Goal: Information Seeking & Learning: Check status

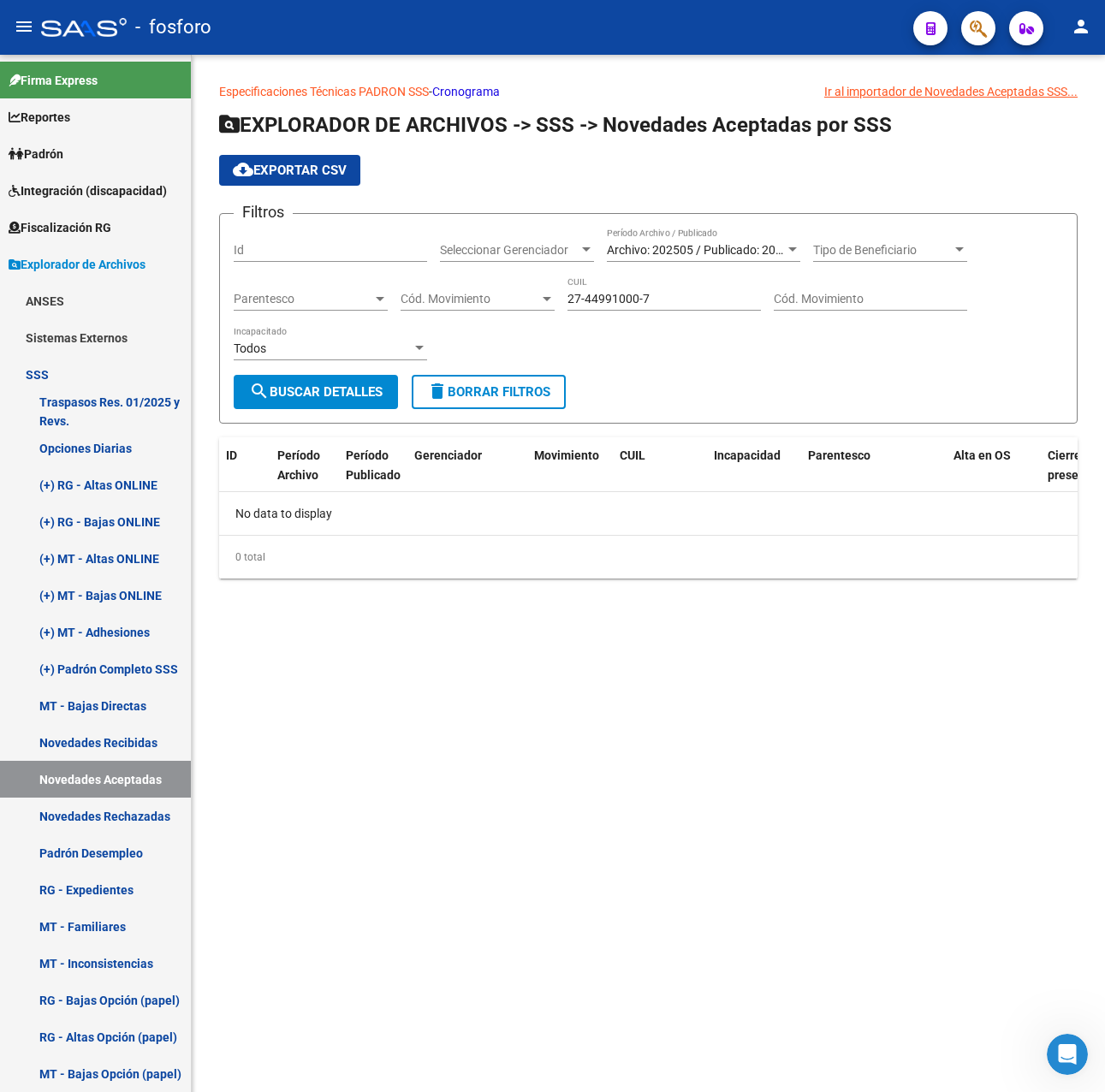
click at [505, 787] on mat-sidenav-content "Especificaciones Técnicas PADRON SSS - Cronograma Ir al importador [PERSON_NAME…" at bounding box center [648, 573] width 914 height 1037
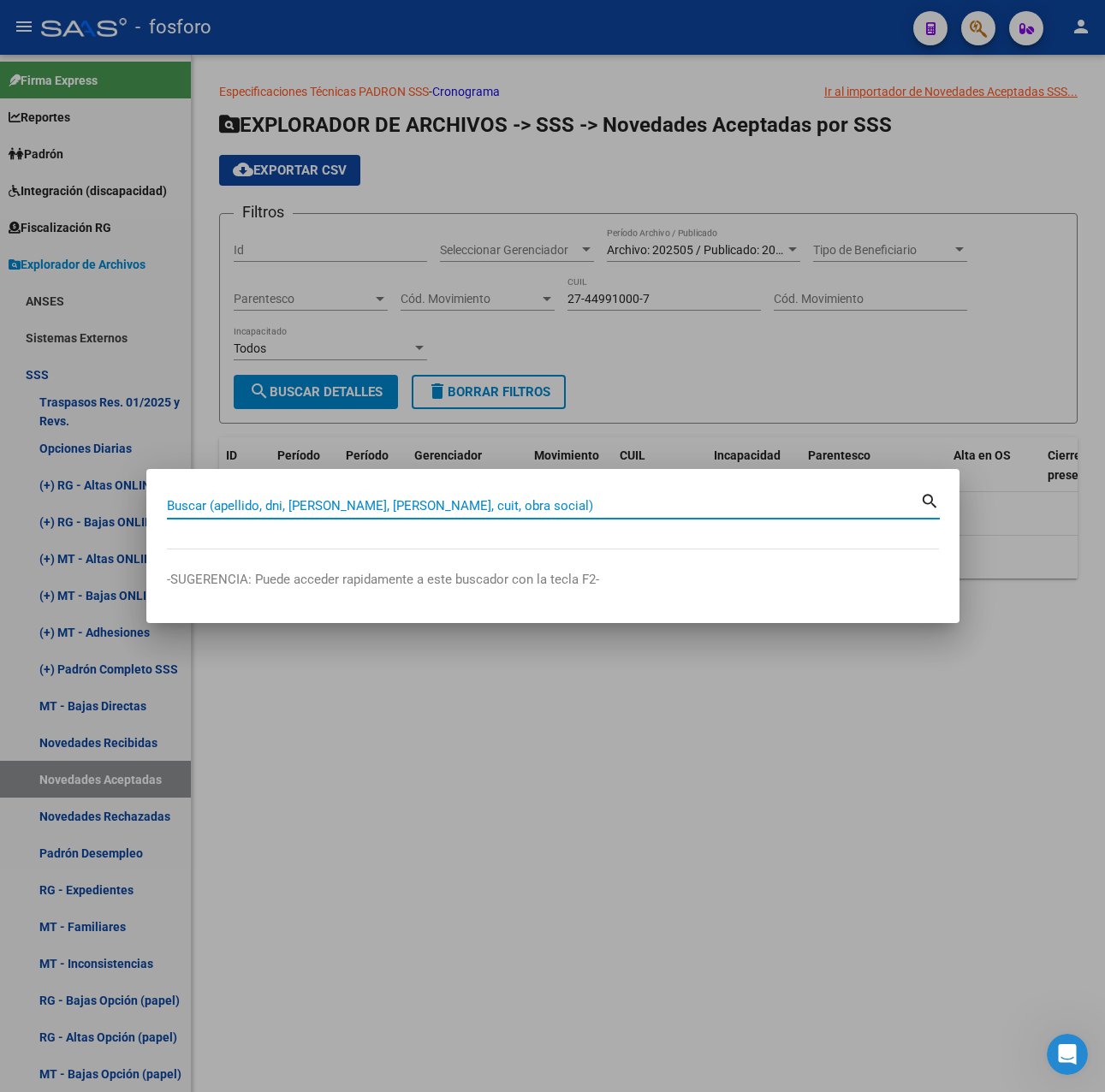
click at [439, 504] on input "Buscar (apellido, dni, [PERSON_NAME], [PERSON_NAME], cuit, obra social)" at bounding box center [544, 505] width 753 height 15
type input "20202425128"
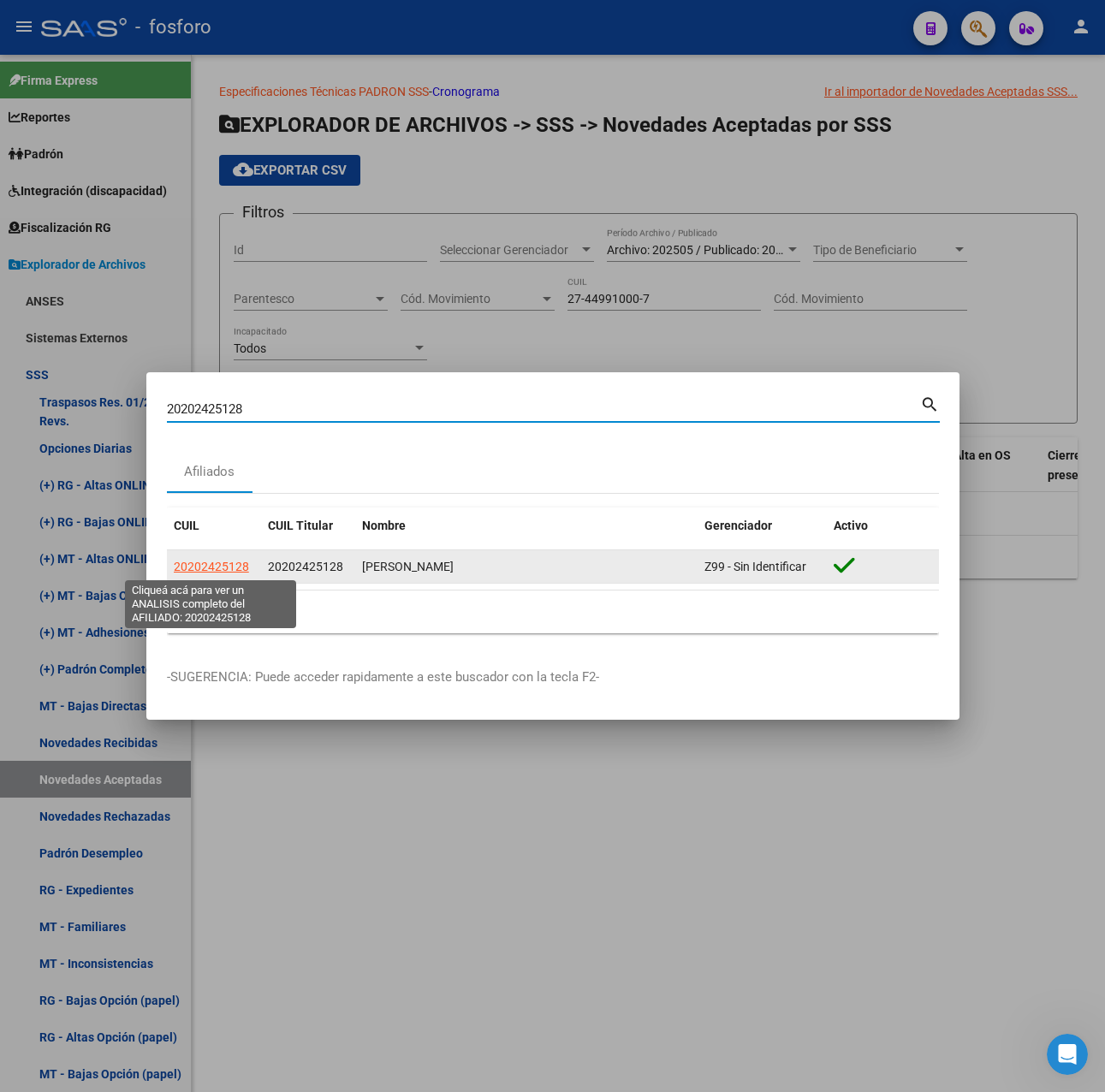
click at [222, 564] on span "20202425128" at bounding box center [211, 566] width 75 height 13
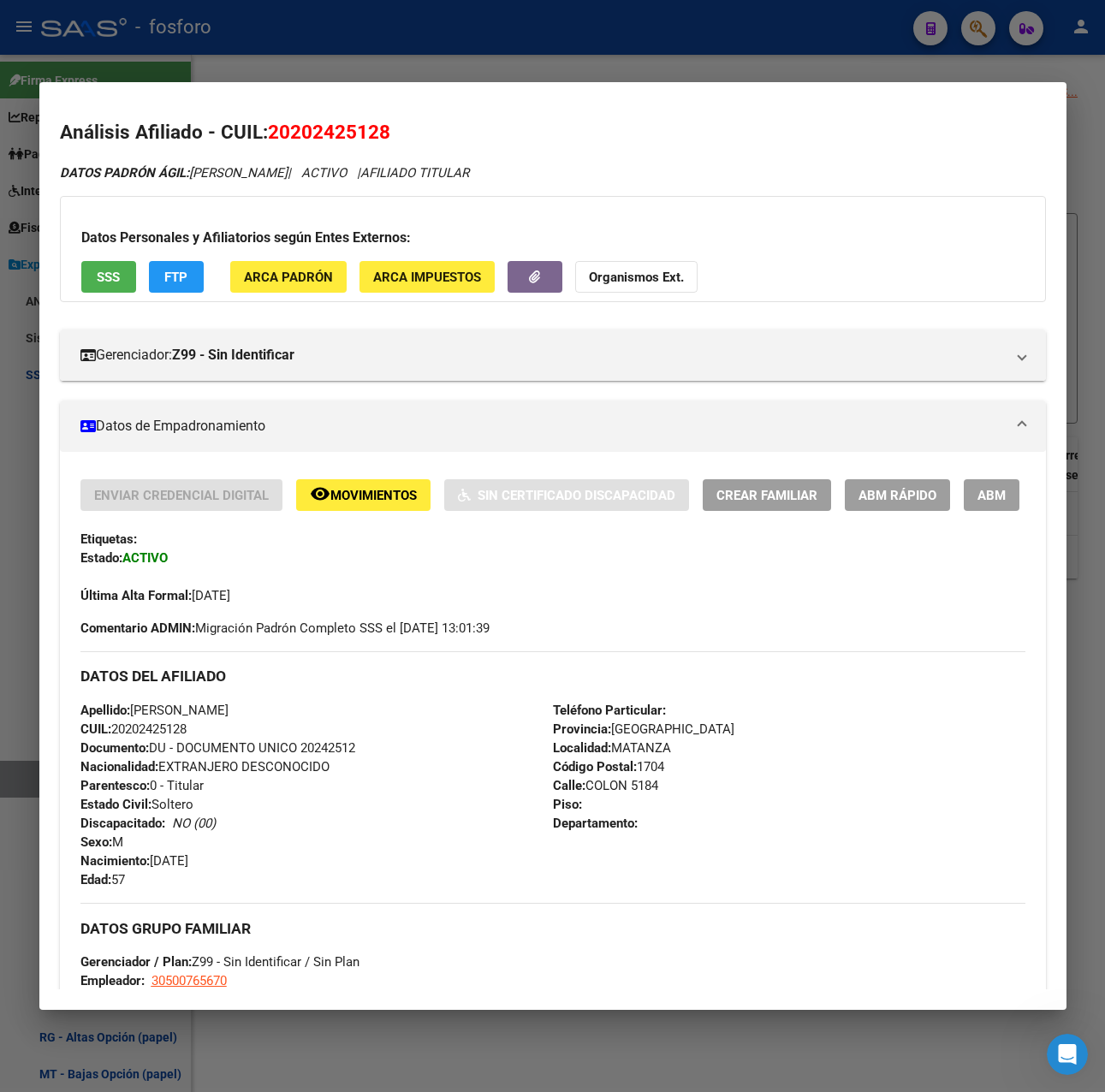
drag, startPoint x: 272, startPoint y: 129, endPoint x: 394, endPoint y: 140, distance: 122.5
click at [394, 140] on h2 "Análisis Afiliado - CUIL: 20202425128" at bounding box center [553, 132] width 986 height 30
copy span "20202425128"
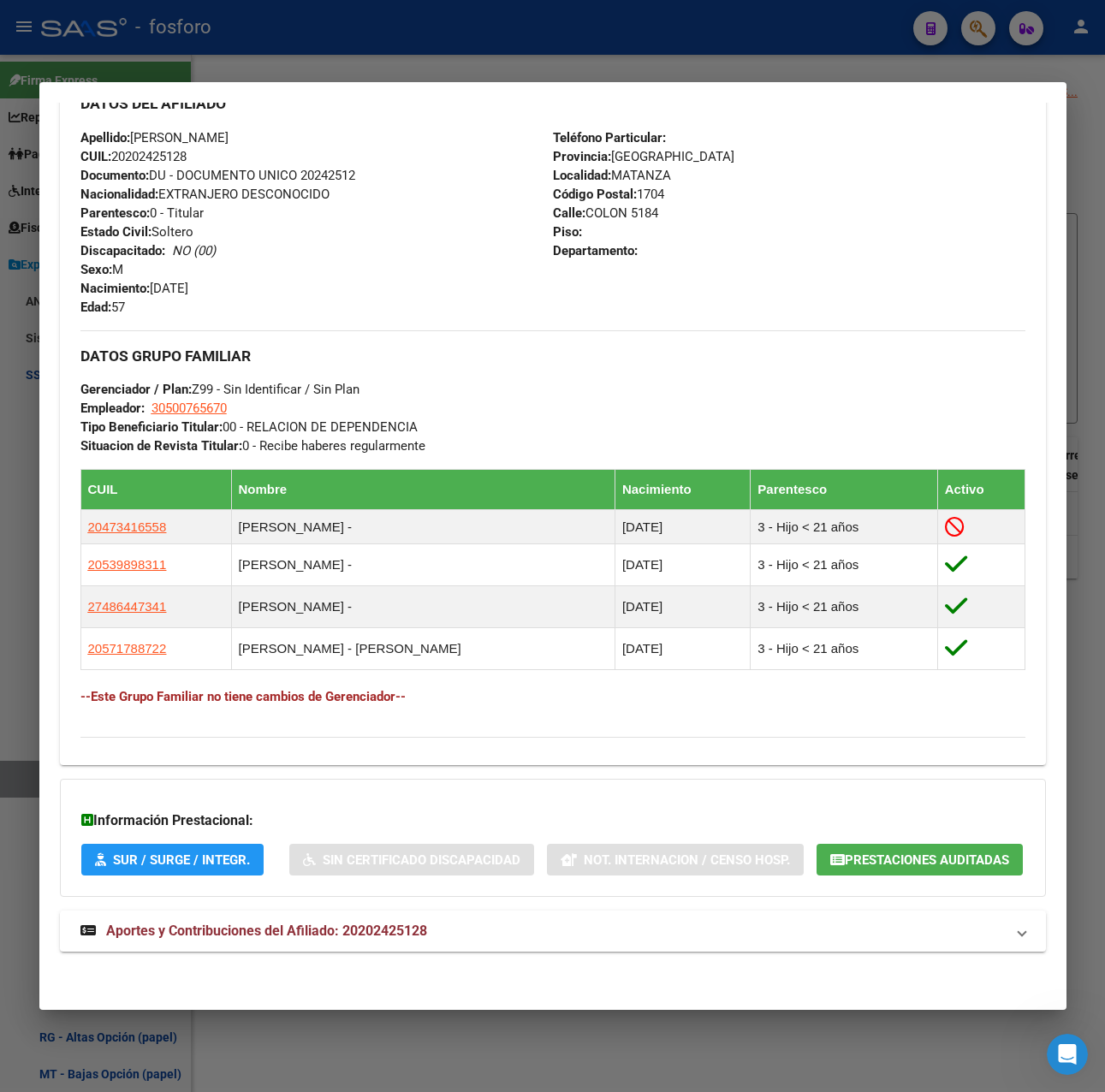
scroll to position [599, 0]
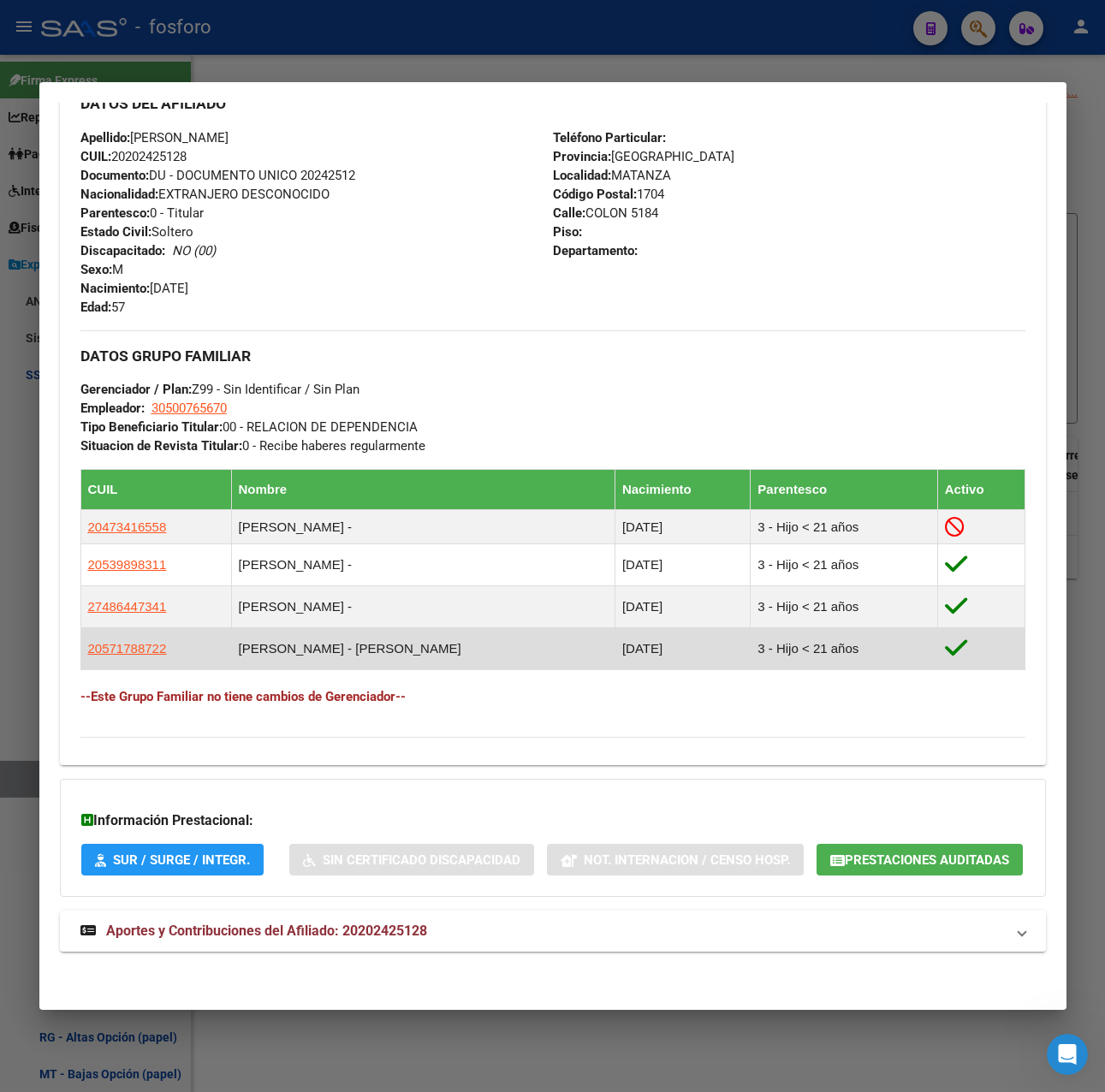
click at [354, 669] on td "[PERSON_NAME] - [PERSON_NAME]" at bounding box center [422, 648] width 384 height 42
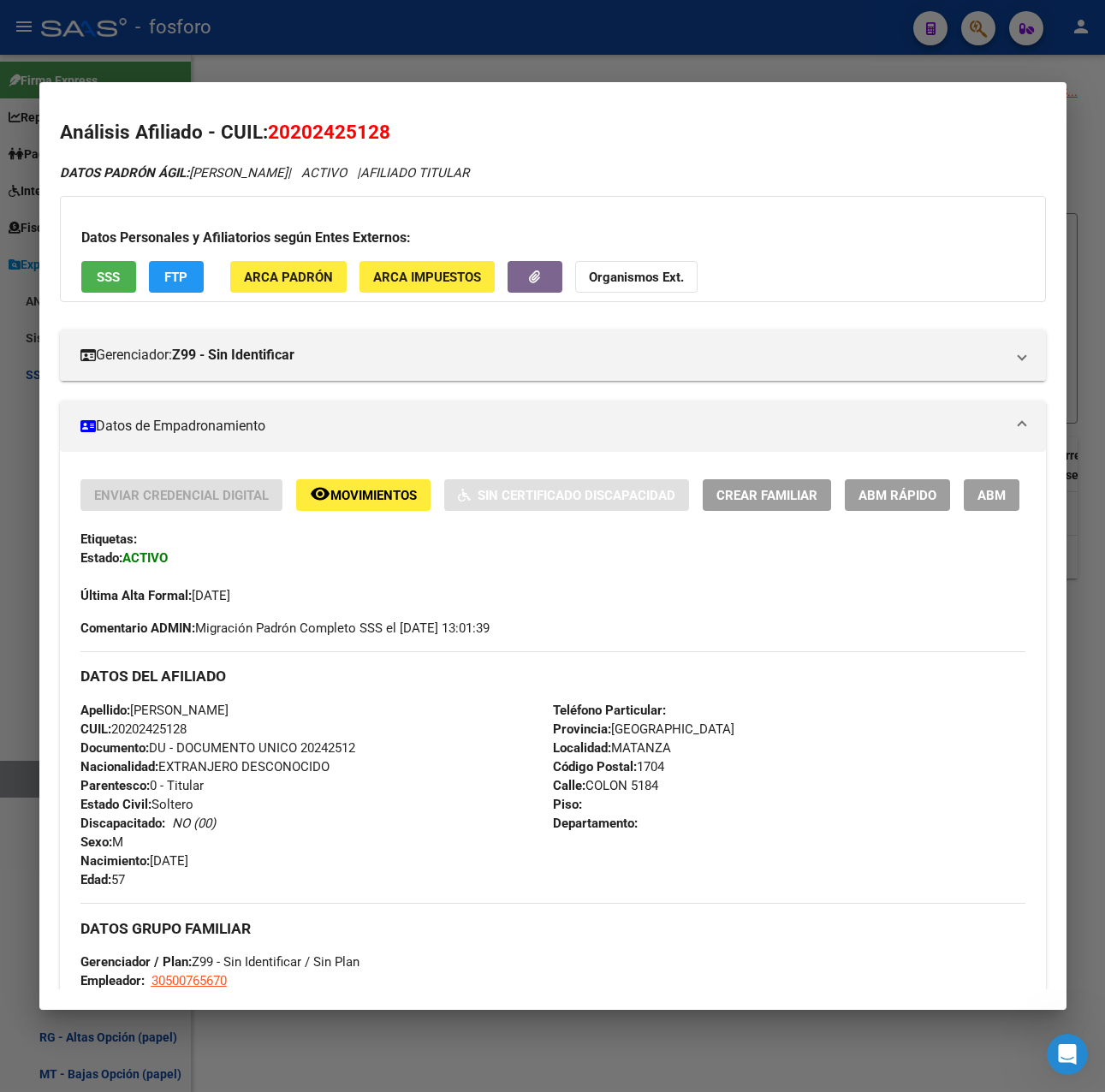
scroll to position [663, 0]
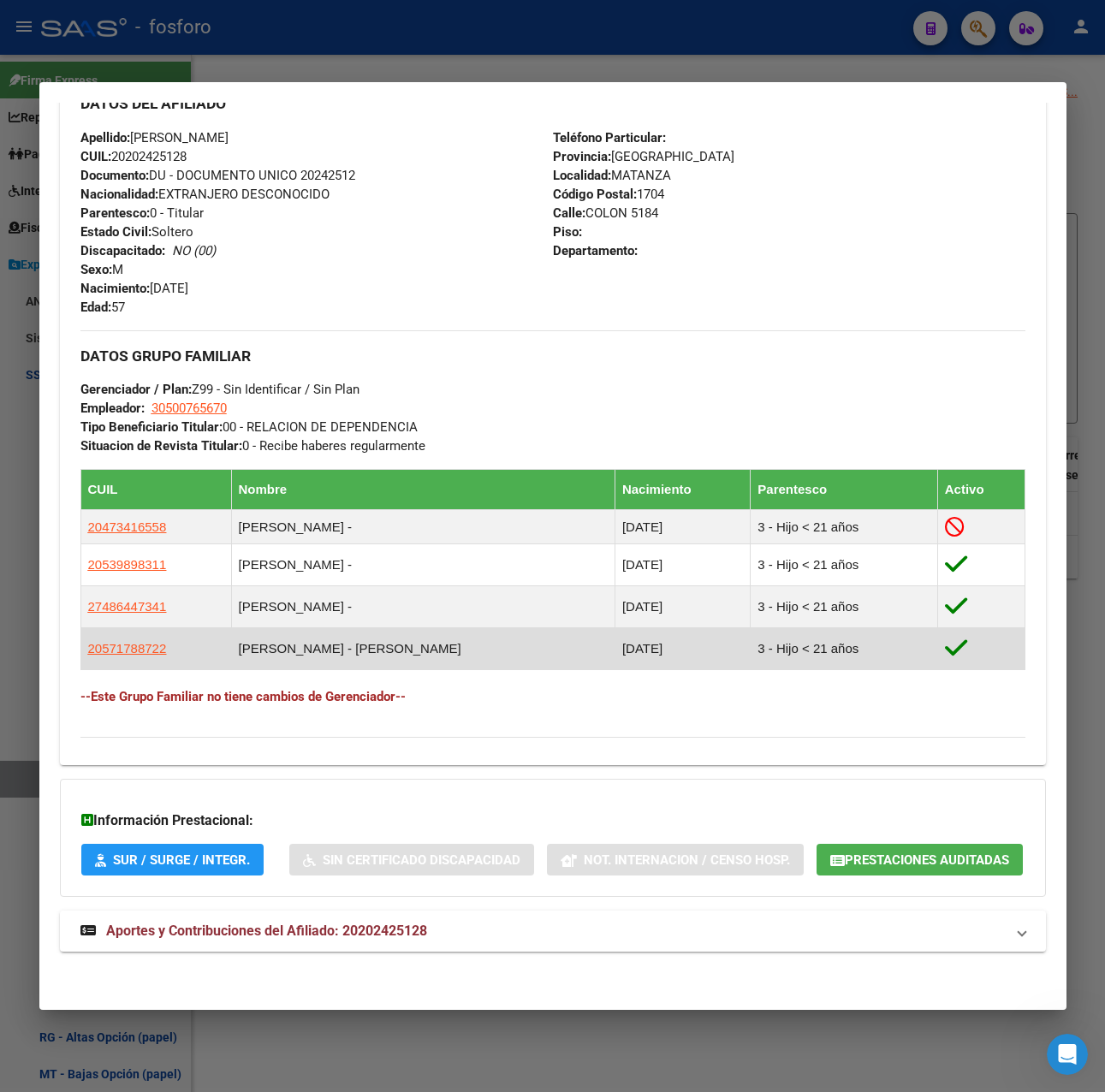
drag, startPoint x: 175, startPoint y: 605, endPoint x: 83, endPoint y: 604, distance: 92.0
click at [83, 628] on td "20571788722" at bounding box center [156, 648] width 150 height 42
copy span "20571788722"
click at [128, 641] on span "20571788722" at bounding box center [128, 648] width 79 height 14
type textarea "20571788722"
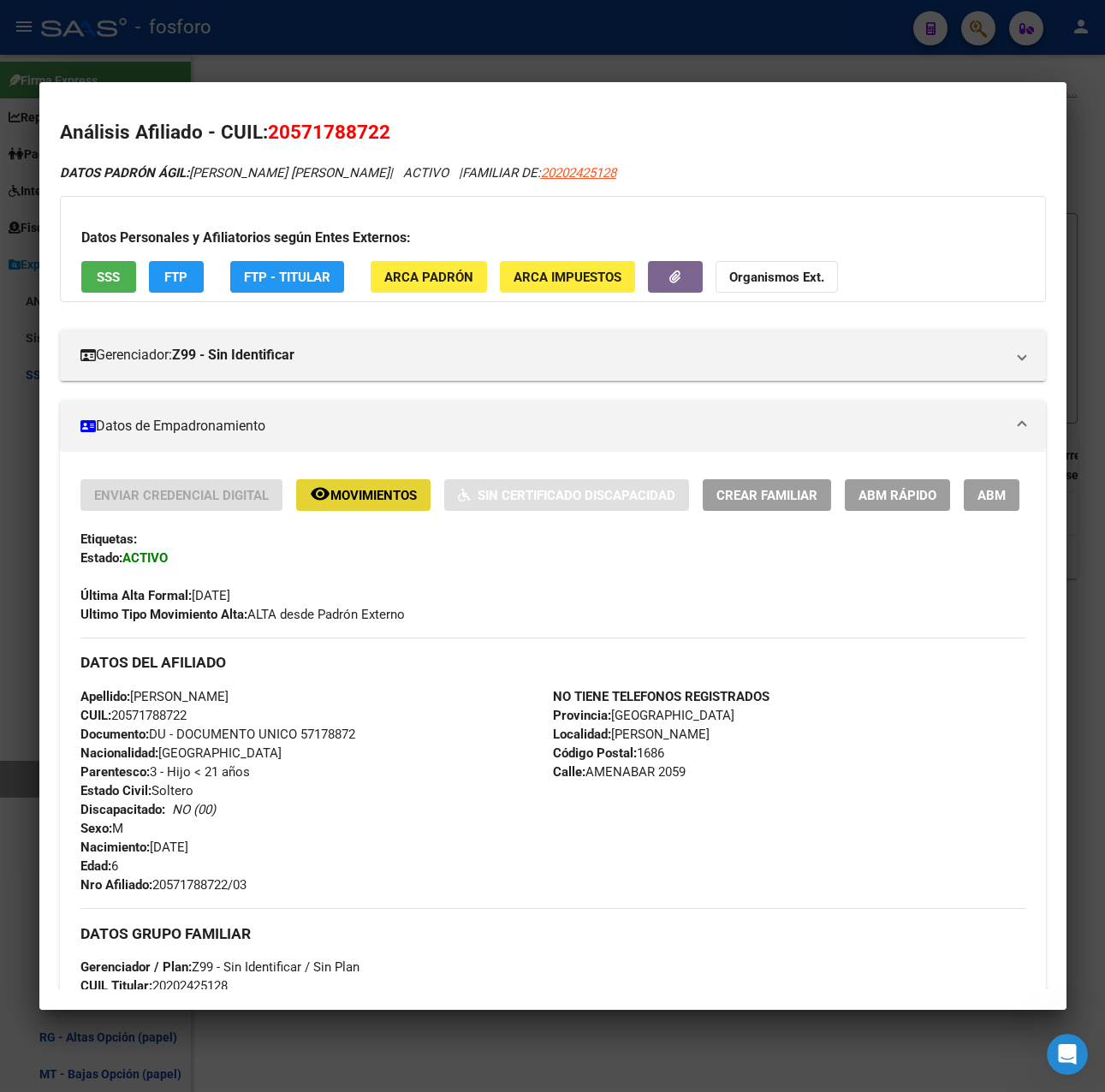
click at [353, 492] on span "Movimientos" at bounding box center [373, 495] width 87 height 15
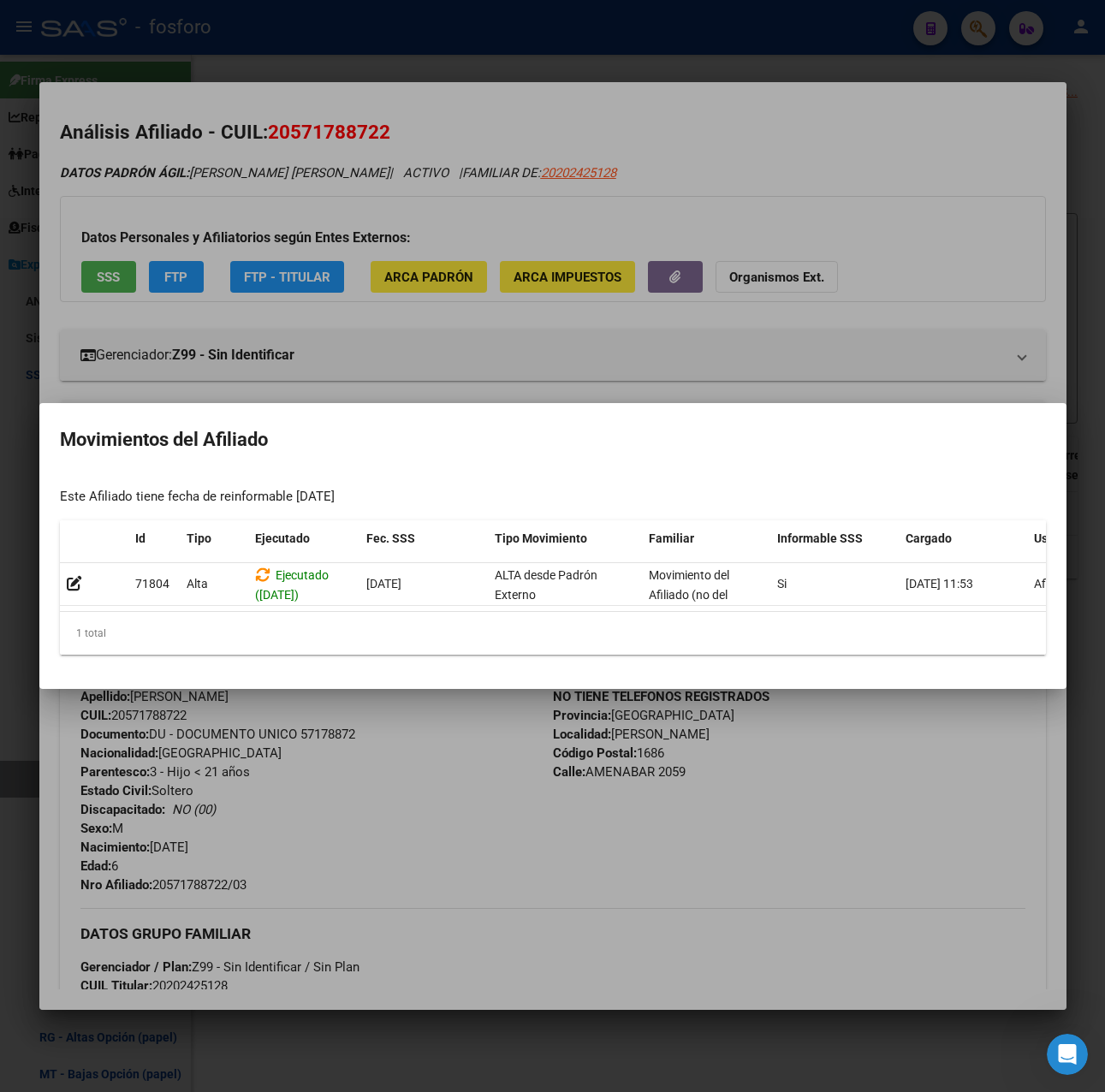
click at [586, 41] on div at bounding box center [552, 546] width 1105 height 1092
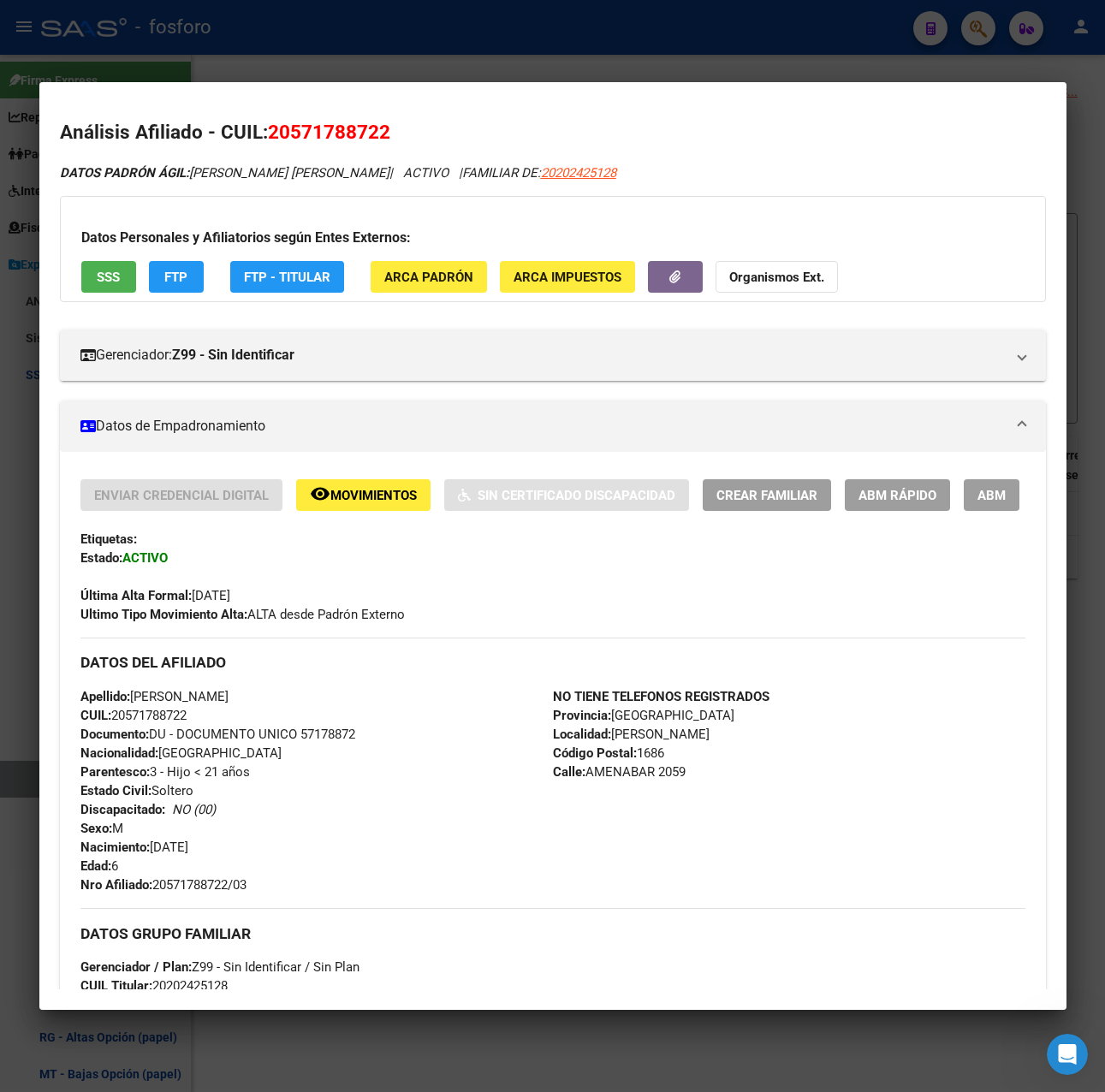
click at [575, 57] on div at bounding box center [552, 546] width 1105 height 1092
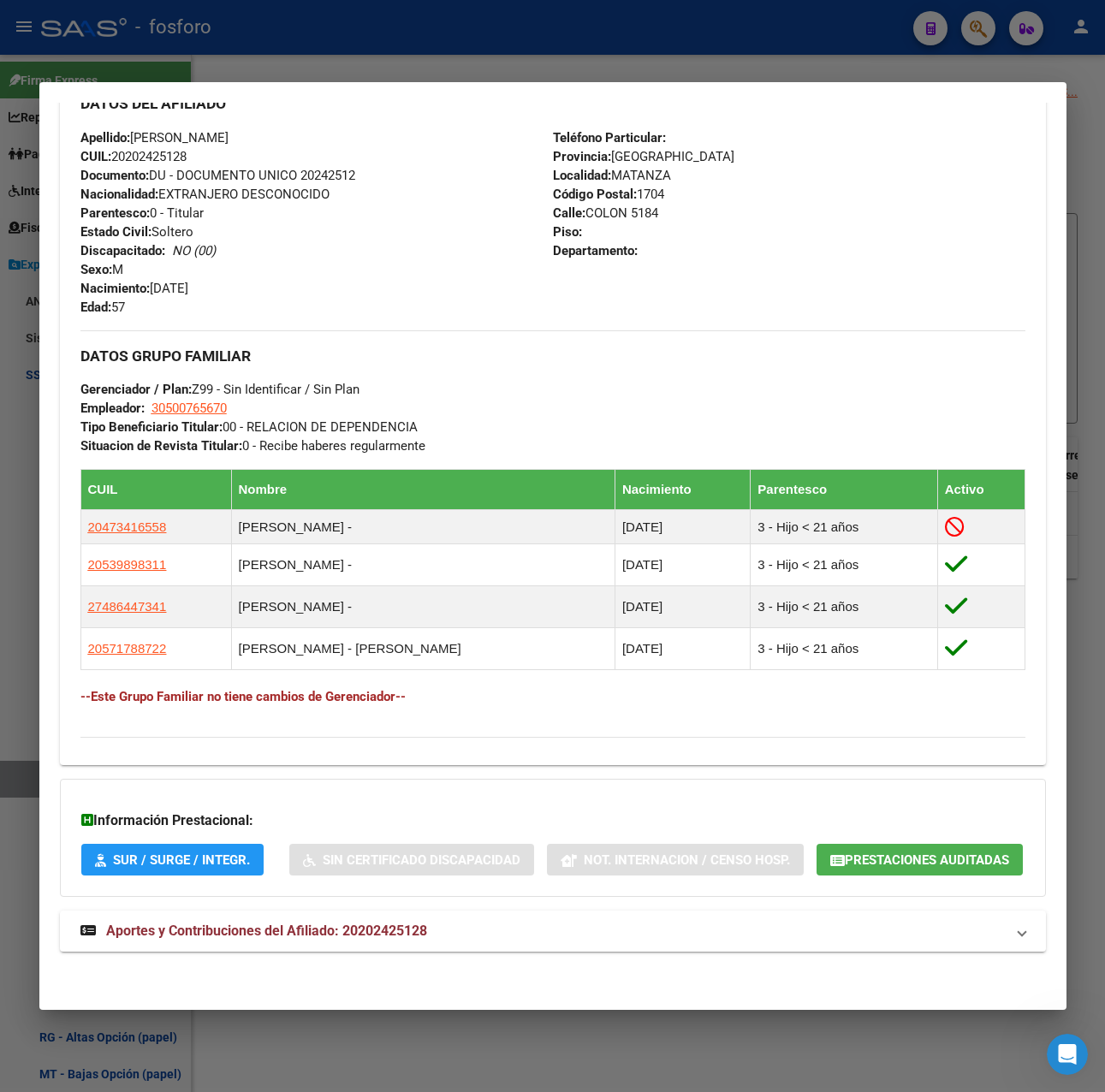
click at [575, 57] on div at bounding box center [552, 546] width 1105 height 1092
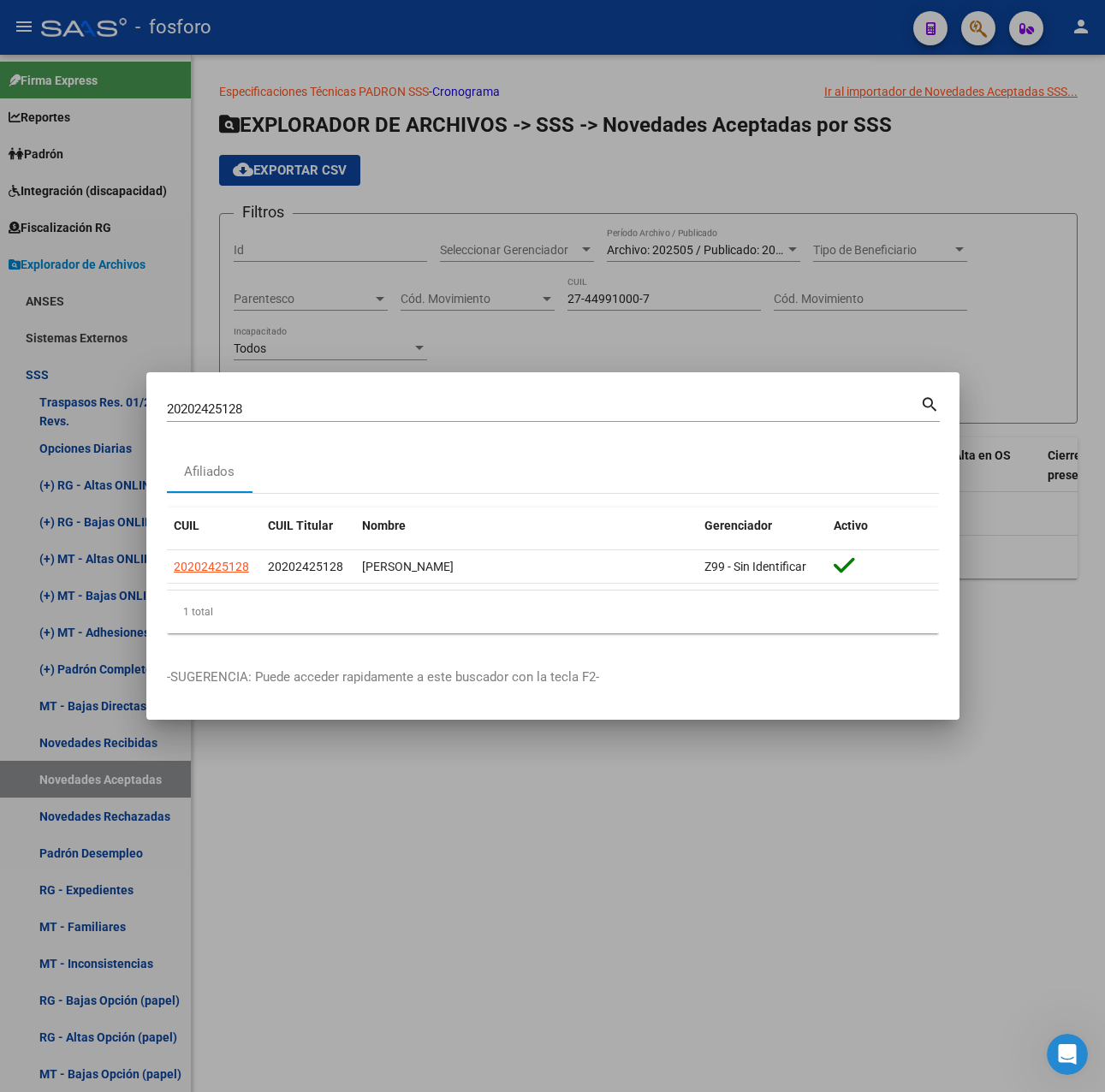
click at [359, 886] on div at bounding box center [552, 546] width 1105 height 1092
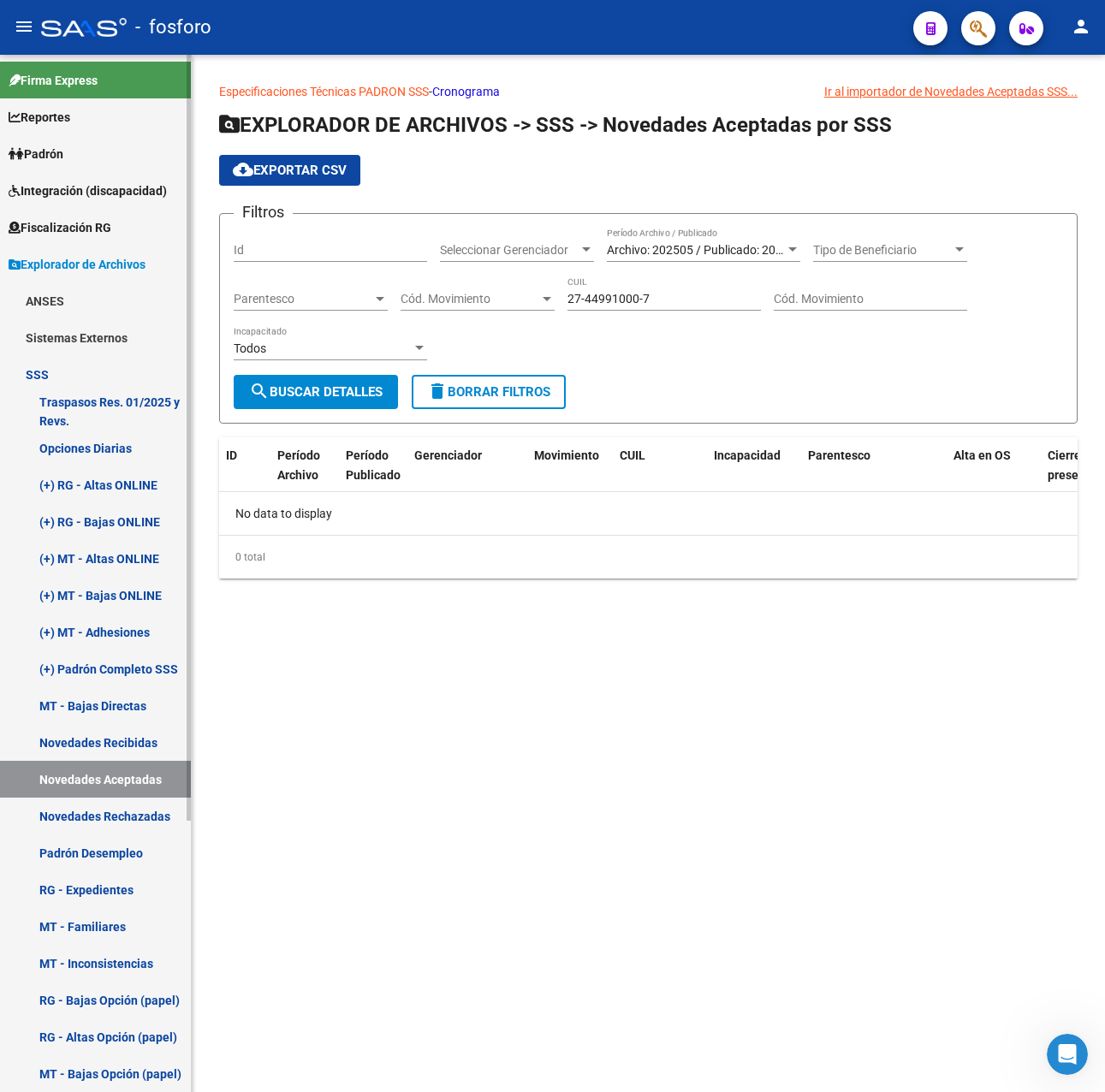
click at [140, 741] on link "Novedades Recibidas" at bounding box center [95, 741] width 191 height 37
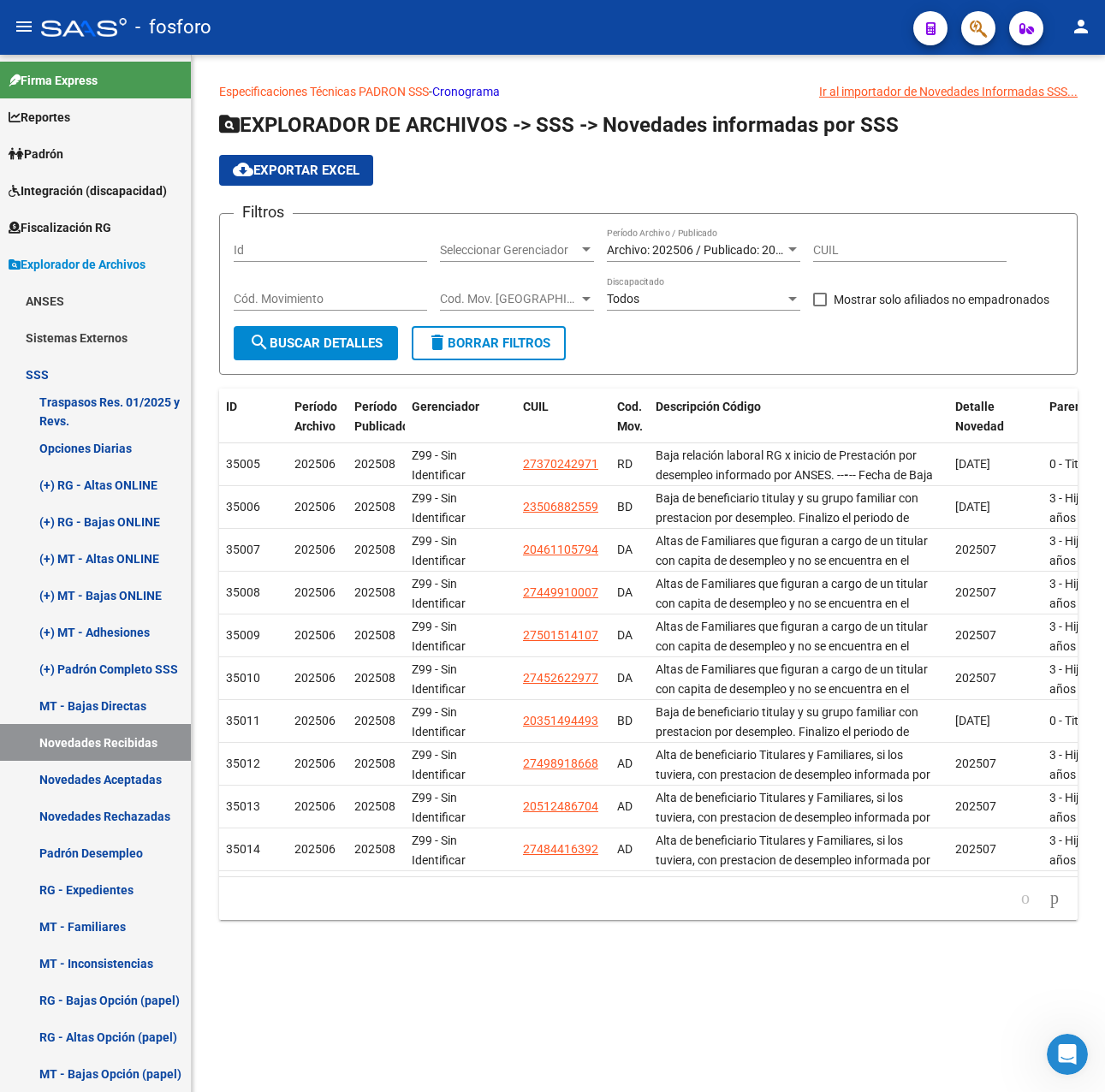
click at [521, 294] on span "Cod. Mov. [GEOGRAPHIC_DATA]" at bounding box center [509, 299] width 139 height 14
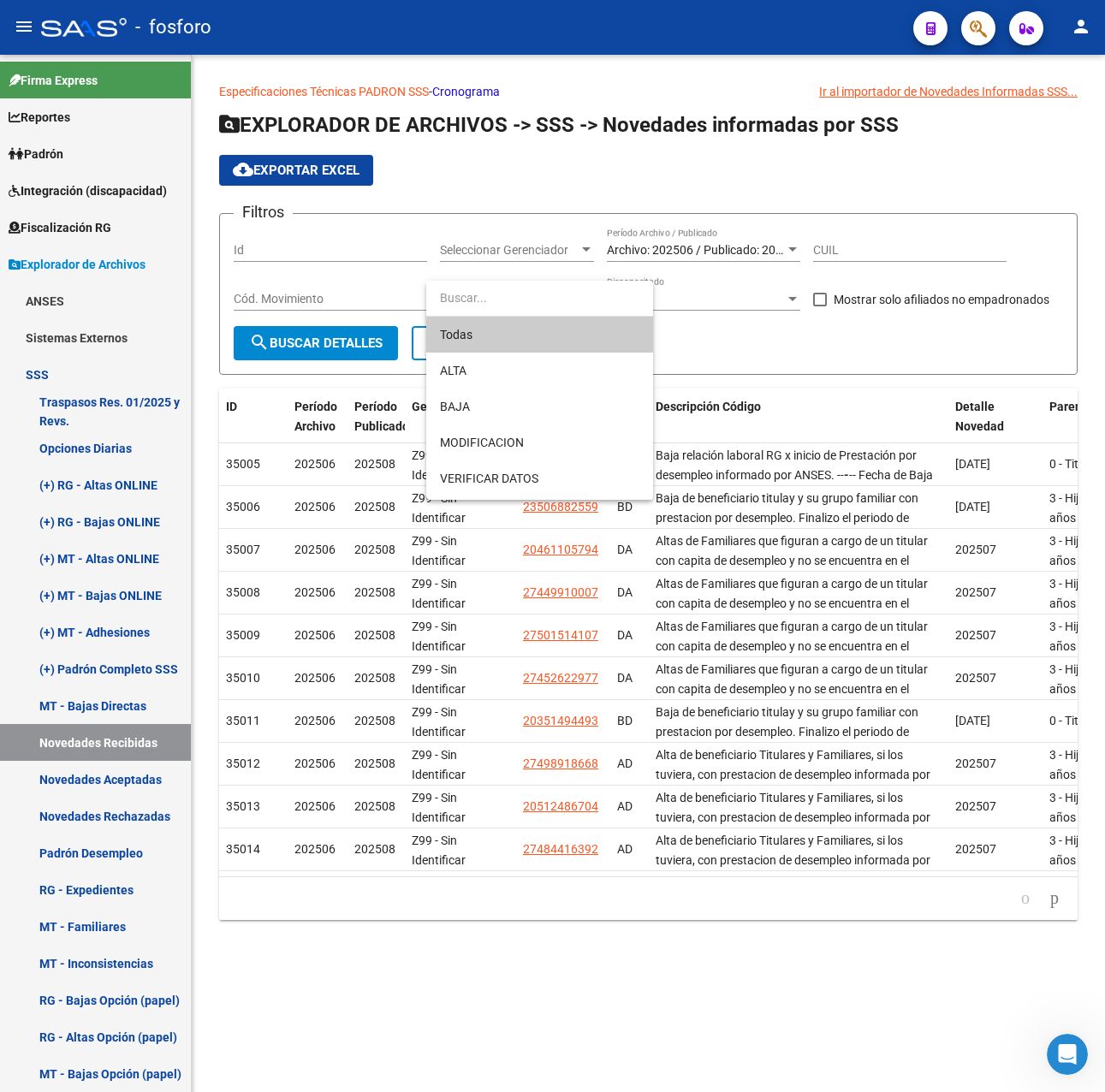
click at [288, 301] on div at bounding box center [552, 546] width 1105 height 1092
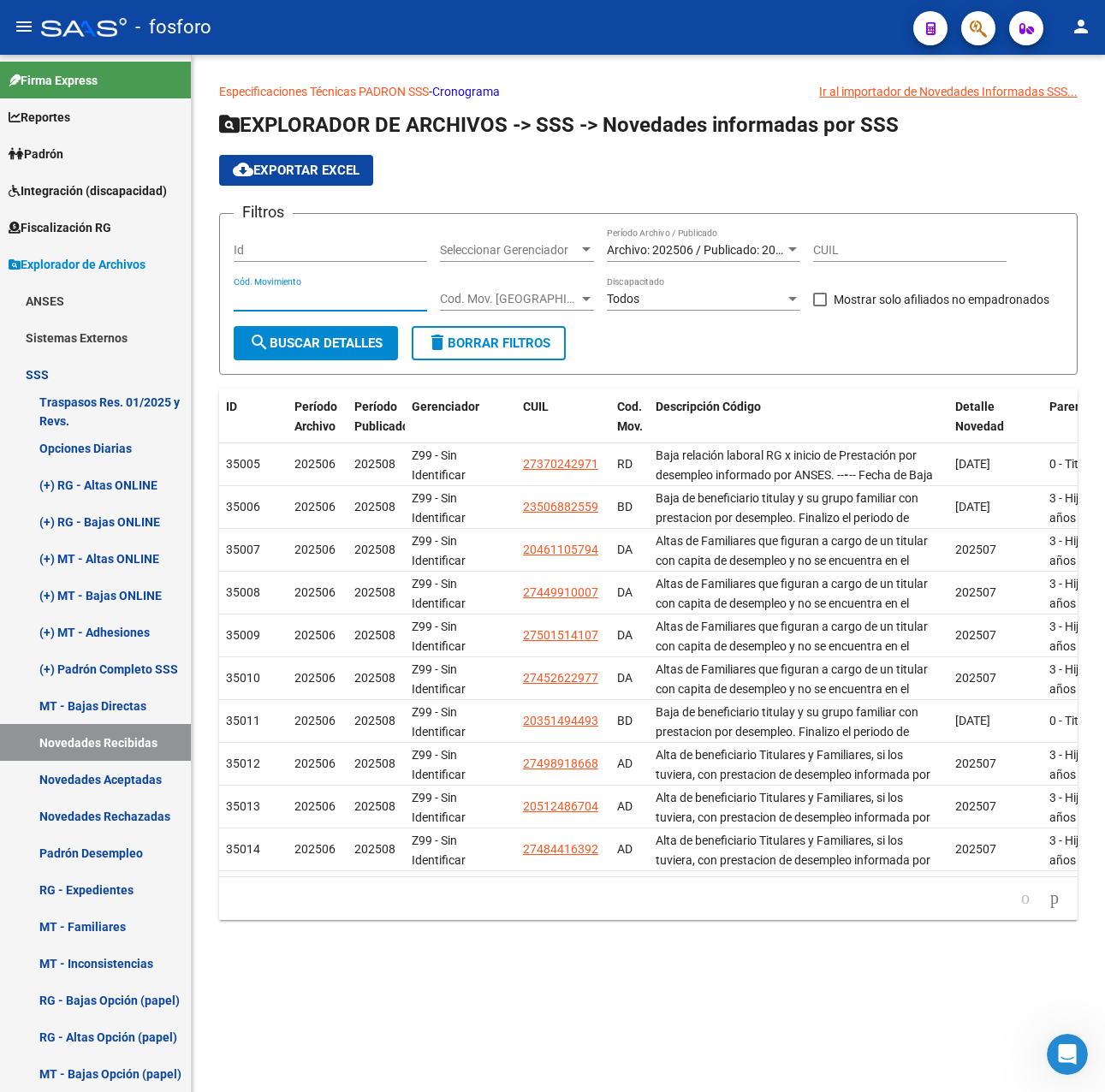
click at [297, 295] on input "Cód. Movimiento" at bounding box center [330, 299] width 193 height 14
click at [876, 241] on div "CUIL" at bounding box center [910, 244] width 193 height 34
click at [876, 252] on input "CUIL" at bounding box center [910, 250] width 193 height 14
paste input "20-57178872-2"
type input "20-57178872-2"
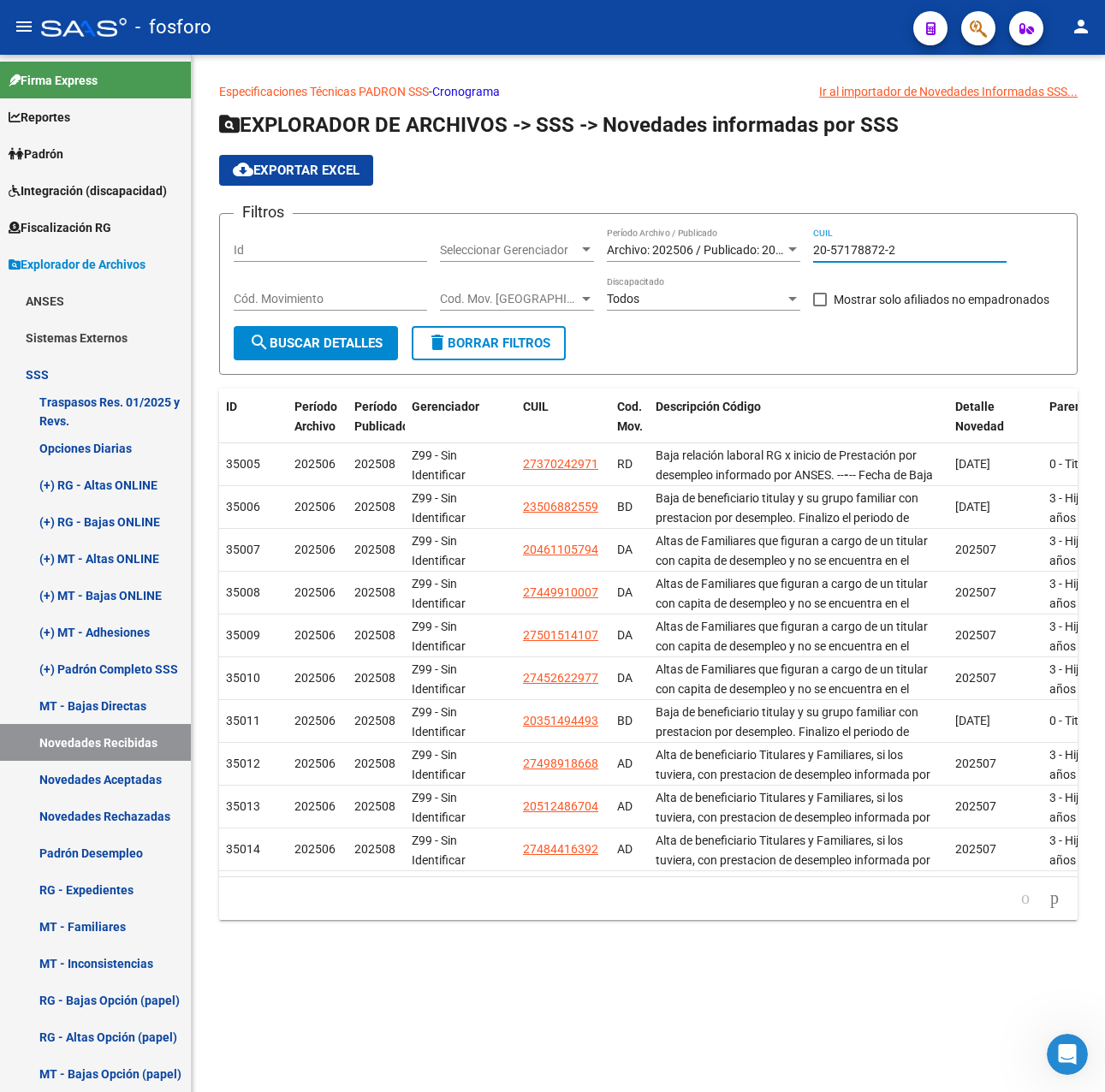
click at [341, 346] on span "search Buscar Detalles" at bounding box center [315, 343] width 133 height 15
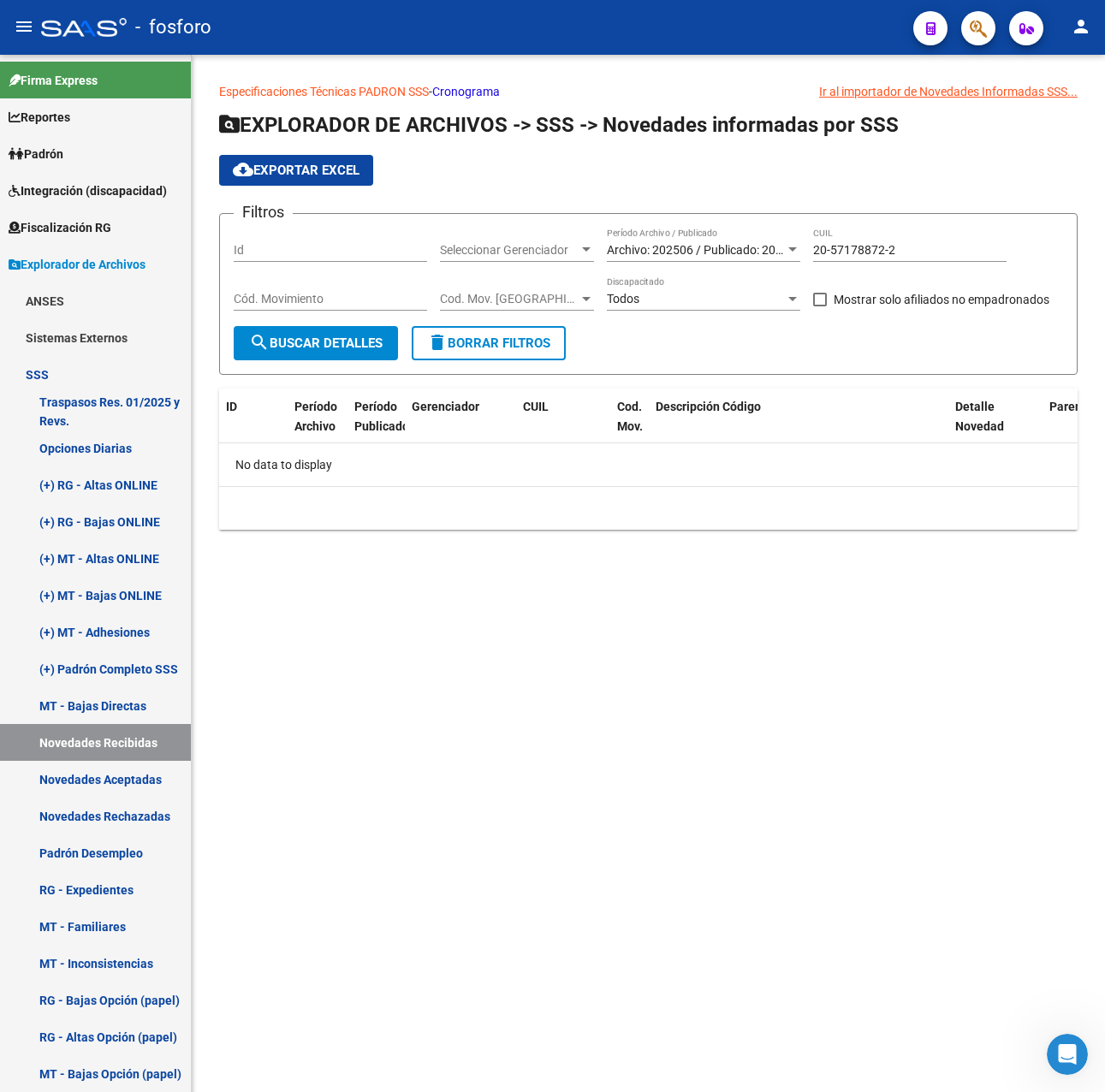
click at [710, 238] on div "Archivo: 202506 / Publicado: 202508 Período Archivo / Publicado" at bounding box center [703, 244] width 193 height 34
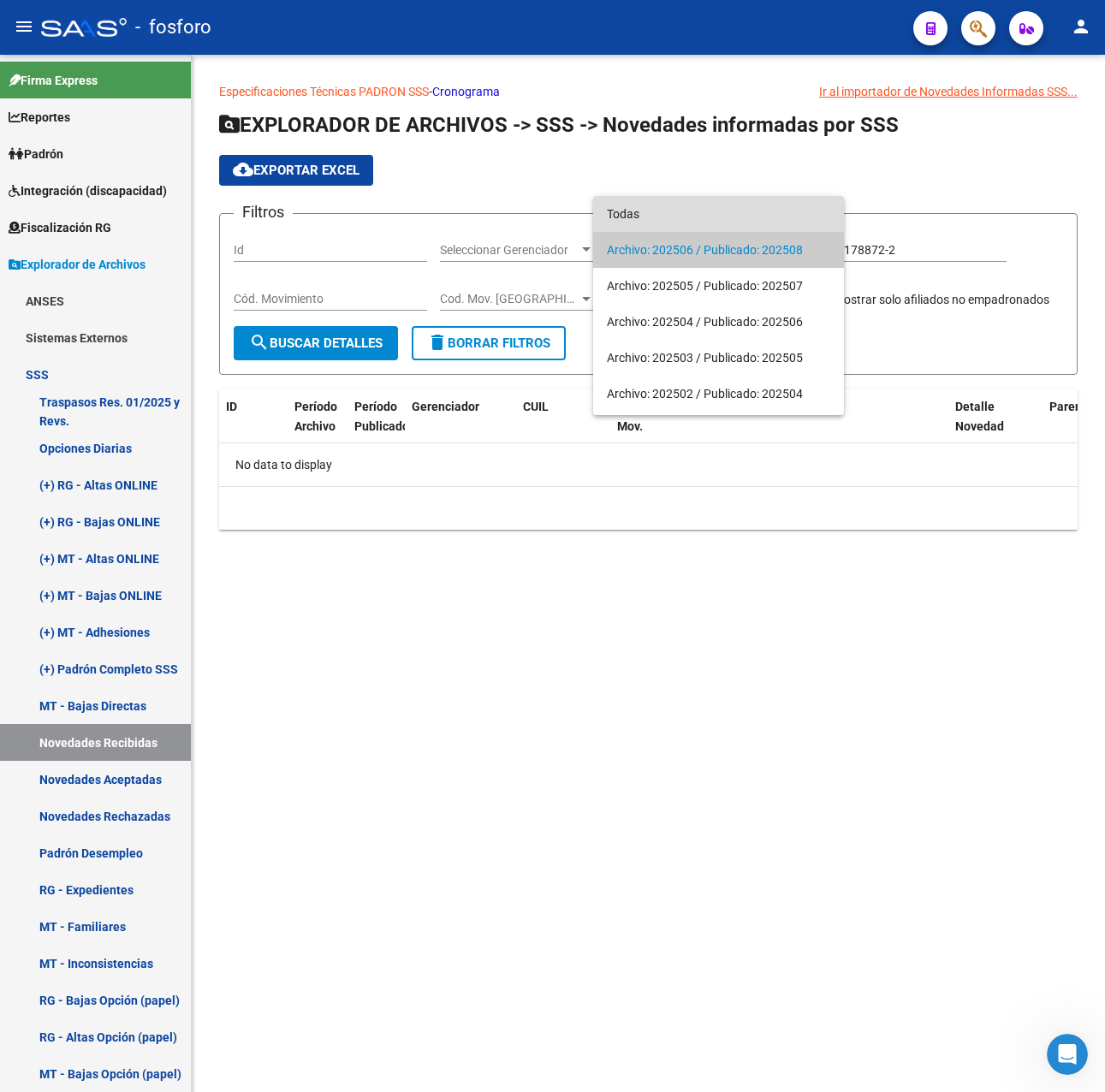
click at [660, 202] on span "Todas" at bounding box center [718, 214] width 224 height 36
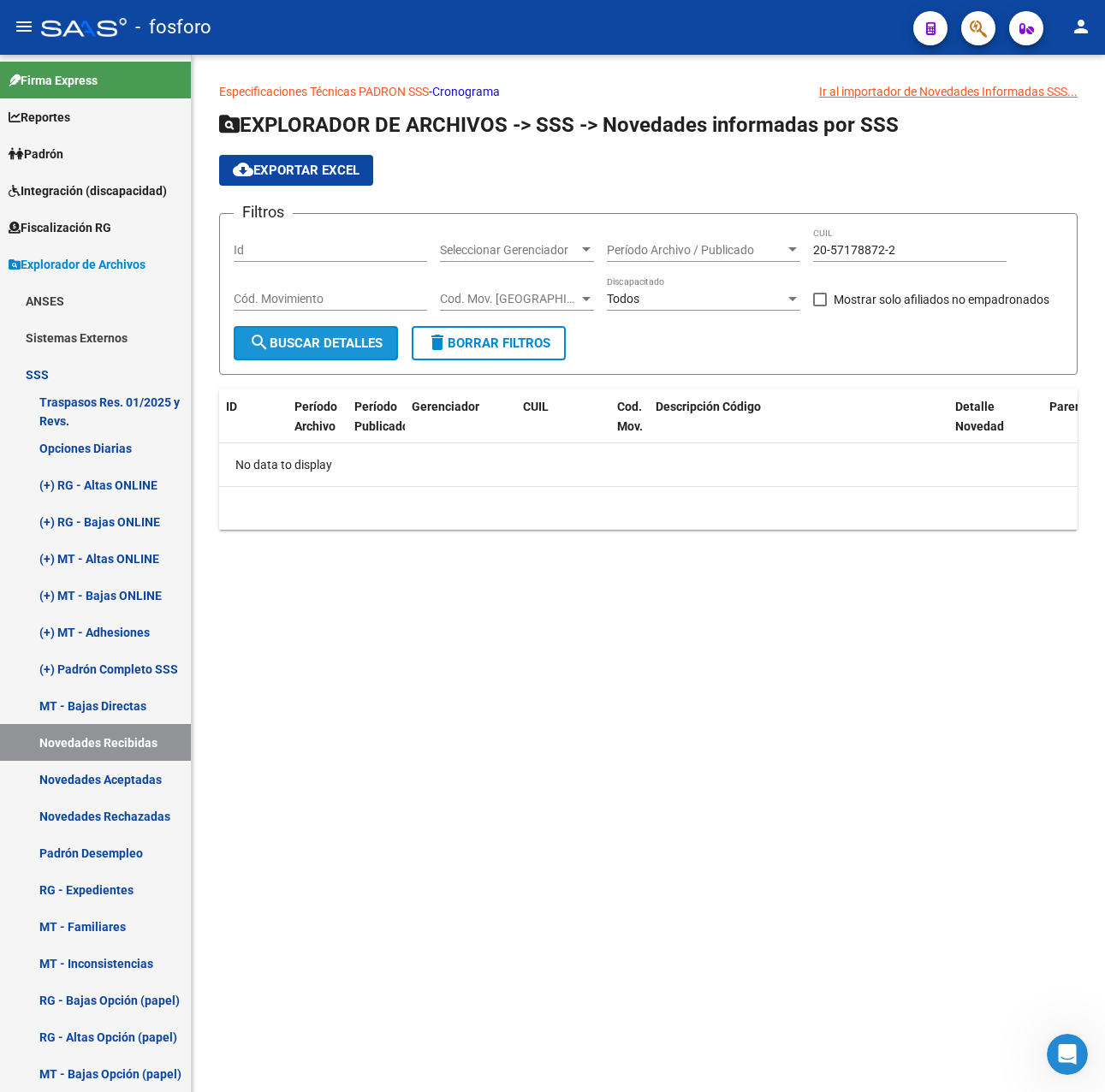
click at [281, 326] on button "search Buscar Detalles" at bounding box center [316, 343] width 165 height 34
click at [123, 783] on link "Novedades Aceptadas" at bounding box center [95, 779] width 191 height 37
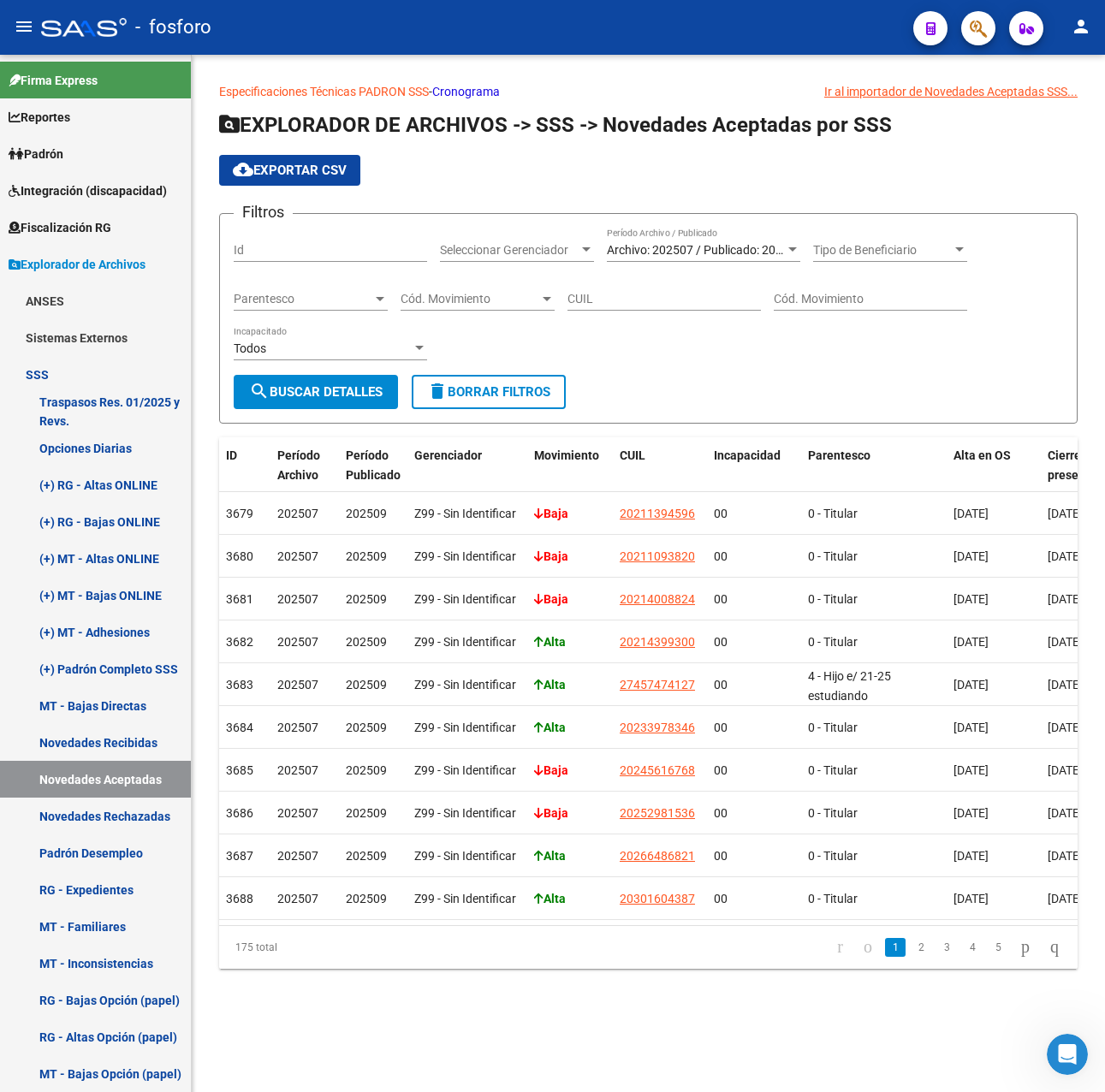
click at [676, 247] on span "Archivo: 202507 / Publicado: 202509" at bounding box center [704, 250] width 196 height 13
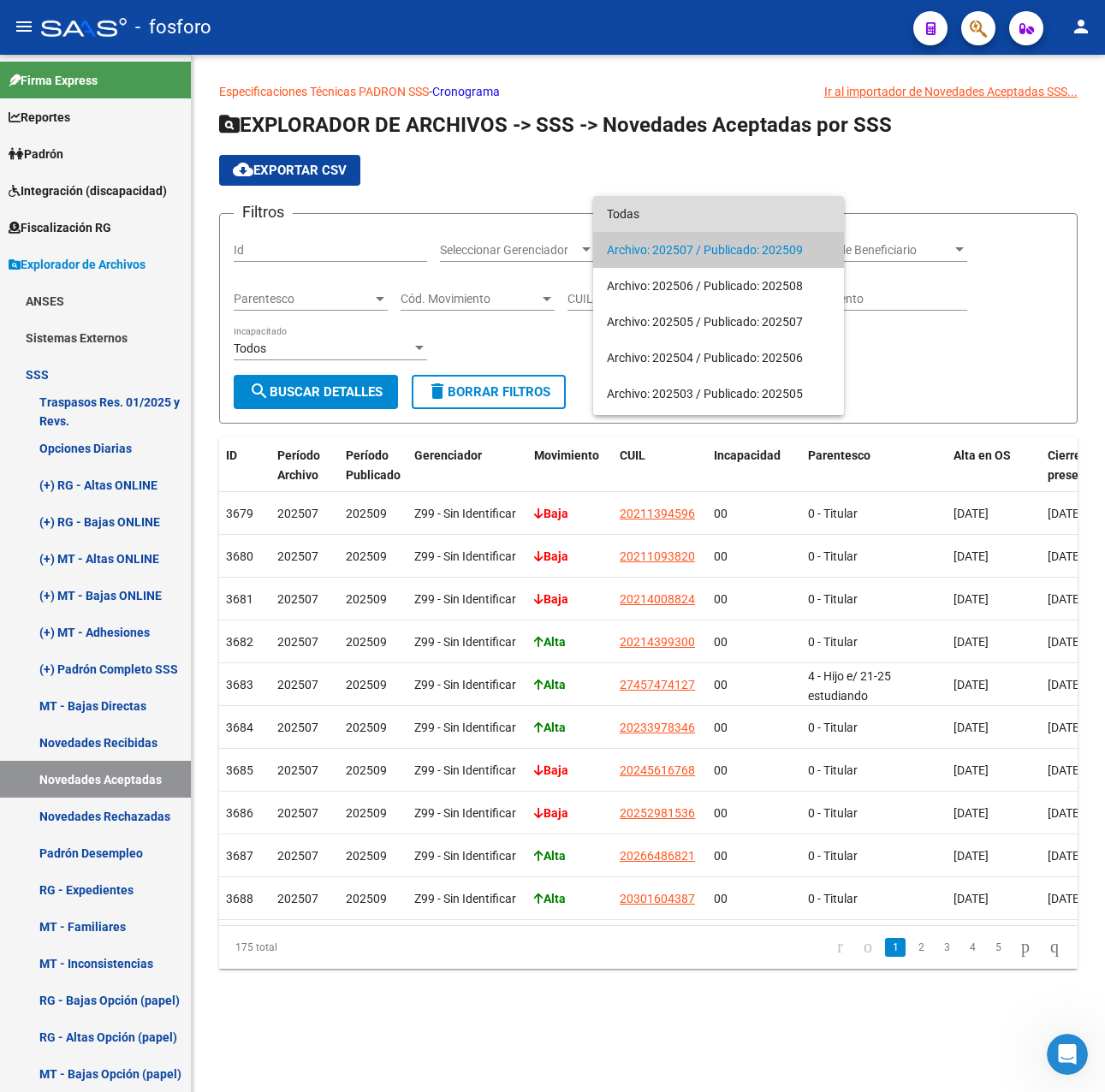
click at [662, 213] on span "Todas" at bounding box center [718, 214] width 224 height 36
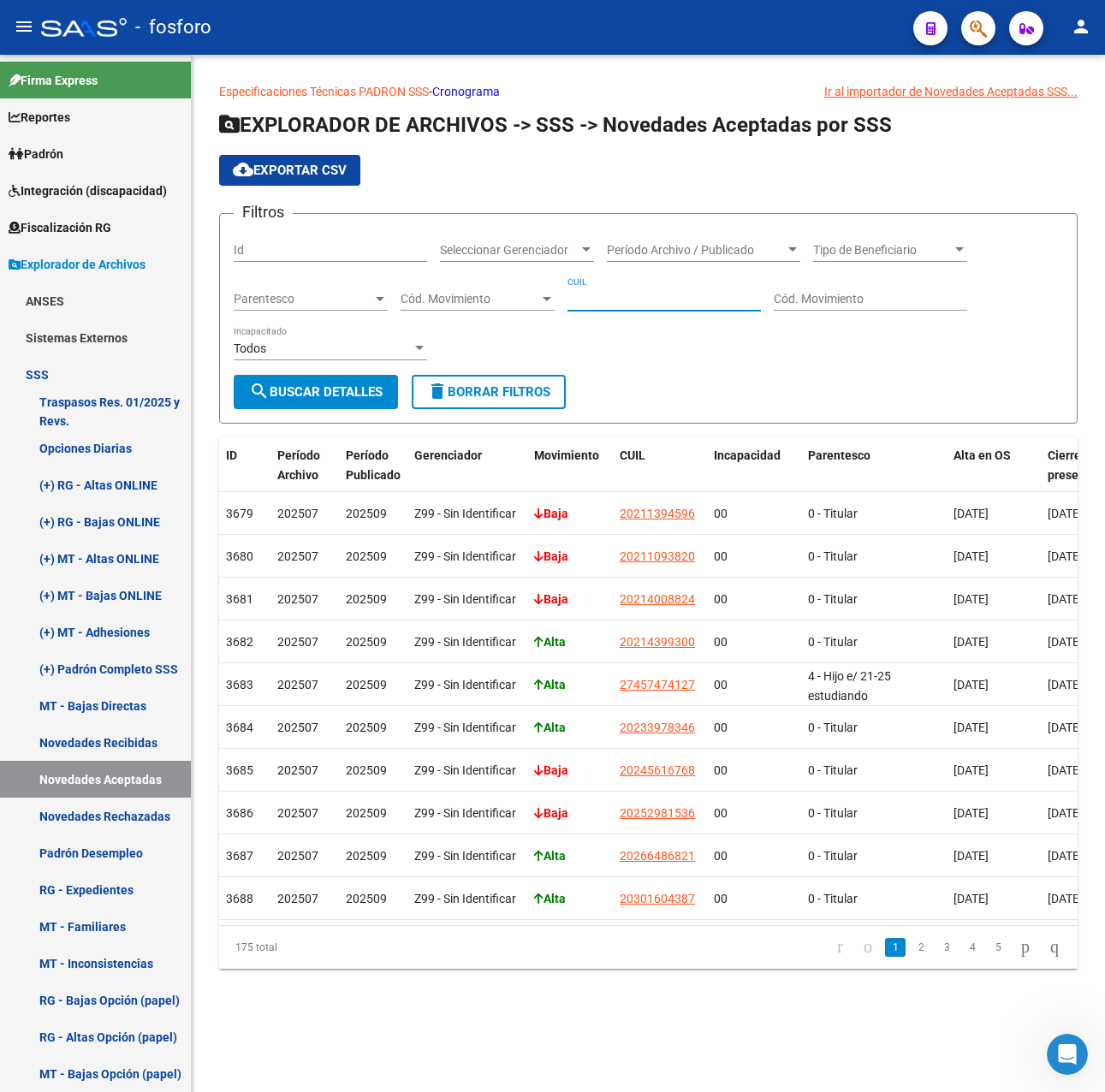
click at [587, 295] on input "CUIL" at bounding box center [664, 299] width 193 height 14
paste input "20-57178872-2"
type input "20-57178872-2"
click at [361, 402] on button "search Buscar Detalles" at bounding box center [316, 392] width 165 height 34
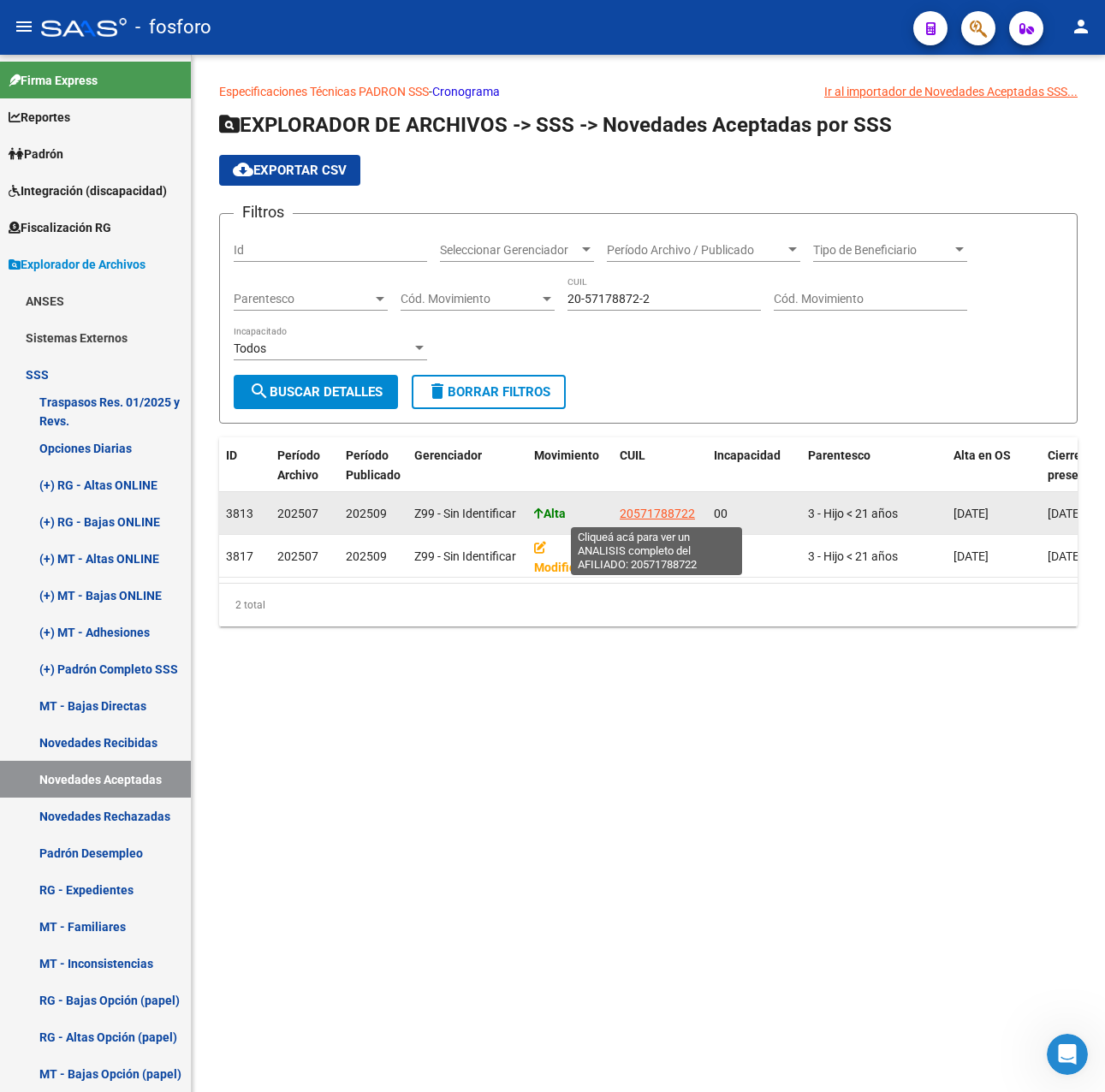
click at [681, 512] on span "20571788722" at bounding box center [658, 512] width 75 height 13
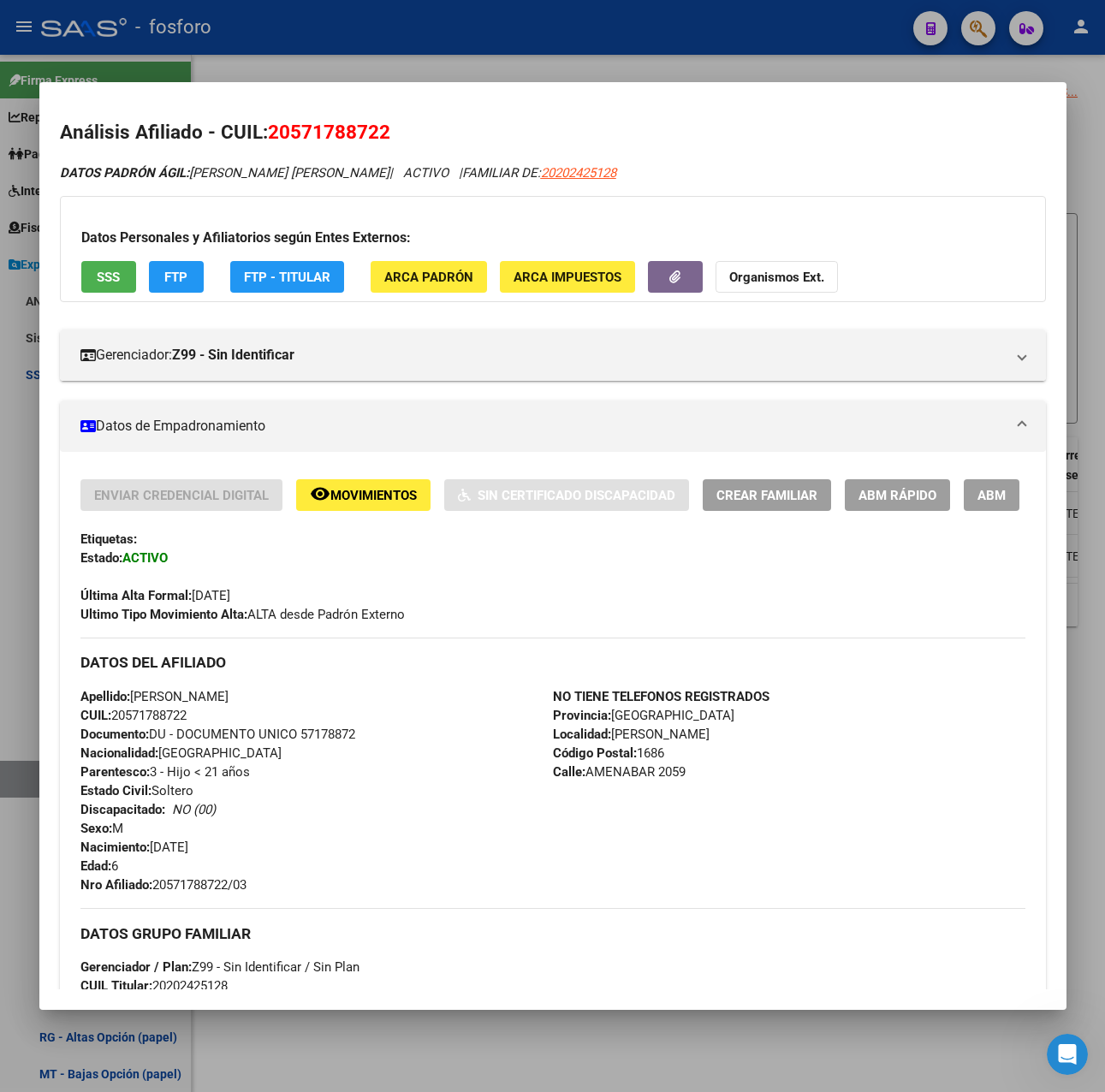
click at [409, 481] on button "remove_red_eye Movimientos" at bounding box center [363, 495] width 134 height 31
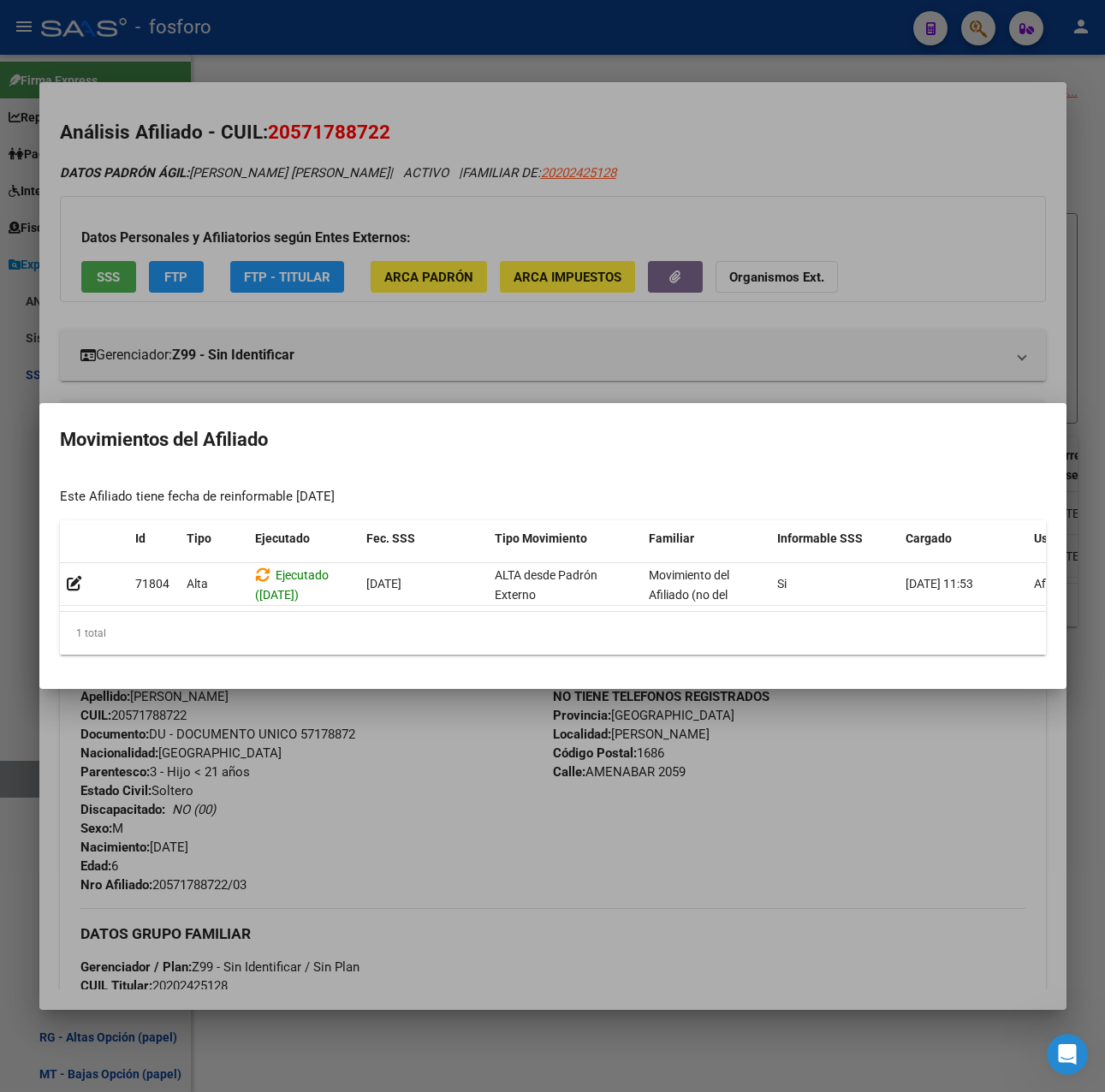
click at [727, 60] on div at bounding box center [552, 546] width 1105 height 1092
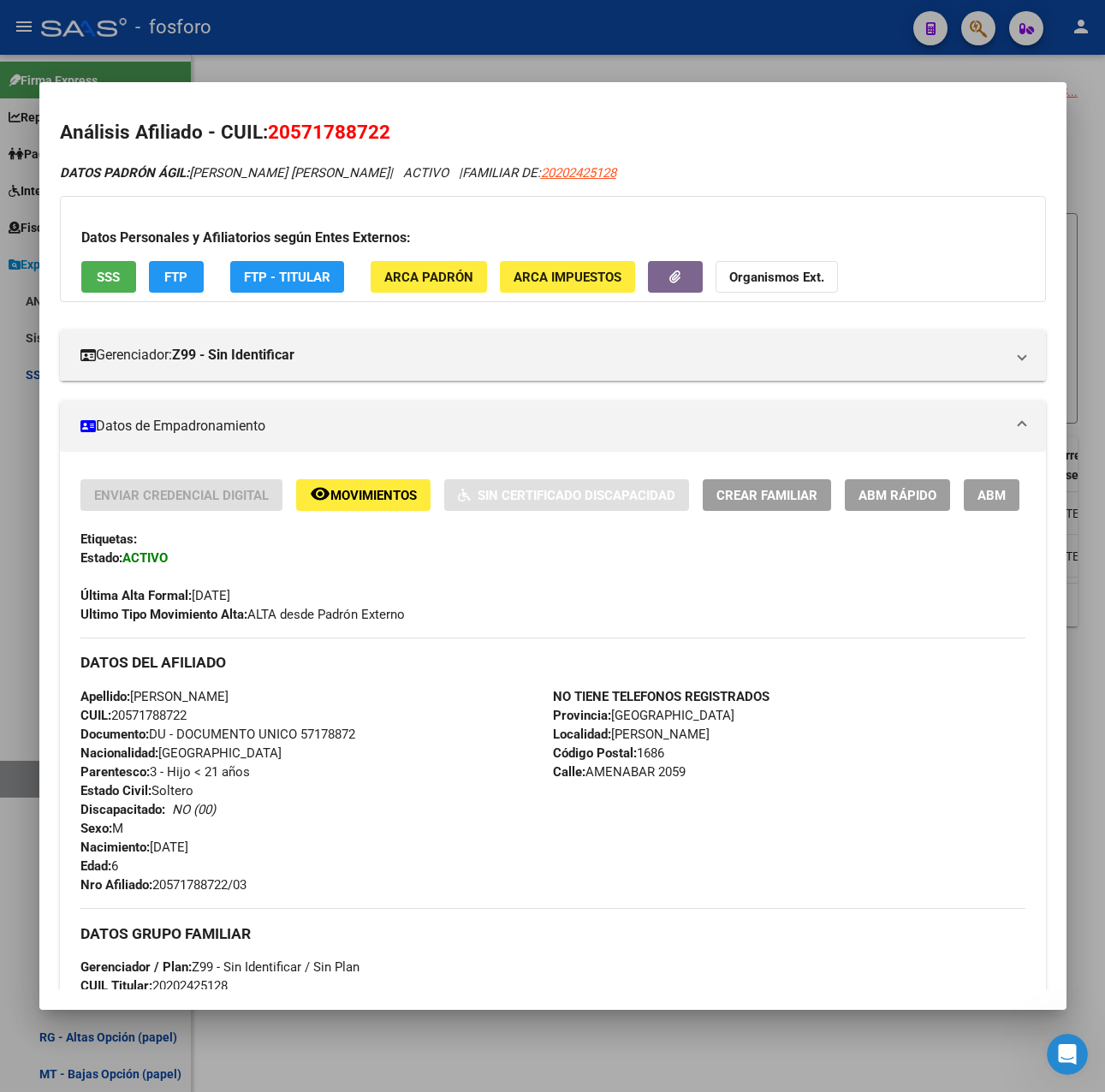
click at [727, 60] on div at bounding box center [552, 546] width 1105 height 1092
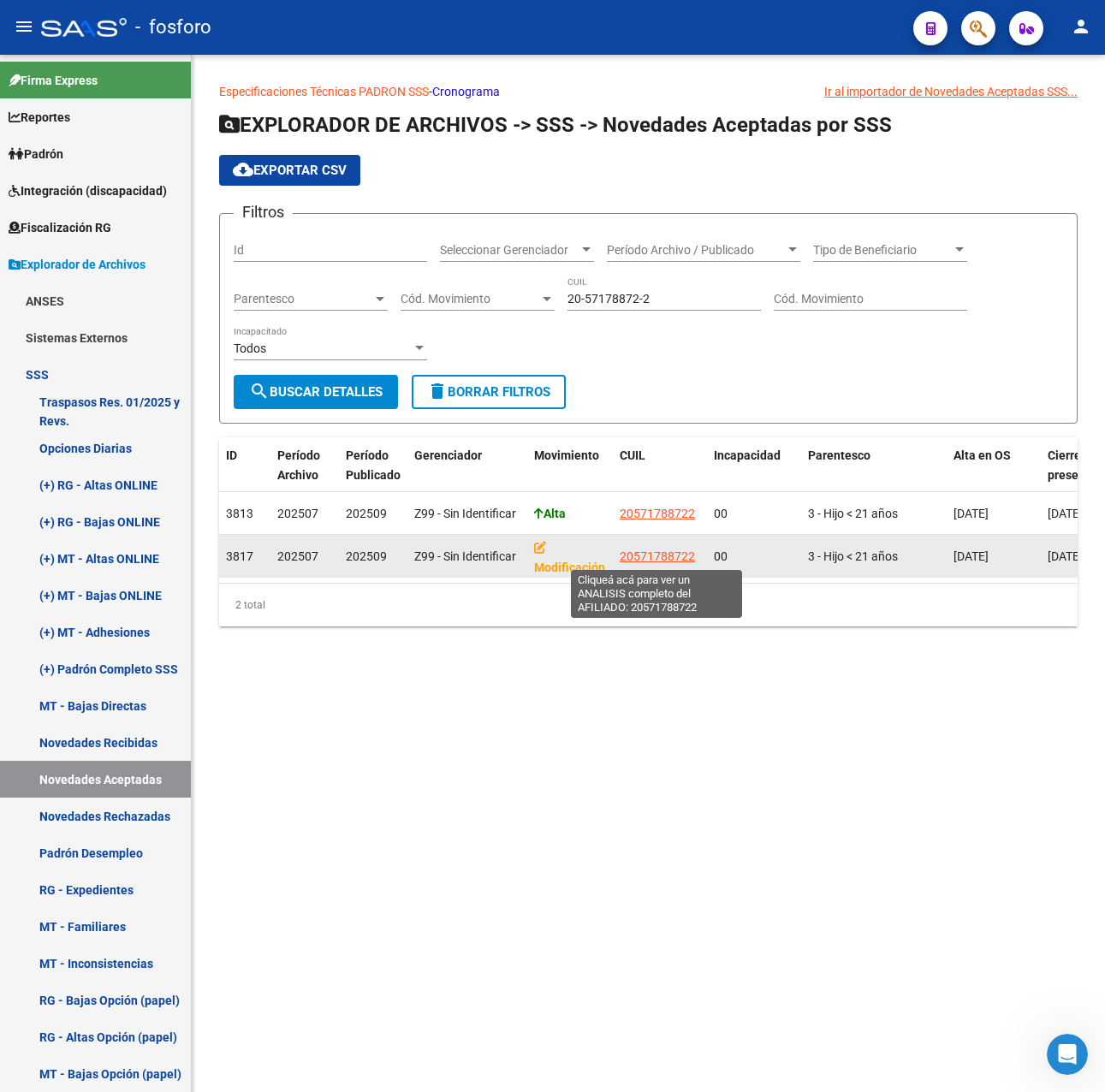
click at [639, 554] on span "20571788722" at bounding box center [658, 555] width 75 height 13
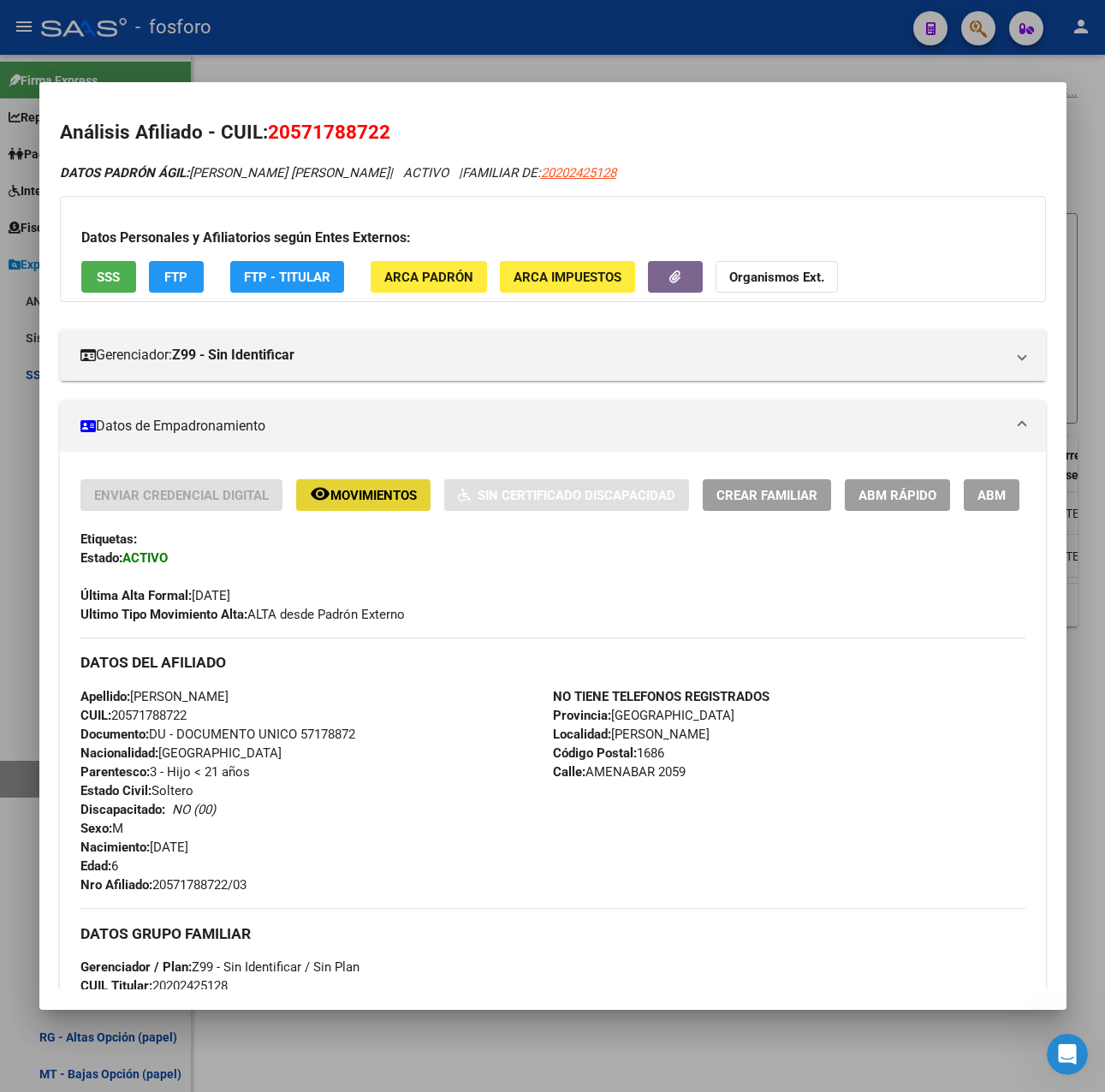
click at [364, 503] on span "Movimientos" at bounding box center [373, 495] width 87 height 15
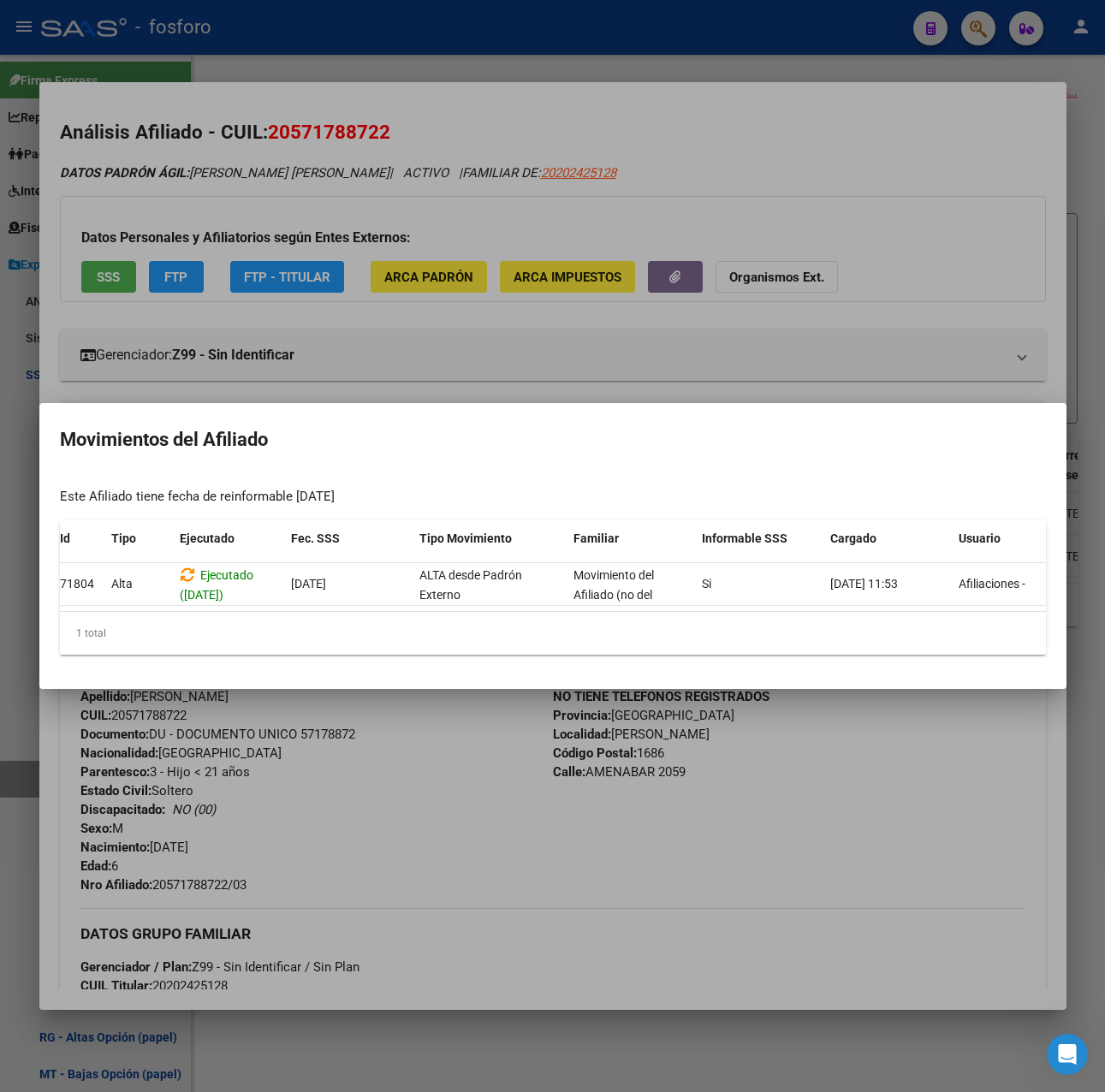
scroll to position [0, 109]
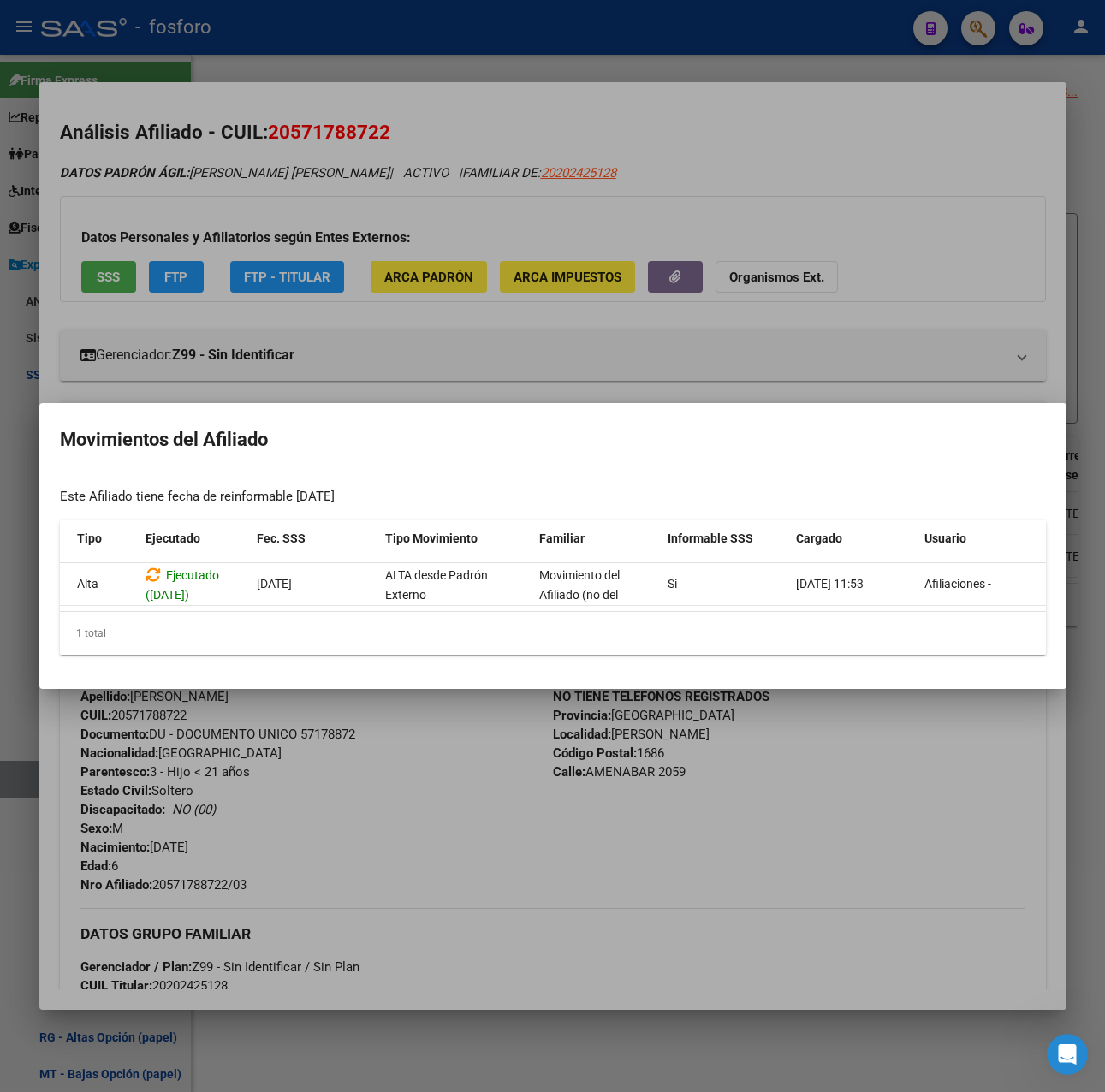
click at [761, 187] on div at bounding box center [552, 546] width 1105 height 1092
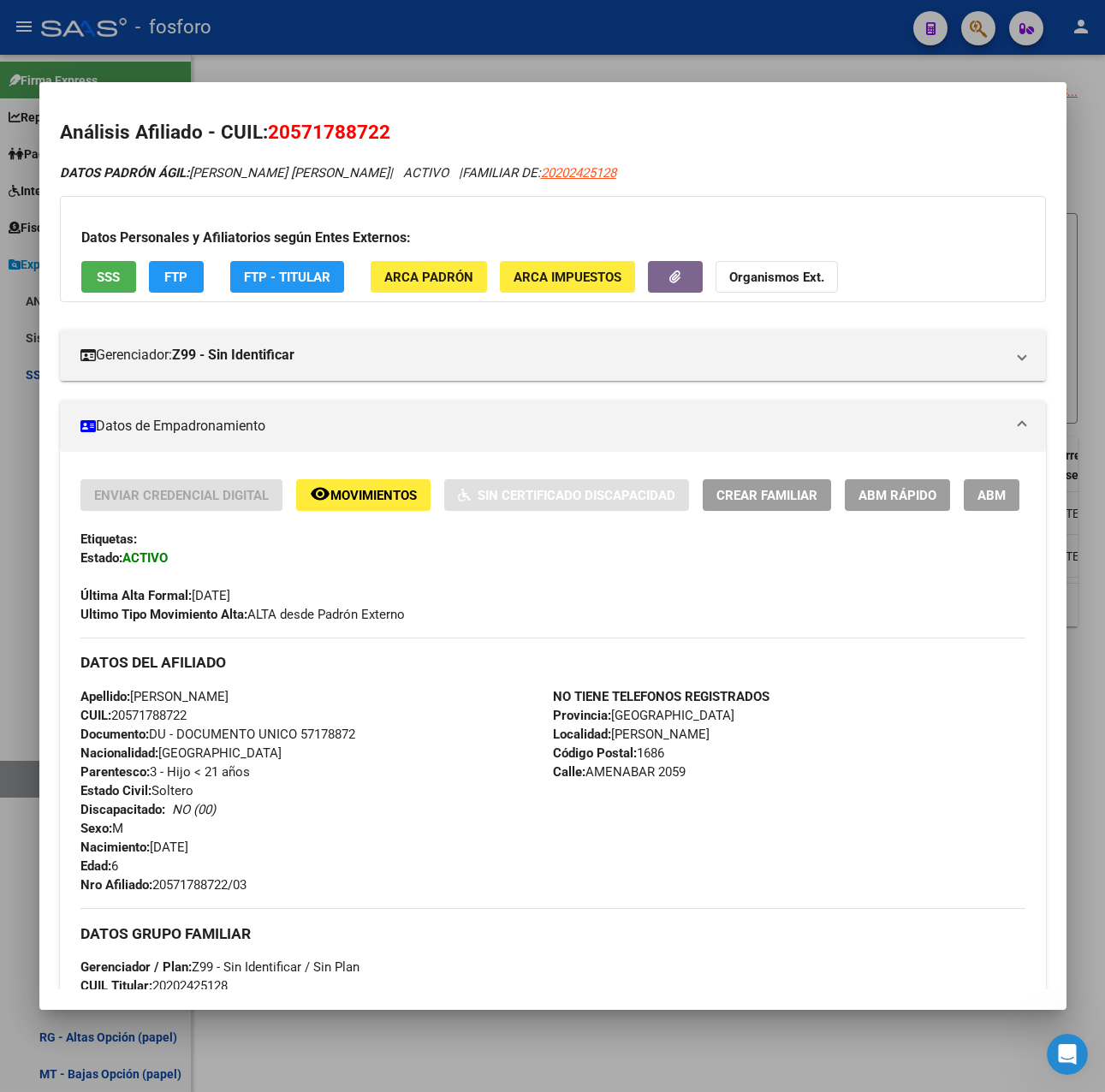
click at [651, 62] on div at bounding box center [552, 546] width 1105 height 1092
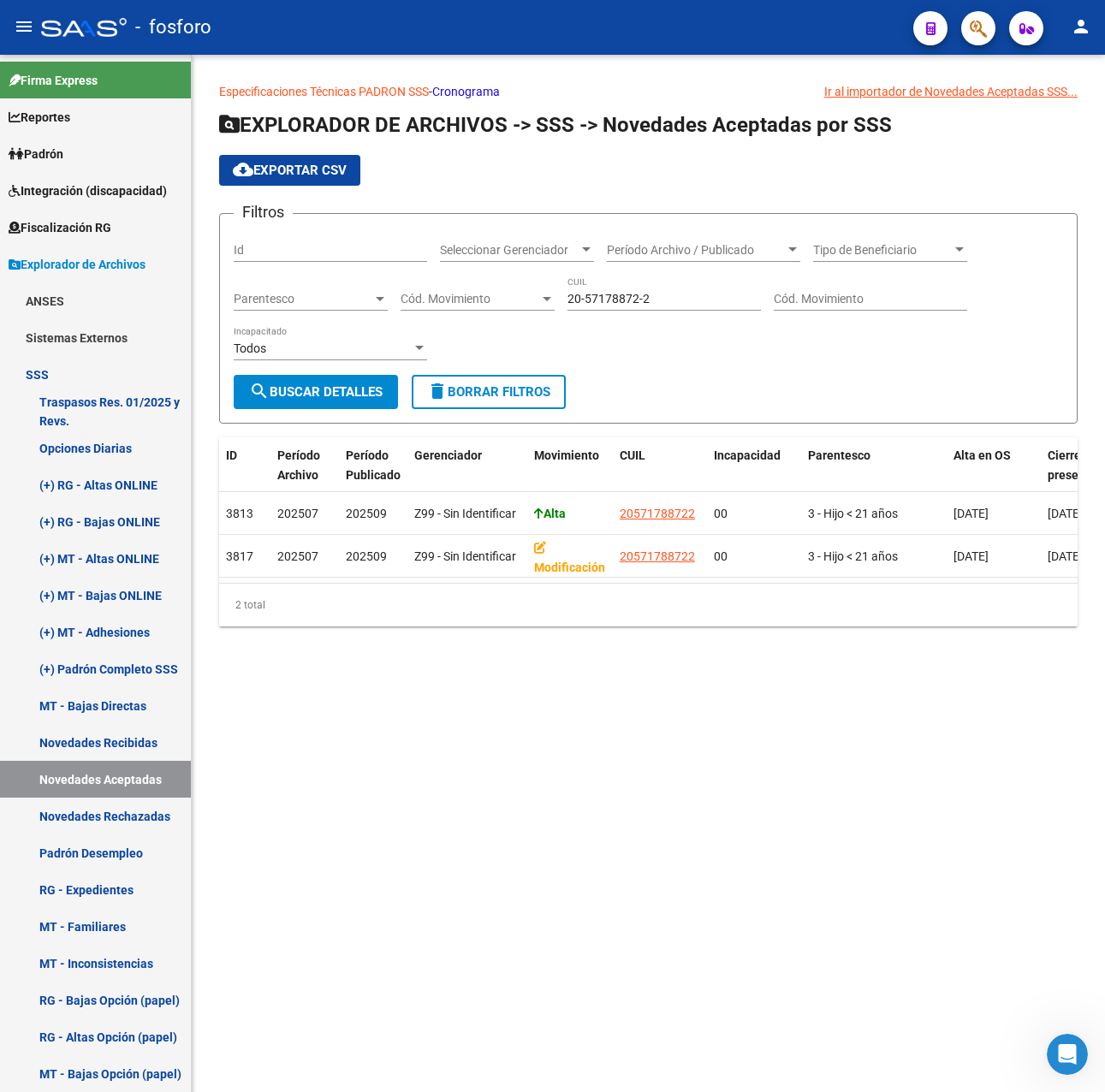
scroll to position [0, 63]
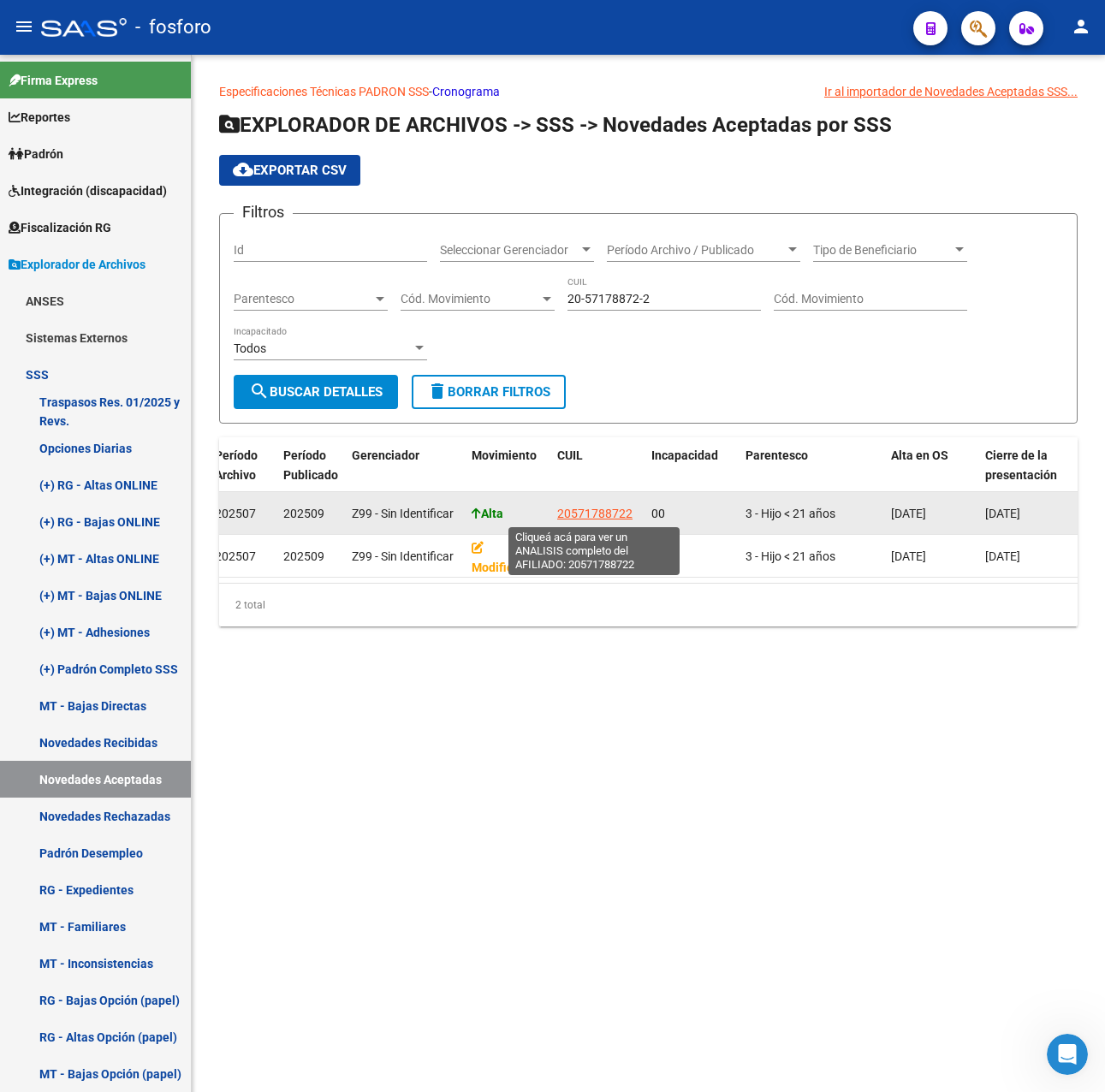
click at [590, 514] on span "20571788722" at bounding box center [595, 512] width 75 height 13
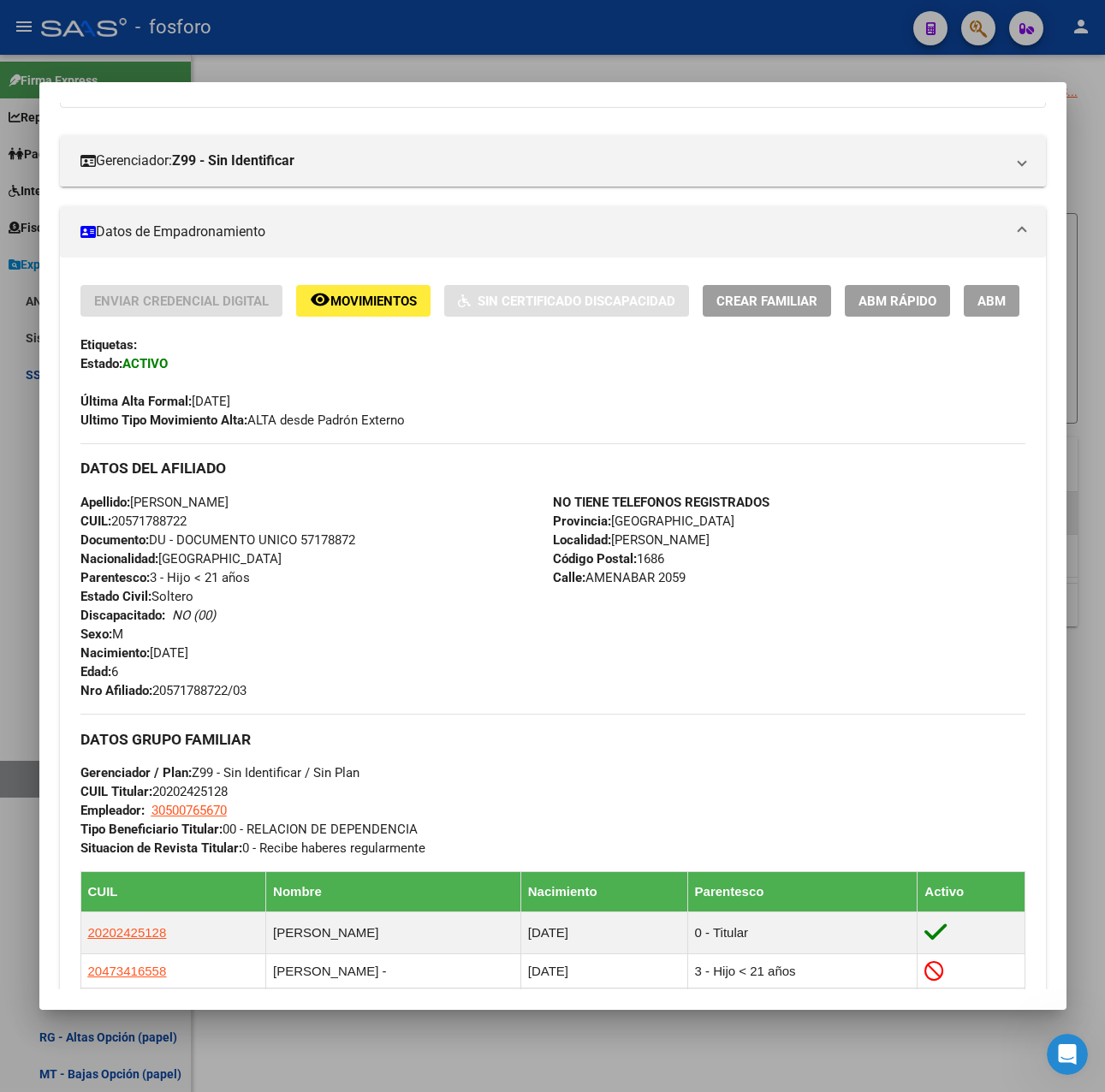
scroll to position [0, 0]
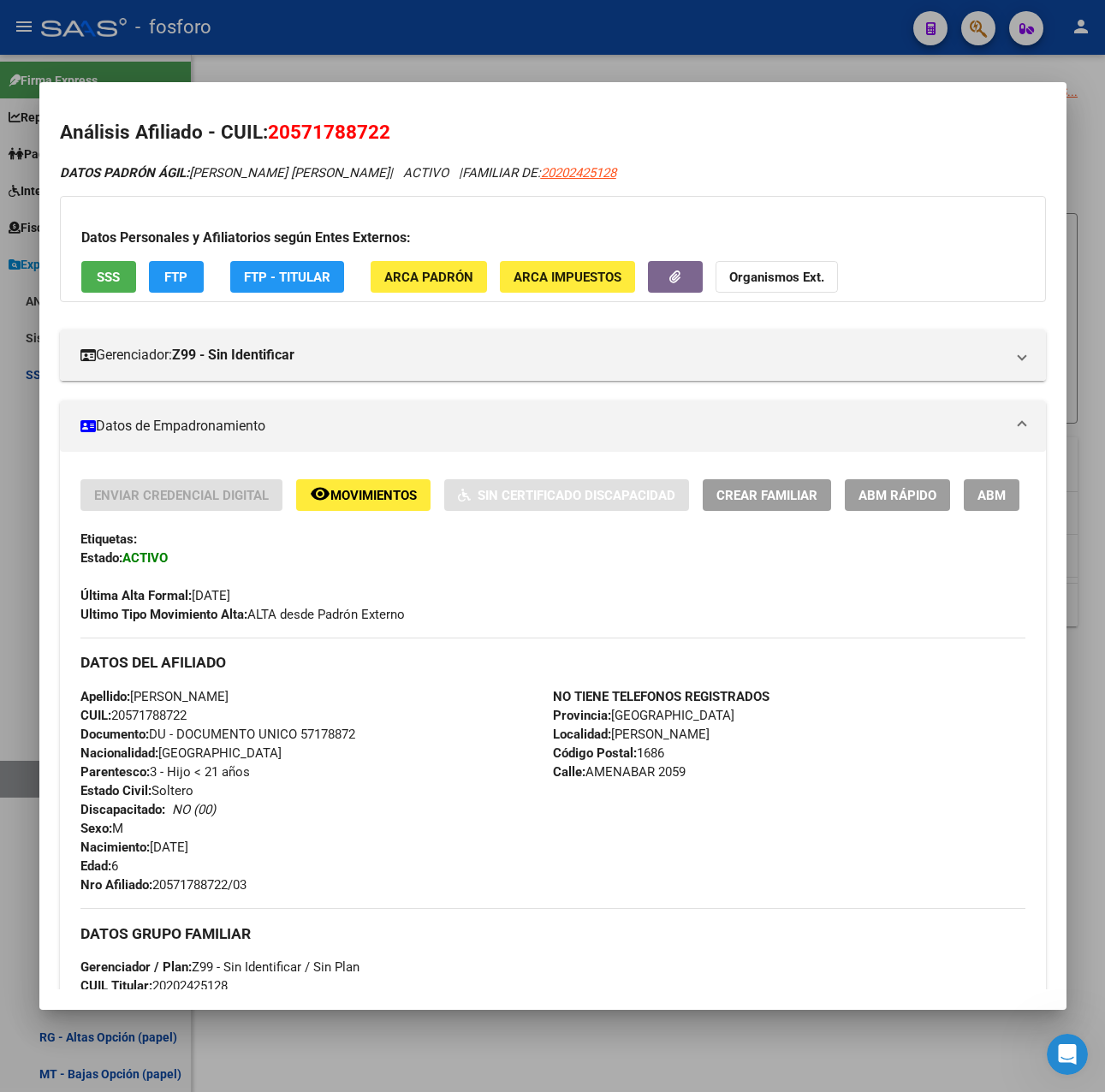
click at [574, 57] on div at bounding box center [552, 546] width 1105 height 1092
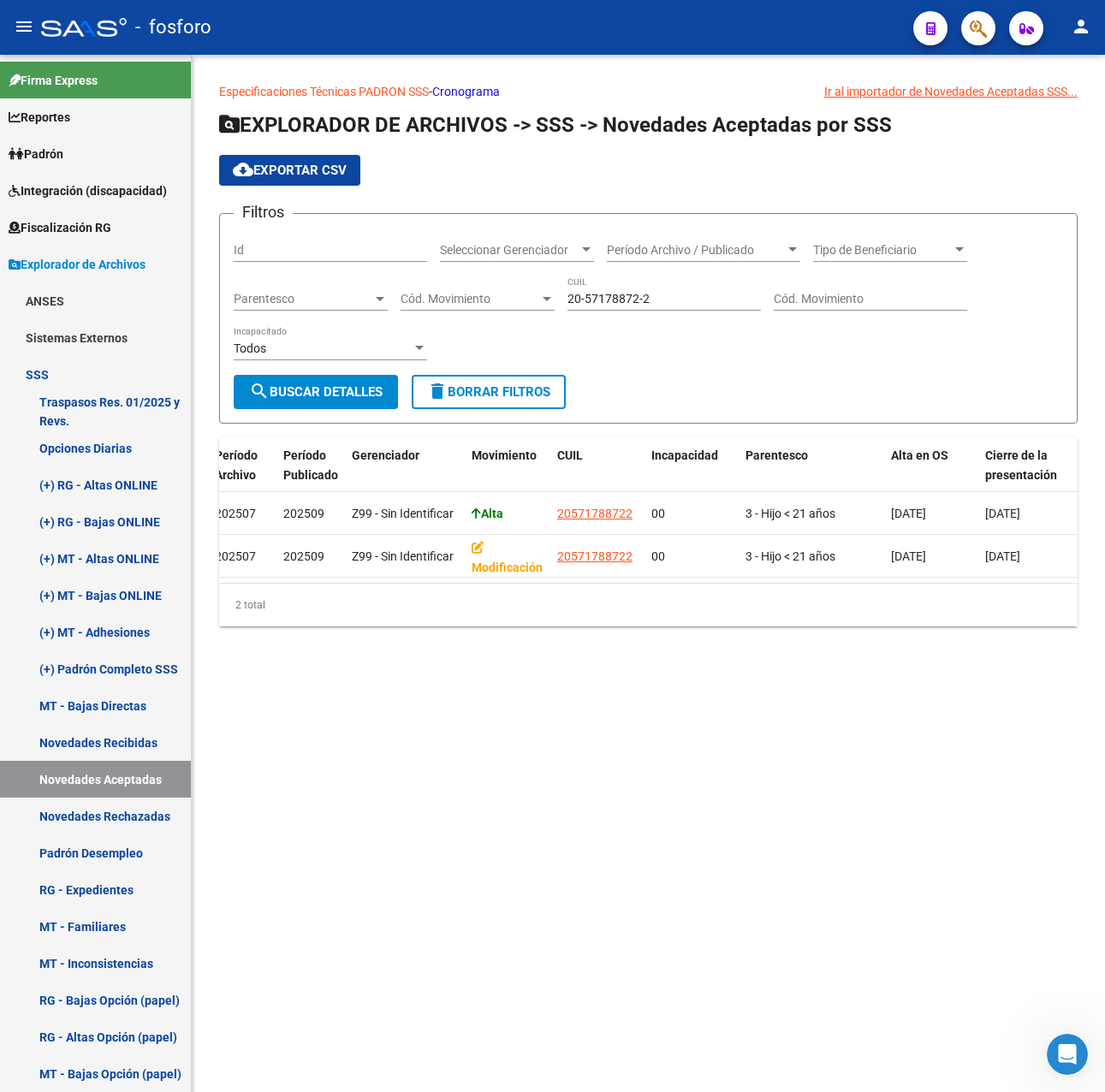
click at [646, 258] on div "Período Archivo / Publicado Período Archivo / Publicado" at bounding box center [703, 244] width 193 height 34
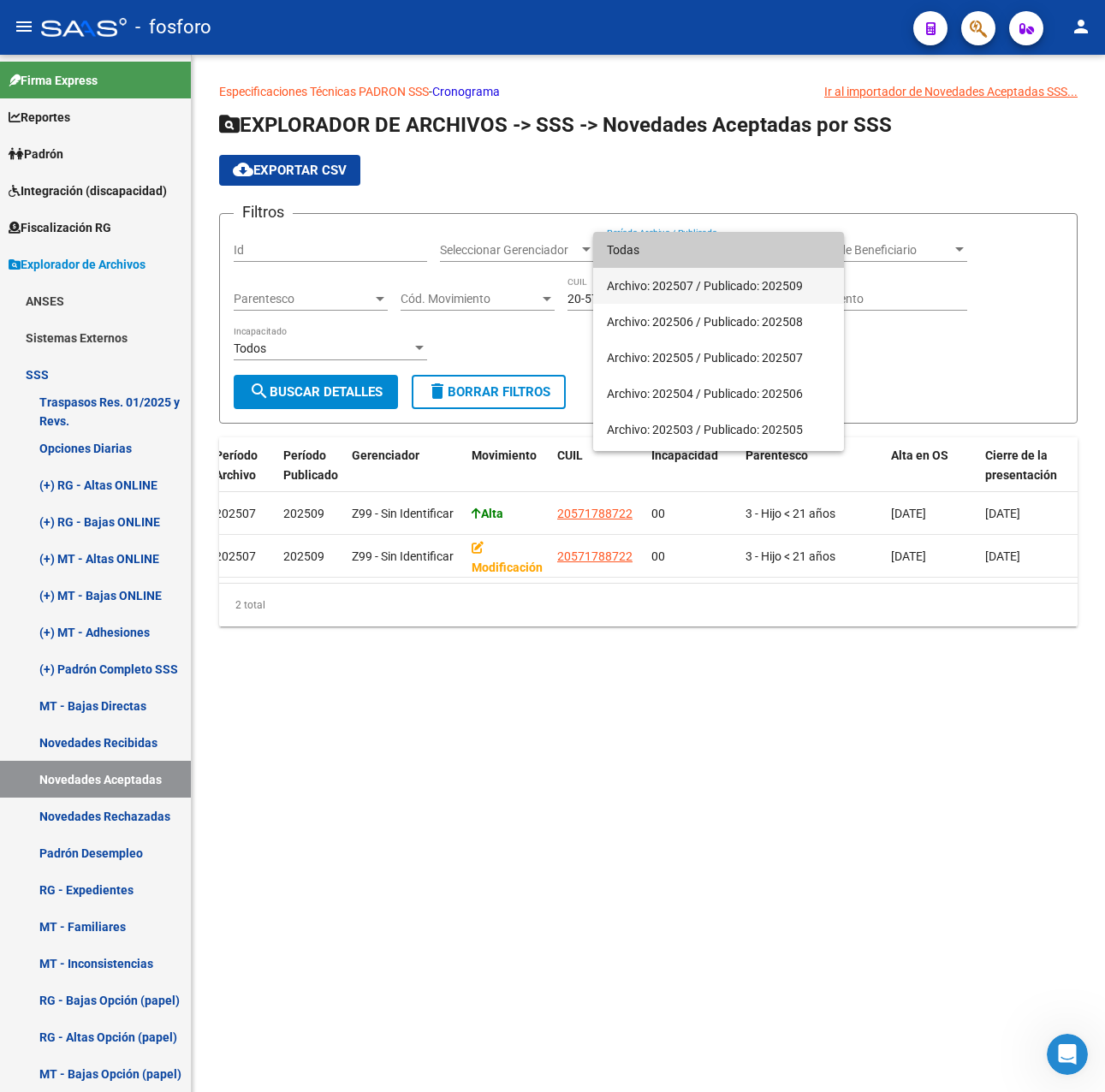
click at [653, 282] on span "Archivo: 202507 / Publicado: 202509" at bounding box center [718, 285] width 224 height 36
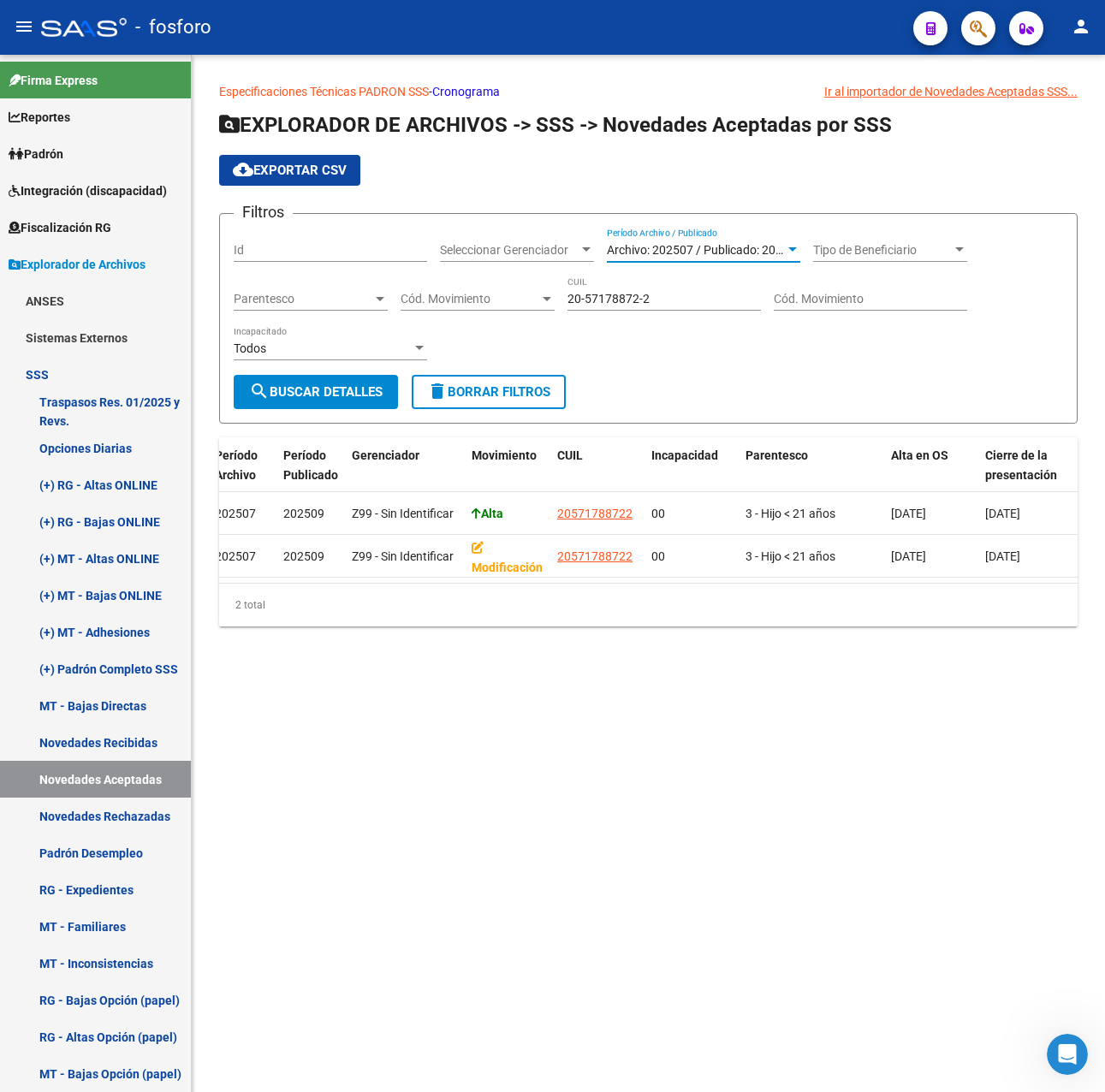
click at [366, 386] on span "search Buscar Detalles" at bounding box center [315, 392] width 133 height 15
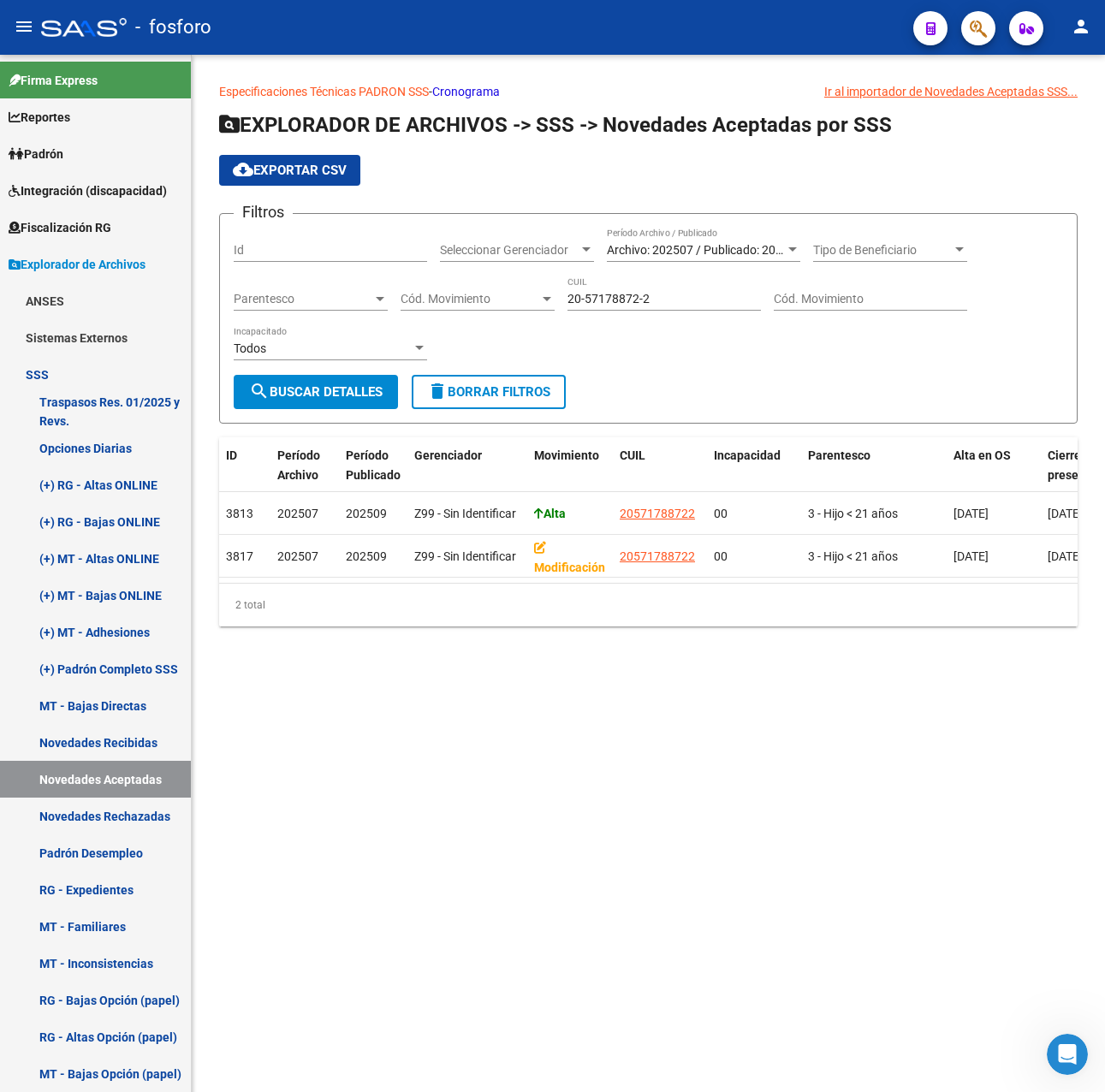
click at [353, 777] on mat-sidenav-content "Especificaciones Técnicas PADRON SSS - Cronograma Ir al importador [PERSON_NAME…" at bounding box center [648, 573] width 914 height 1037
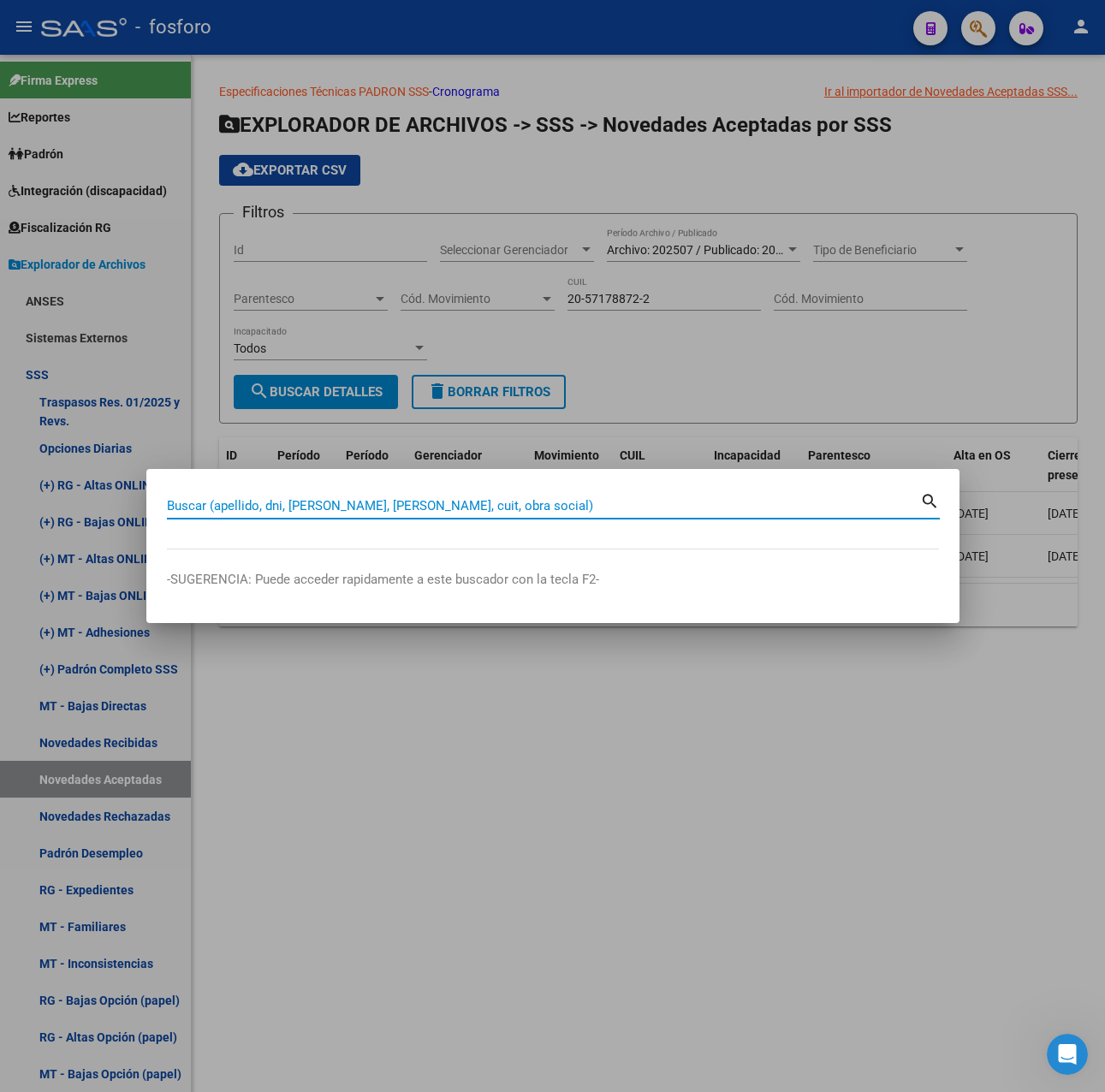
click at [292, 503] on input "Buscar (apellido, dni, [PERSON_NAME], [PERSON_NAME], cuit, obra social)" at bounding box center [544, 505] width 753 height 15
paste input "20571788722"
type input "20571788722"
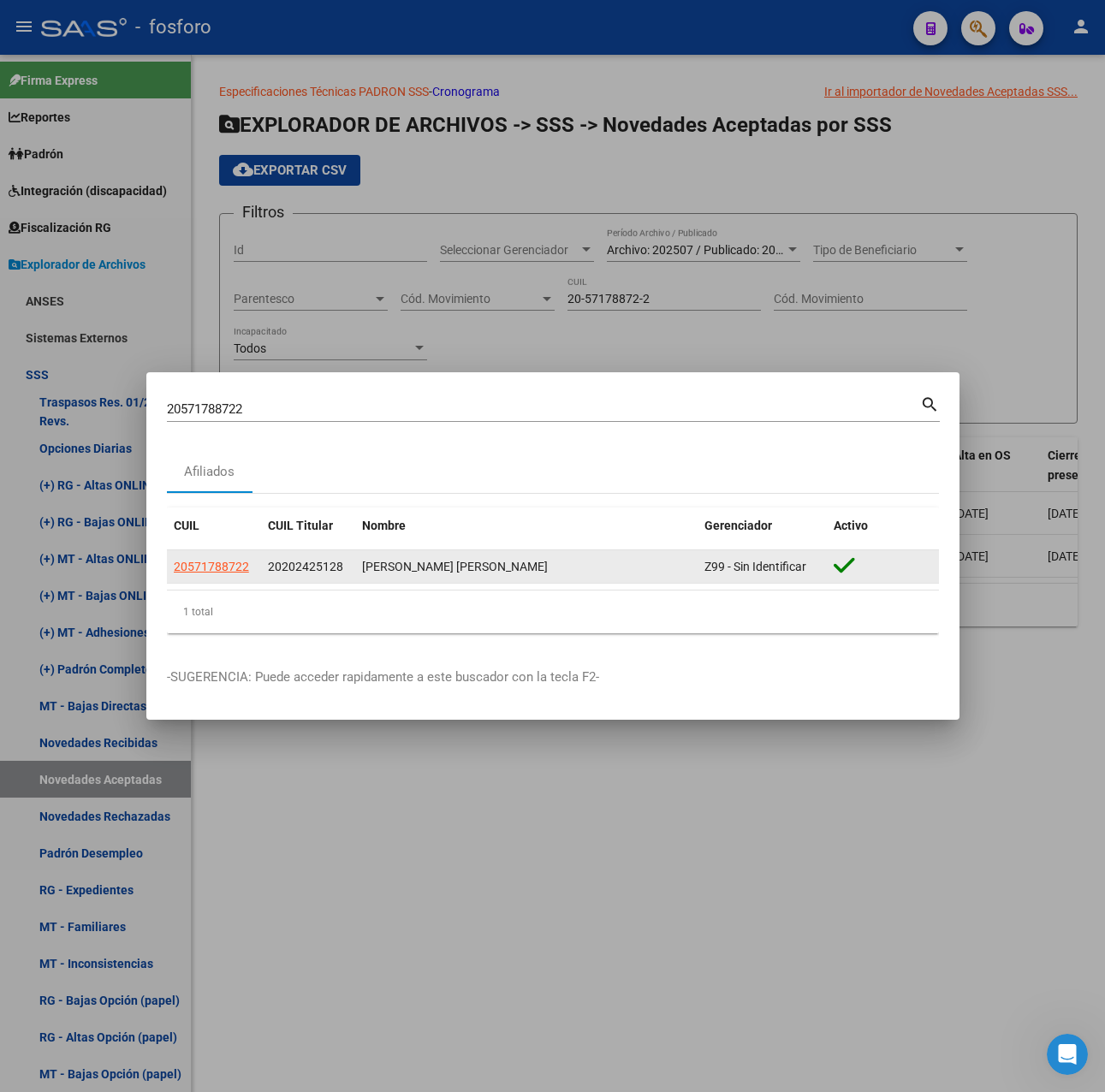
click at [231, 557] on app-link-go-to "20571788722" at bounding box center [211, 567] width 75 height 20
click at [233, 563] on span "20571788722" at bounding box center [211, 566] width 75 height 13
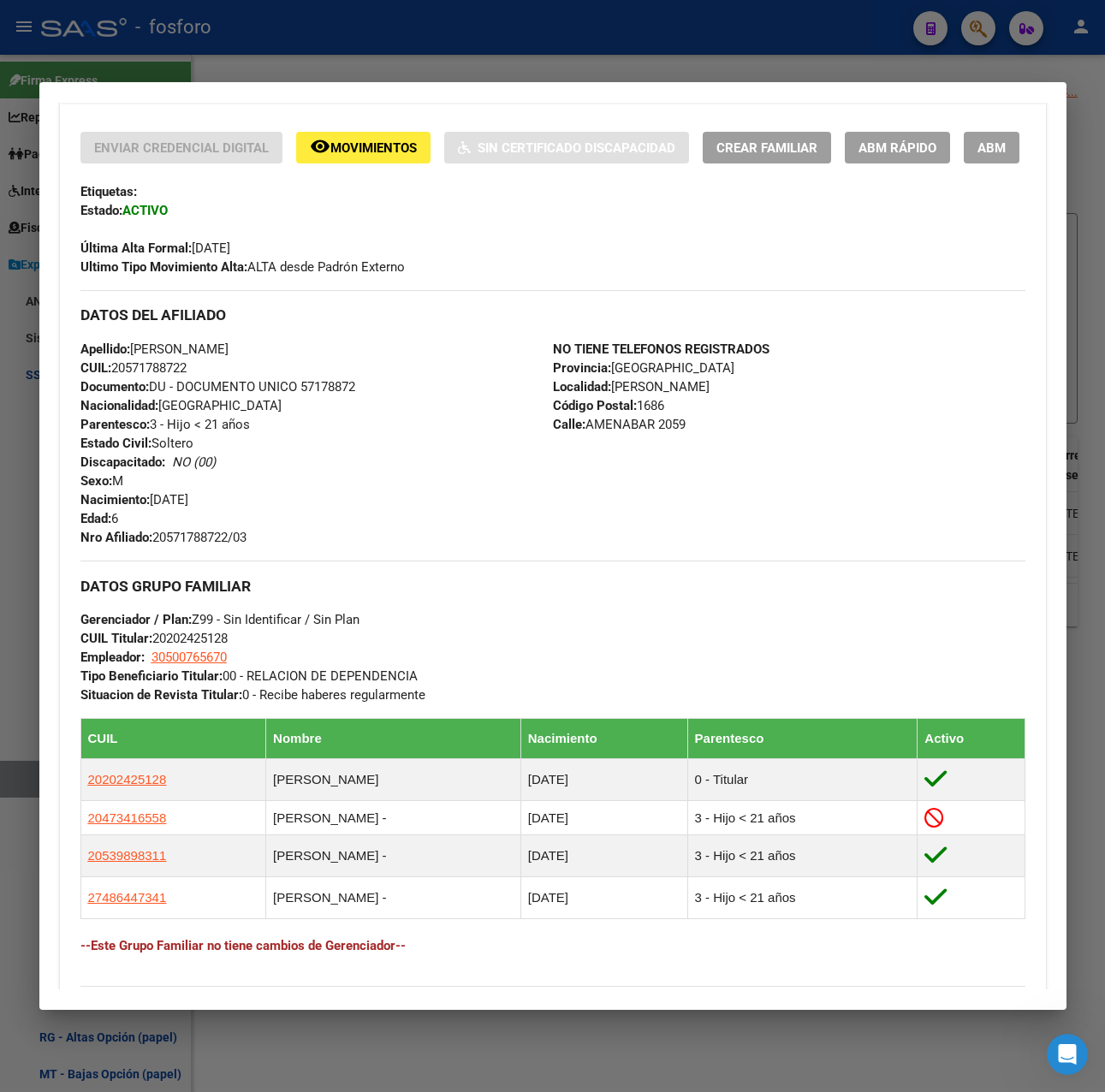
scroll to position [728, 0]
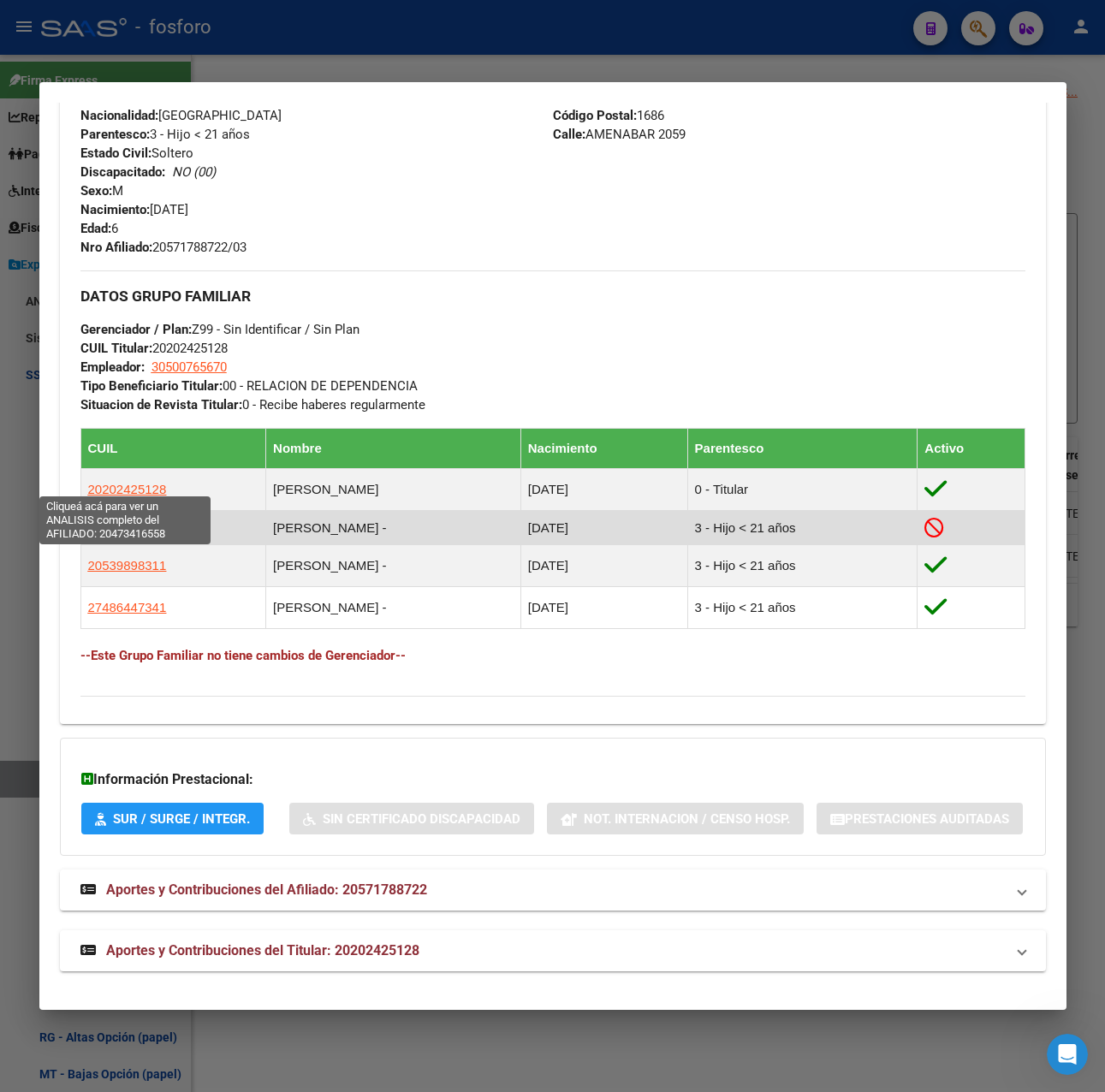
click at [132, 521] on span "20473416558" at bounding box center [128, 528] width 79 height 14
type textarea "20473416558"
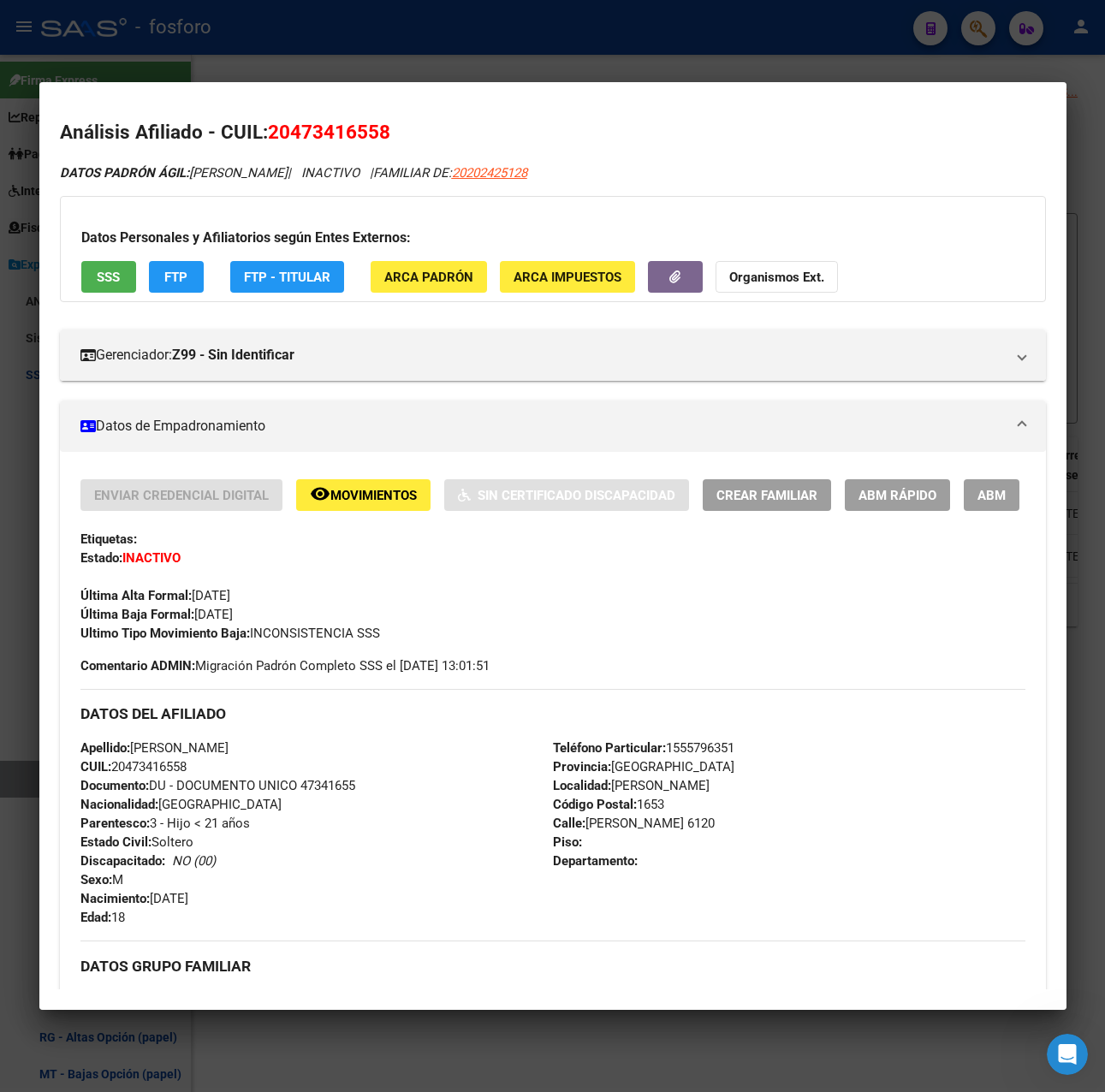
click at [348, 492] on span "Movimientos" at bounding box center [373, 495] width 87 height 15
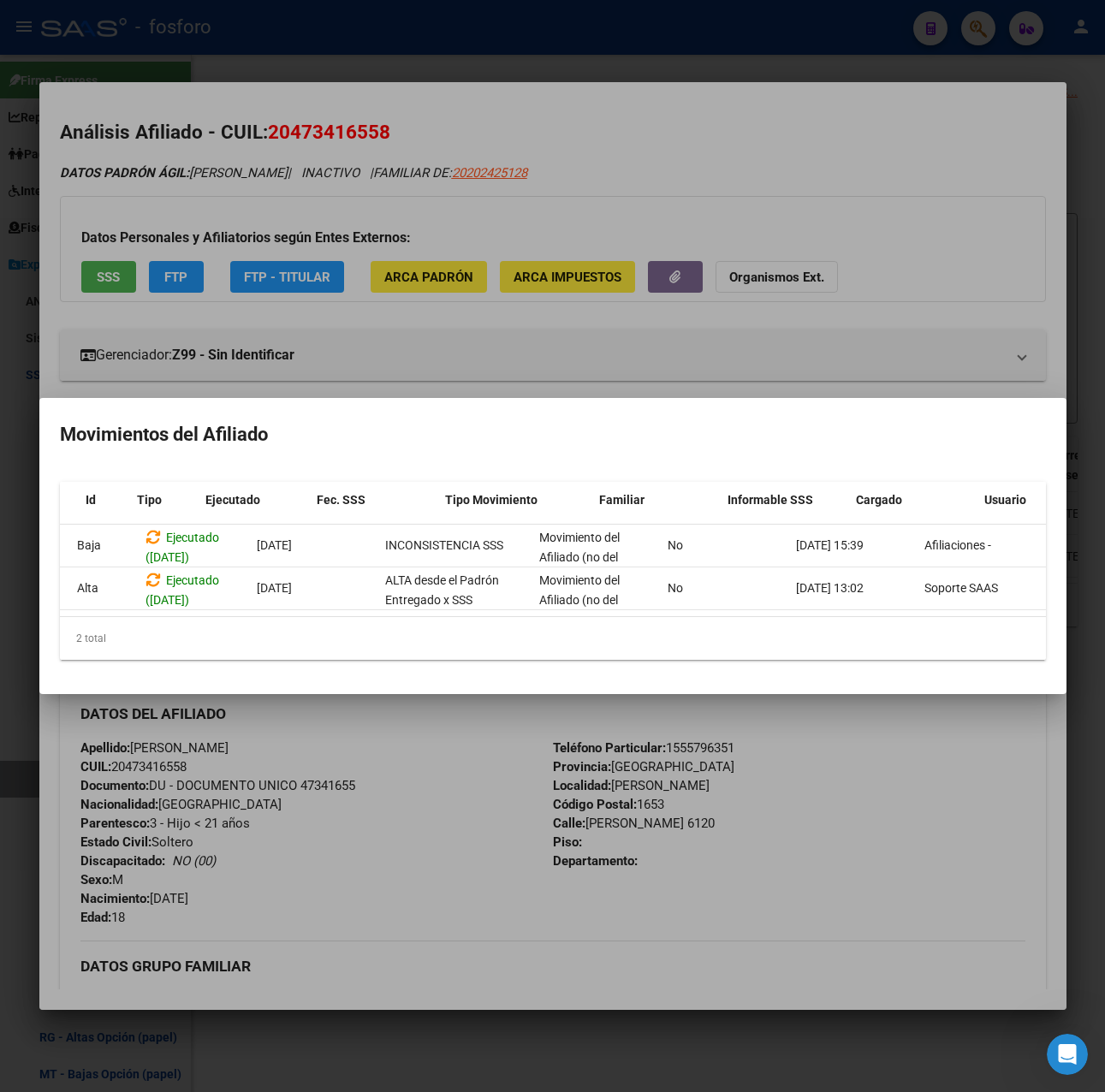
scroll to position [0, 0]
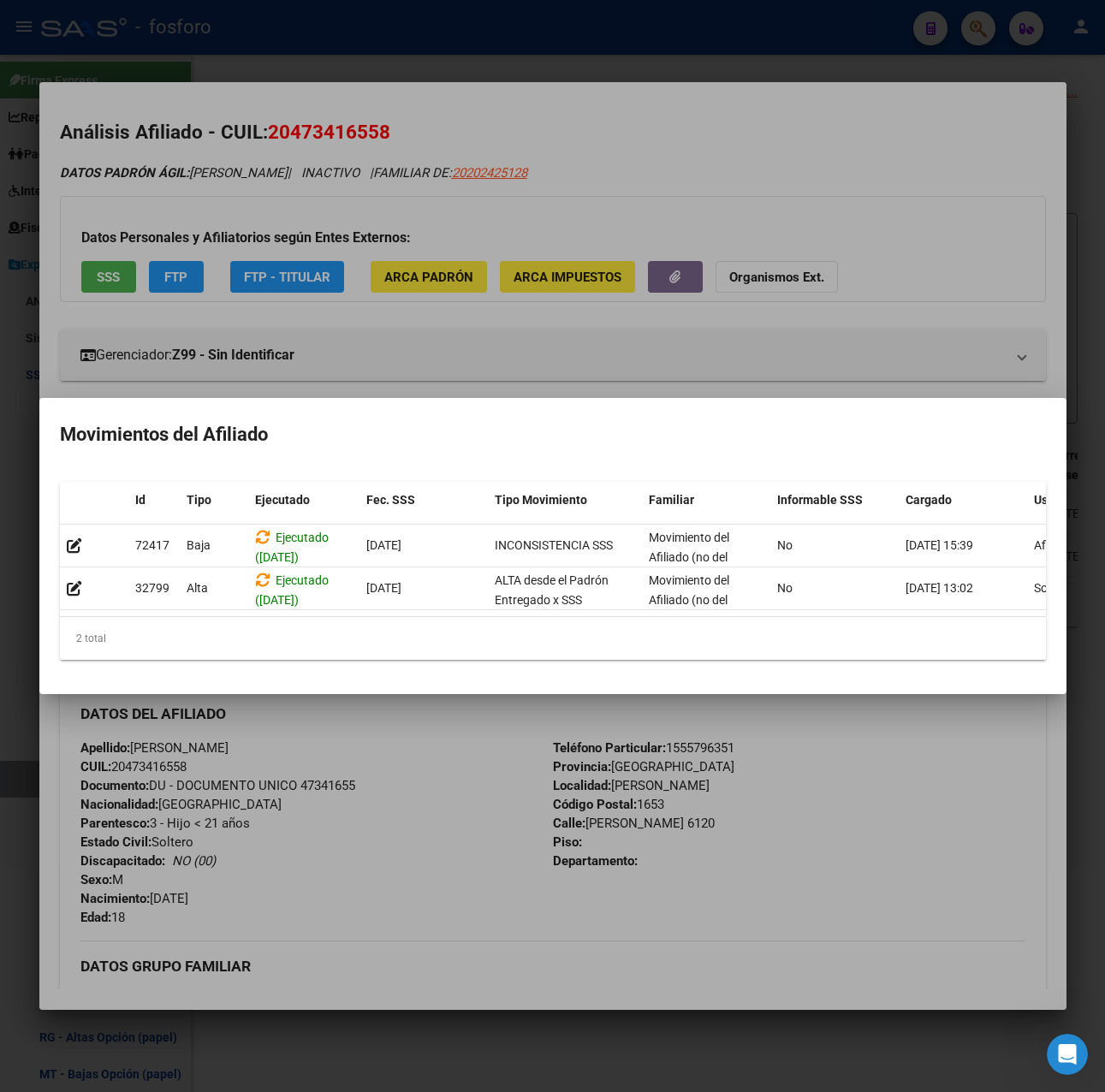
click at [523, 70] on div at bounding box center [552, 546] width 1105 height 1092
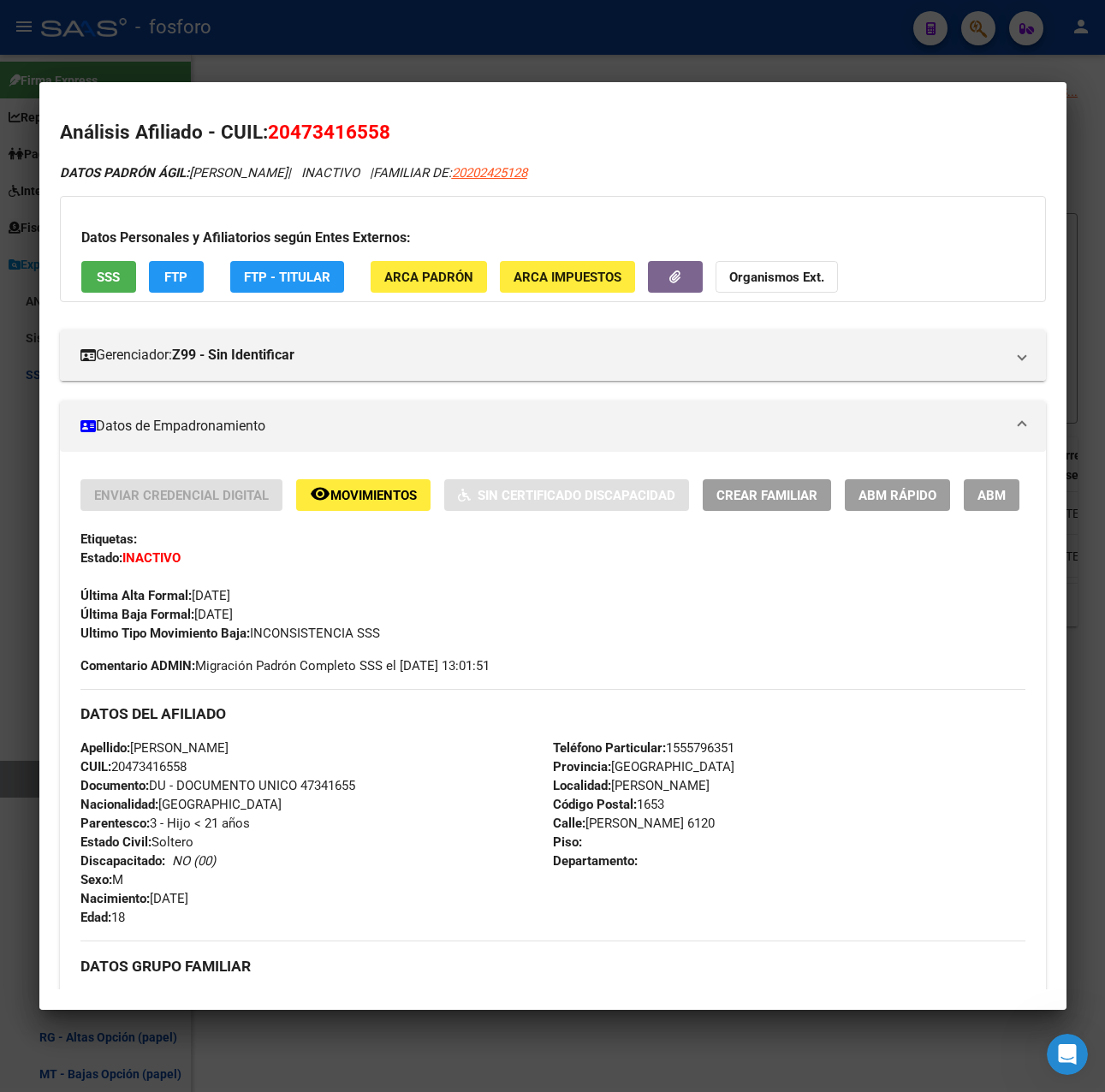
click at [515, 61] on div at bounding box center [552, 546] width 1105 height 1092
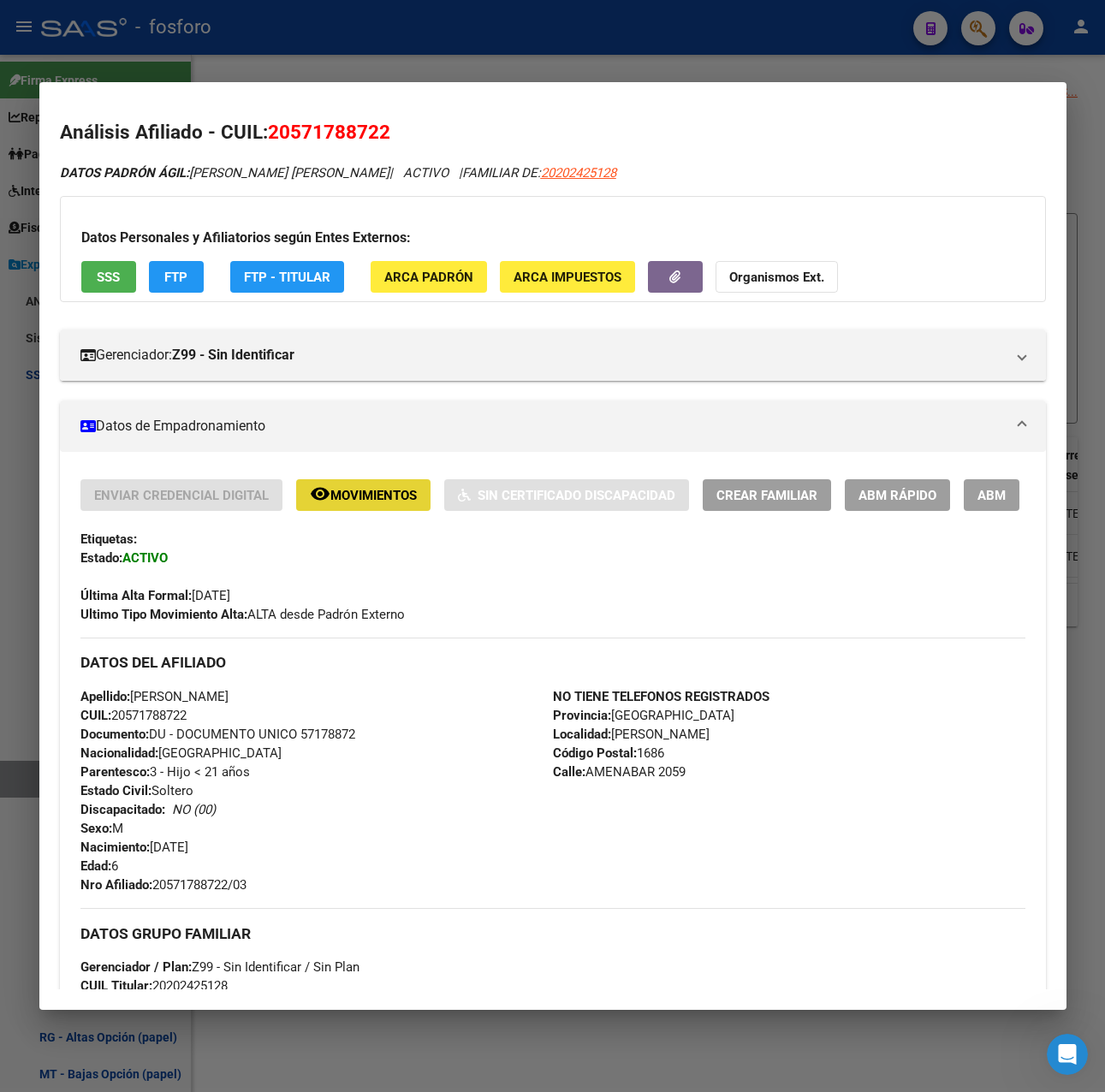
click at [366, 487] on span "remove_red_eye Movimientos" at bounding box center [363, 494] width 107 height 15
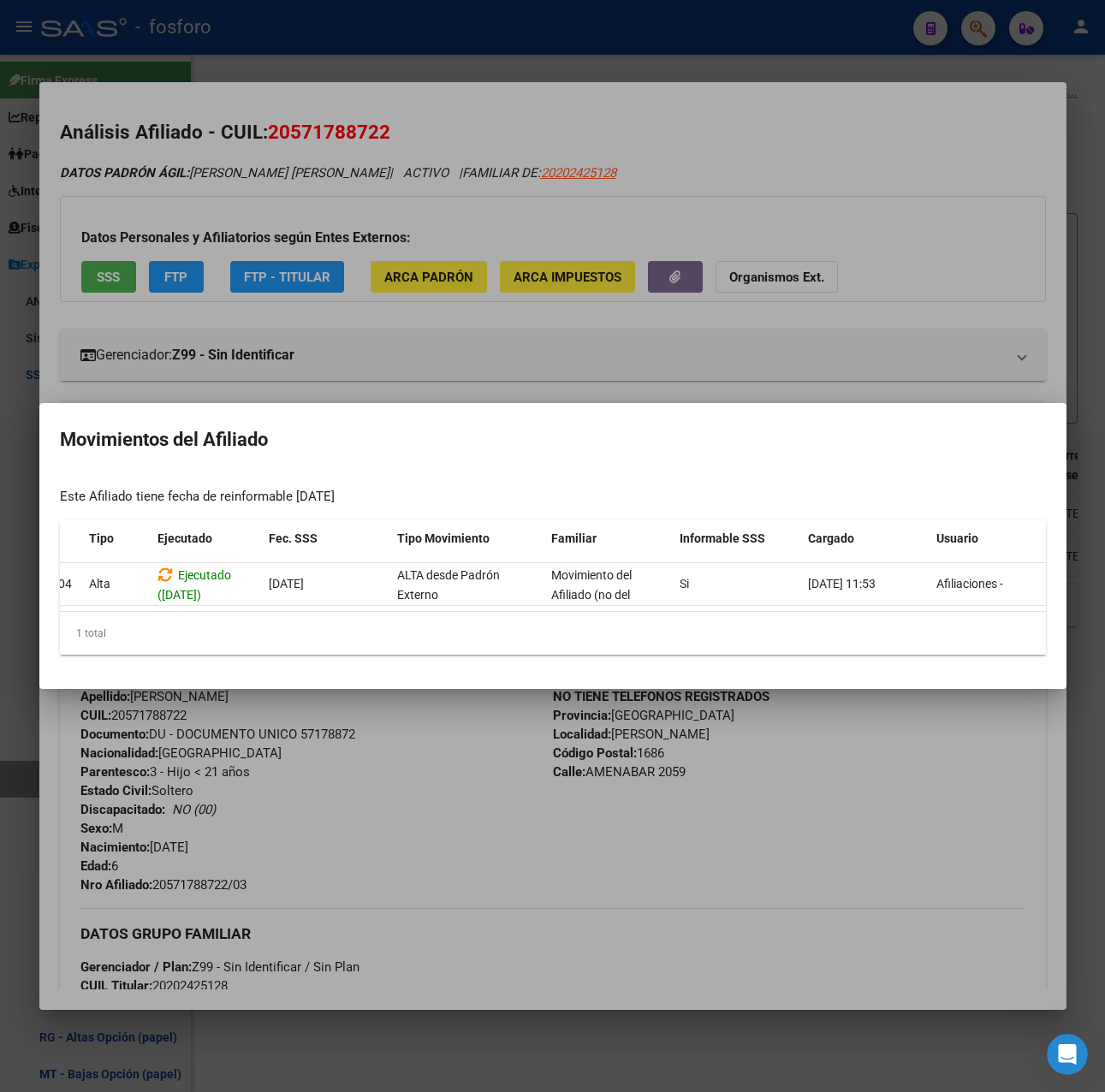
scroll to position [0, 109]
click at [523, 710] on div at bounding box center [552, 546] width 1105 height 1092
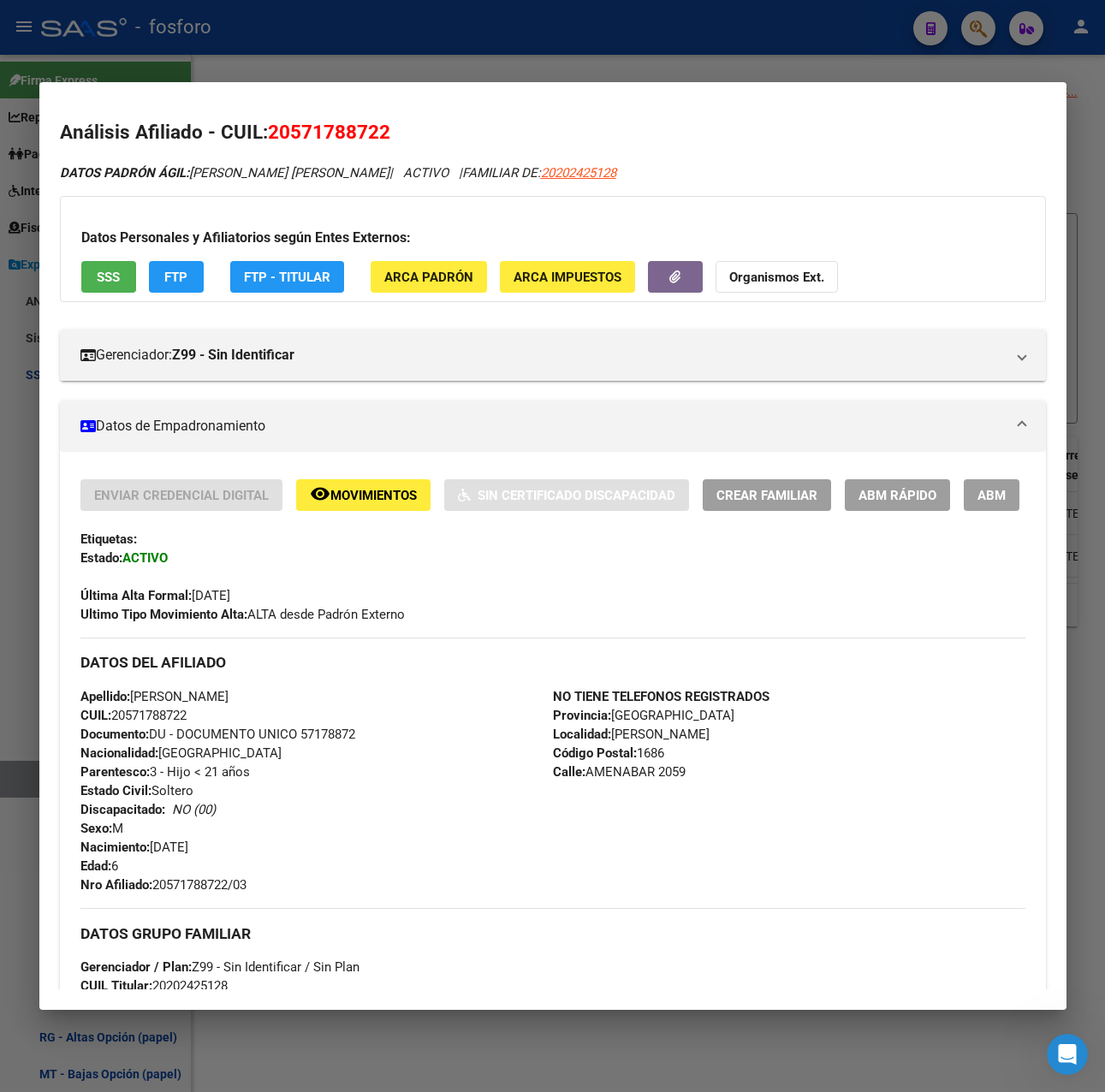
drag, startPoint x: 274, startPoint y: 135, endPoint x: 391, endPoint y: 132, distance: 117.0
click at [391, 132] on h2 "Análisis Afiliado - CUIL: 20571788722" at bounding box center [553, 132] width 986 height 30
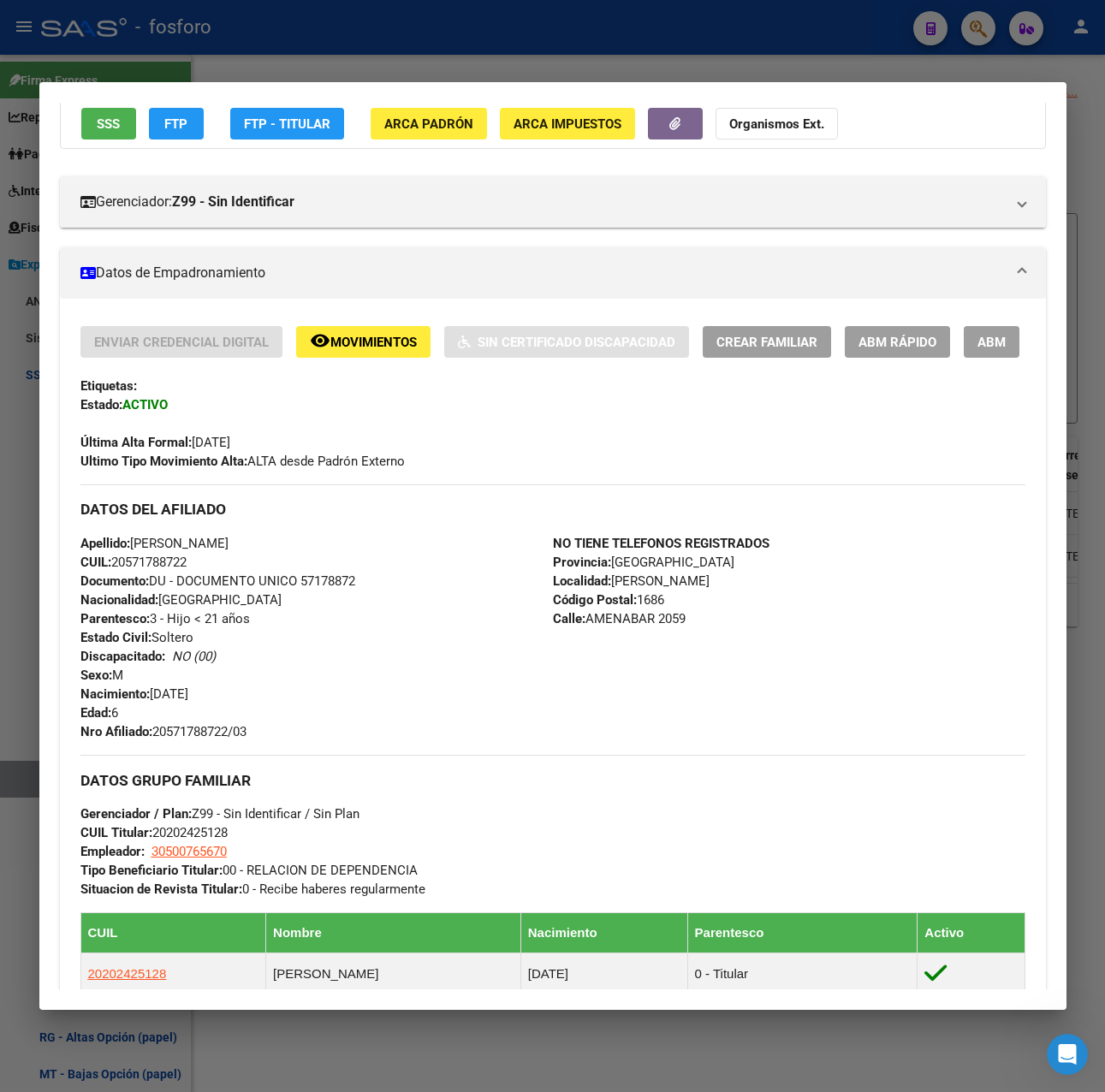
scroll to position [0, 0]
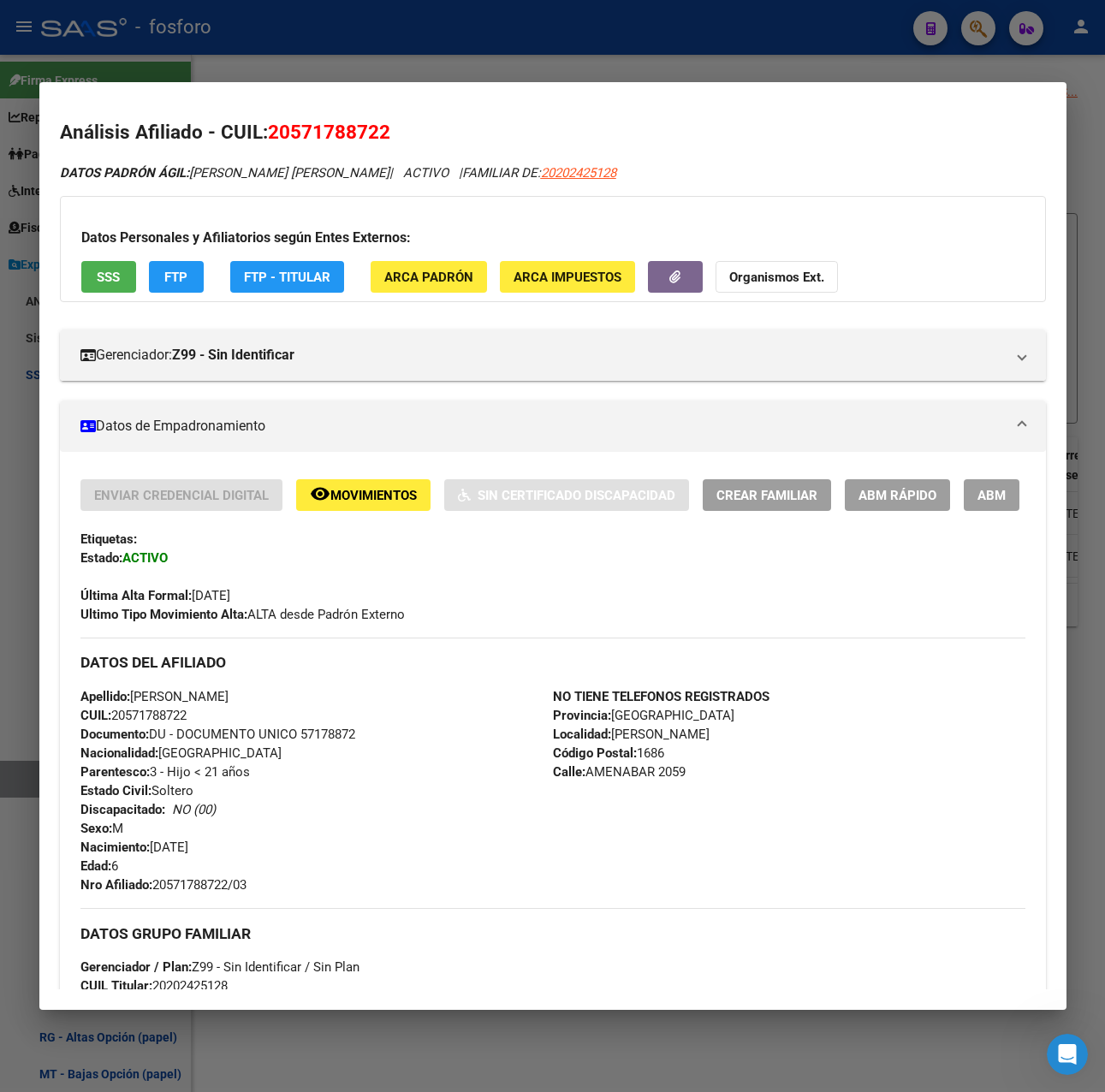
copy span "20571788722"
click at [548, 39] on div at bounding box center [552, 546] width 1105 height 1092
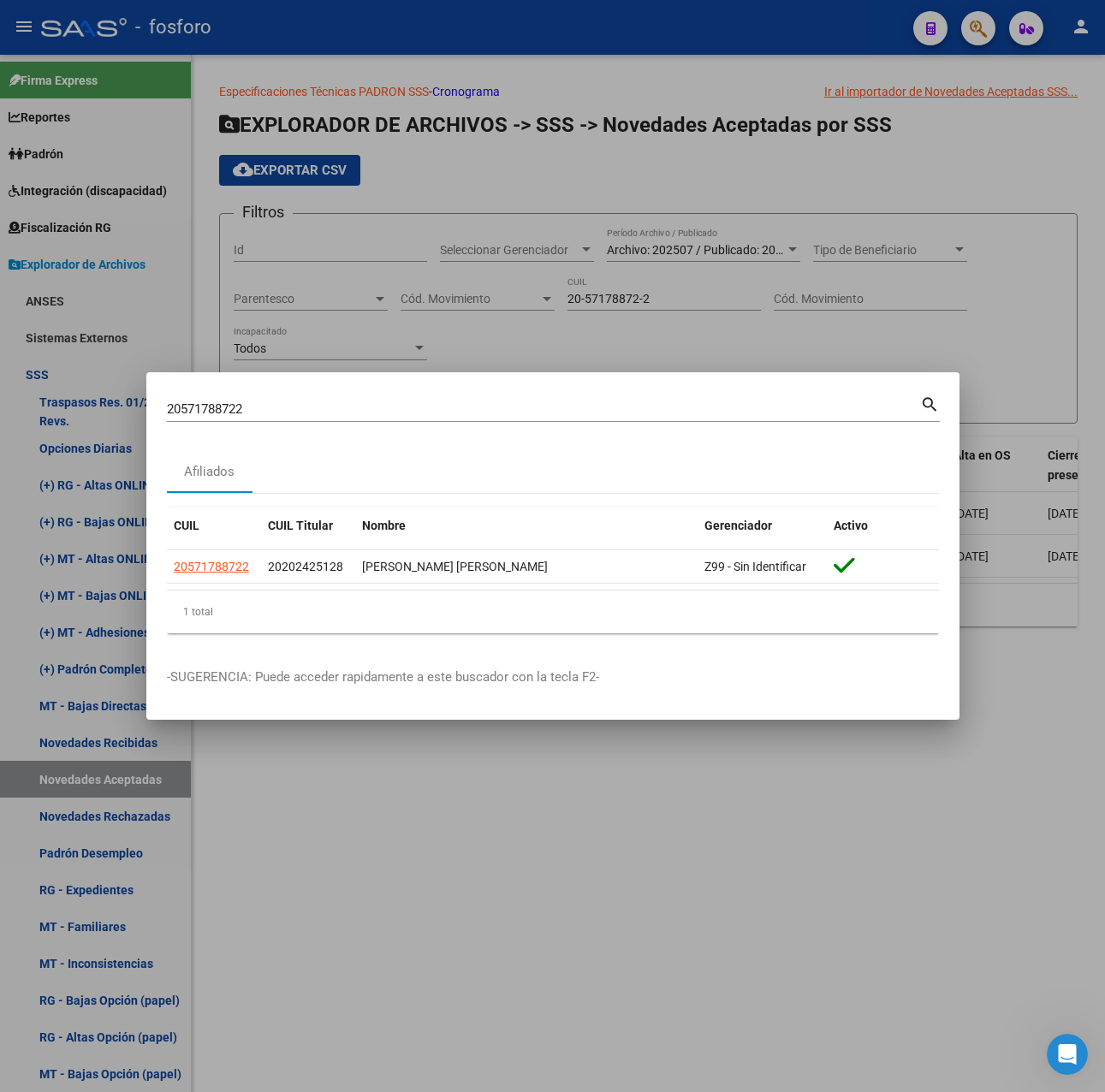
click at [447, 286] on div at bounding box center [552, 546] width 1105 height 1092
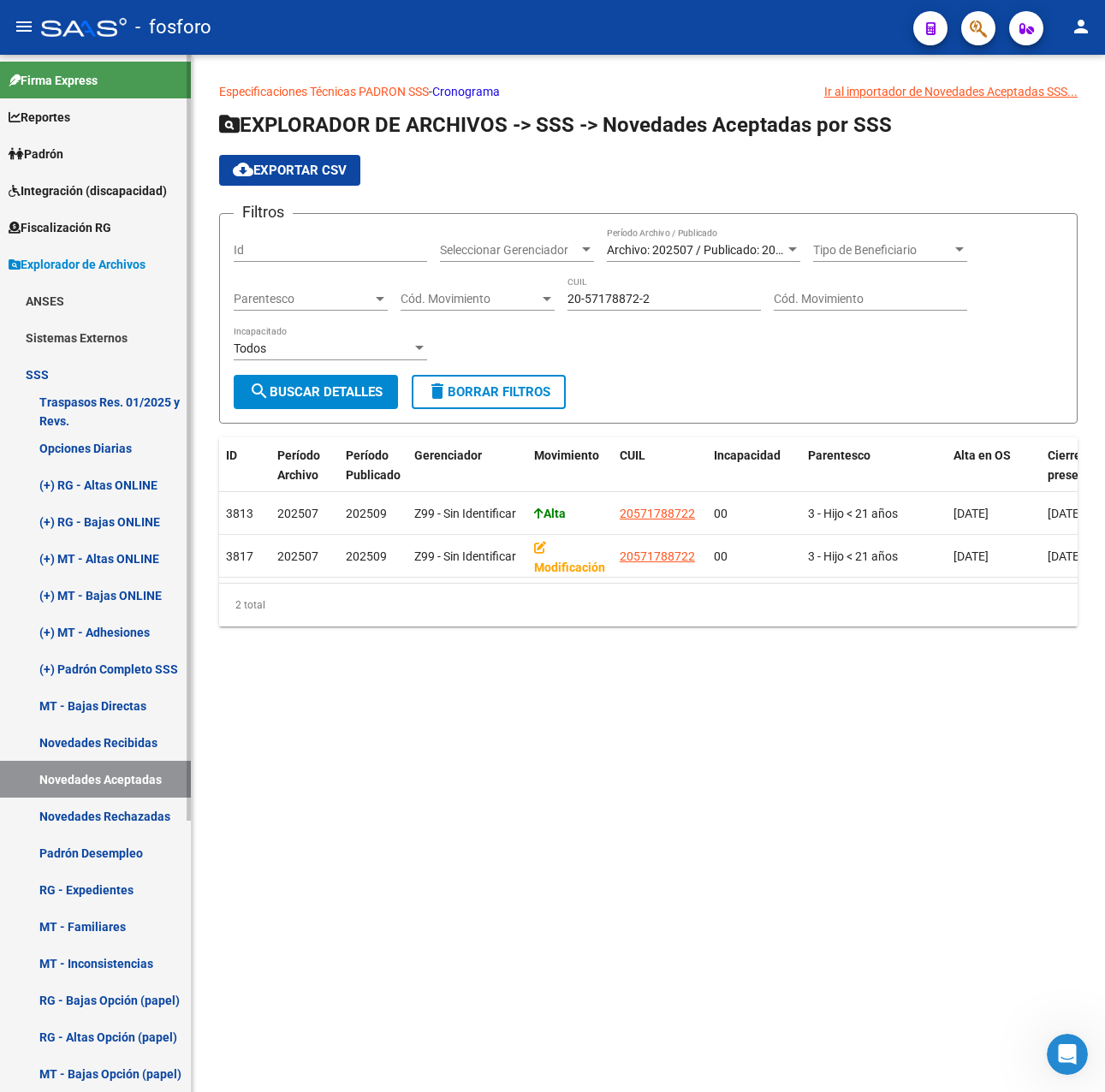
click at [73, 151] on link "Padrón" at bounding box center [95, 153] width 191 height 37
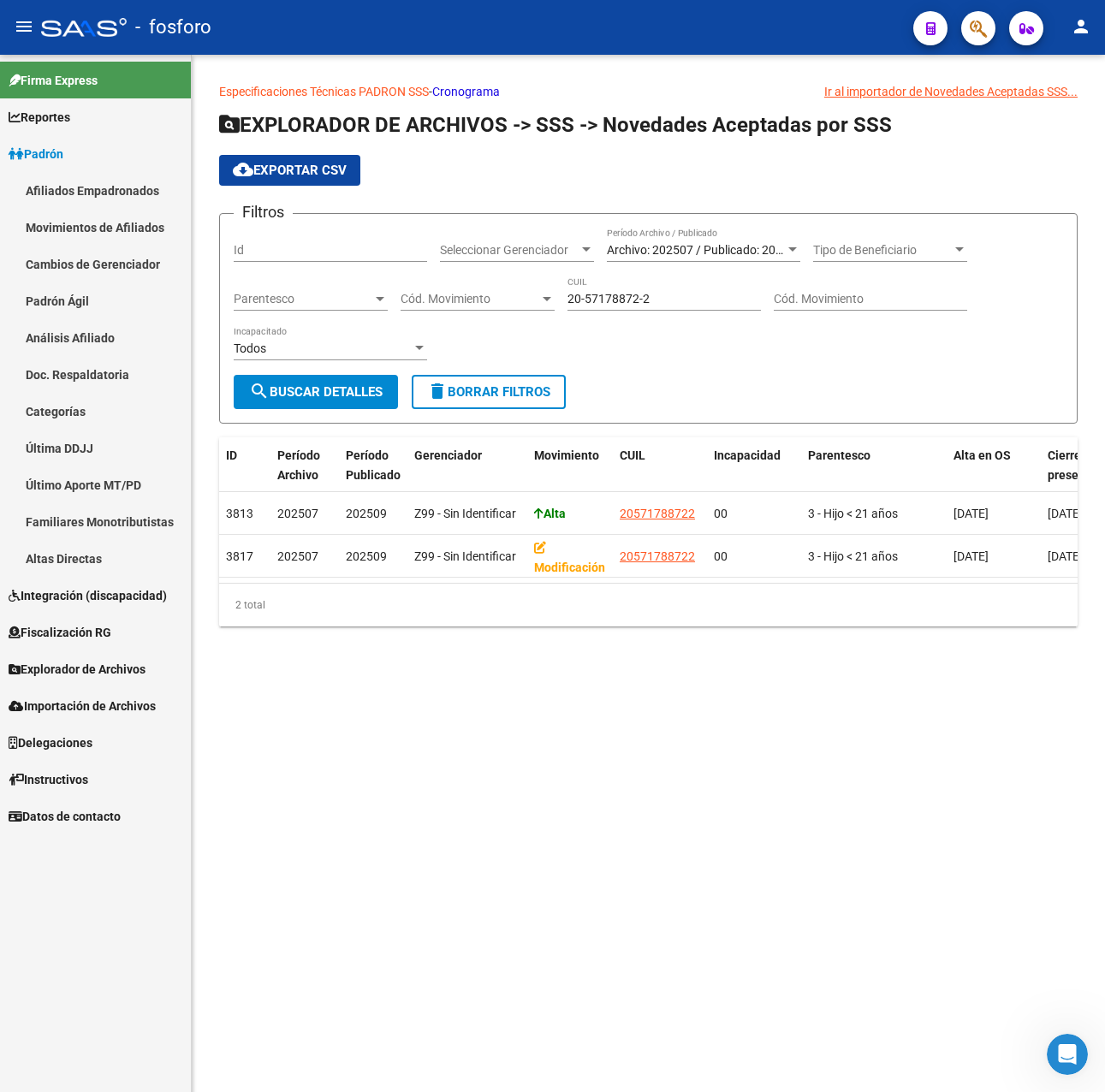
click at [102, 219] on link "Movimientos de Afiliados" at bounding box center [95, 226] width 191 height 37
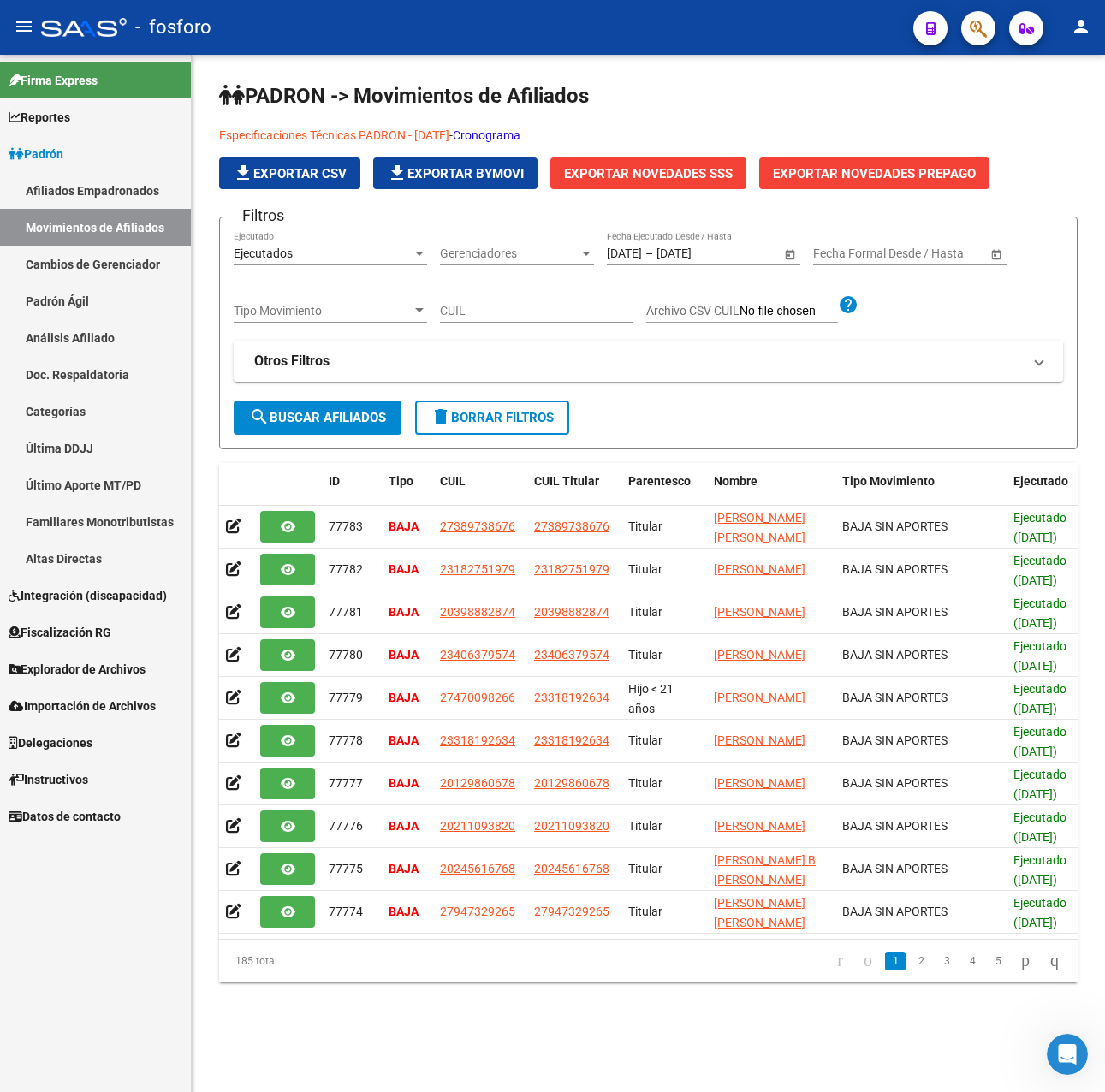
click at [487, 316] on input "CUIL" at bounding box center [537, 311] width 193 height 14
paste input "20571788722"
type input "20571788722"
click at [367, 405] on button "search Buscar Afiliados" at bounding box center [318, 418] width 168 height 34
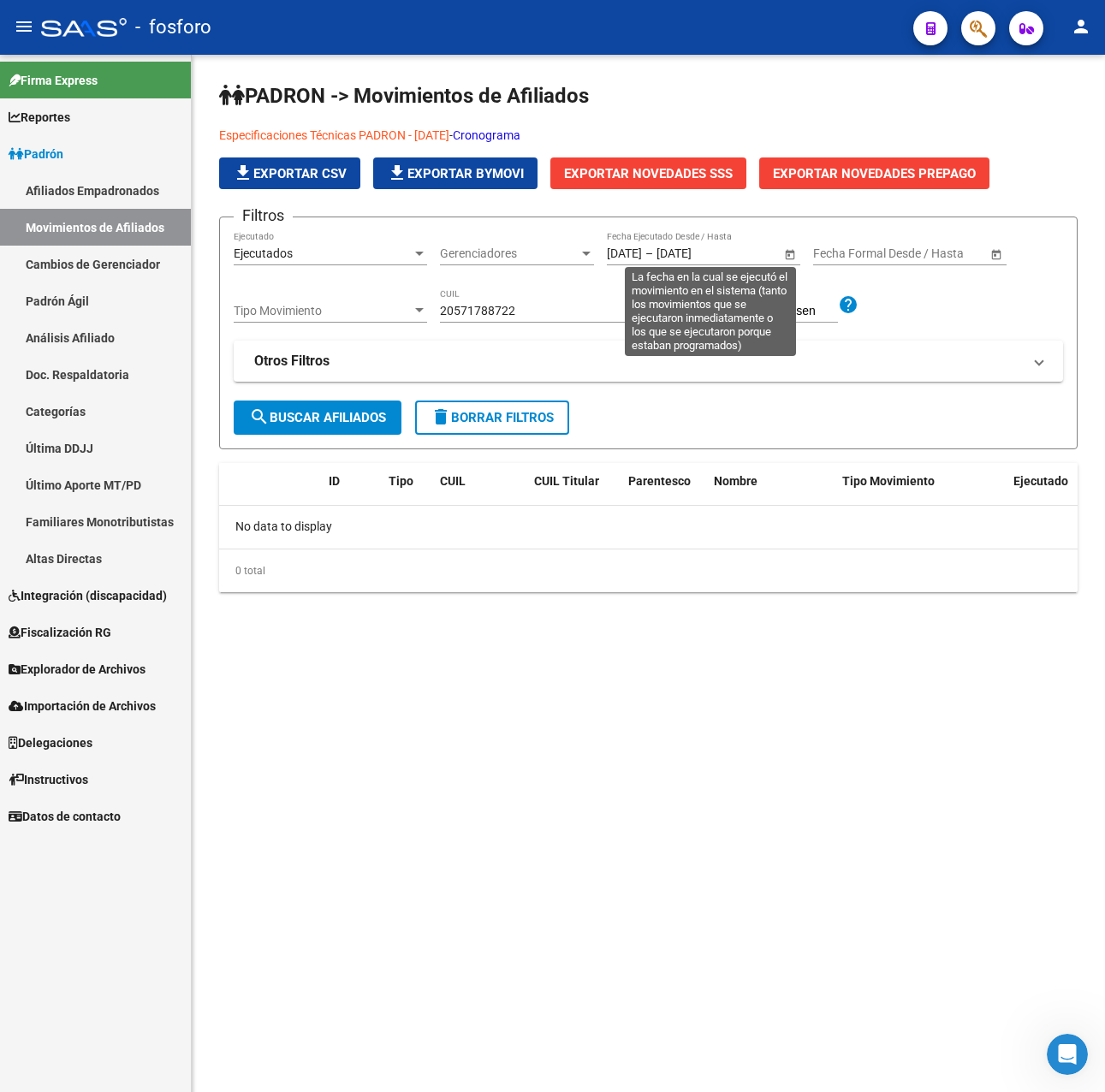
click at [633, 247] on input "[DATE]" at bounding box center [624, 254] width 35 height 14
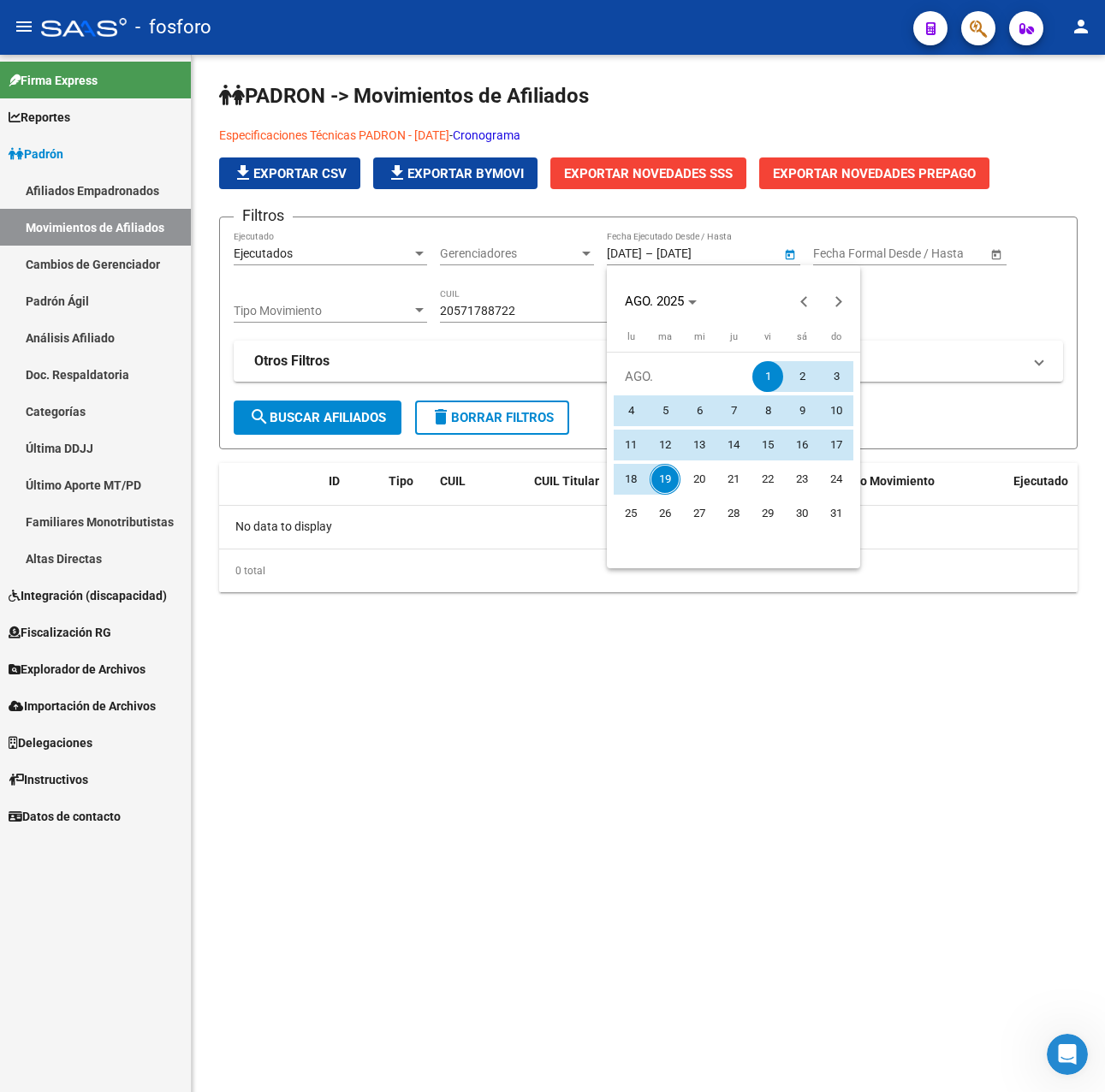
click at [983, 314] on div at bounding box center [552, 546] width 1105 height 1092
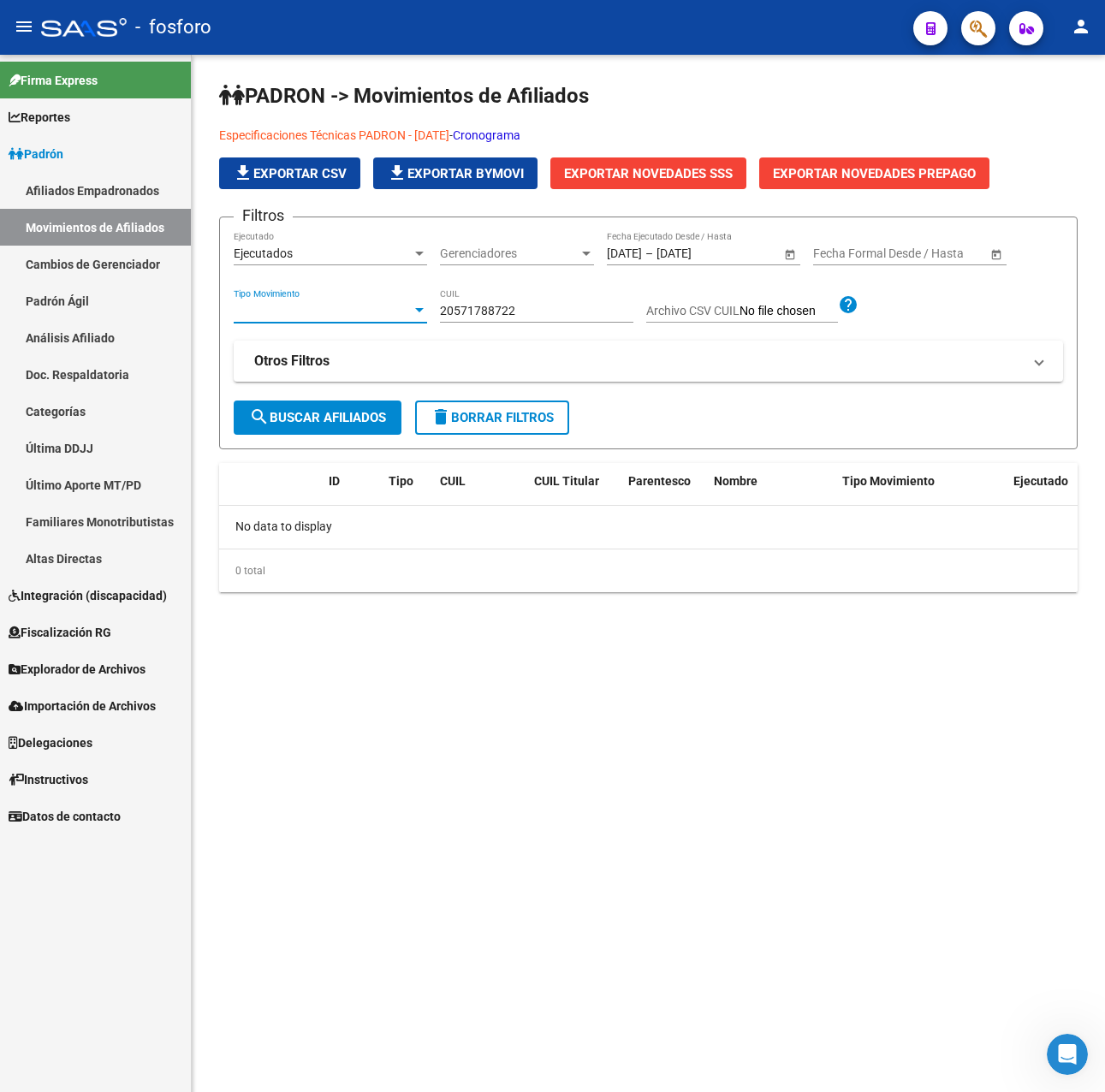
click at [370, 317] on span "Tipo Movimiento" at bounding box center [322, 311] width 178 height 14
click at [370, 317] on span "Todas" at bounding box center [330, 311] width 193 height 36
click at [370, 253] on div "Ejecutados" at bounding box center [322, 254] width 178 height 14
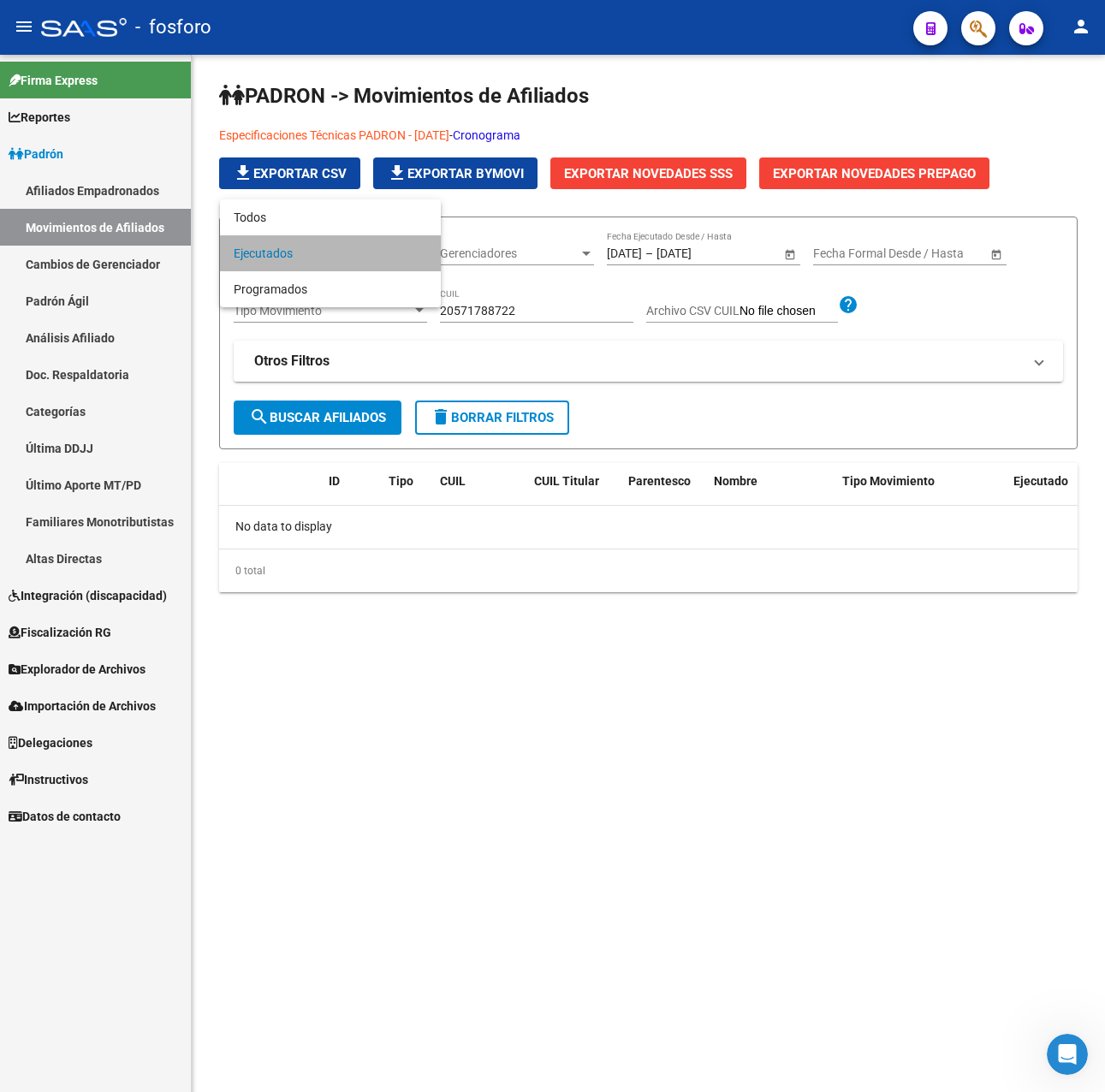
click at [370, 253] on span "Ejecutados" at bounding box center [330, 253] width 193 height 36
click at [370, 253] on div "Ejecutados" at bounding box center [322, 254] width 178 height 14
click at [295, 216] on span "Todos" at bounding box center [330, 217] width 193 height 36
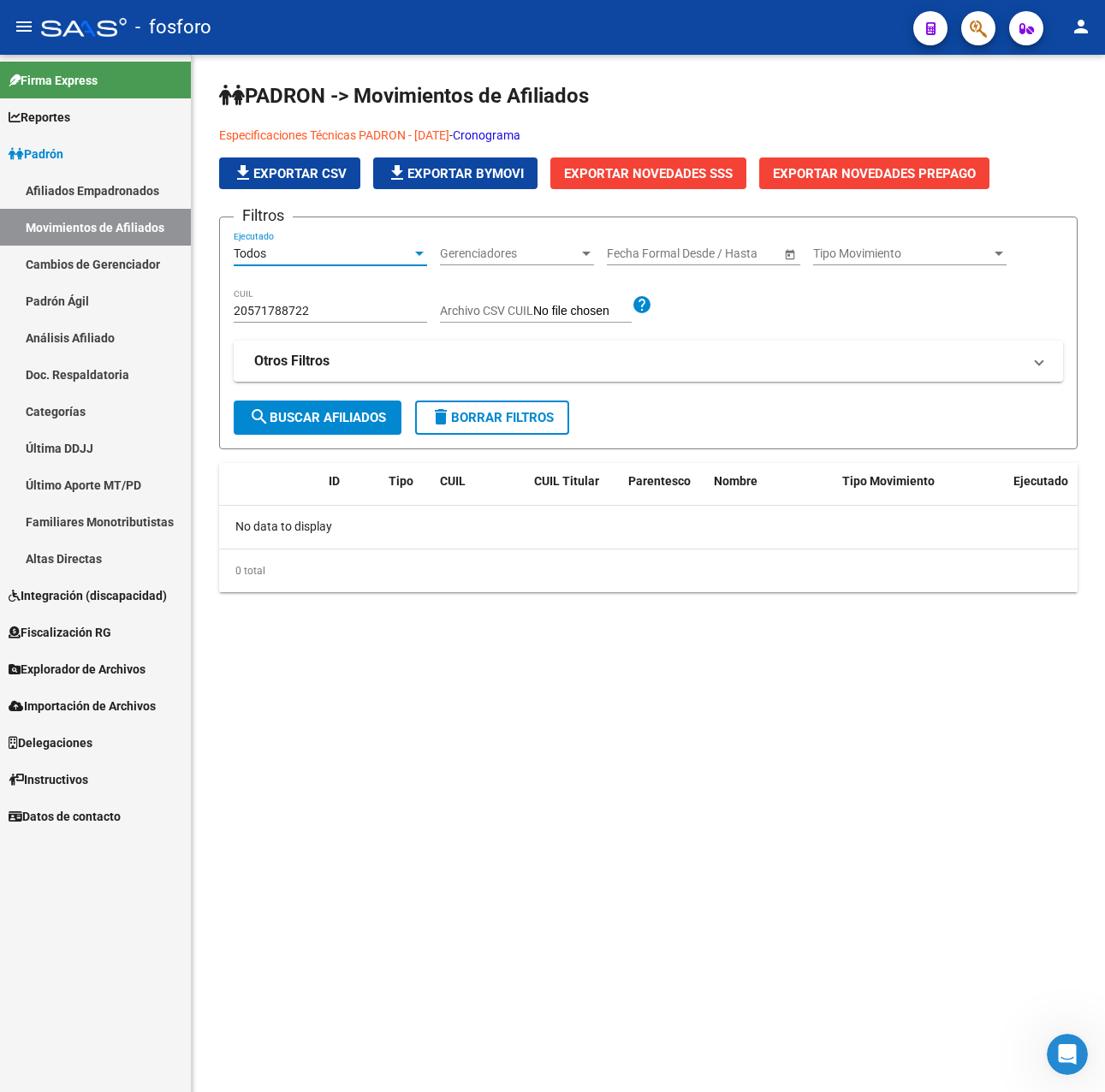
click at [338, 418] on span "search Buscar Afiliados" at bounding box center [317, 417] width 137 height 15
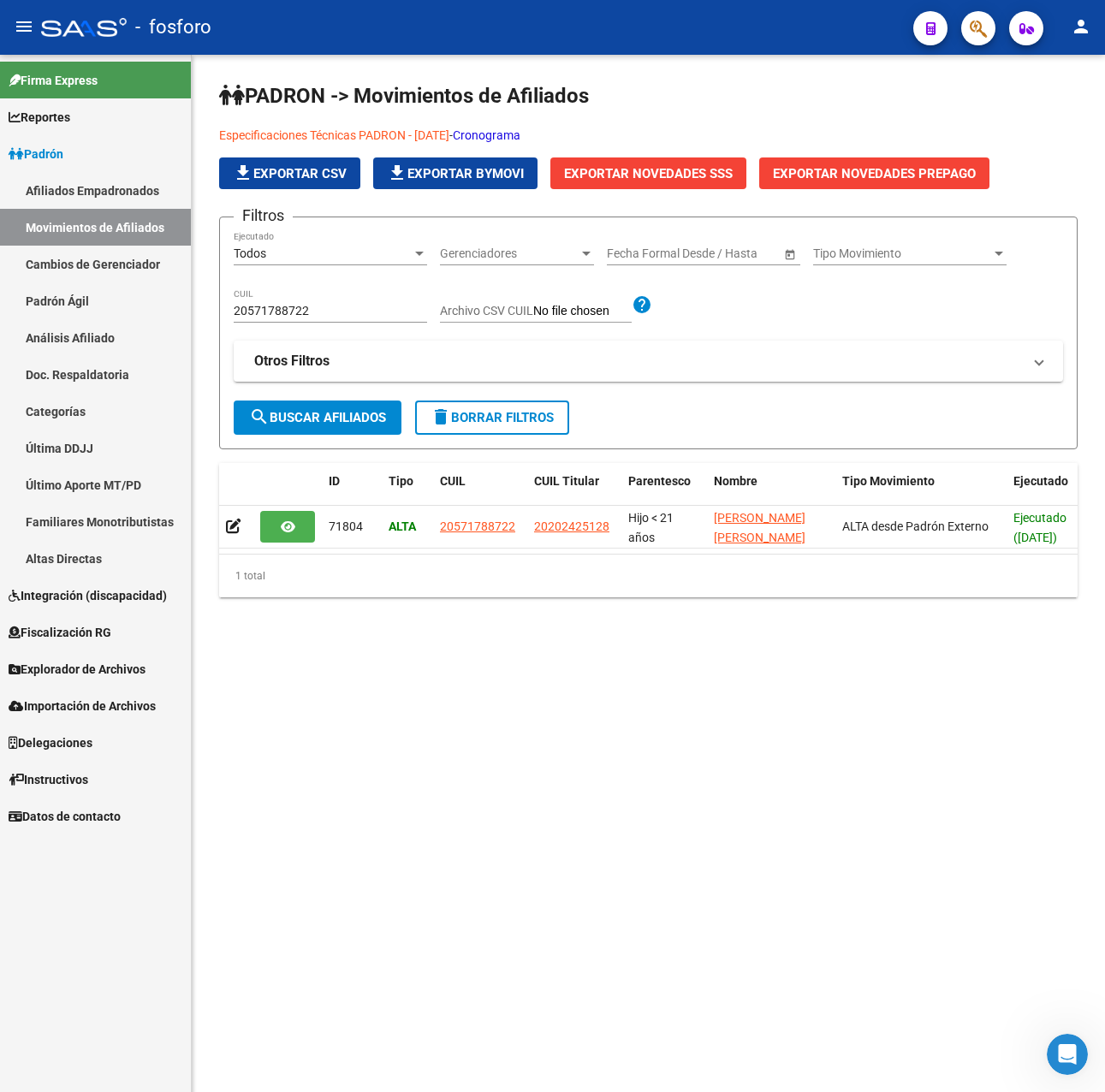
click at [611, 995] on mat-sidenav-content "PADRON -> Movimientos de Afiliados Especificaciones Técnicas PADRON - [DATE] - …" at bounding box center [648, 573] width 914 height 1037
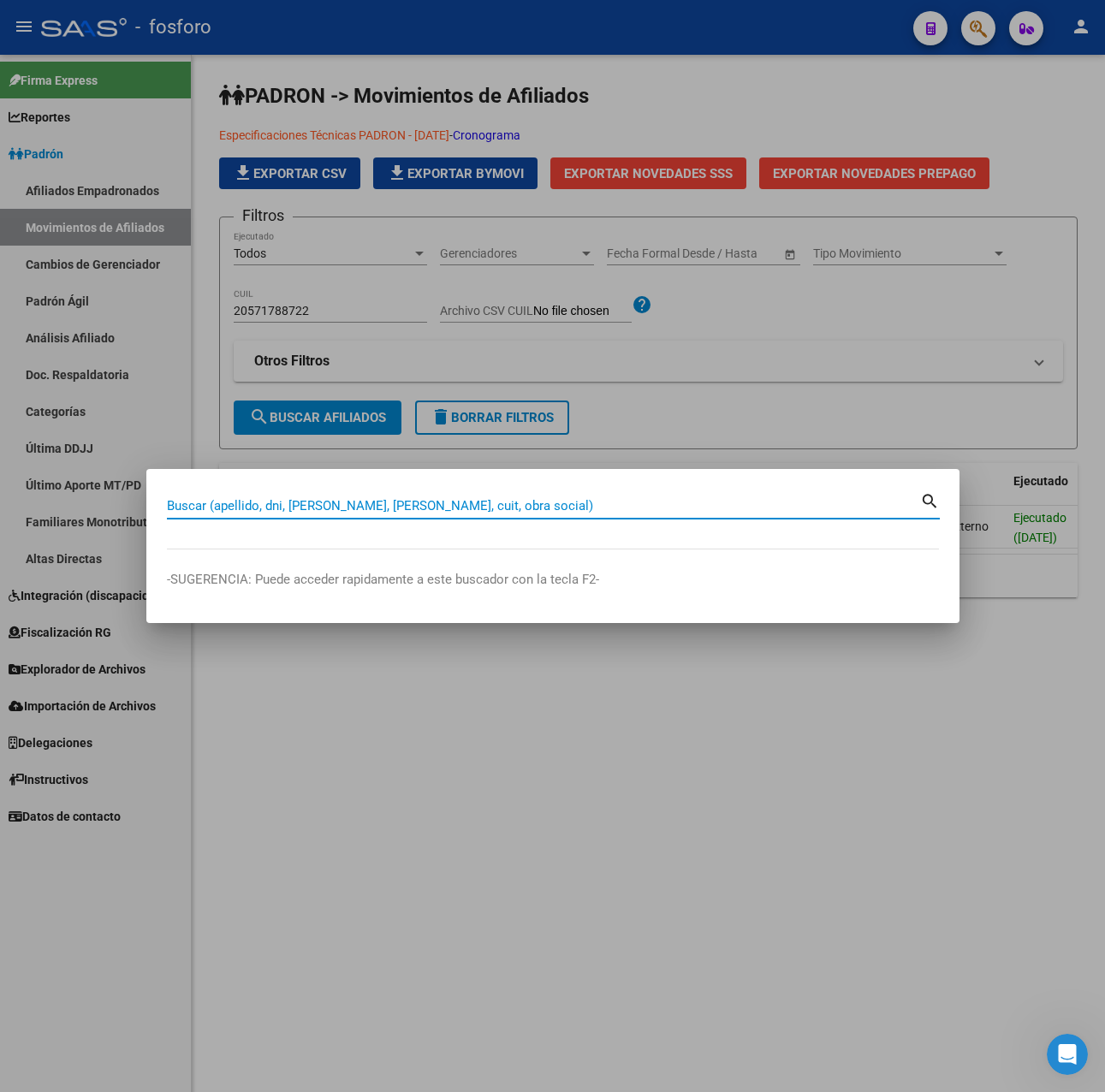
paste input "20571788722"
type input "20571788722"
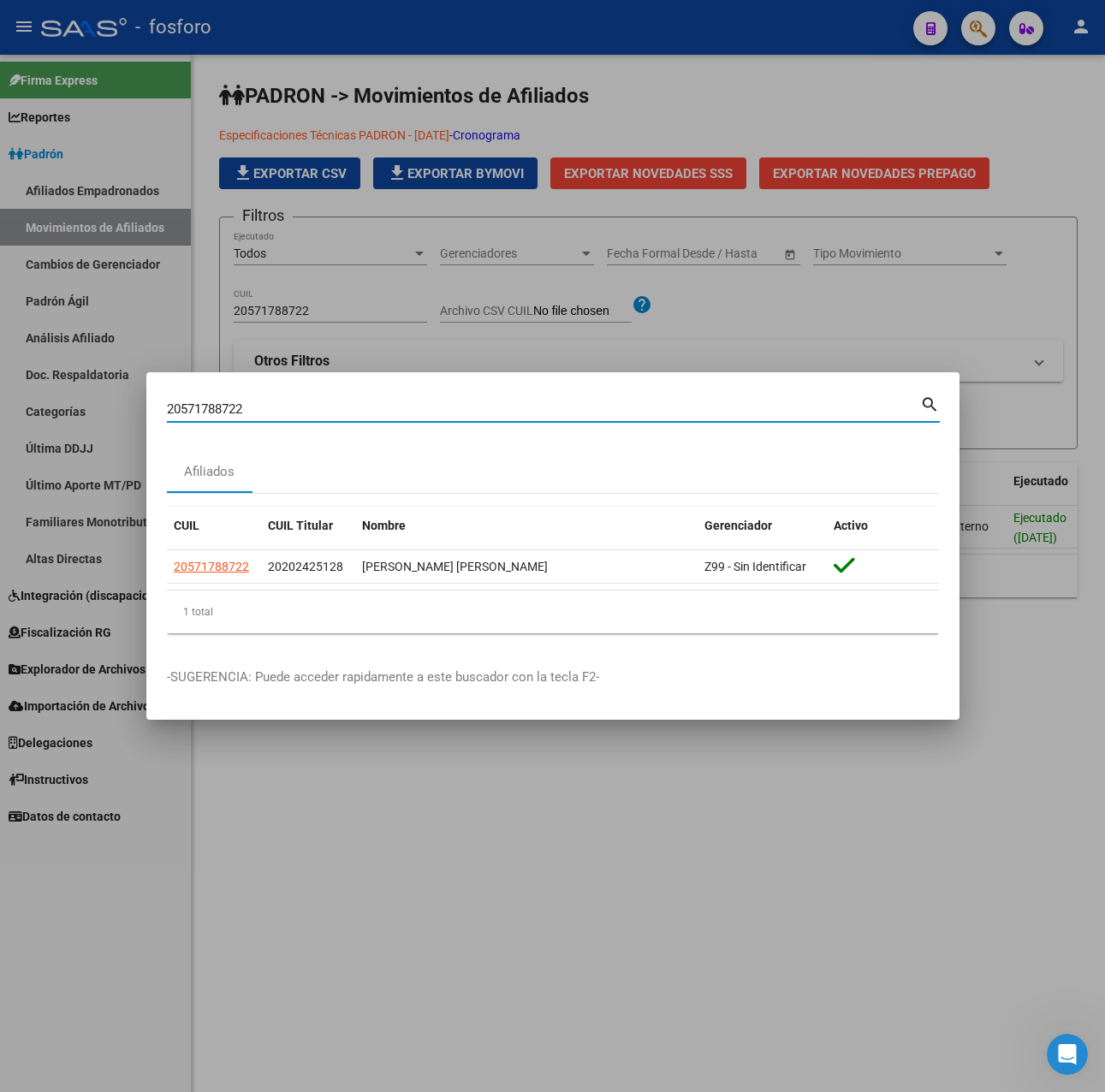
click at [828, 860] on div at bounding box center [552, 546] width 1105 height 1092
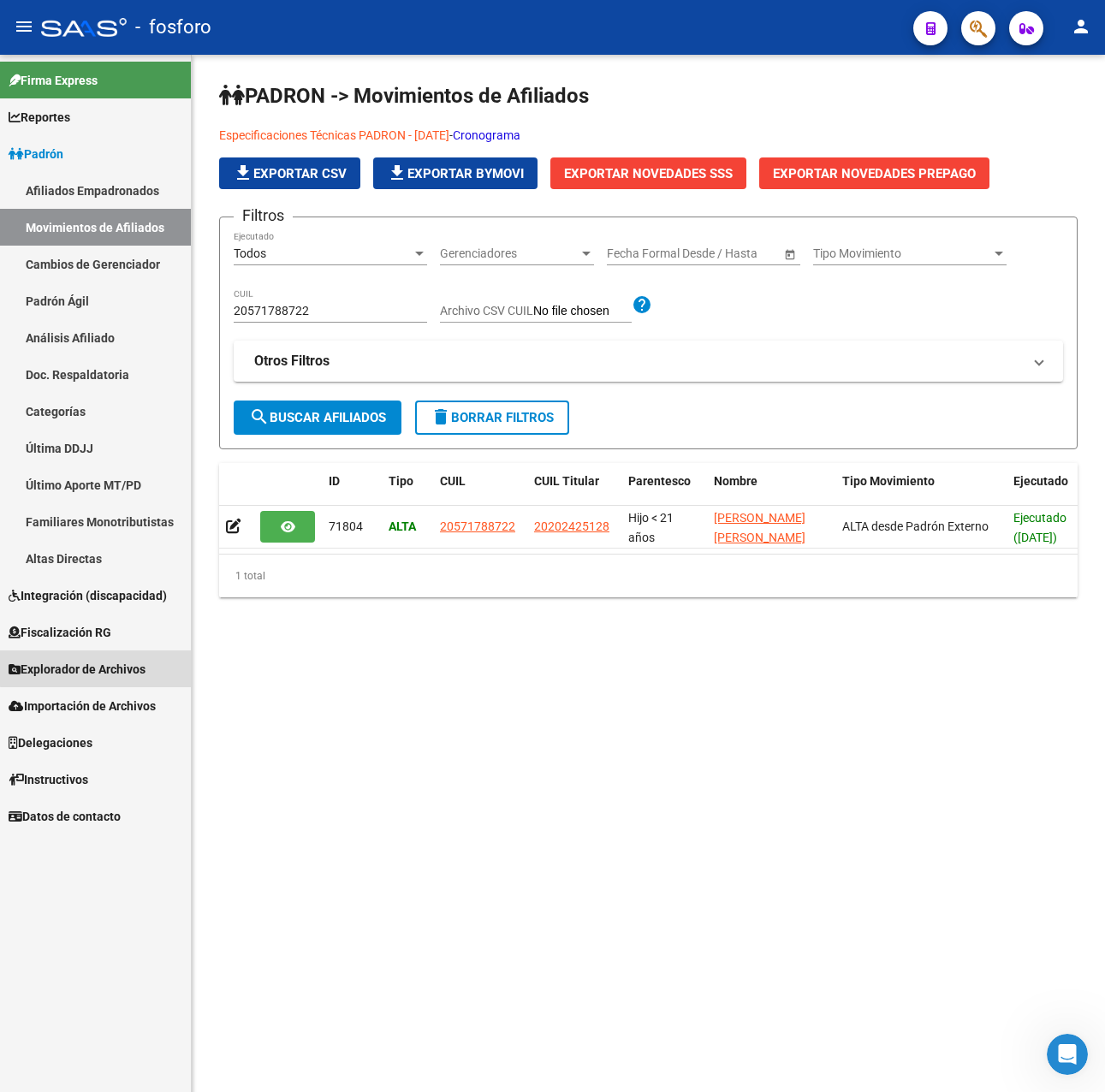
click at [103, 667] on span "Explorador de Archivos" at bounding box center [77, 669] width 137 height 19
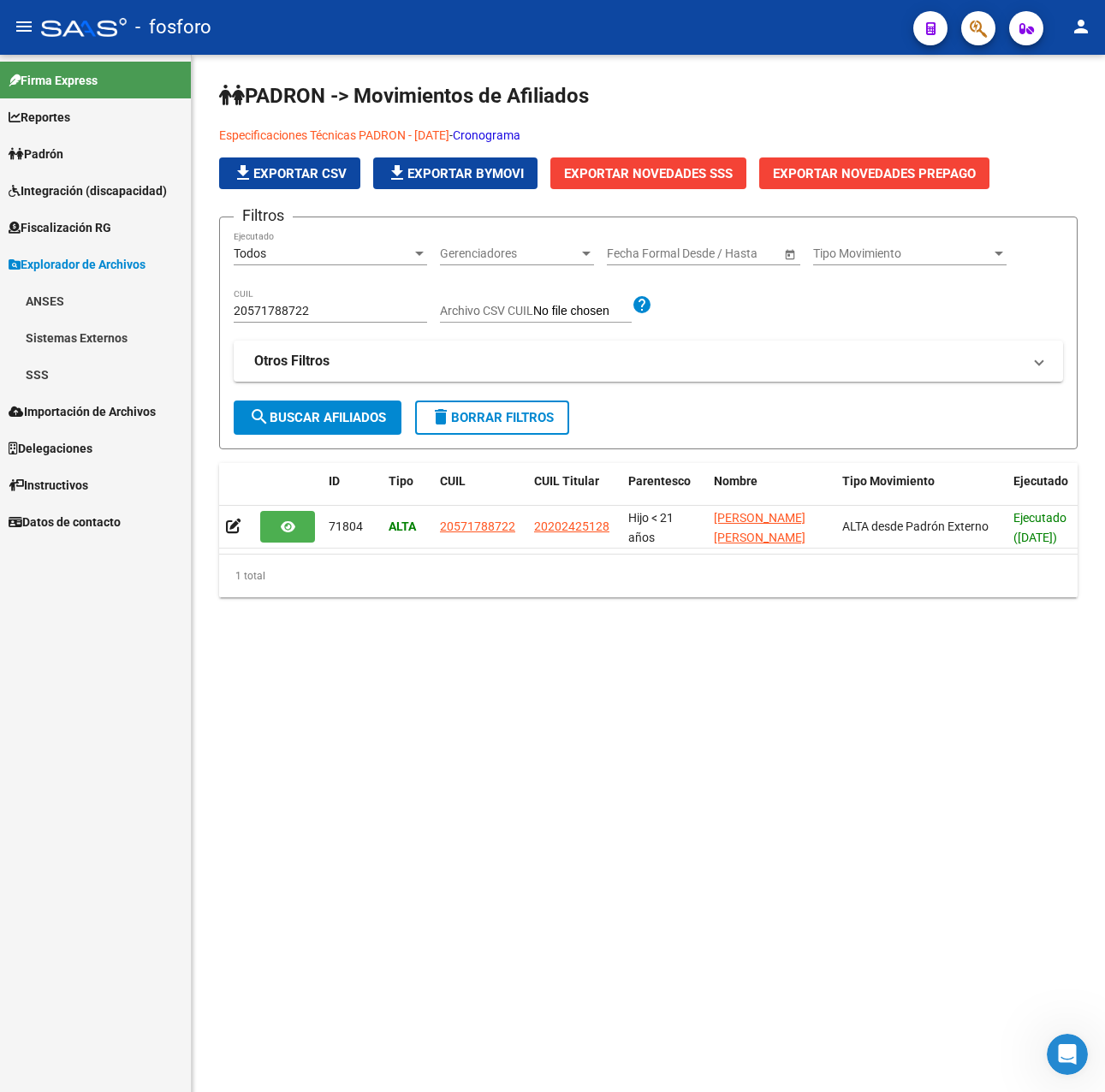
click at [80, 345] on link "Sistemas Externos" at bounding box center [95, 337] width 191 height 37
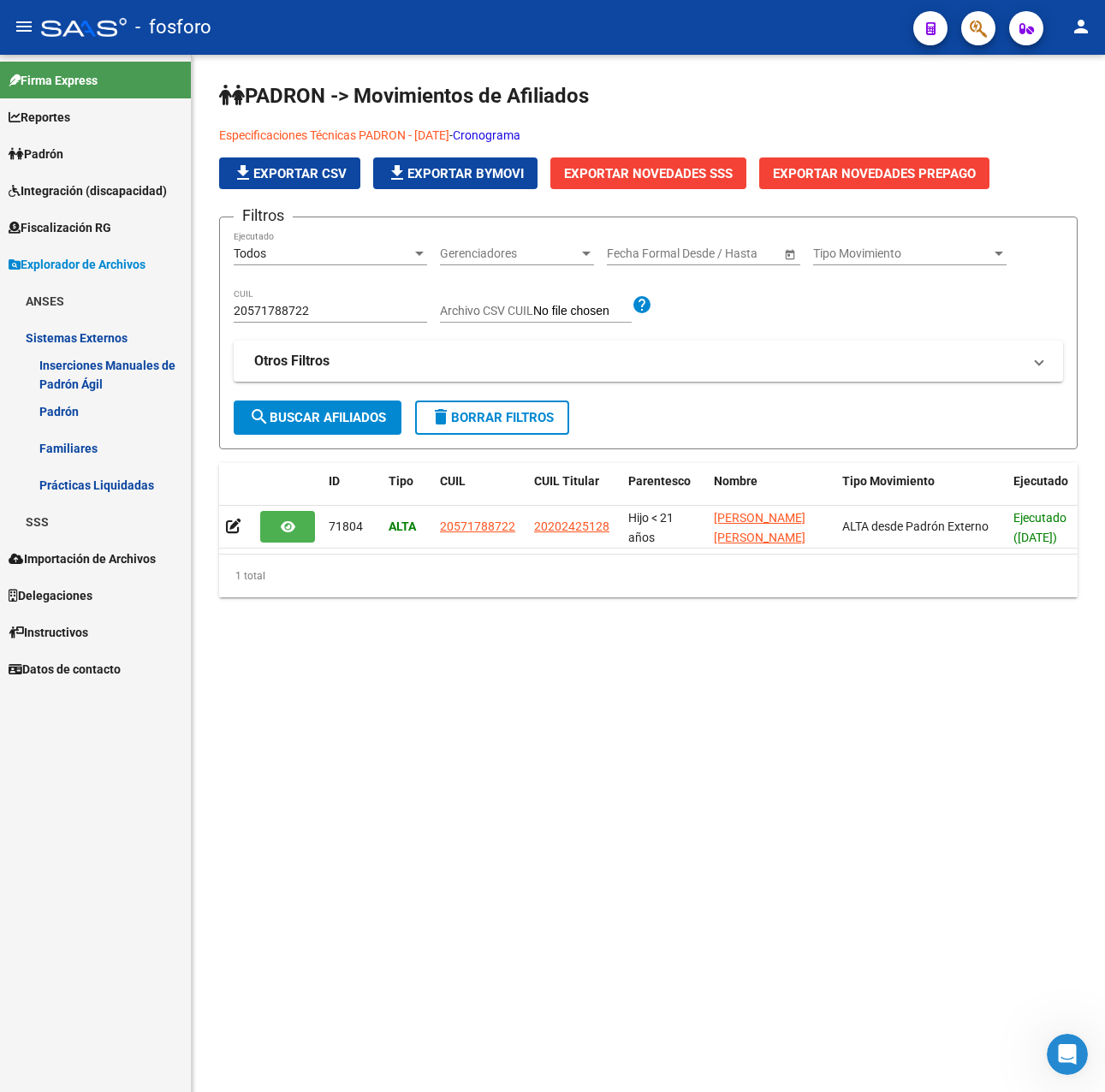
click at [394, 824] on mat-sidenav-content "PADRON -> Movimientos de Afiliados Especificaciones Técnicas PADRON - [DATE] - …" at bounding box center [648, 573] width 914 height 1037
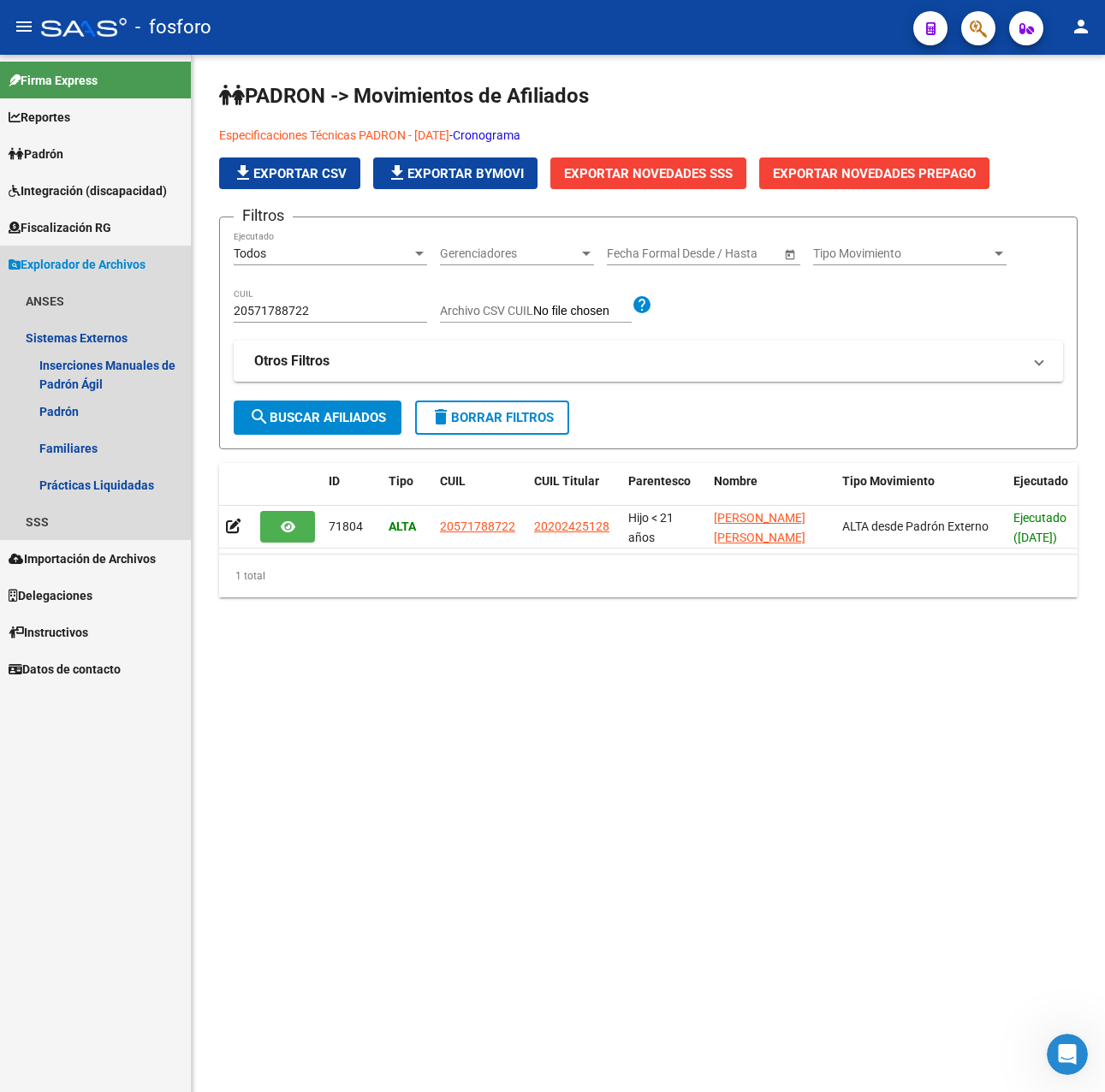
click at [73, 256] on span "Explorador de Archivos" at bounding box center [77, 264] width 137 height 19
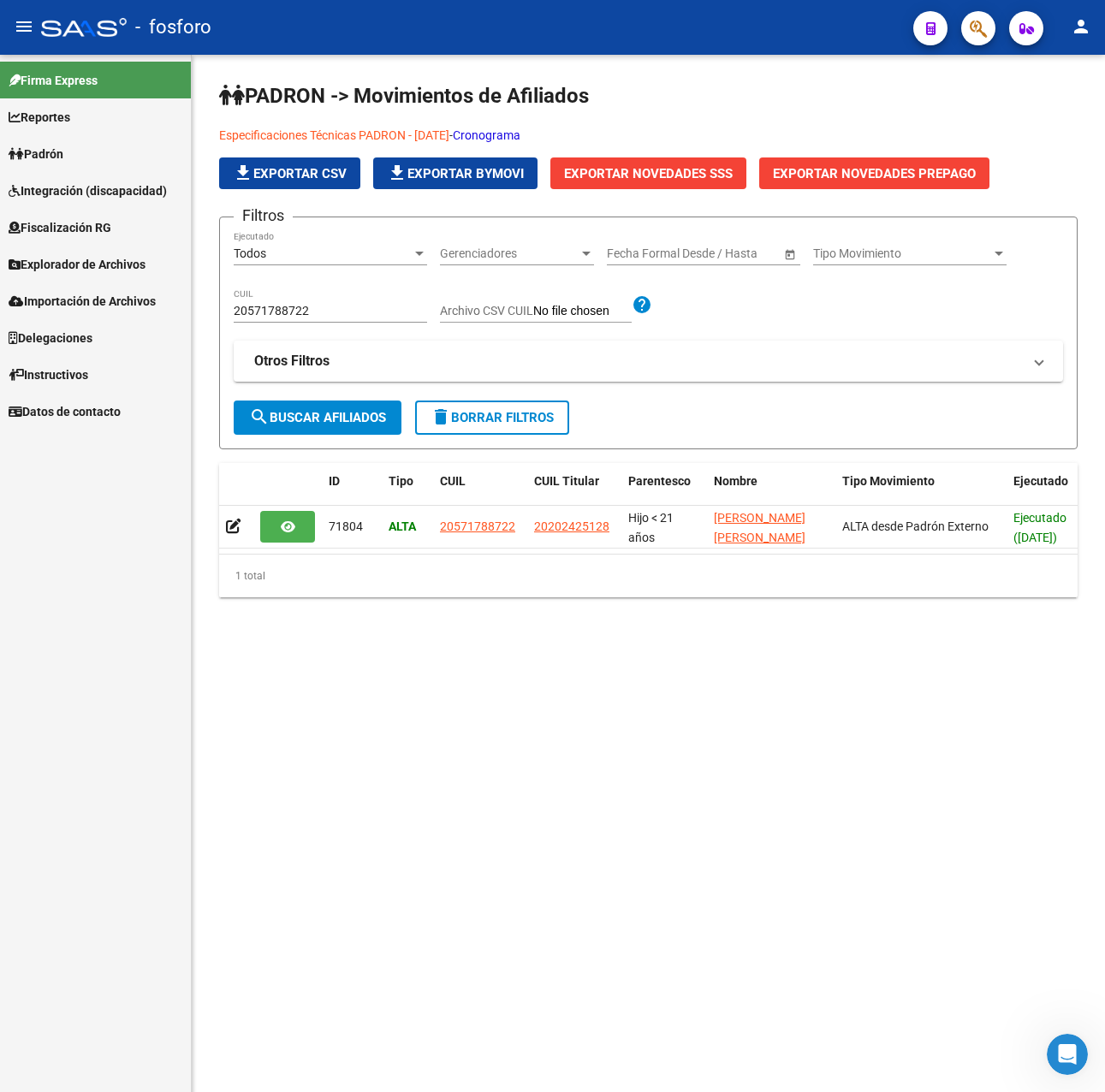
click at [76, 256] on span "Explorador de Archivos" at bounding box center [77, 264] width 137 height 19
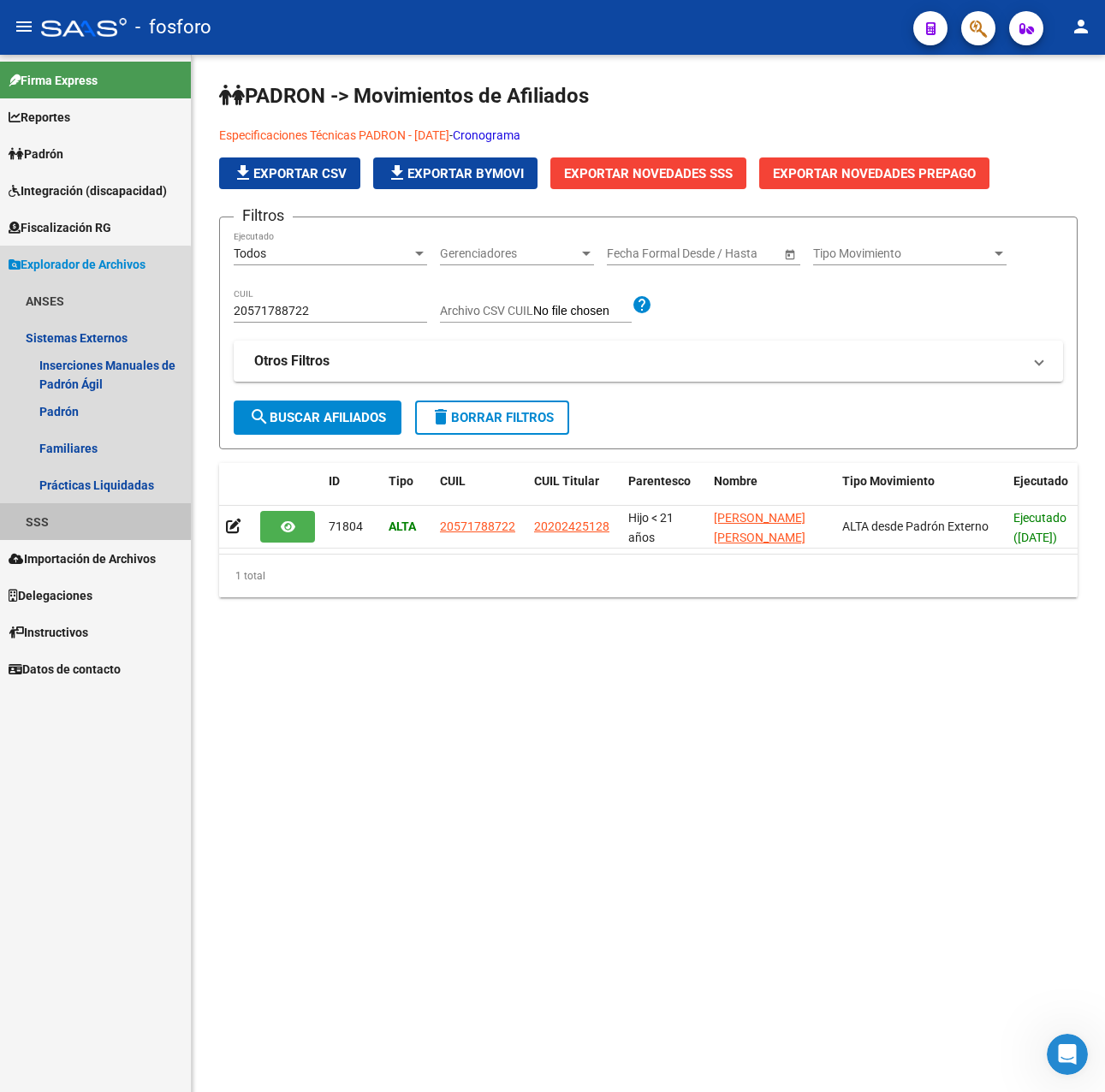
click at [69, 511] on link "SSS" at bounding box center [95, 521] width 191 height 37
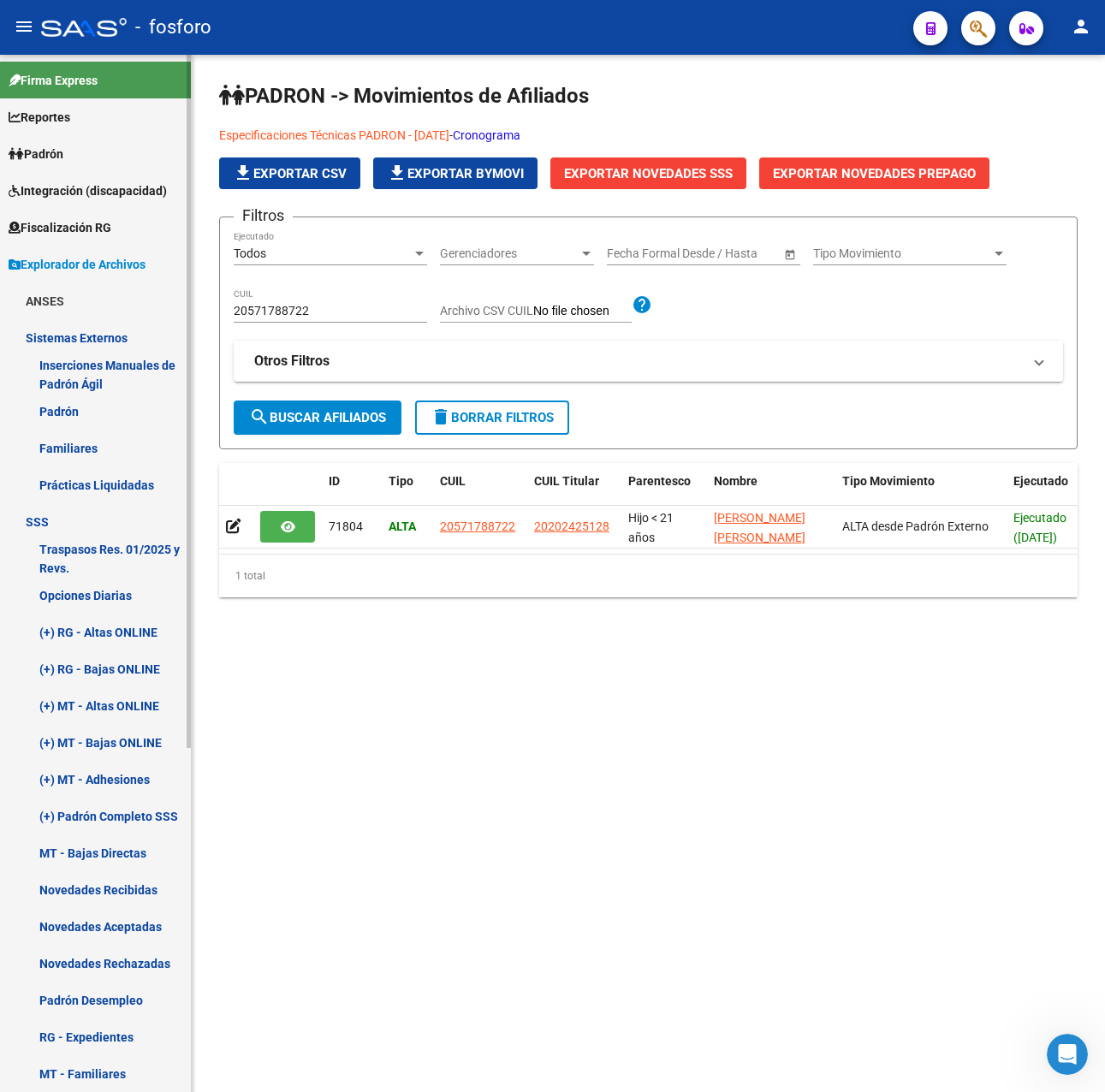
click at [131, 884] on link "Novedades Recibidas" at bounding box center [95, 889] width 191 height 37
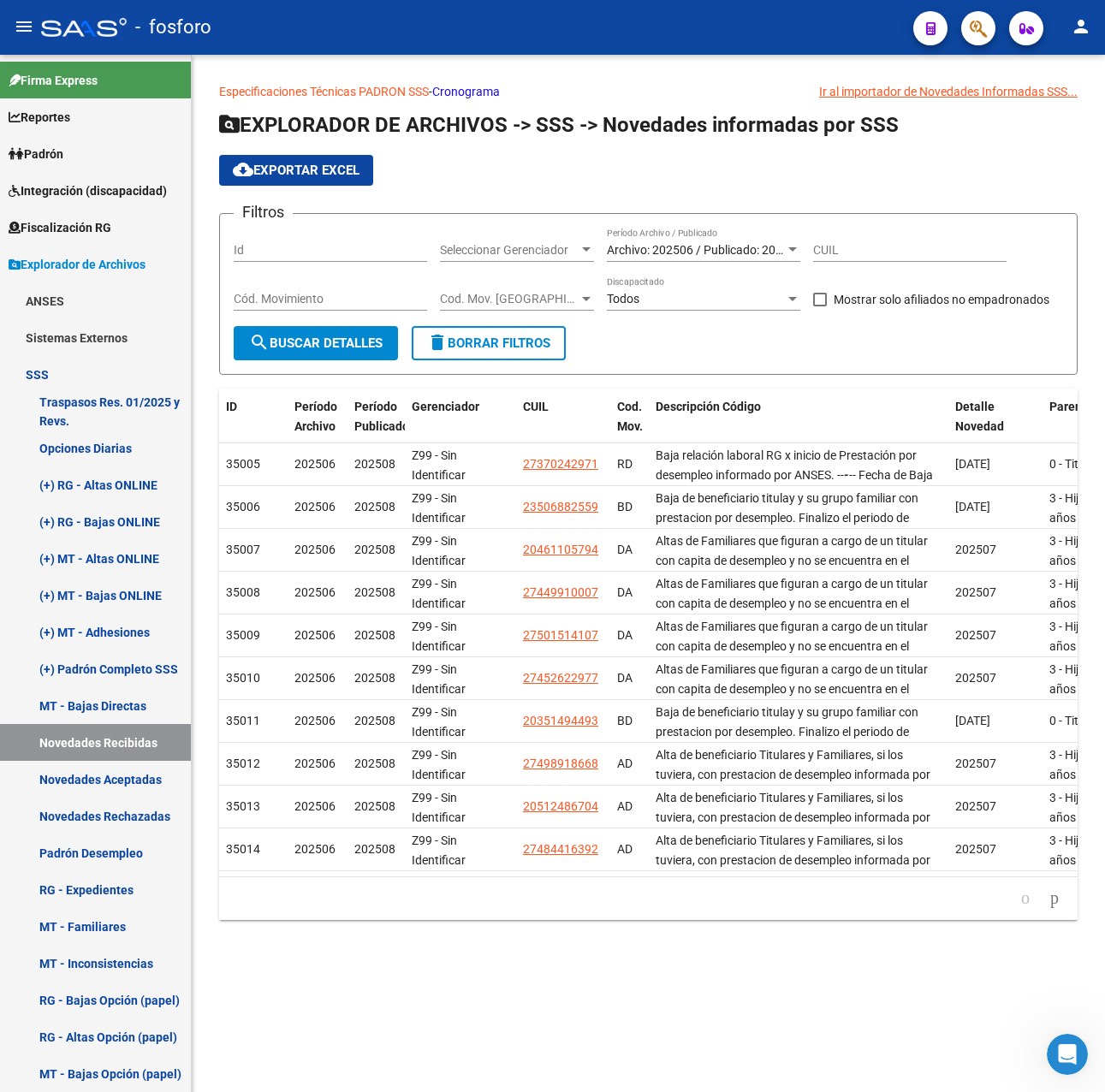
click at [701, 263] on div "Archivo: 202506 / Publicado: 202508 Período Archivo / Publicado" at bounding box center [703, 251] width 193 height 49
click at [671, 244] on span "Archivo: 202506 / Publicado: 202508" at bounding box center [704, 250] width 196 height 13
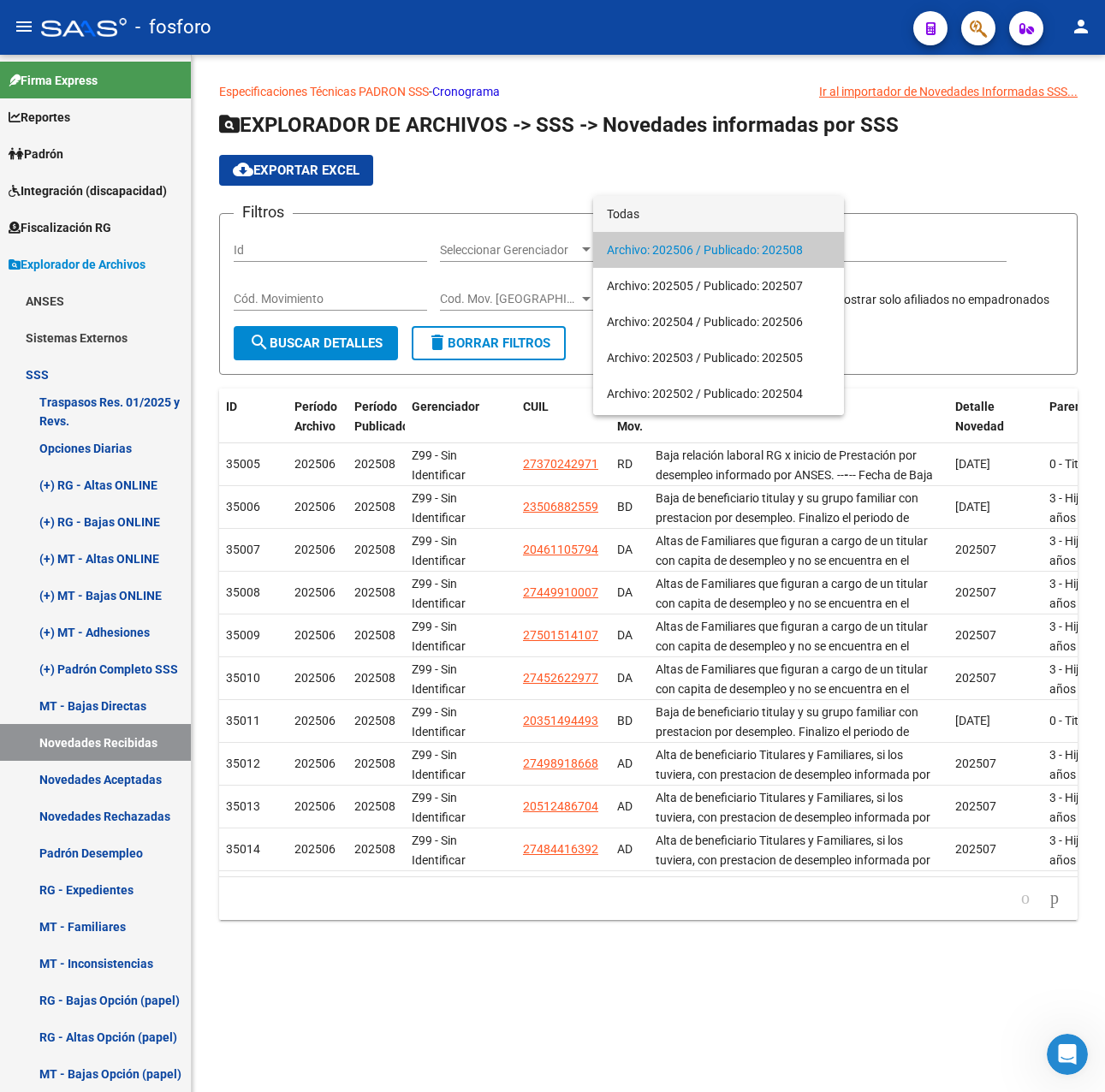
click at [652, 216] on span "Todas" at bounding box center [718, 214] width 224 height 36
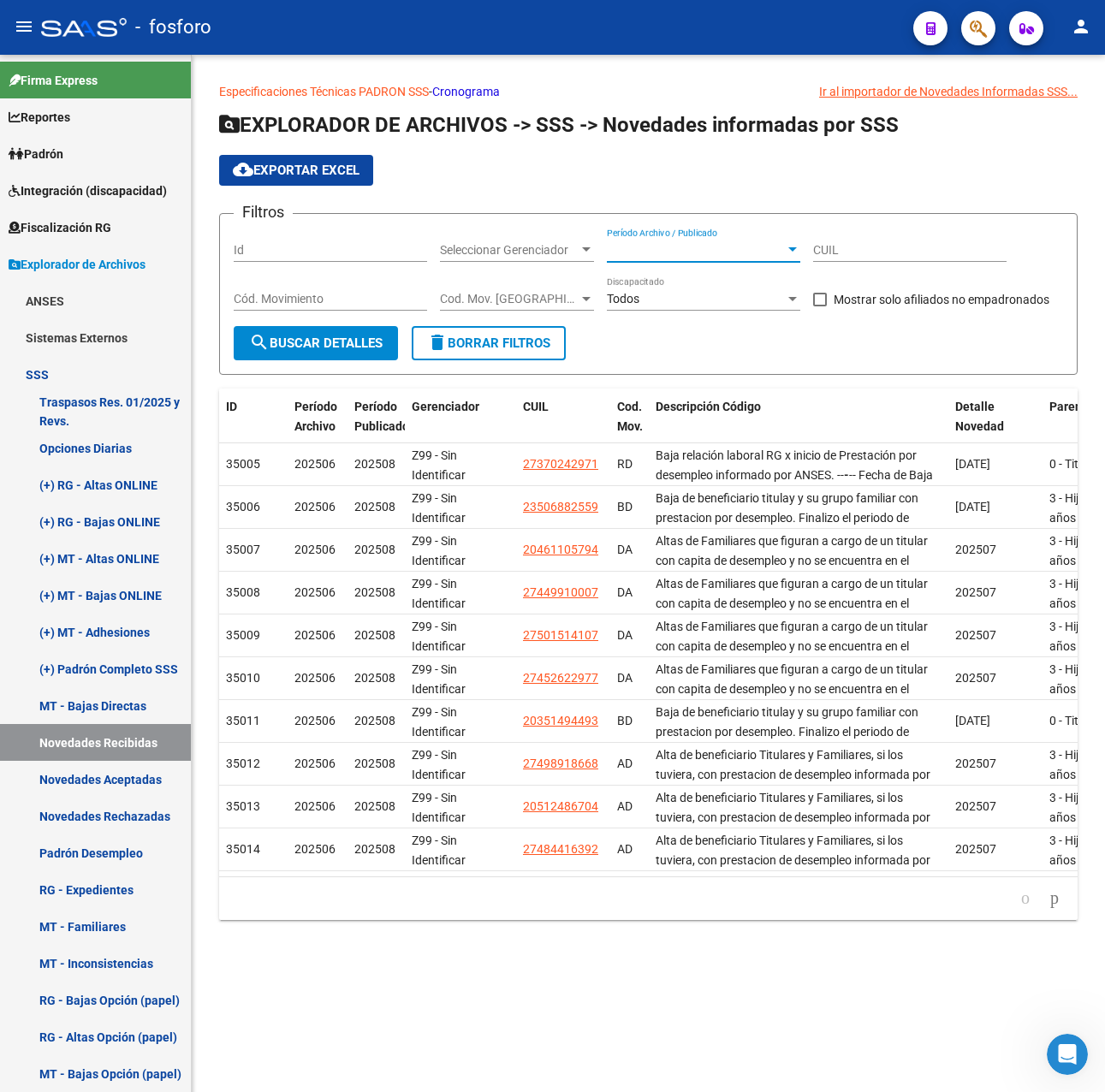
click at [861, 243] on input "CUIL" at bounding box center [910, 250] width 193 height 14
paste input "20-57178872-2"
type input "20-57178872-2"
click at [325, 331] on button "search Buscar Detalles" at bounding box center [316, 343] width 165 height 34
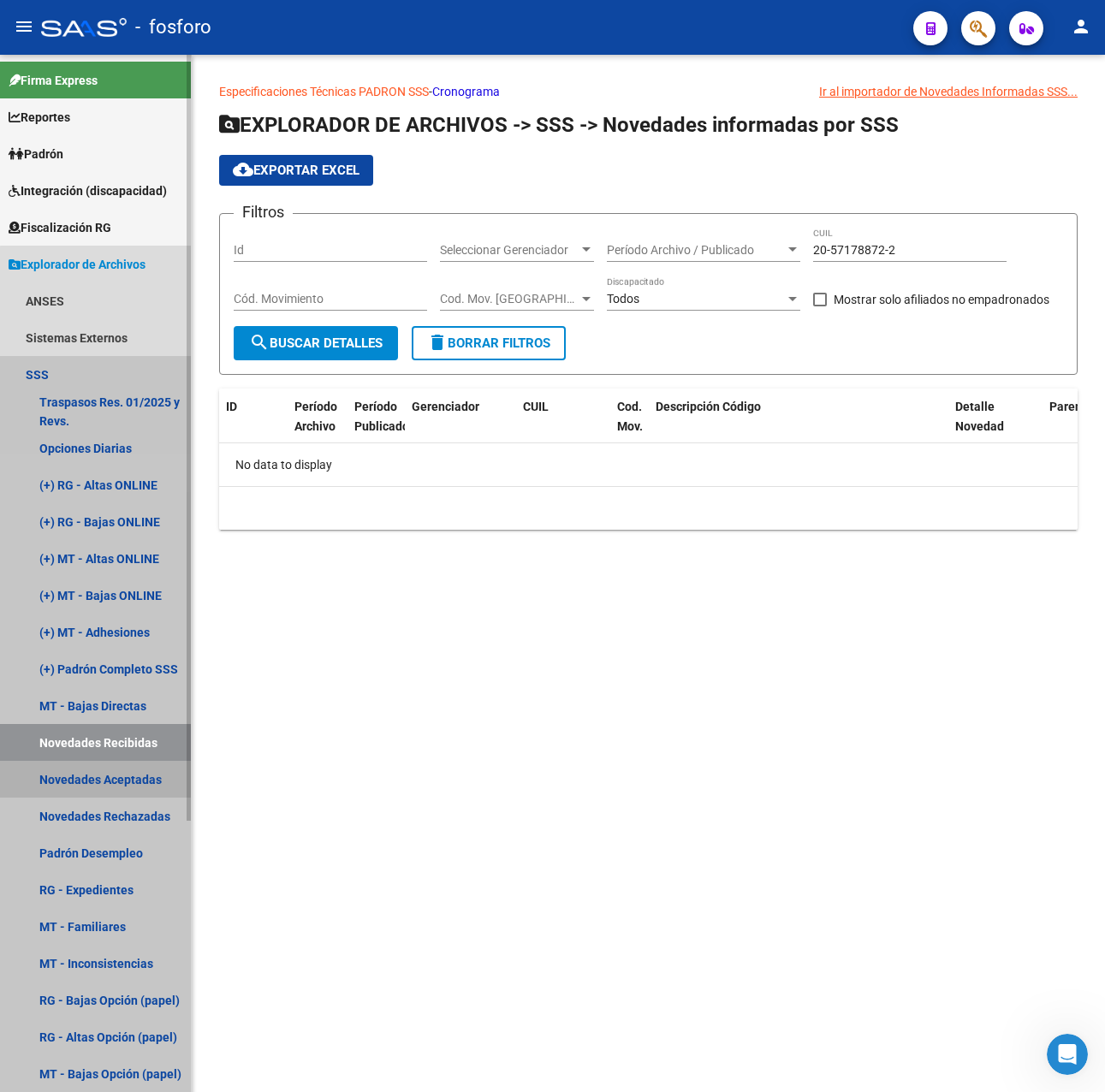
click at [106, 780] on link "Novedades Aceptadas" at bounding box center [95, 779] width 191 height 37
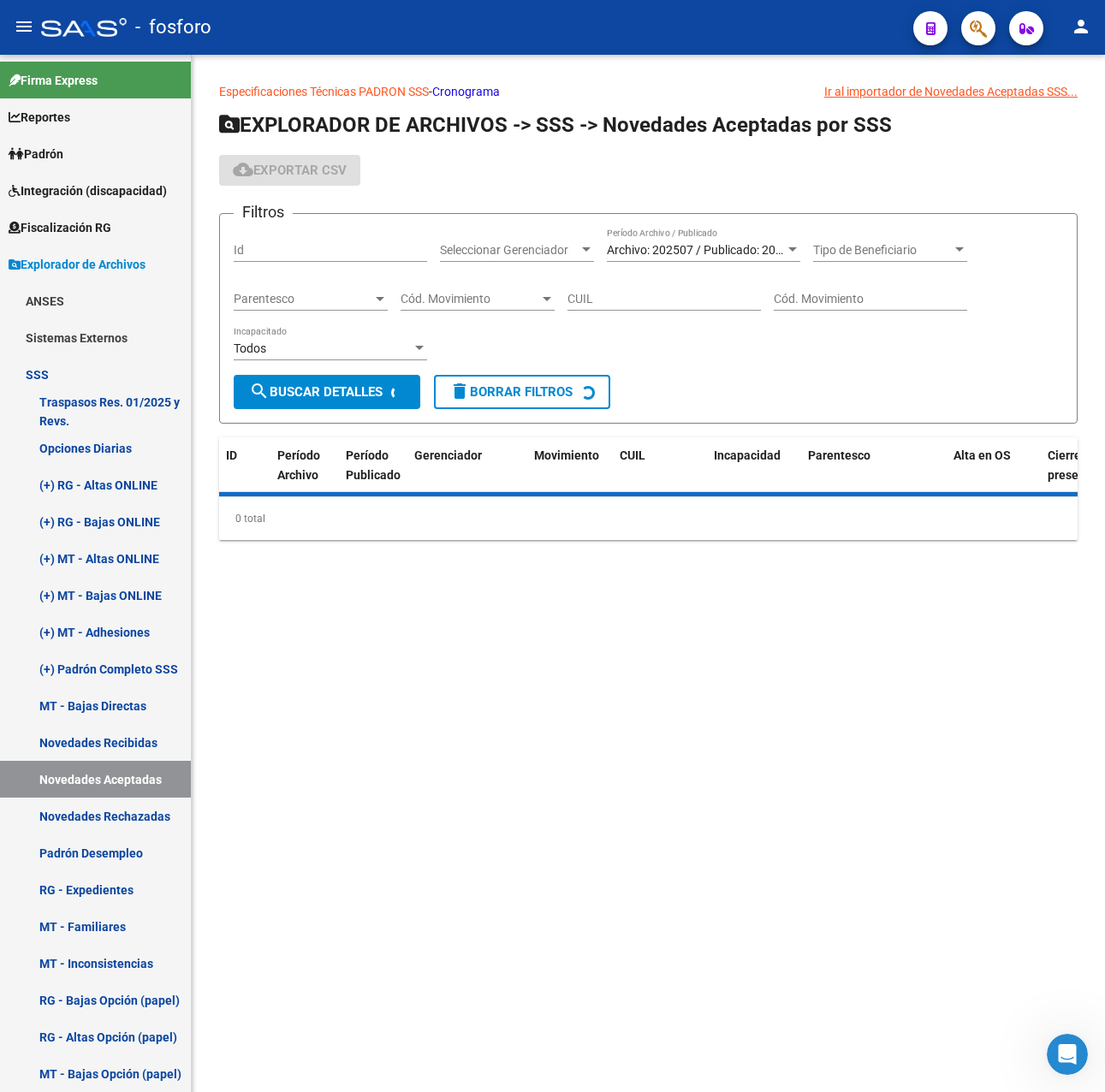
click at [693, 255] on span "Archivo: 202507 / Publicado: 202509" at bounding box center [704, 250] width 196 height 13
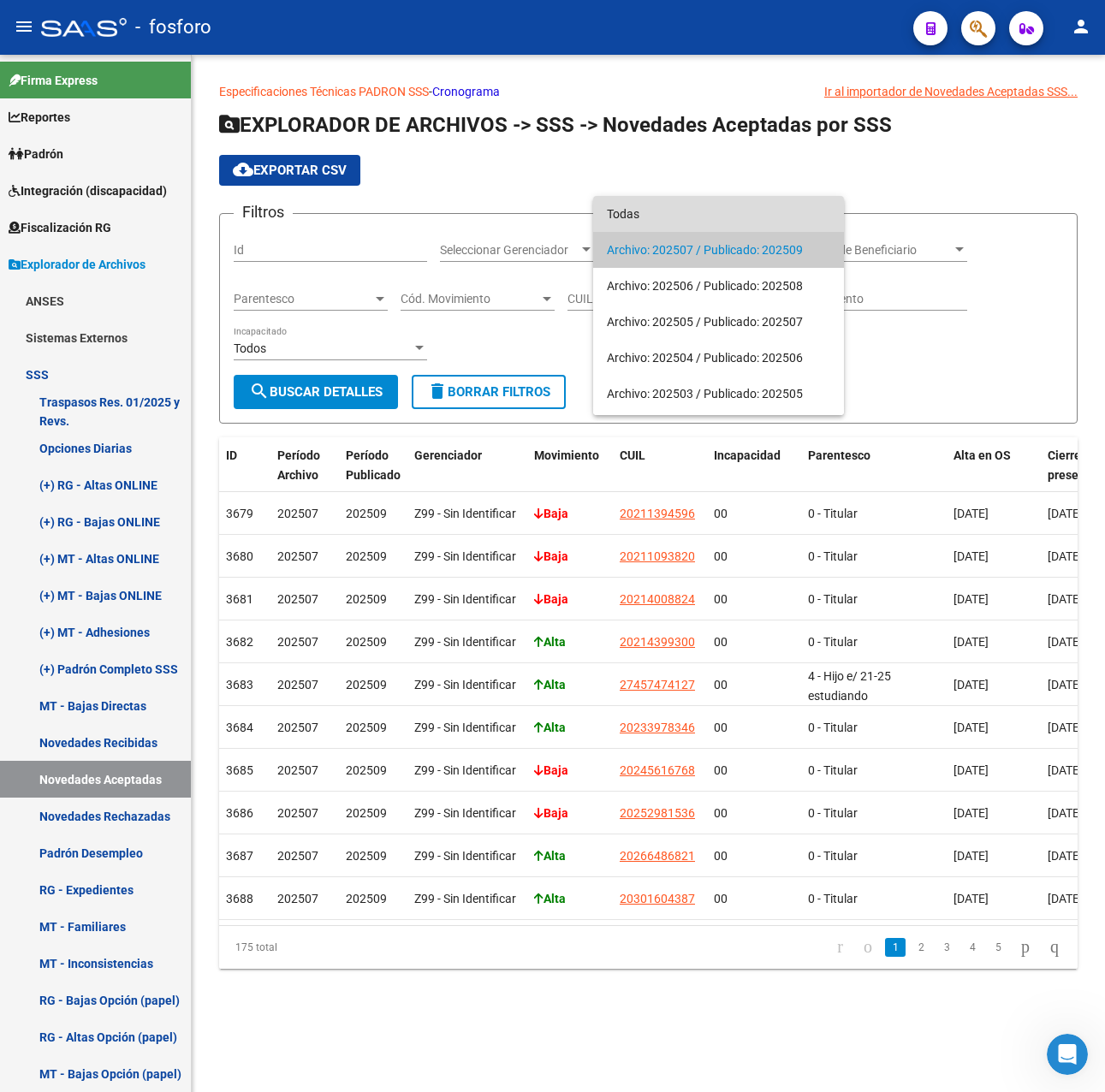
click at [655, 217] on span "Todas" at bounding box center [718, 214] width 224 height 36
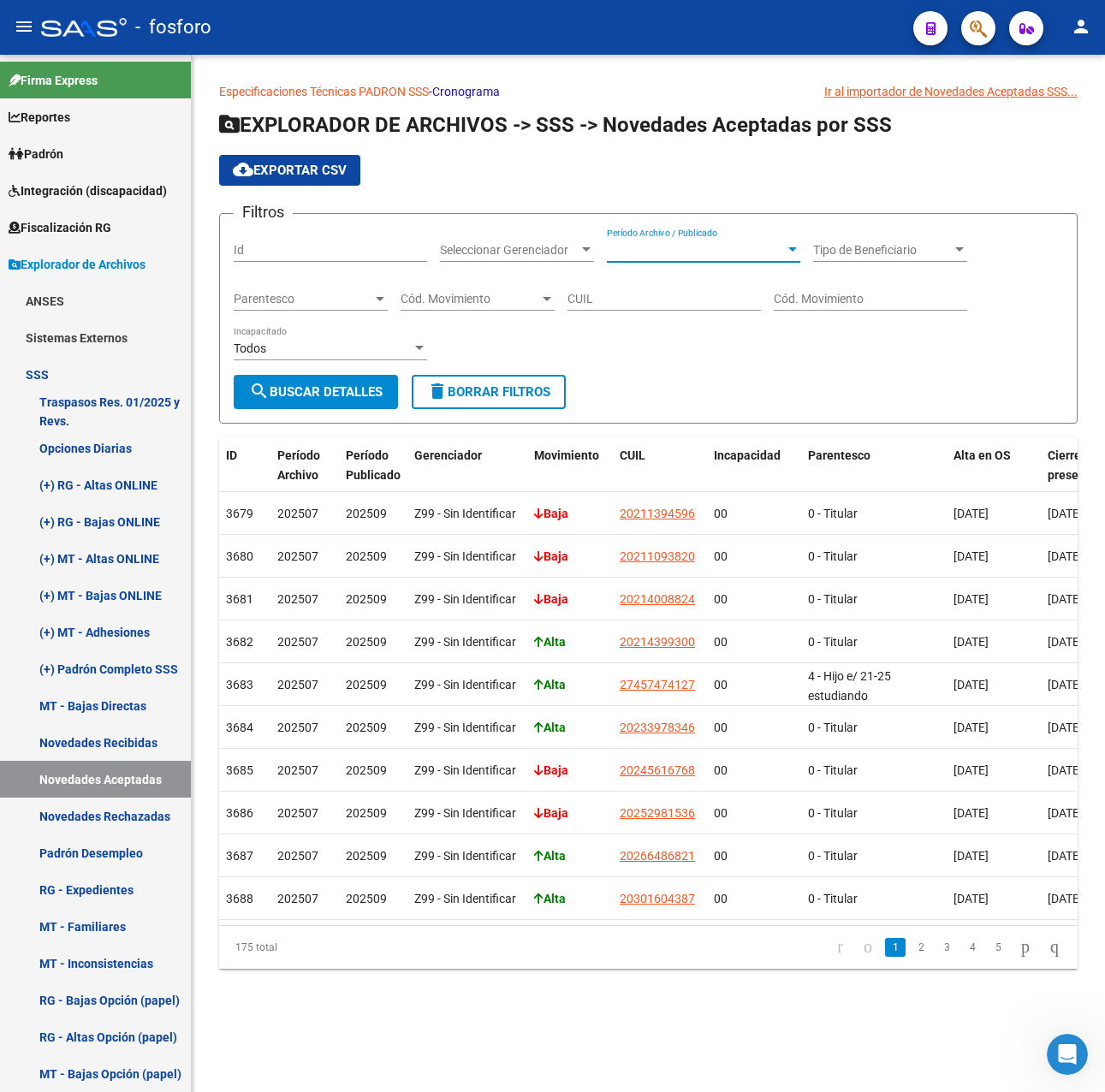
click at [656, 296] on input "CUIL" at bounding box center [664, 299] width 193 height 14
paste input "20-57178872-2"
type input "20-57178872-2"
click at [379, 385] on span "search Buscar Detalles" at bounding box center [315, 392] width 133 height 15
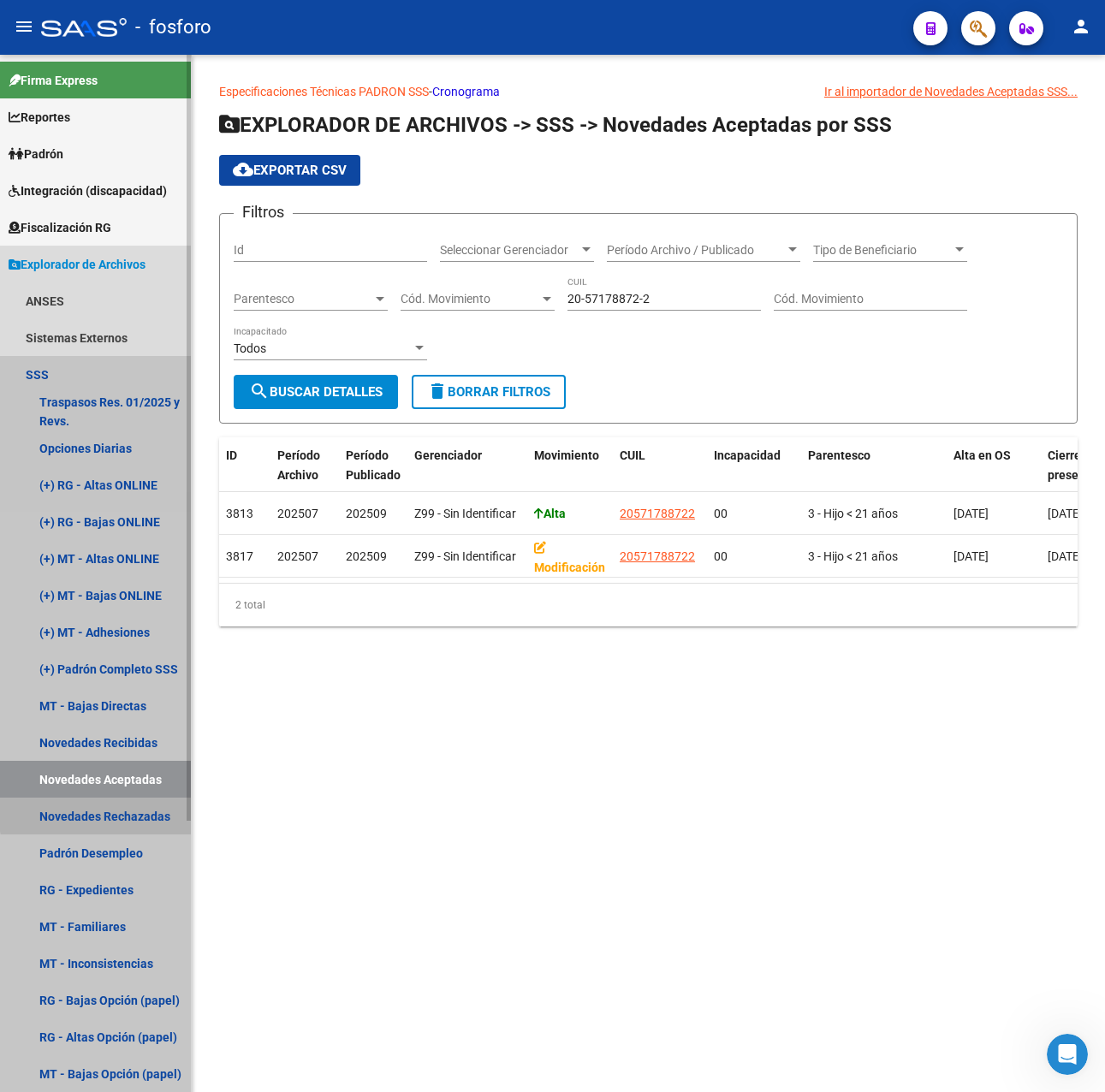
click at [128, 811] on link "Novedades Rechazadas" at bounding box center [95, 816] width 191 height 37
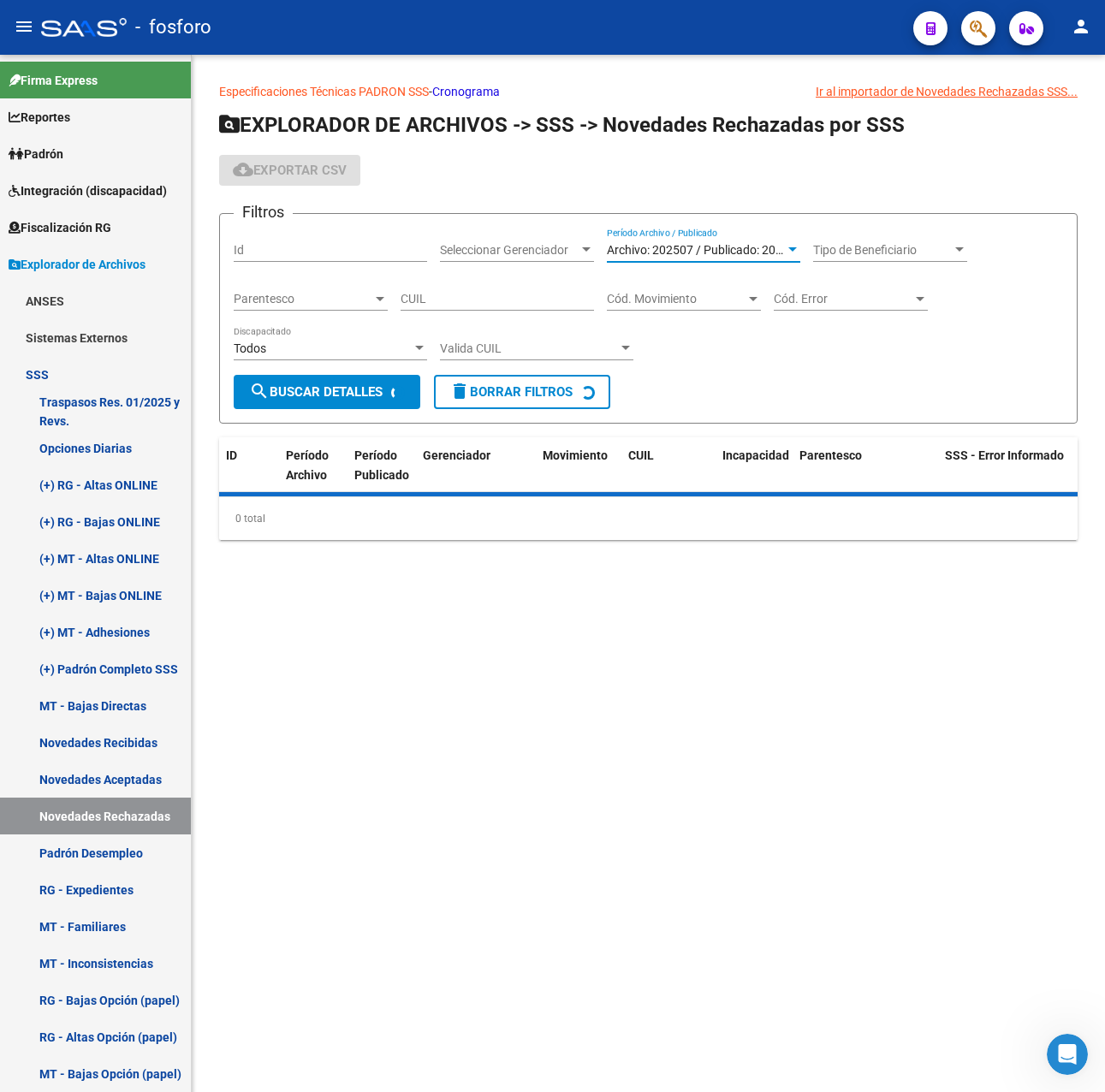
click at [662, 247] on span "Archivo: 202507 / Publicado: 202509" at bounding box center [704, 250] width 196 height 13
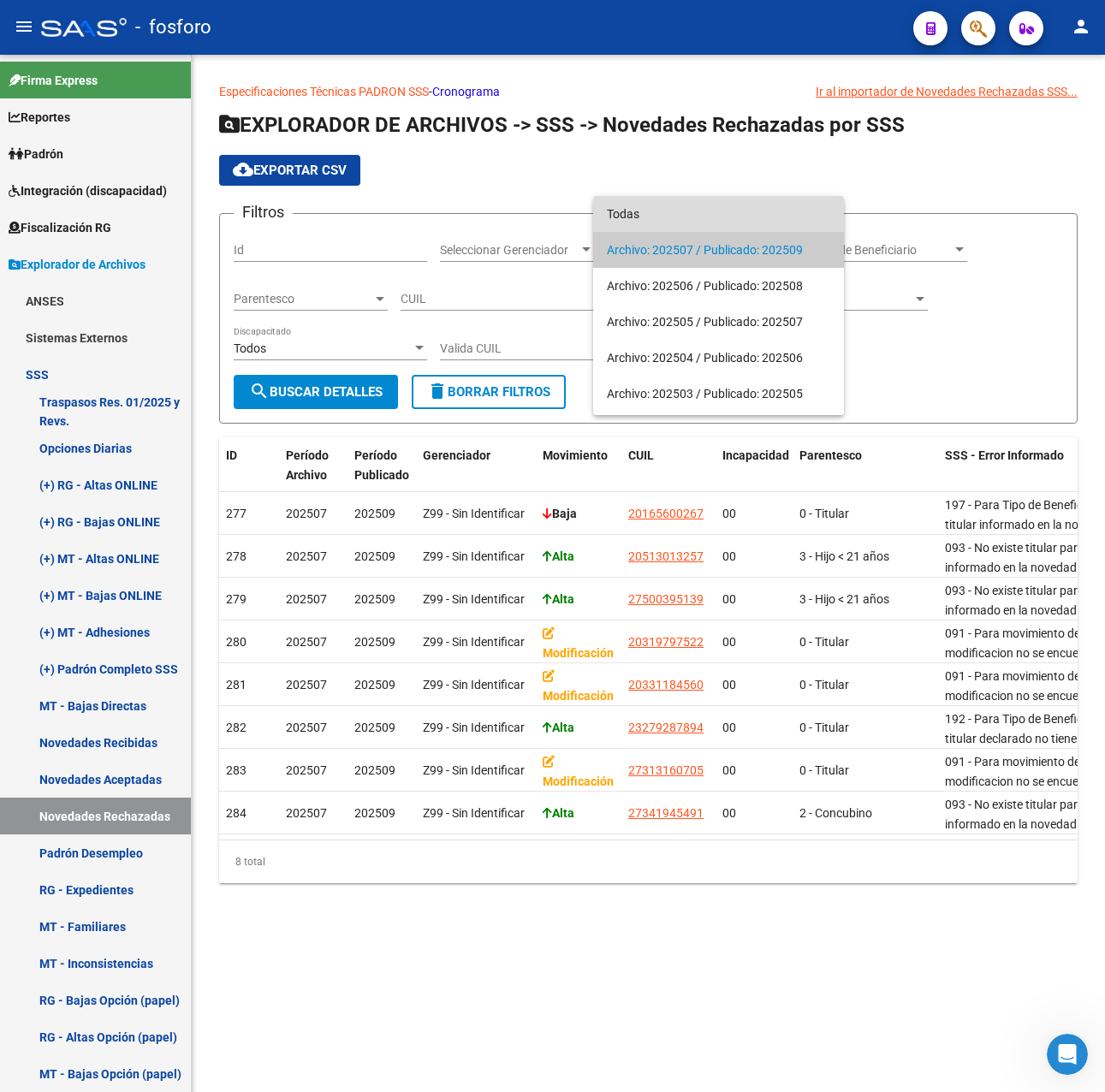
click at [640, 212] on span "Todas" at bounding box center [718, 214] width 224 height 36
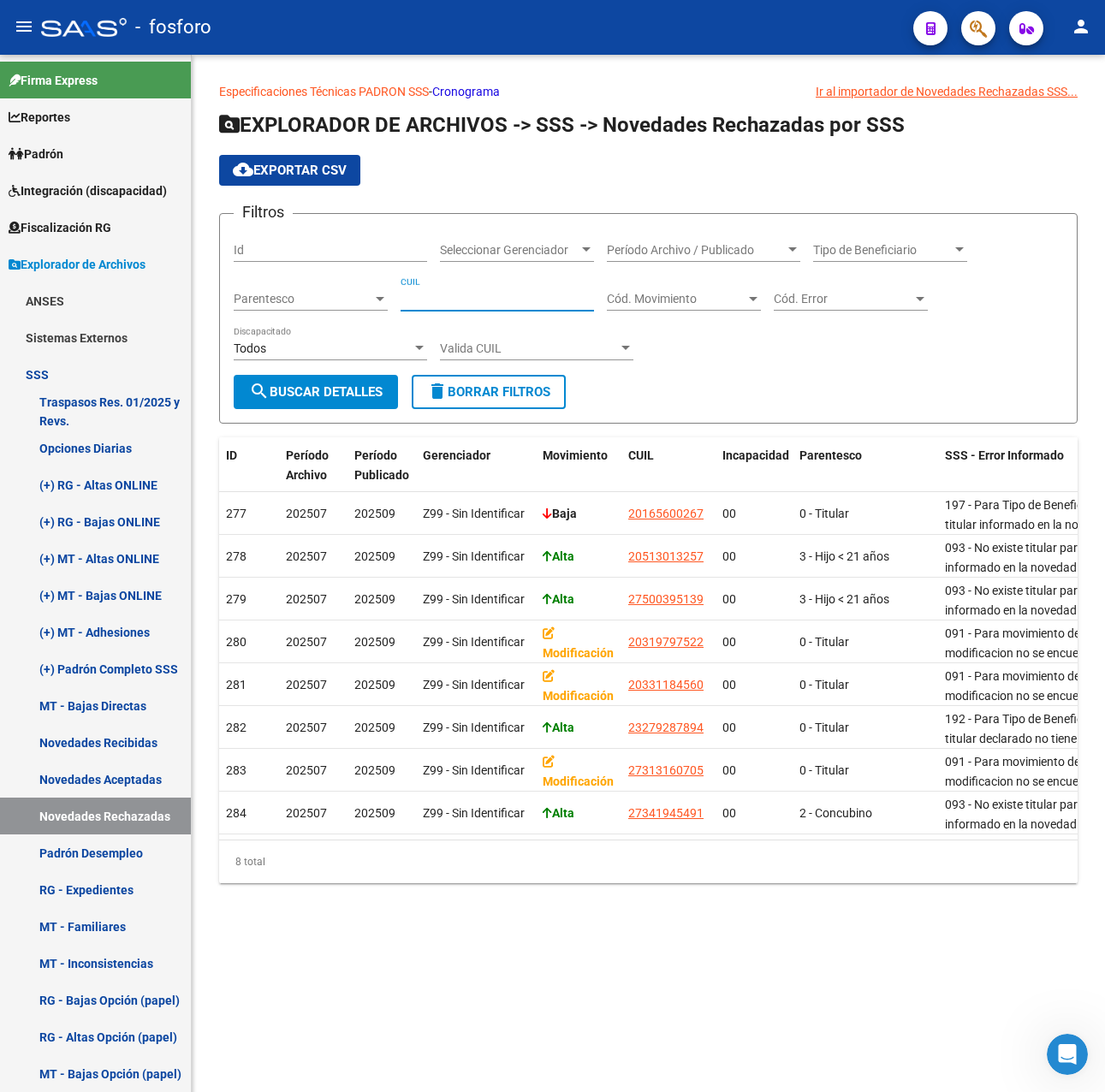
click at [426, 299] on input "CUIL" at bounding box center [497, 299] width 193 height 14
paste input "20-57178872-2"
type input "20-57178872-2"
click at [325, 386] on span "search Buscar Detalles" at bounding box center [315, 392] width 133 height 15
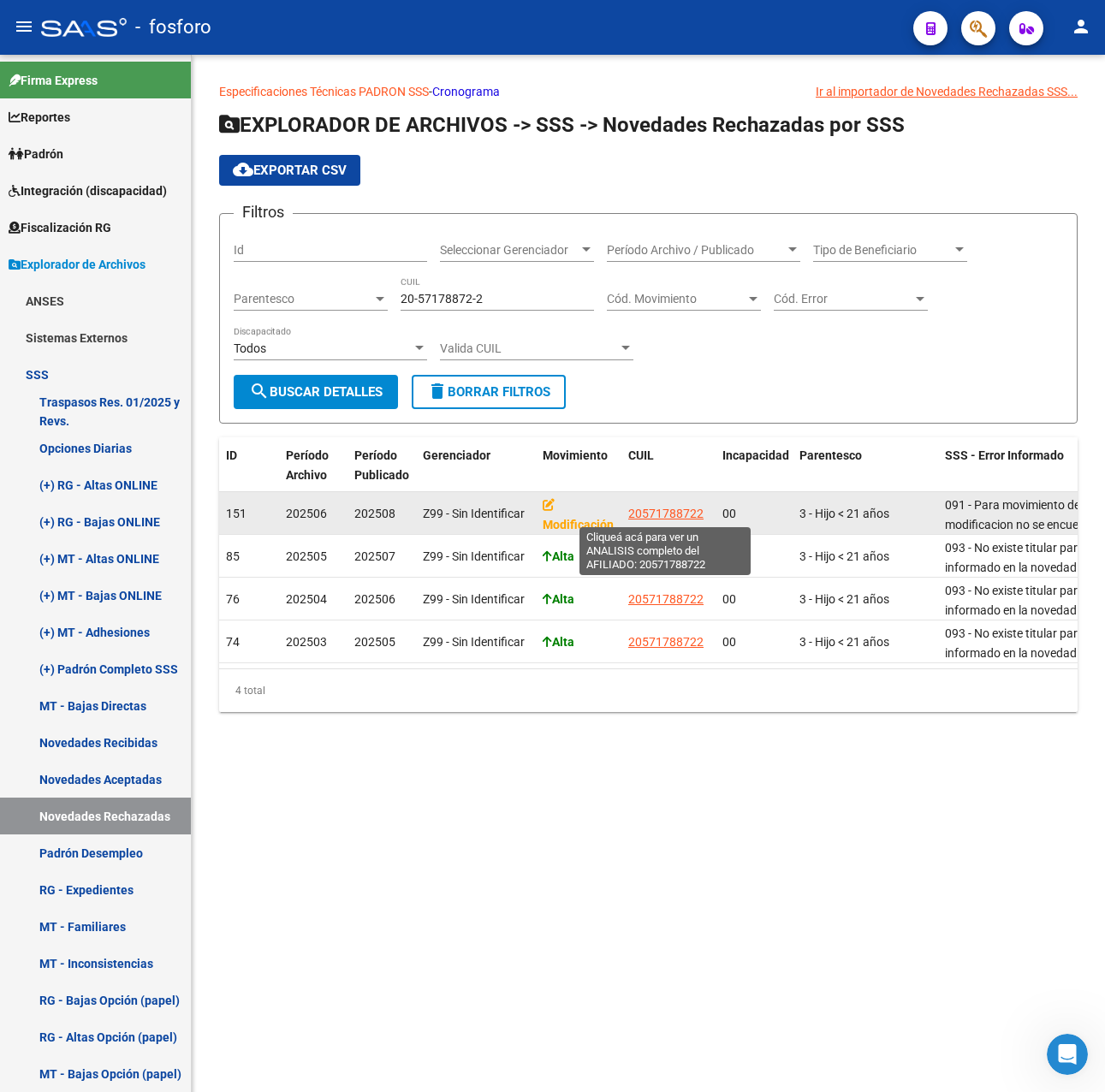
click at [629, 517] on span "20571788722" at bounding box center [666, 512] width 75 height 13
type textarea "20571788722"
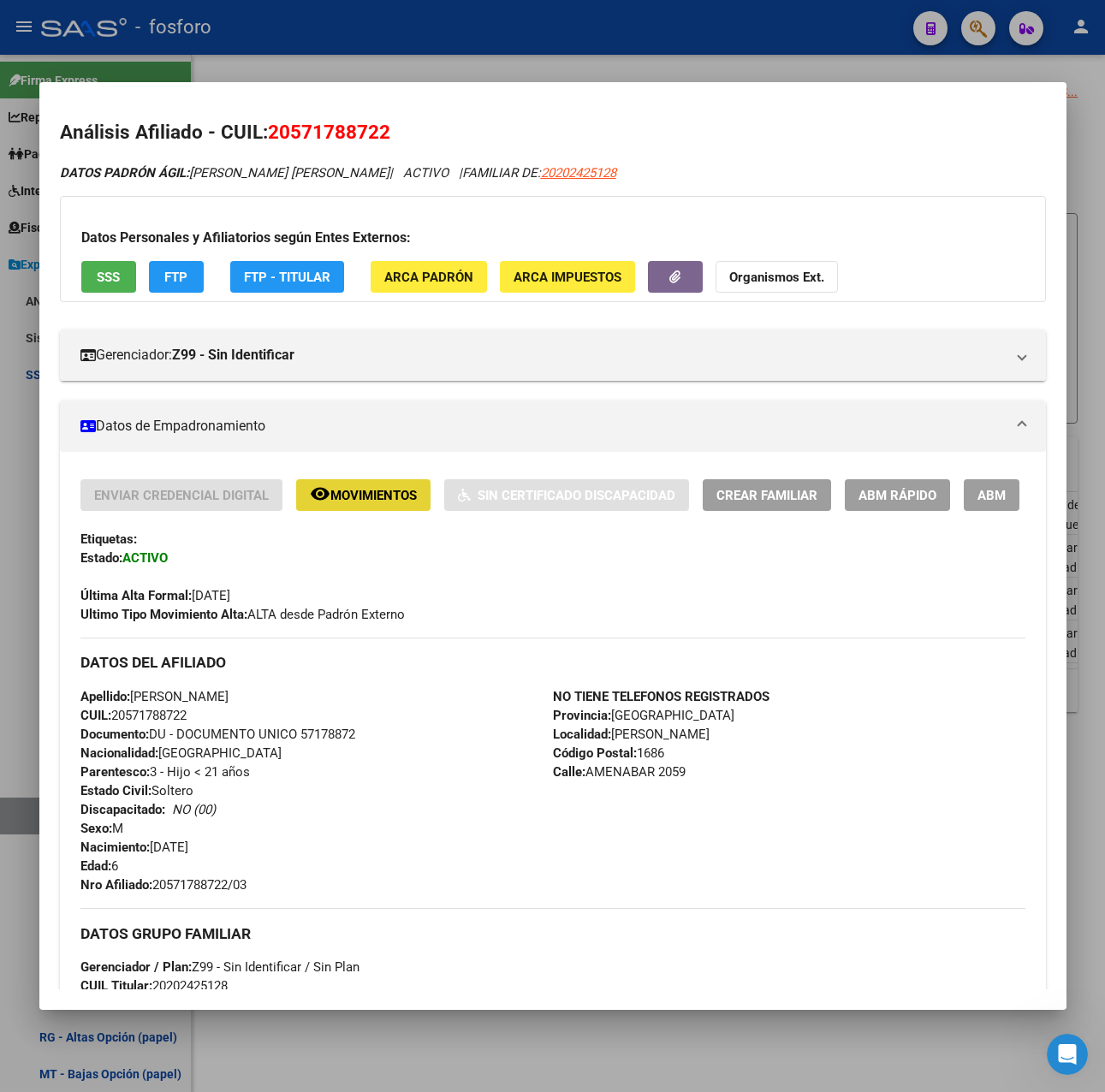
click at [365, 499] on span "Movimientos" at bounding box center [373, 495] width 87 height 15
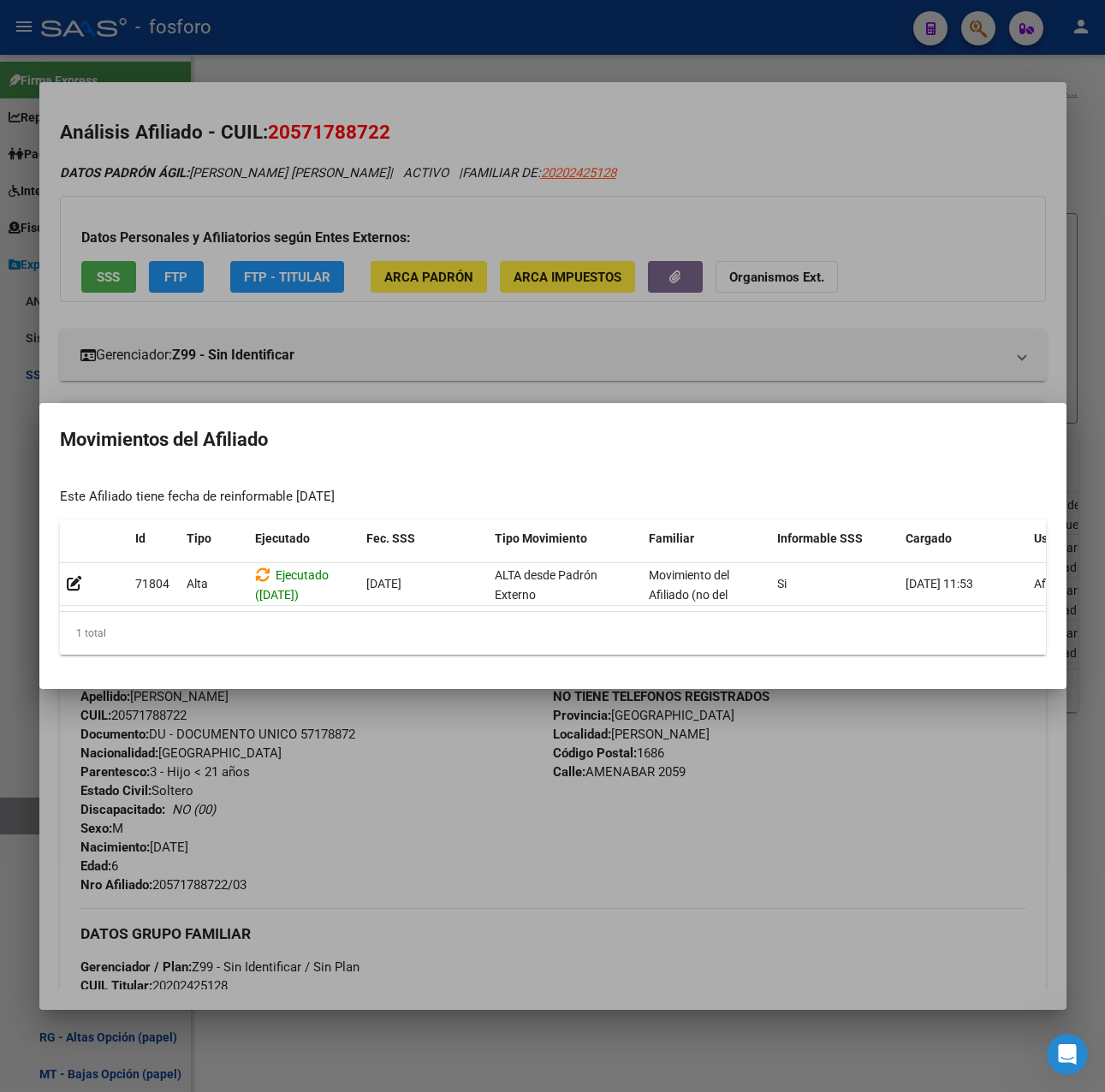
click at [450, 741] on div at bounding box center [552, 546] width 1105 height 1092
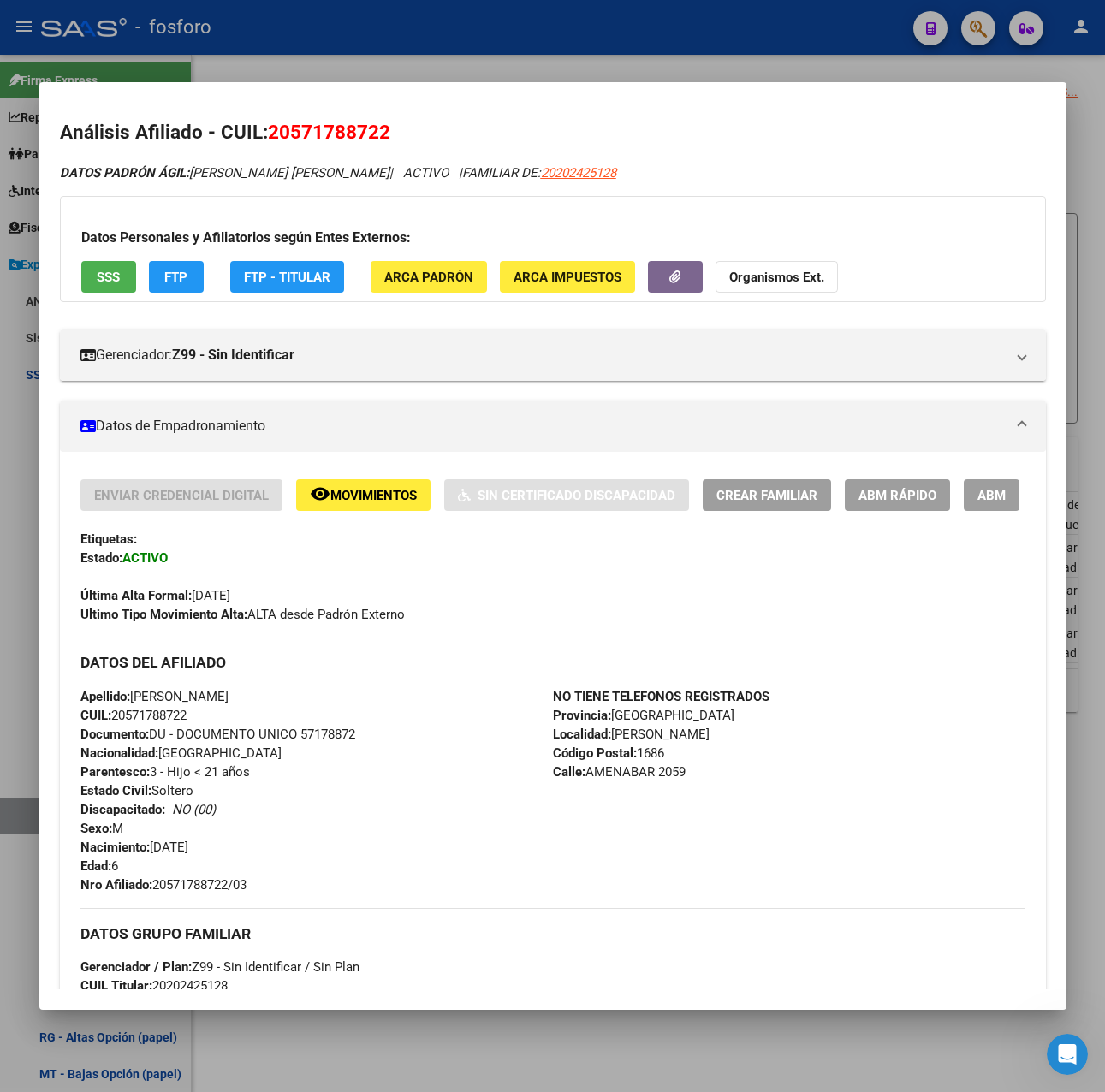
click at [619, 33] on div at bounding box center [552, 546] width 1105 height 1092
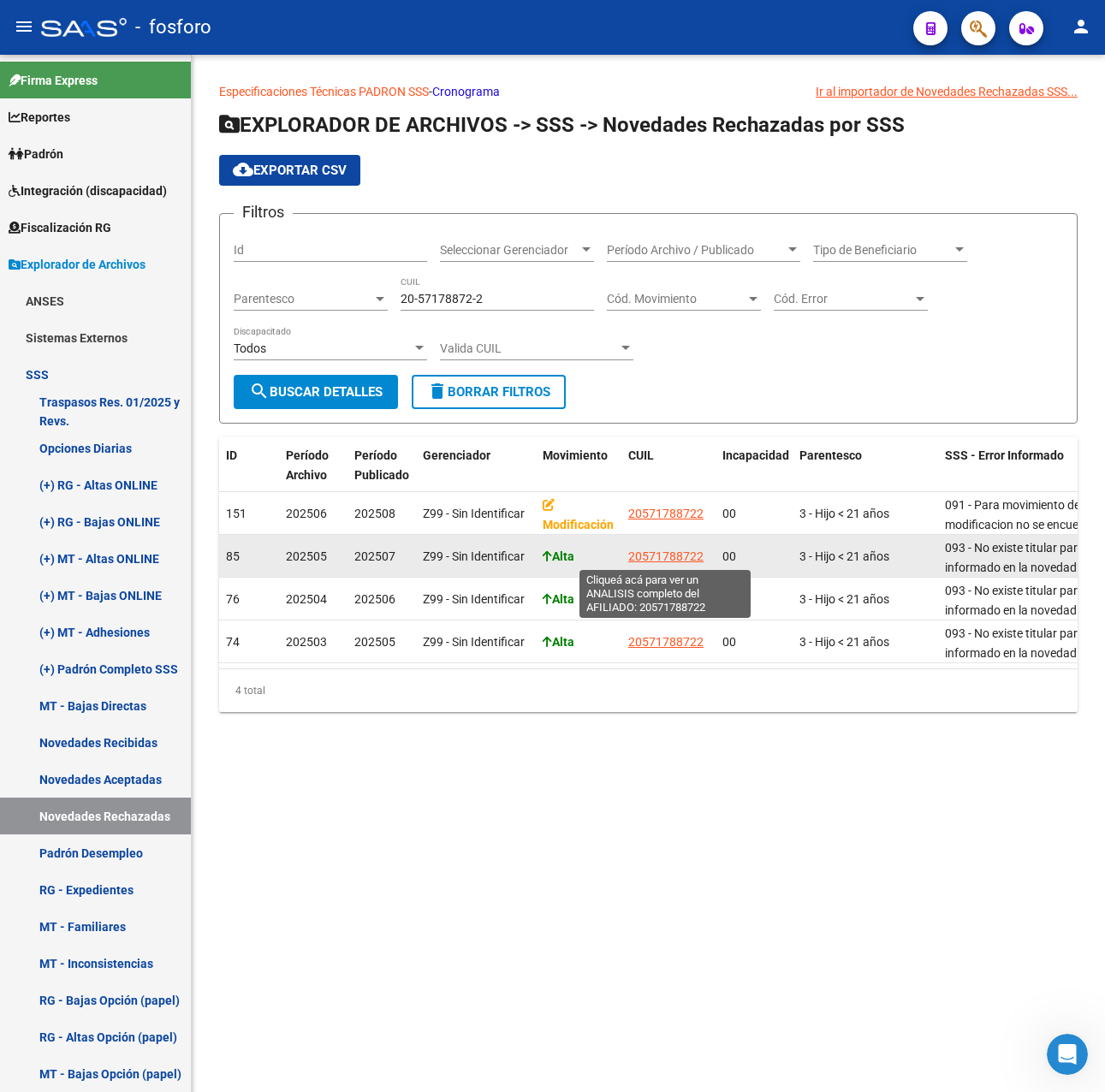
click at [664, 556] on span "20571788722" at bounding box center [666, 555] width 75 height 13
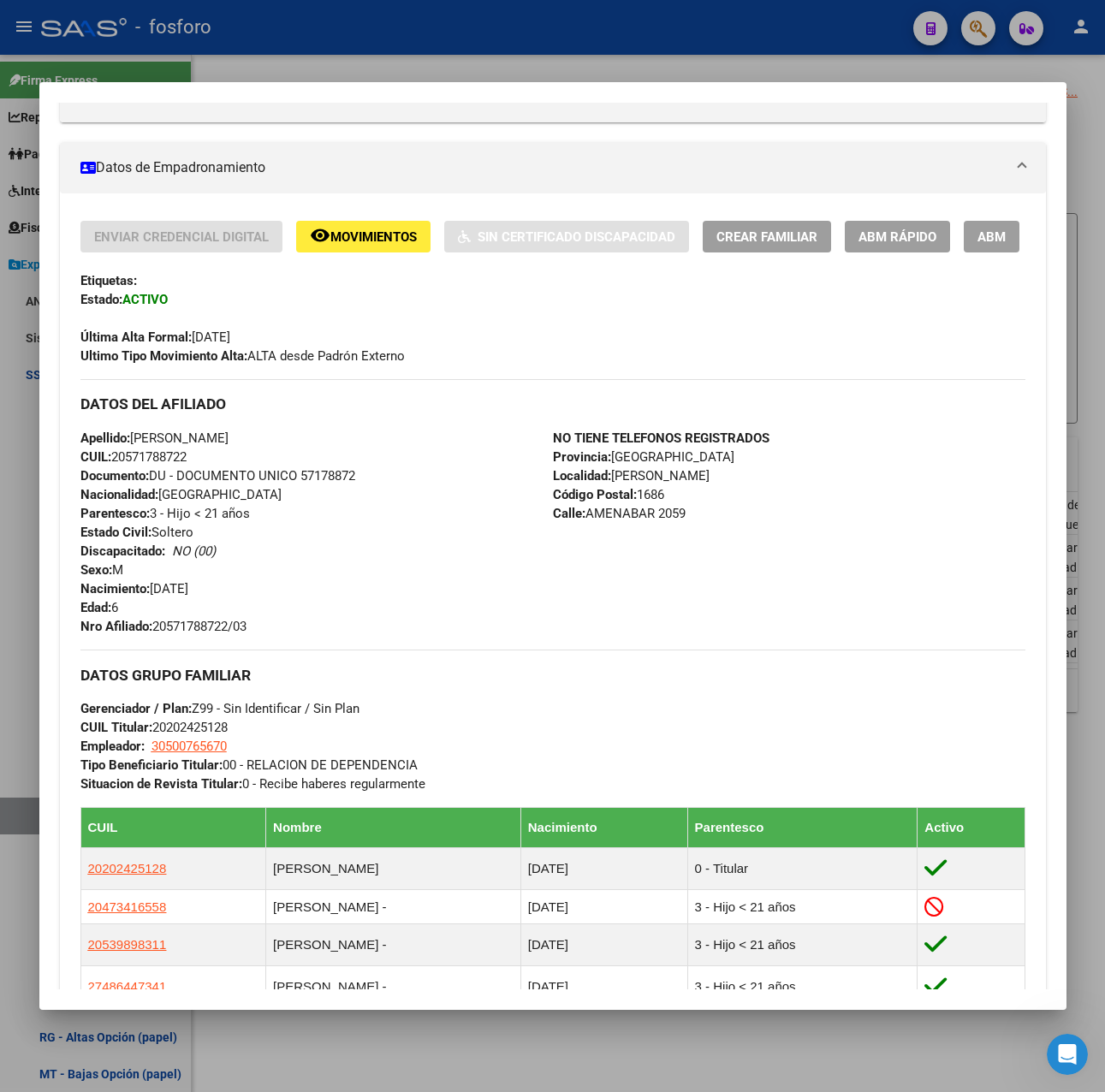
scroll to position [257, 0]
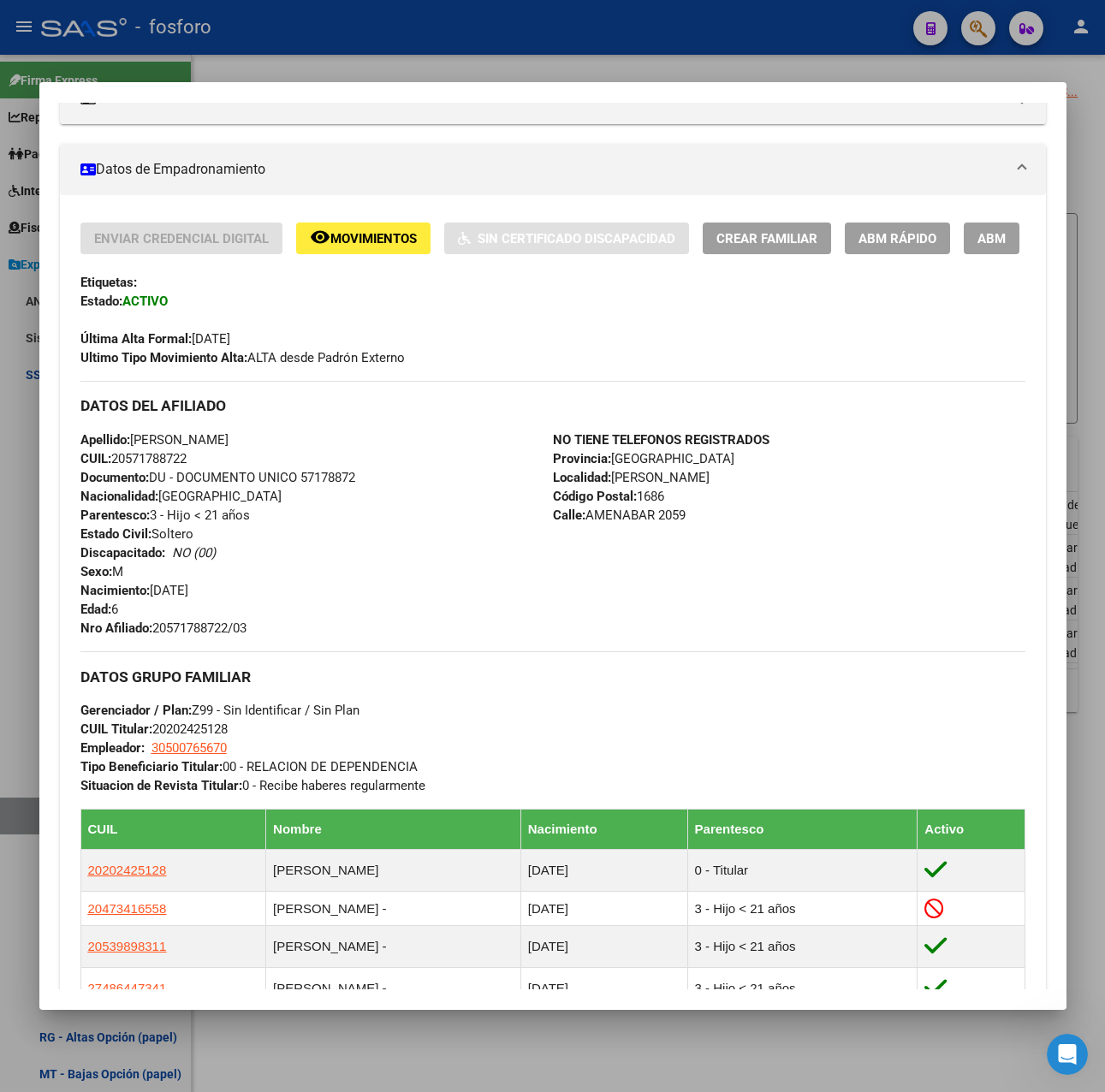
click at [370, 46] on div at bounding box center [552, 546] width 1105 height 1092
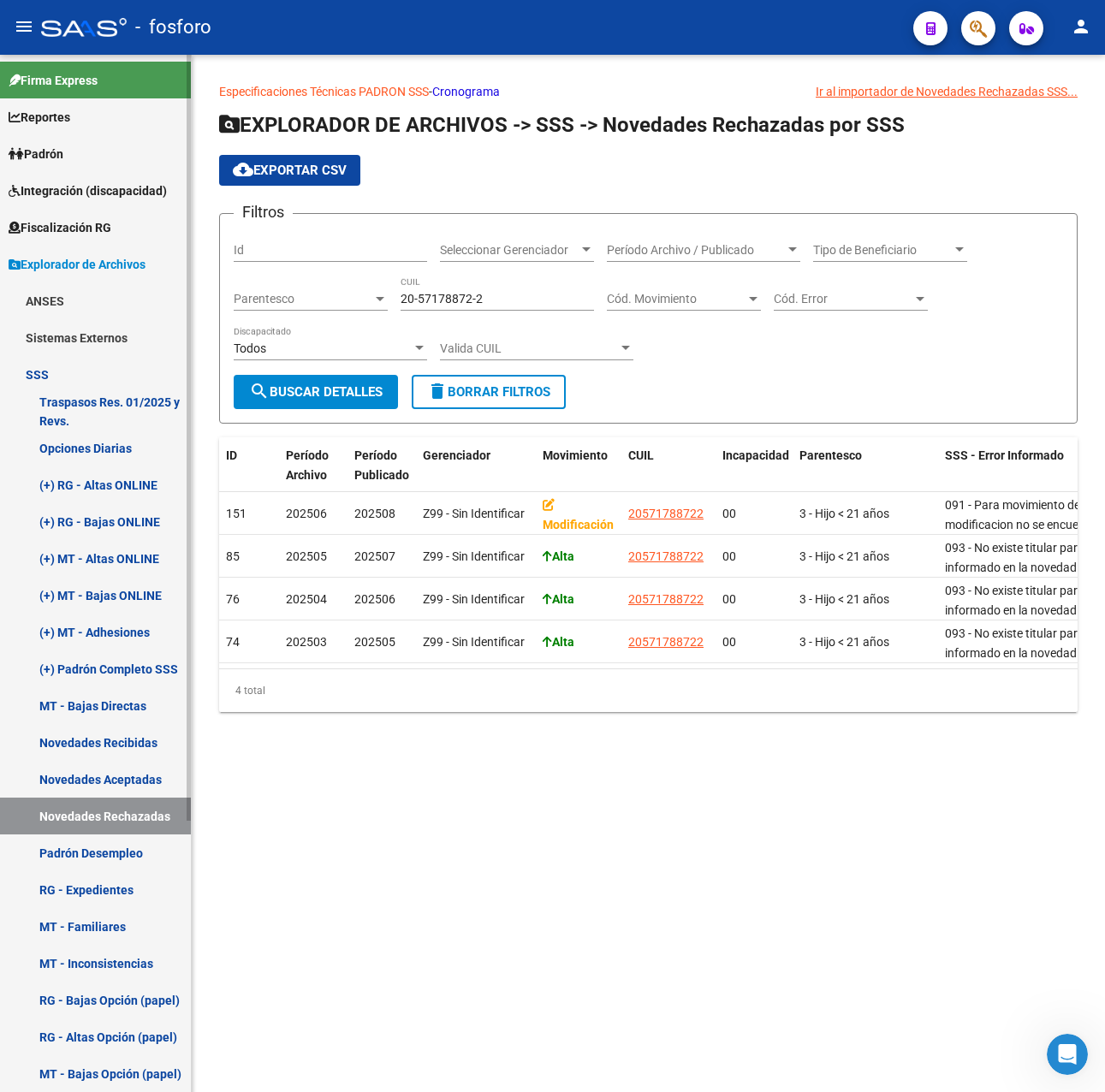
click at [116, 779] on link "Novedades Aceptadas" at bounding box center [95, 779] width 191 height 37
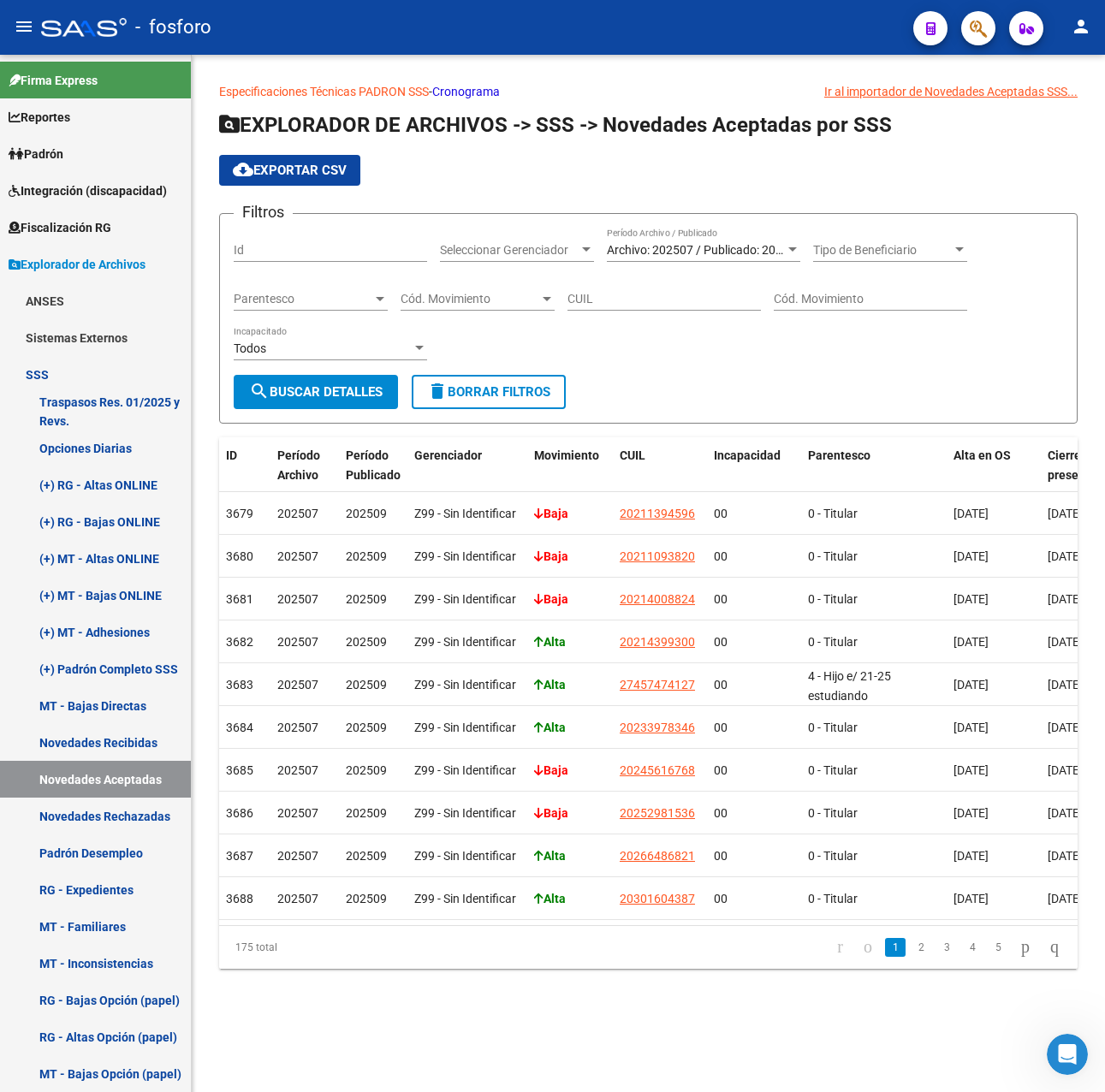
click at [504, 297] on span "Cód. Movimiento" at bounding box center [470, 299] width 139 height 14
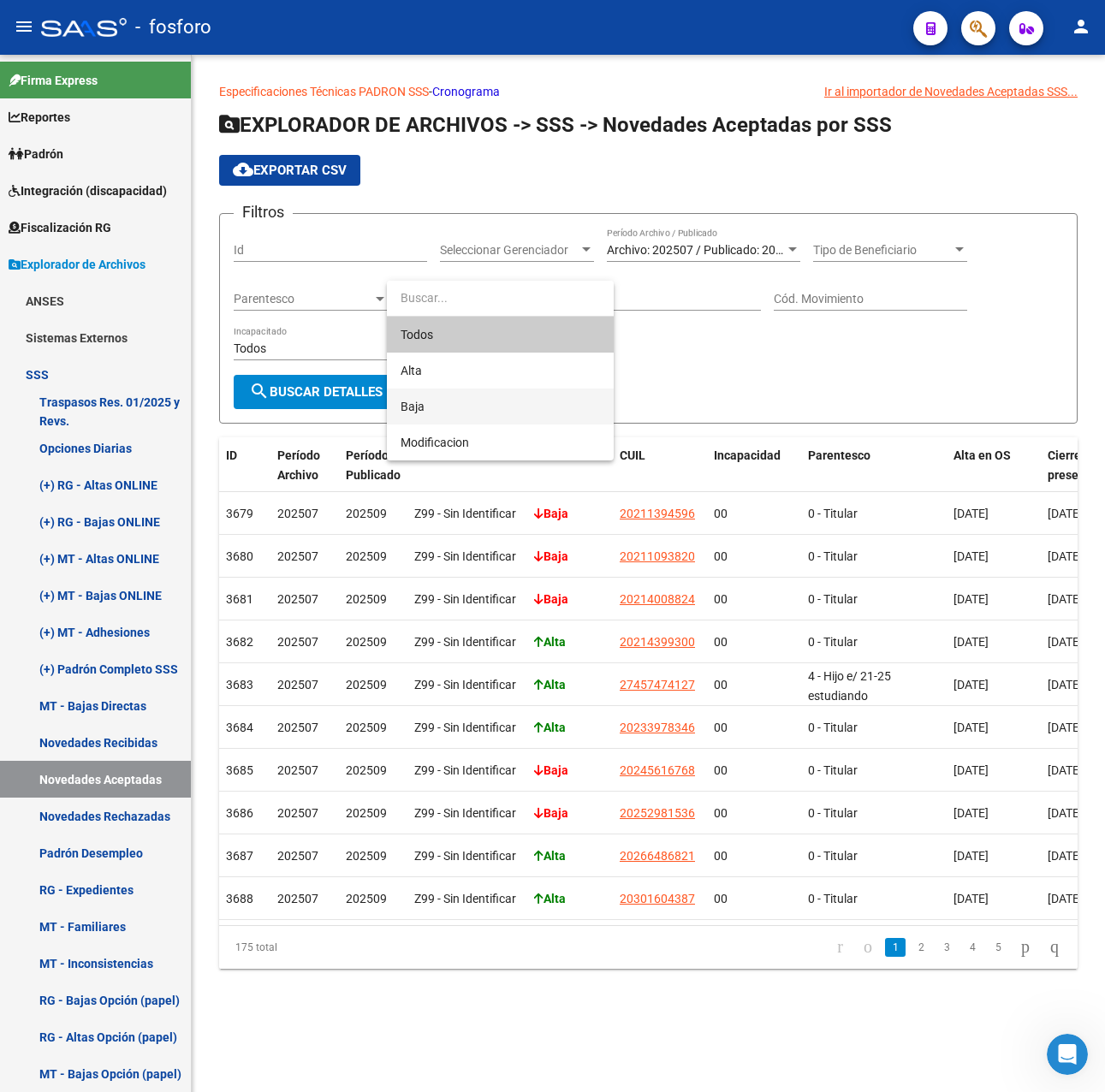
click at [429, 400] on span "Baja" at bounding box center [500, 406] width 200 height 36
type input "B"
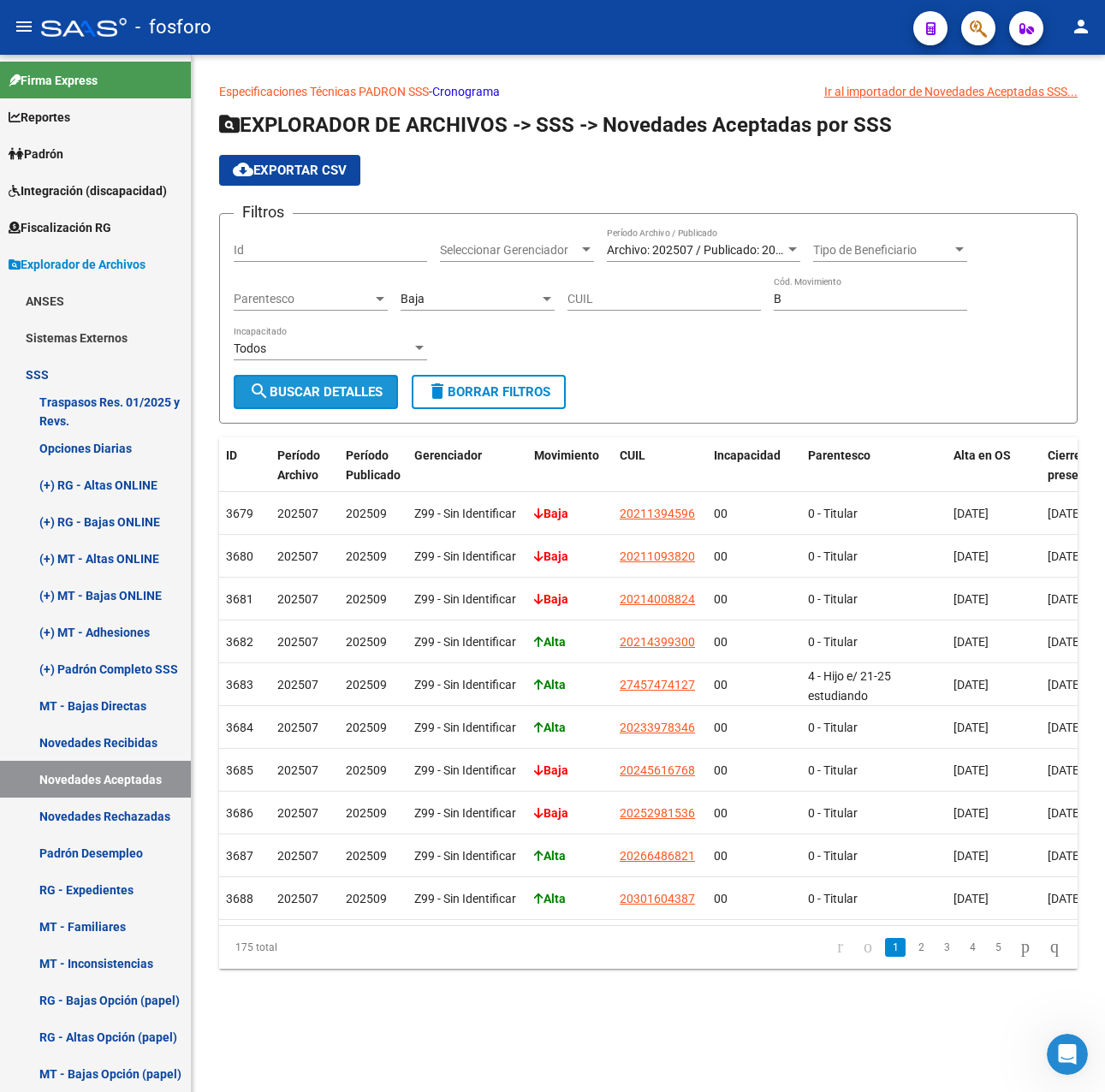
click at [338, 391] on span "search Buscar Detalles" at bounding box center [315, 392] width 133 height 15
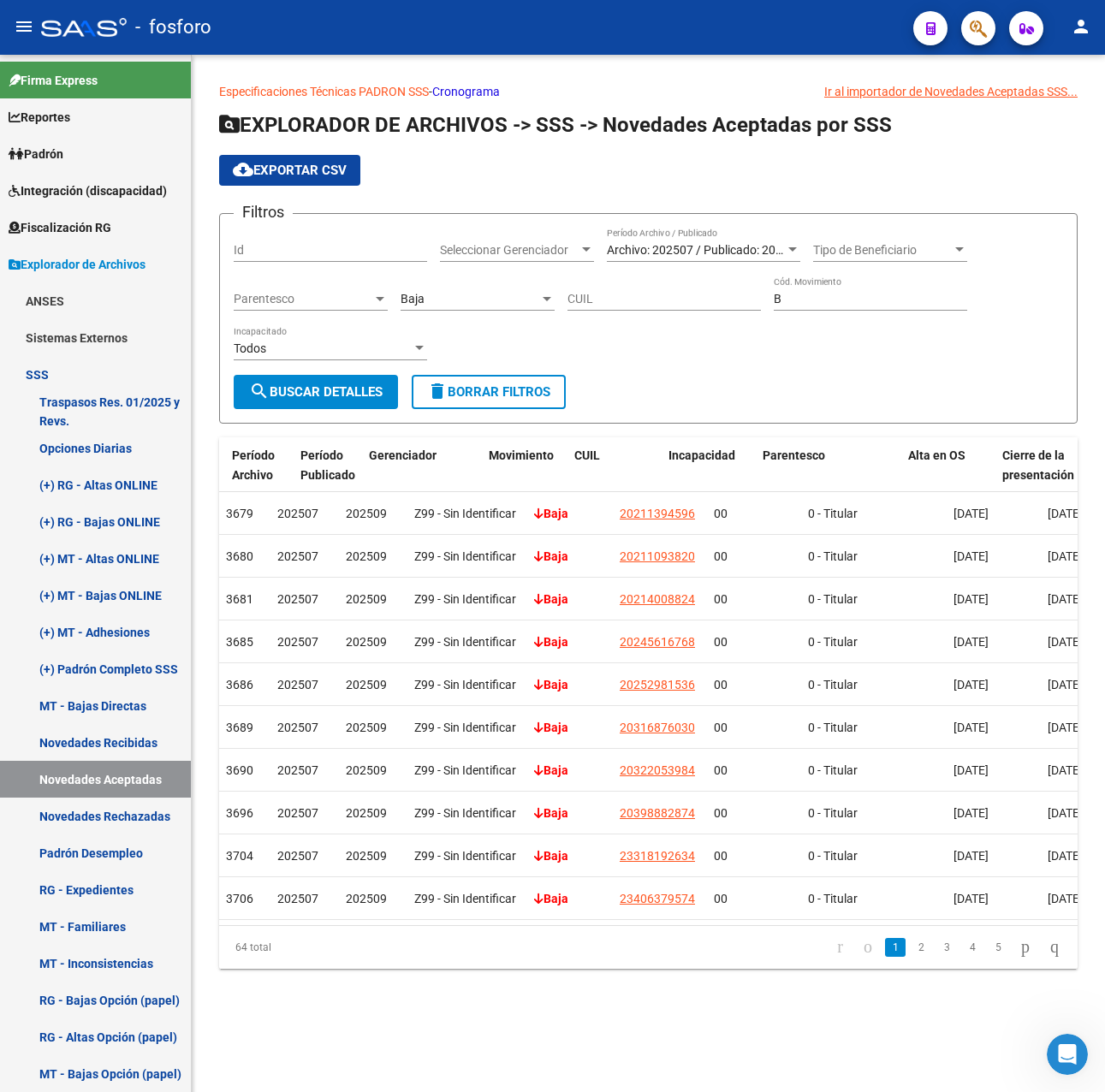
scroll to position [0, 152]
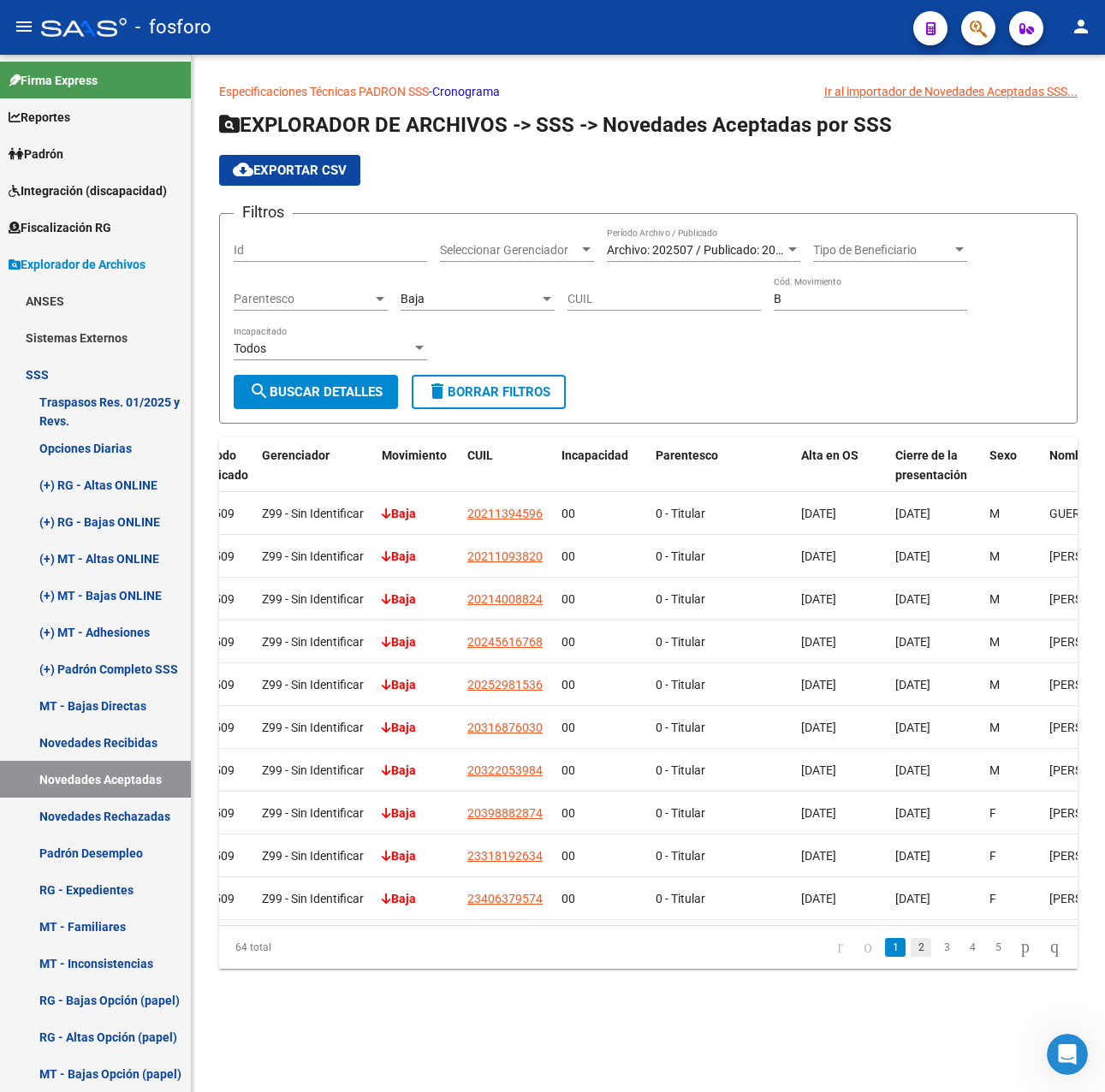
click at [911, 938] on link "2" at bounding box center [921, 947] width 21 height 19
click at [937, 938] on link "3" at bounding box center [947, 947] width 21 height 19
click at [885, 941] on link "1" at bounding box center [895, 947] width 21 height 19
click at [338, 162] on button "cloud_download Exportar CSV" at bounding box center [290, 170] width 141 height 30
click at [410, 995] on mat-sidenav-content "Especificaciones Técnicas PADRON SSS - Cronograma Ir al importador [PERSON_NAME…" at bounding box center [648, 573] width 914 height 1037
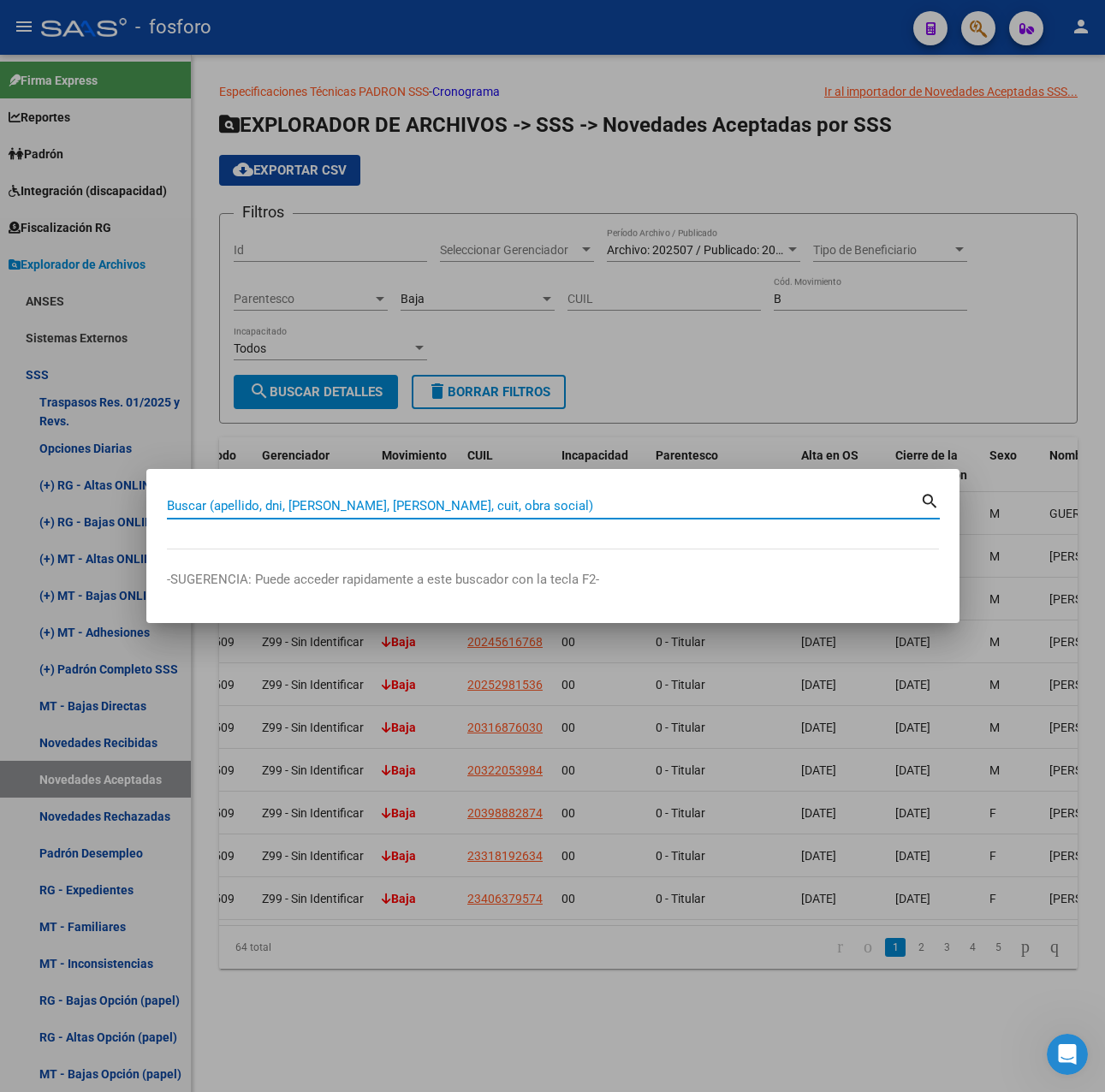
paste input "20567916341"
type input "20567916341"
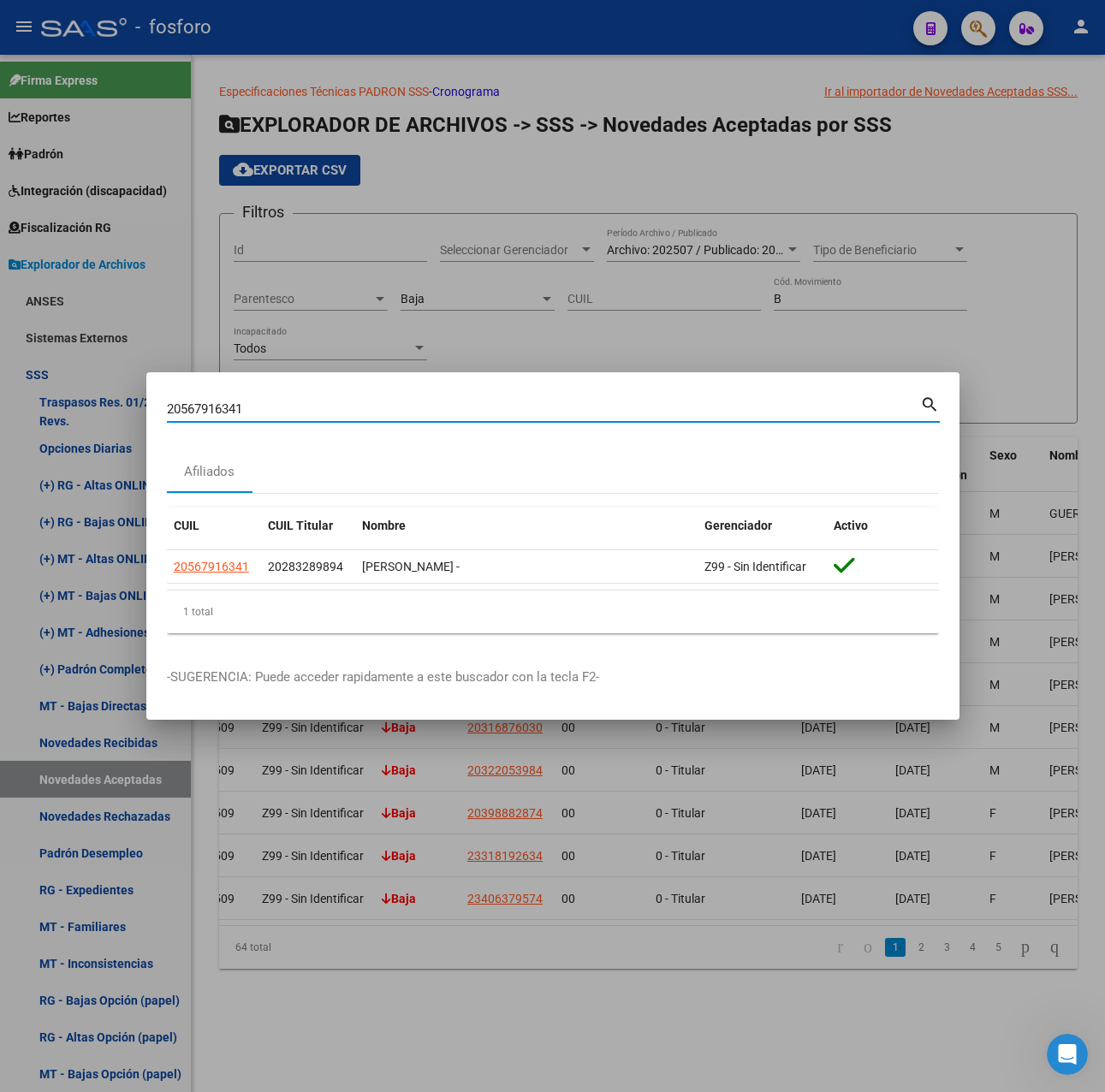
click at [553, 350] on div at bounding box center [552, 546] width 1105 height 1092
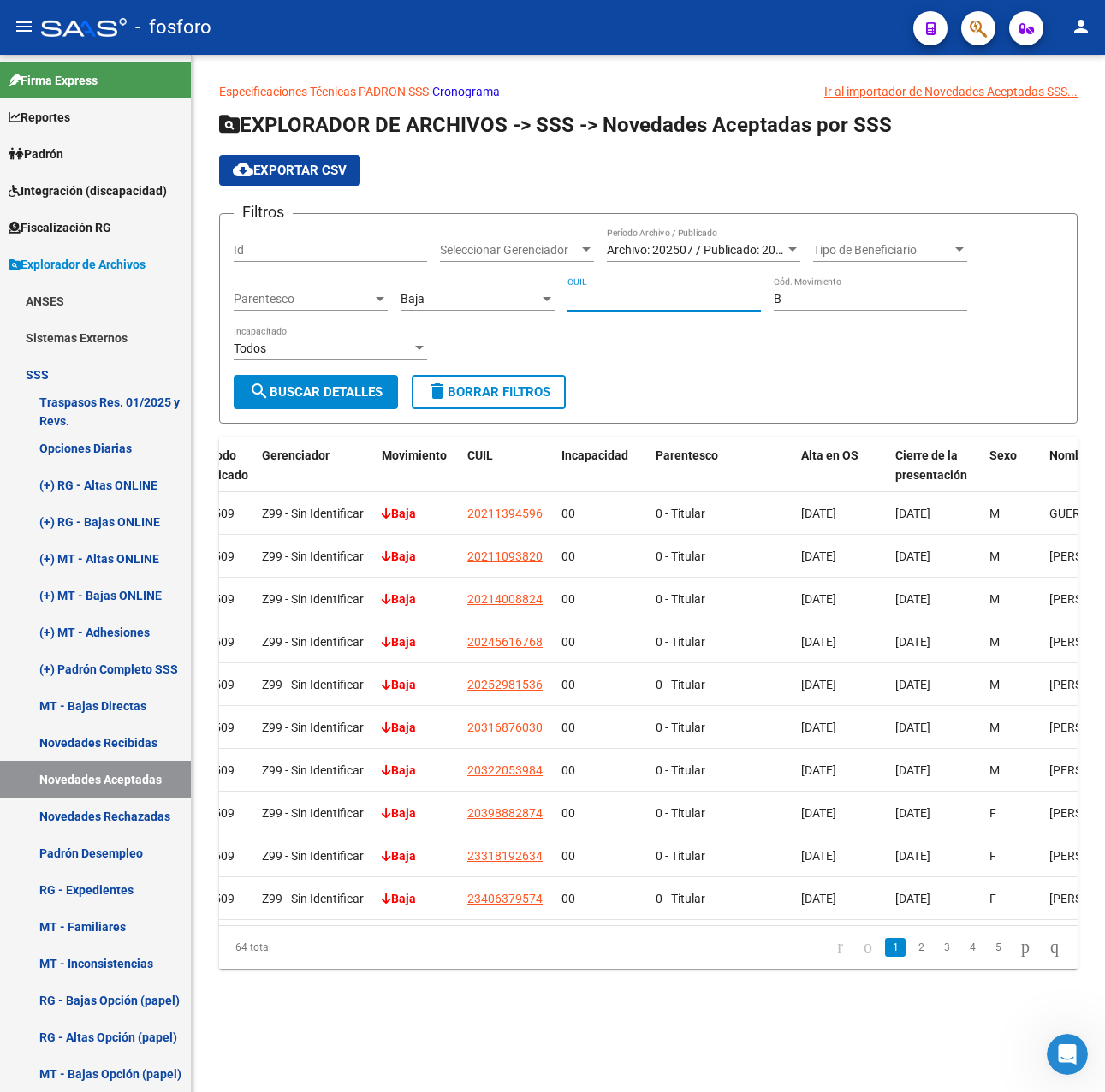
click at [627, 294] on input "CUIL" at bounding box center [664, 299] width 193 height 14
paste input "20-56791634-1"
type input "20-56791634-1"
click at [306, 397] on span "search Buscar Detalles" at bounding box center [315, 392] width 133 height 15
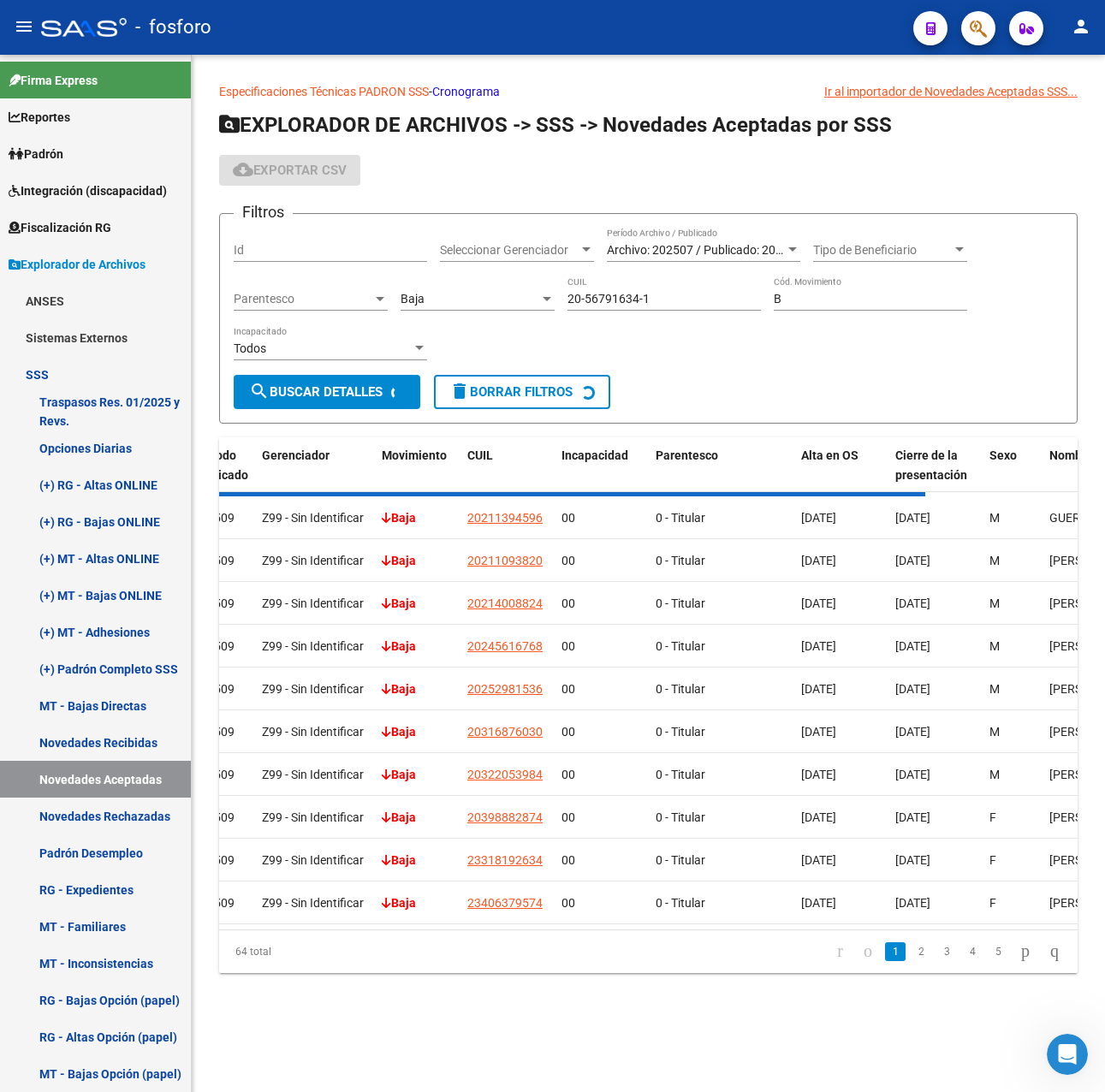
scroll to position [0, 0]
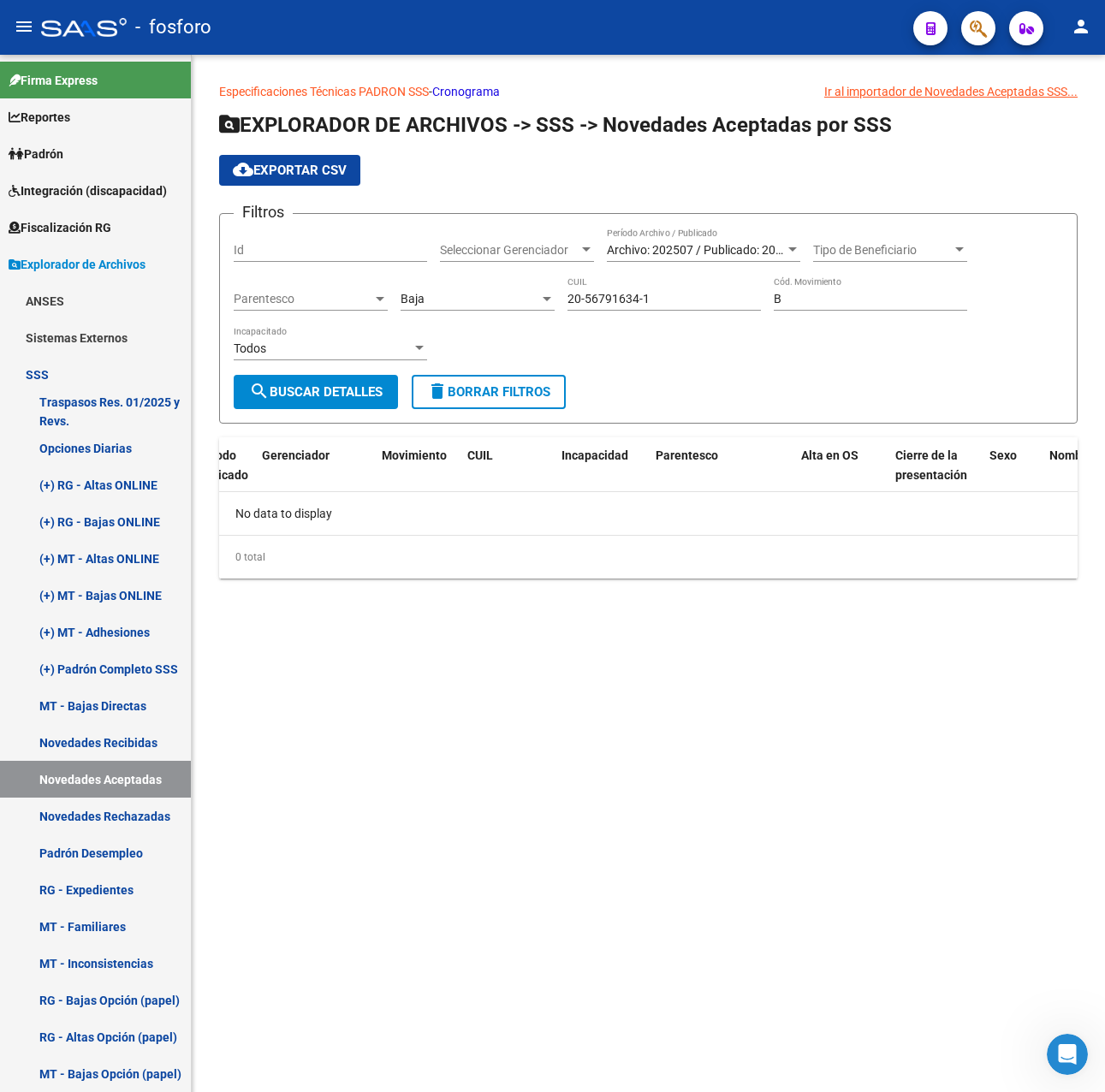
click at [540, 981] on mat-sidenav-content "Especificaciones Técnicas PADRON SSS - Cronograma Ir al importador [PERSON_NAME…" at bounding box center [648, 573] width 914 height 1037
click at [428, 595] on div "Especificaciones Técnicas PADRON SSS - Cronograma Ir al importador [PERSON_NAME…" at bounding box center [648, 343] width 914 height 579
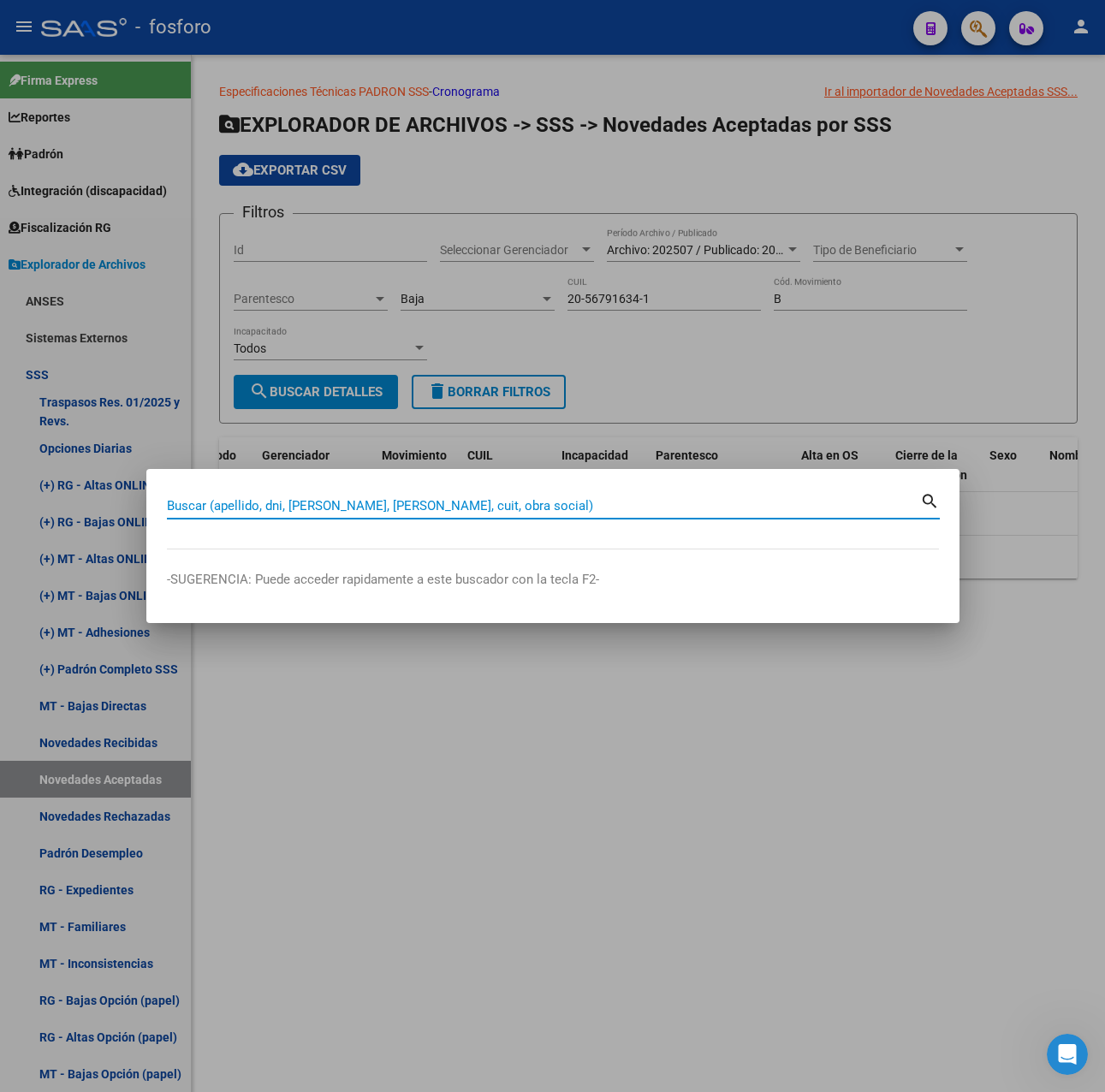
paste input "23279287894"
type input "23279287894"
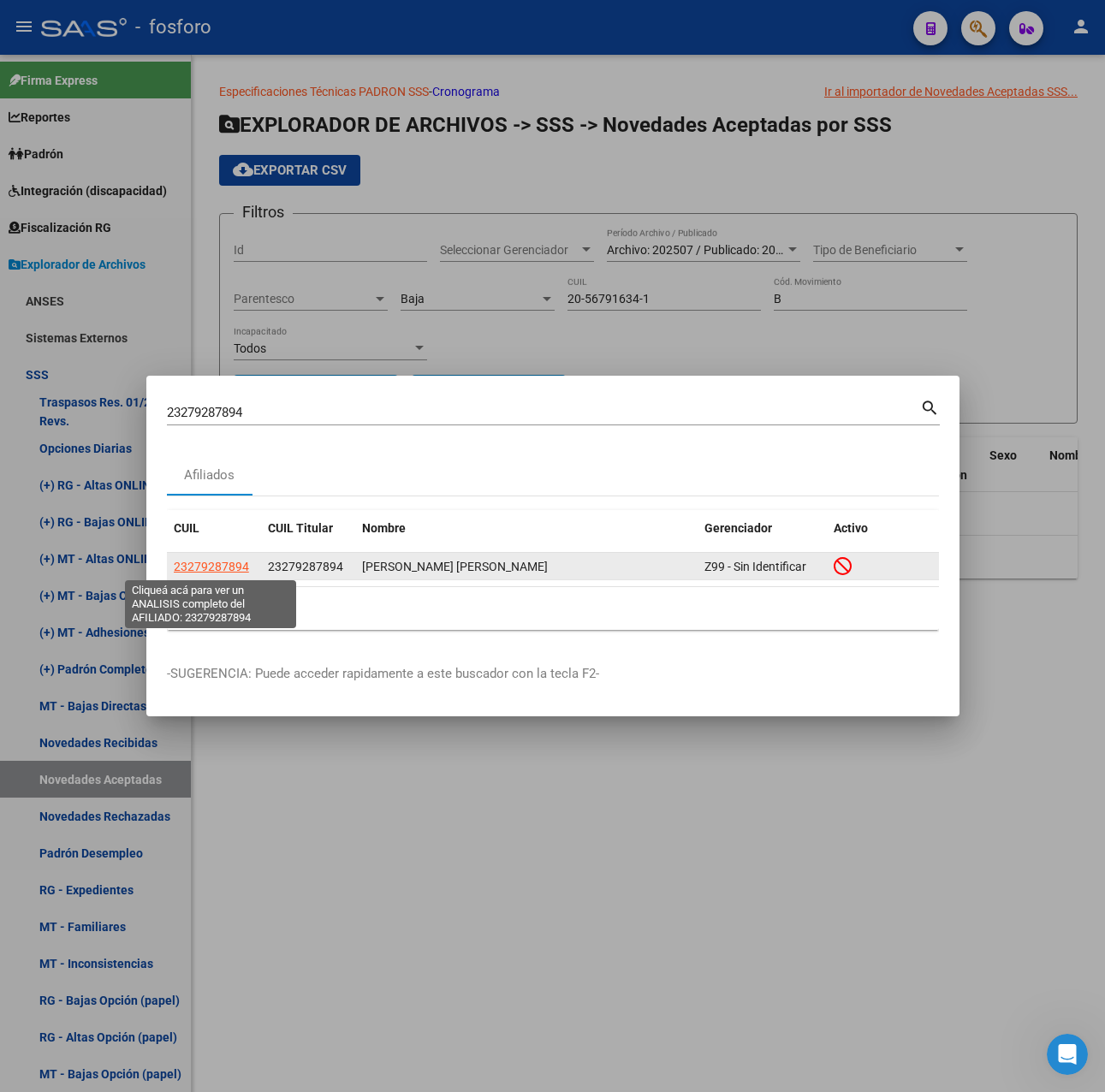
click at [191, 563] on span "23279287894" at bounding box center [211, 566] width 75 height 13
type textarea "23279287894"
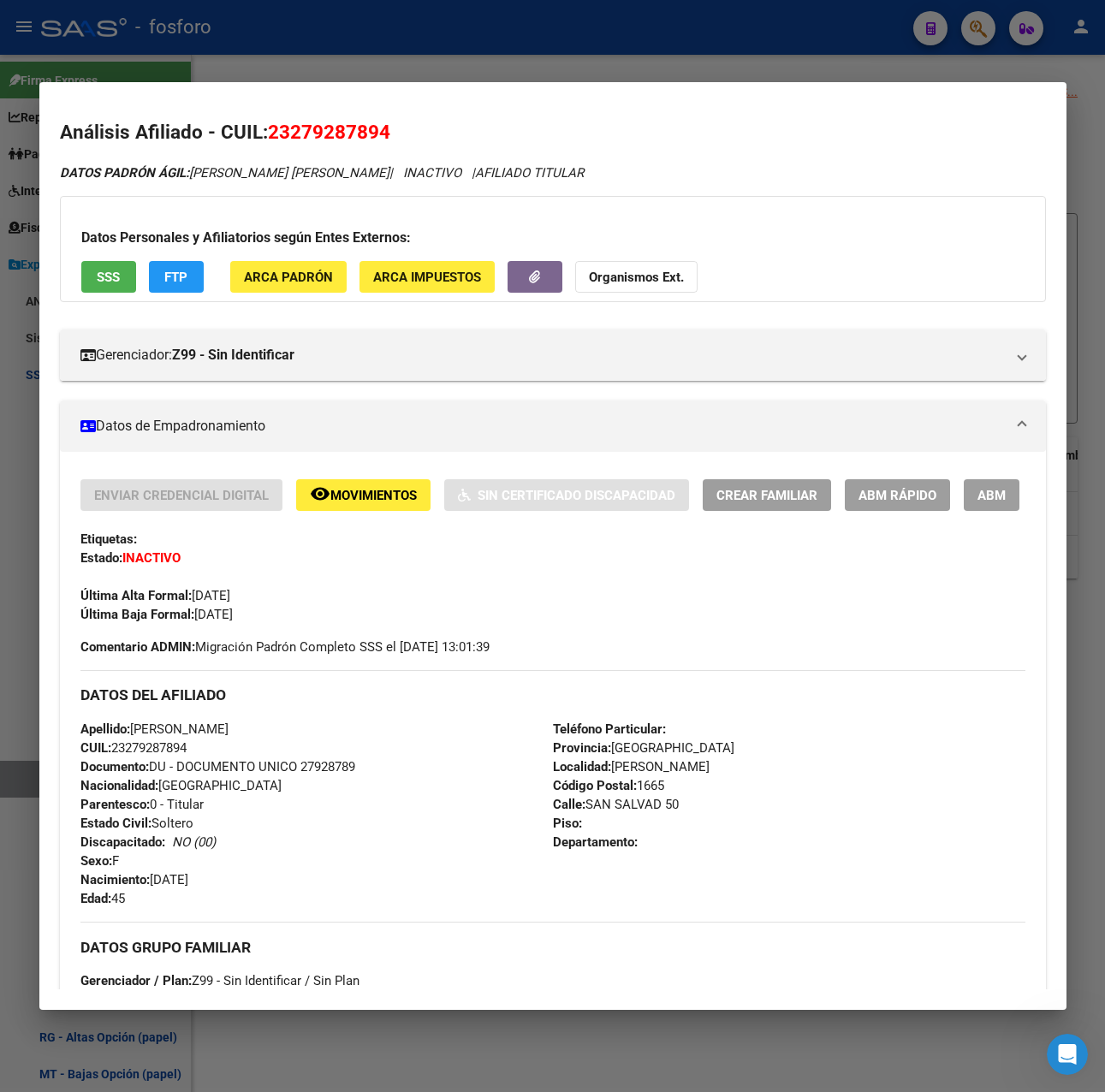
click at [353, 492] on span "Movimientos" at bounding box center [373, 495] width 87 height 15
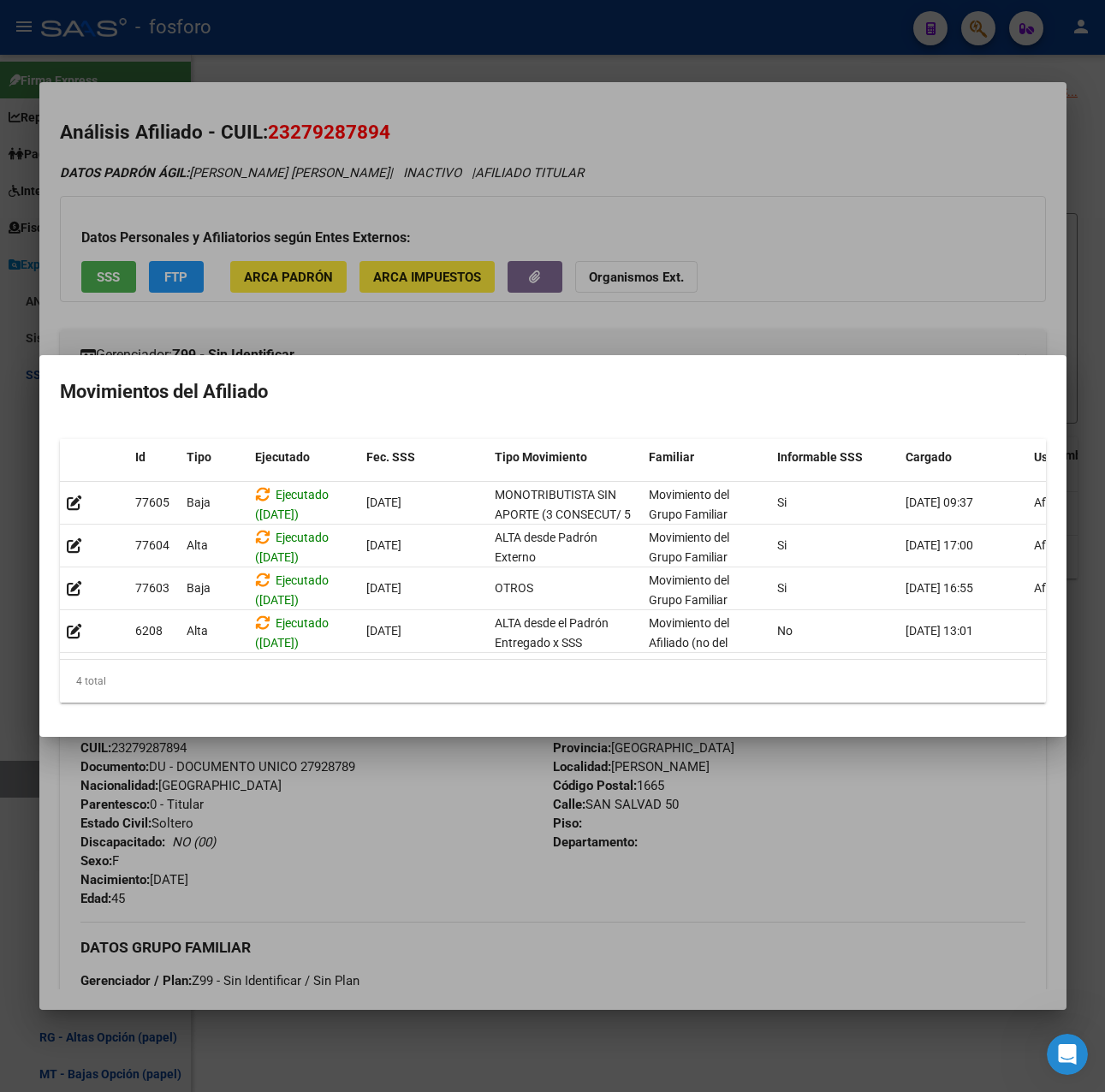
click at [557, 73] on div at bounding box center [552, 546] width 1105 height 1092
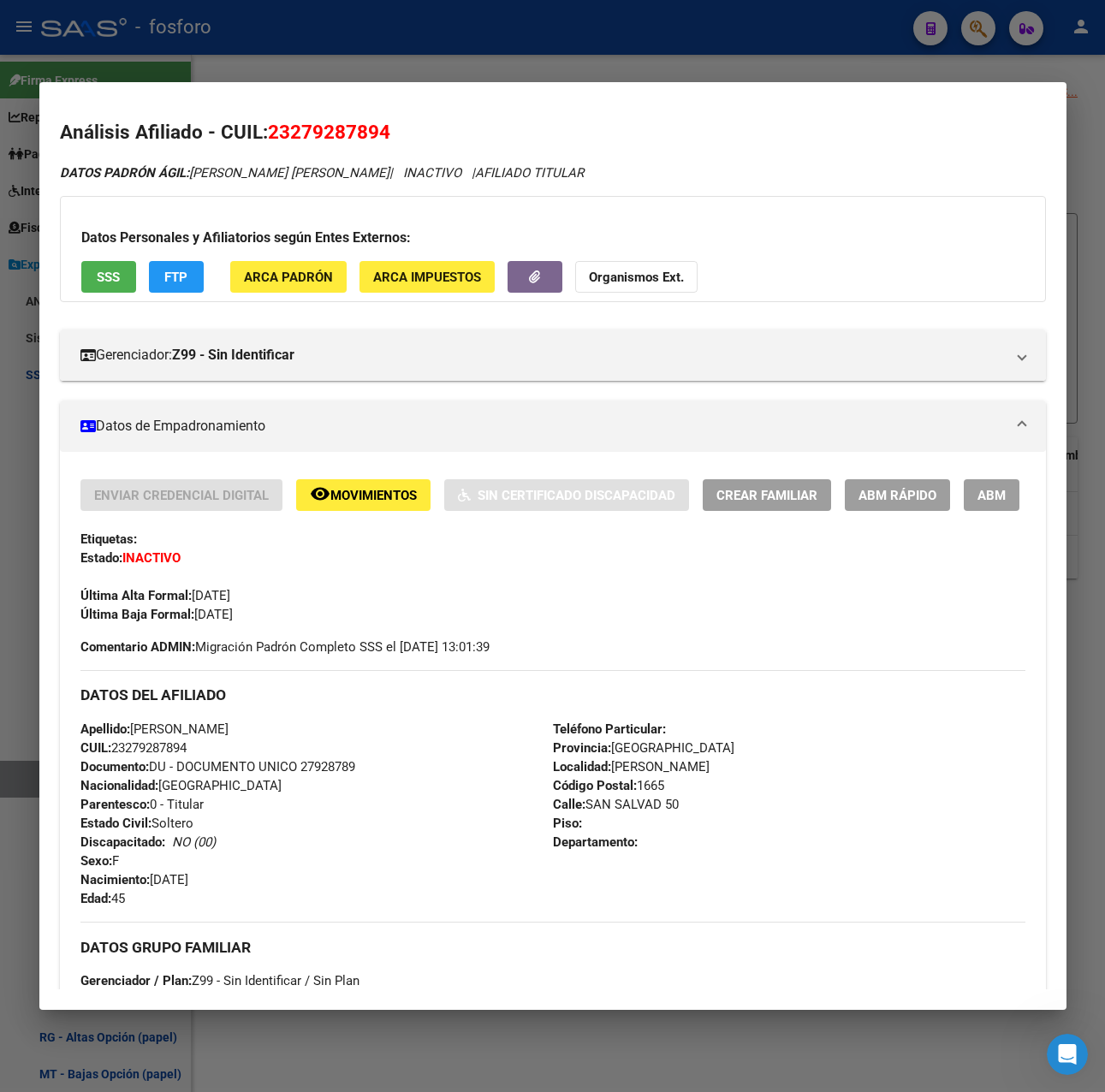
click at [550, 74] on div at bounding box center [552, 546] width 1105 height 1092
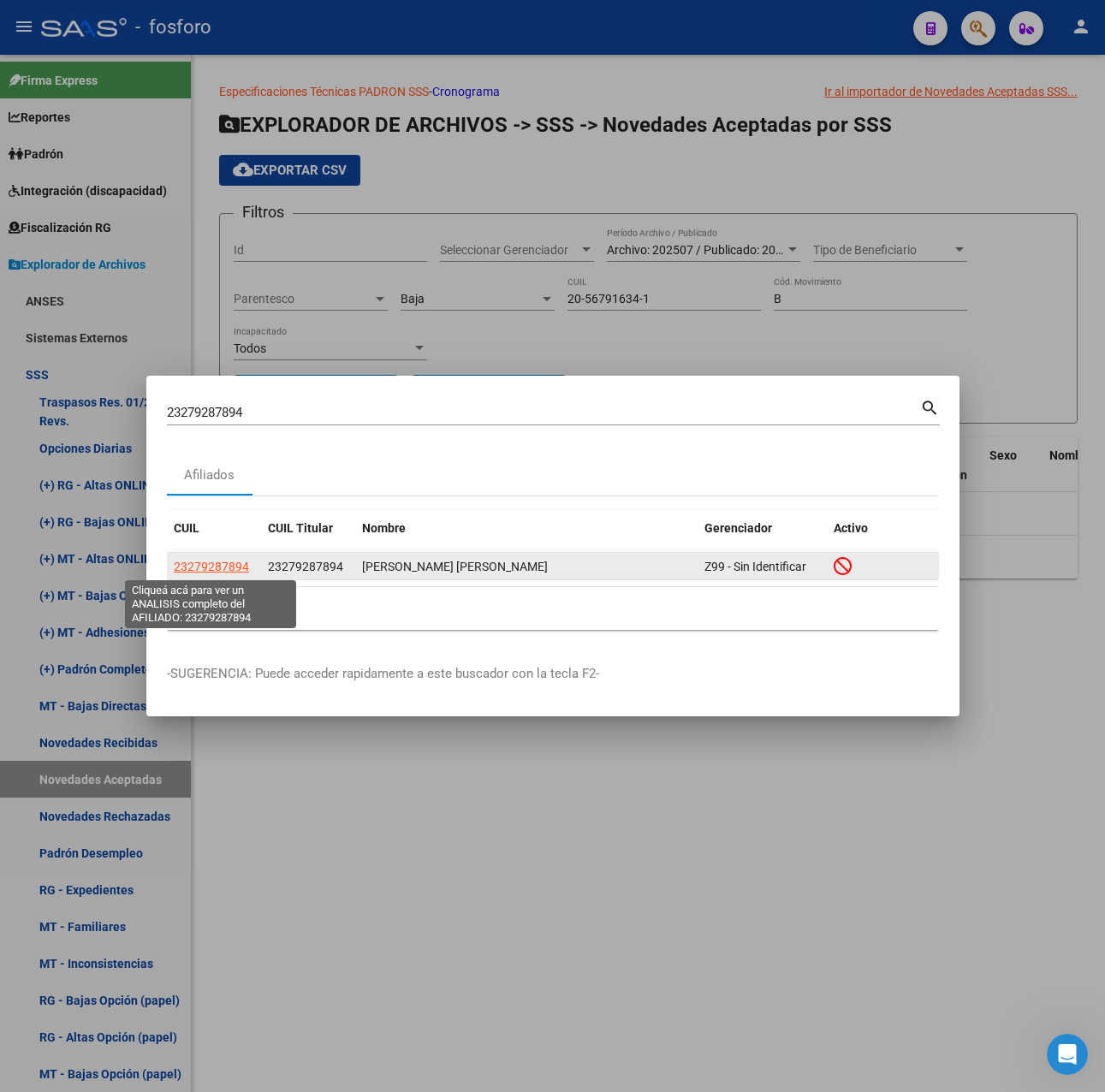
click at [223, 569] on span "23279287894" at bounding box center [211, 566] width 75 height 13
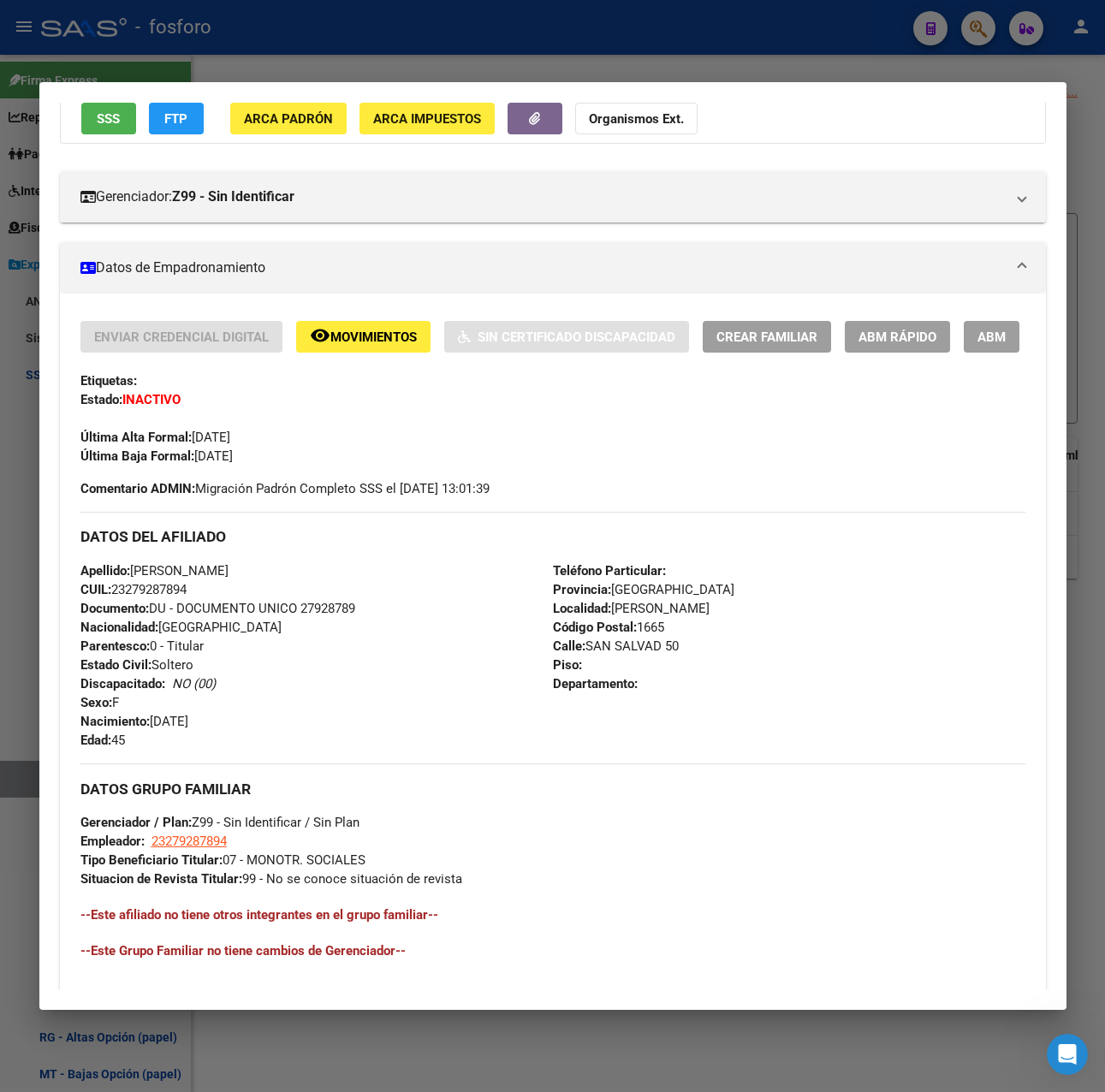
scroll to position [503, 0]
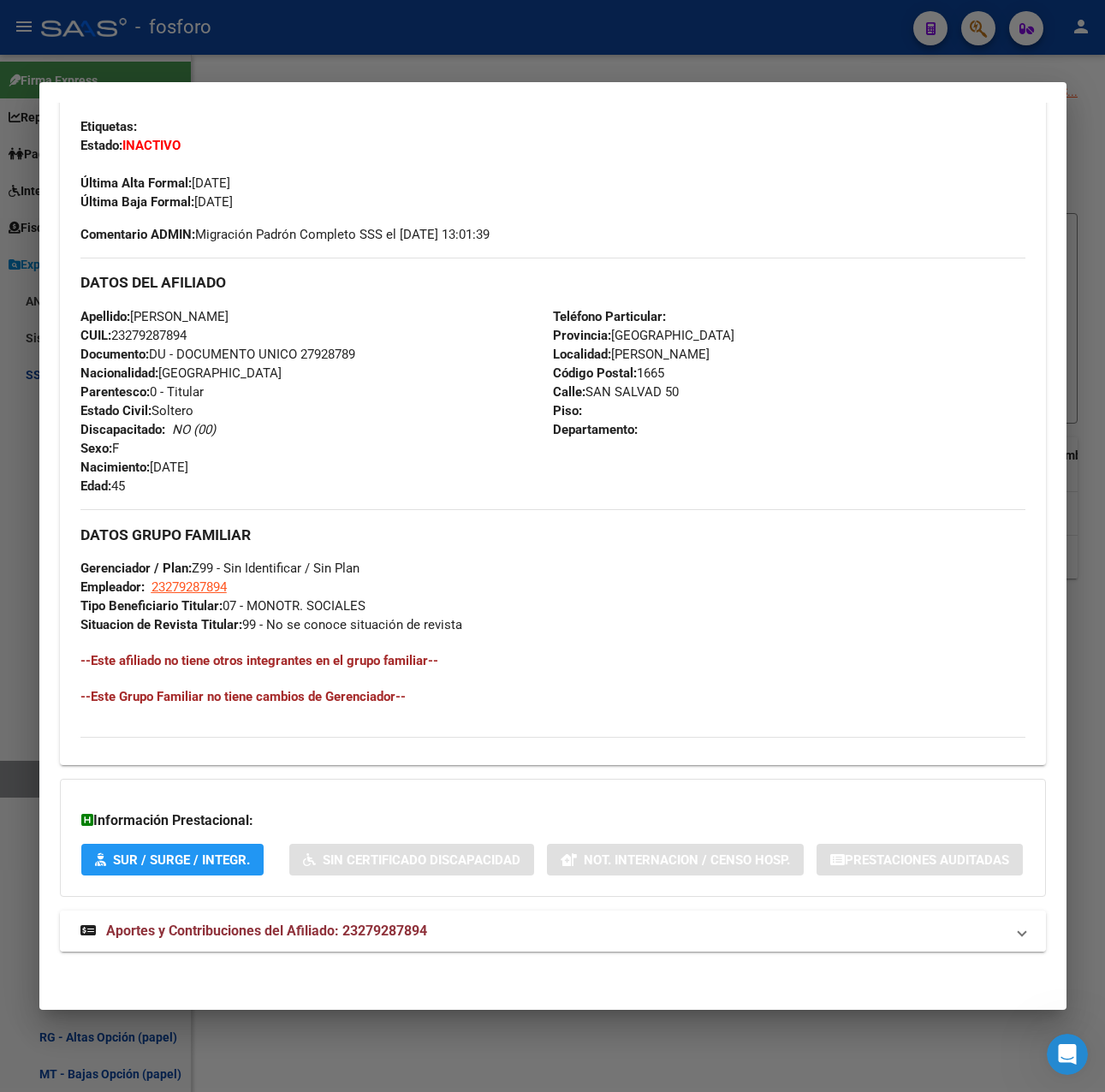
click at [321, 927] on span "Aportes y Contribuciones del Afiliado: 23279287894" at bounding box center [267, 930] width 321 height 16
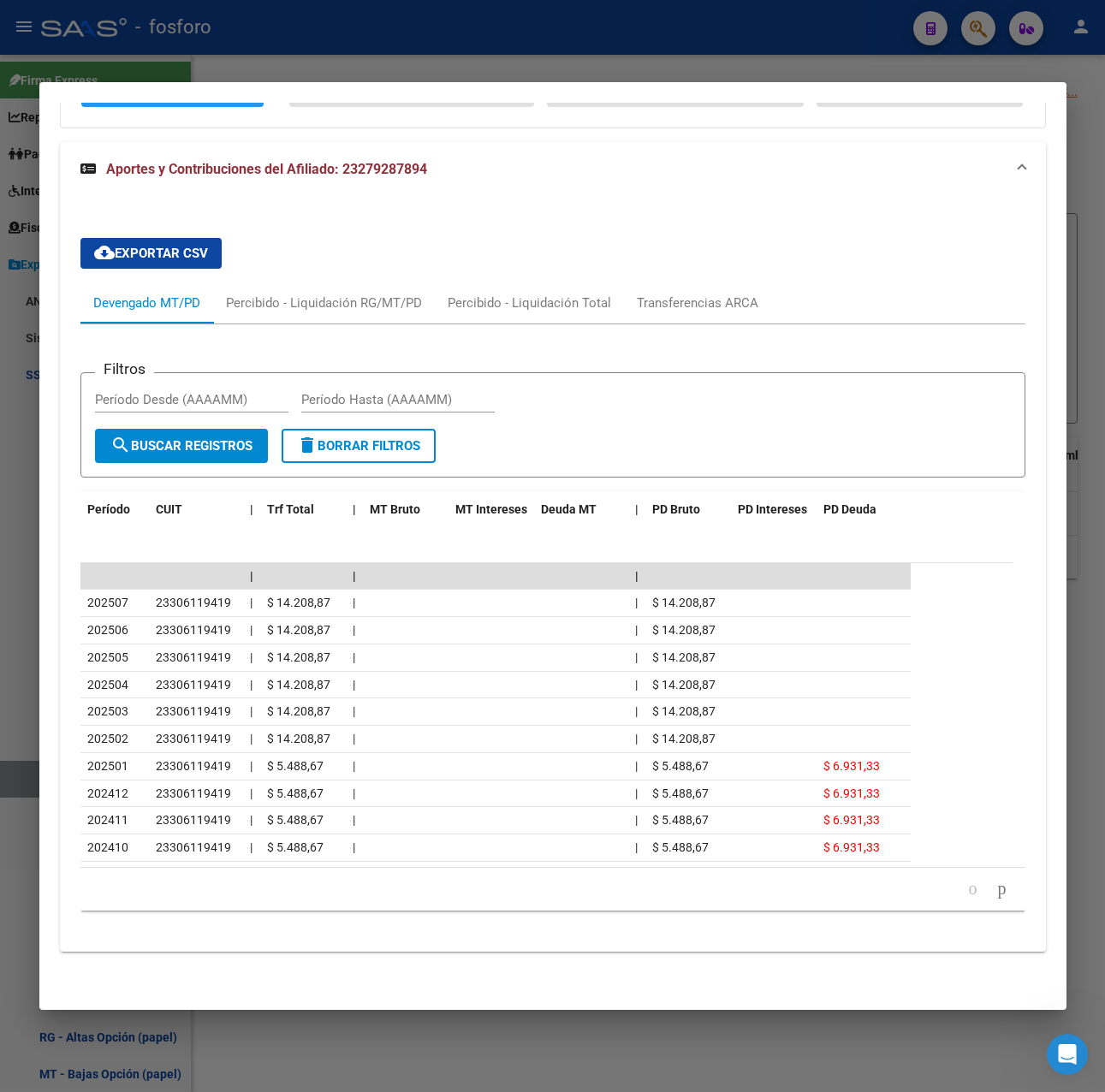
scroll to position [1271, 0]
click at [673, 298] on div "Transferencias ARCA" at bounding box center [698, 302] width 122 height 19
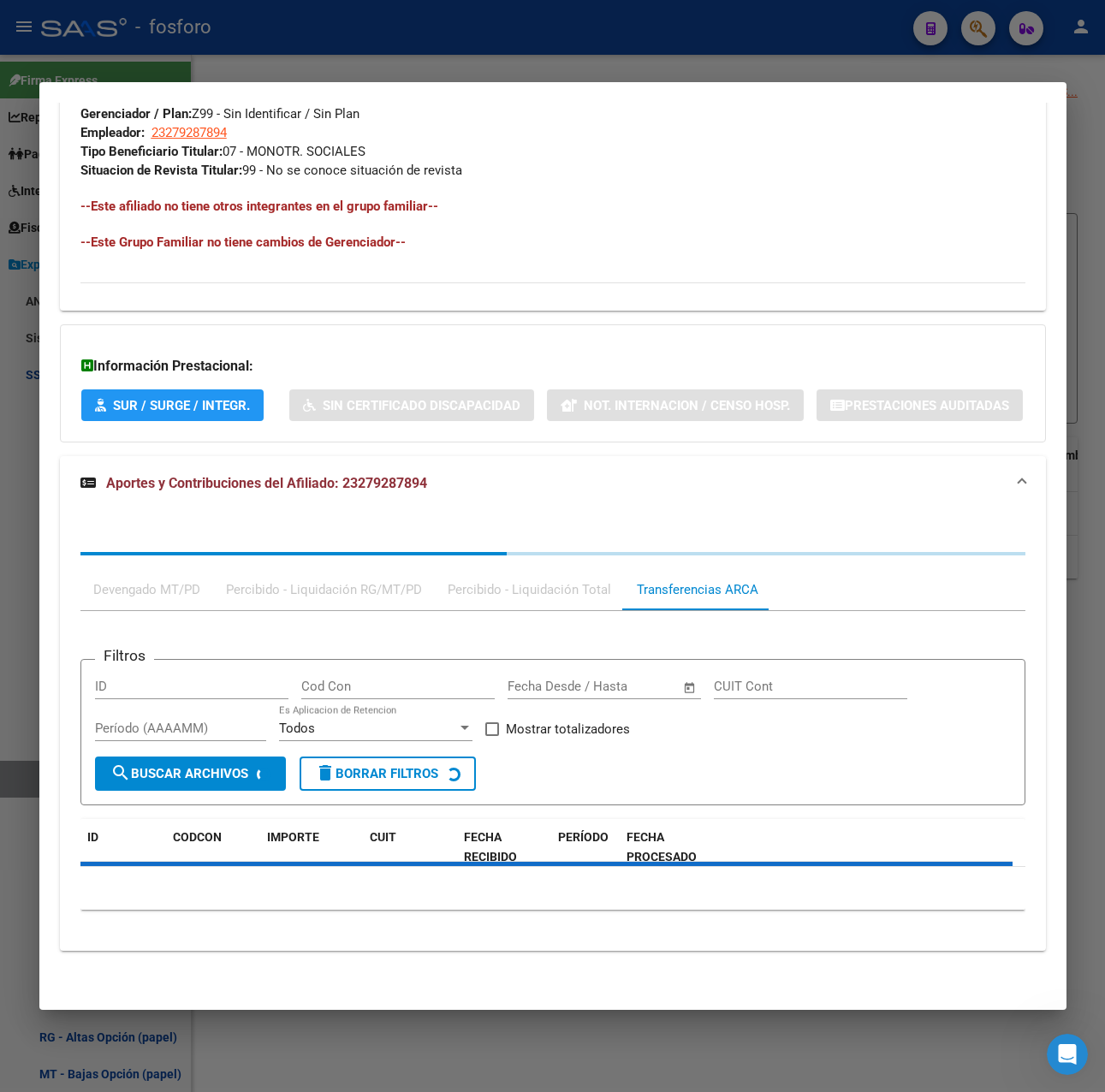
scroll to position [1264, 0]
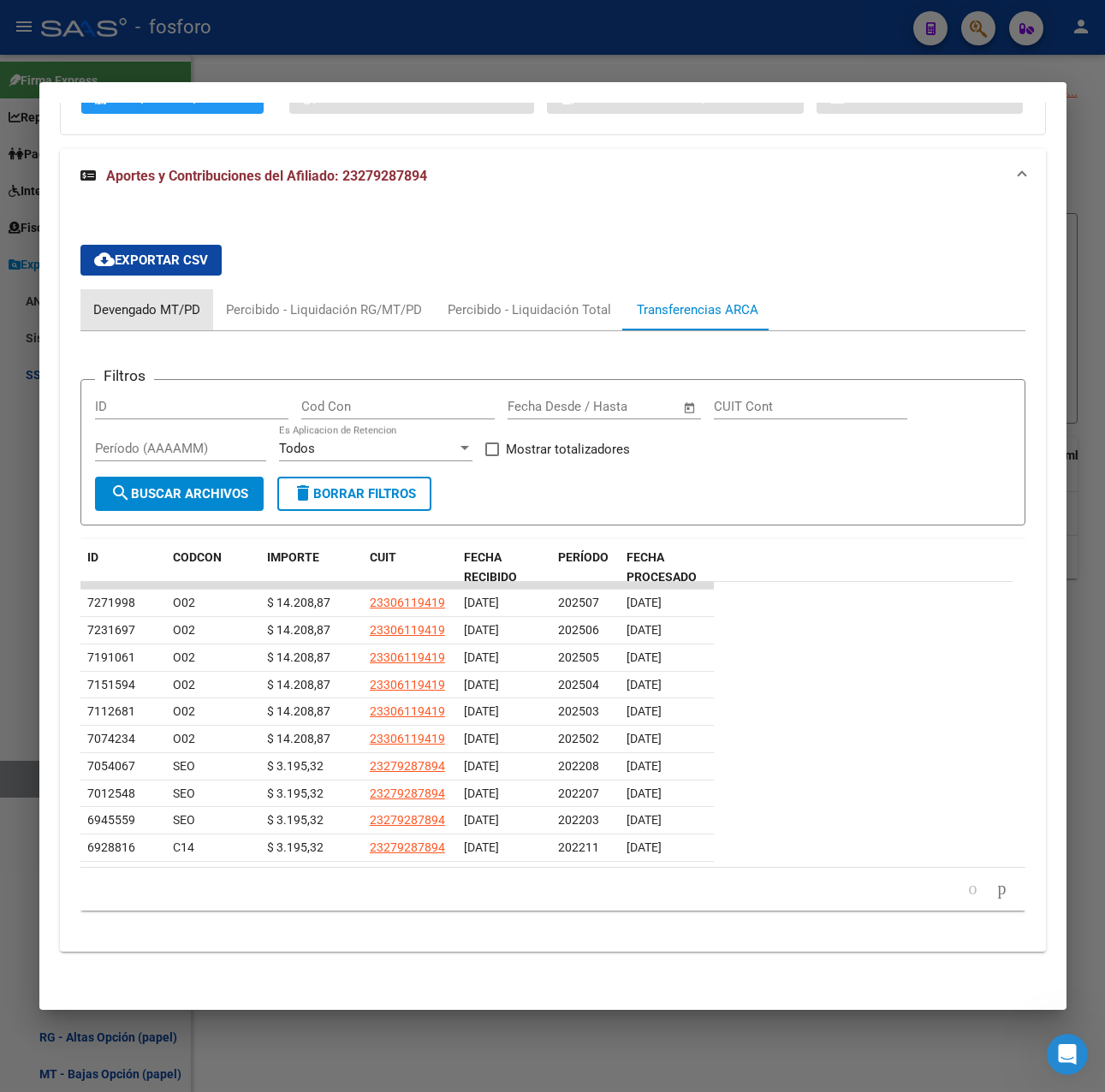
click at [146, 318] on div "Devengado MT/PD" at bounding box center [147, 309] width 107 height 19
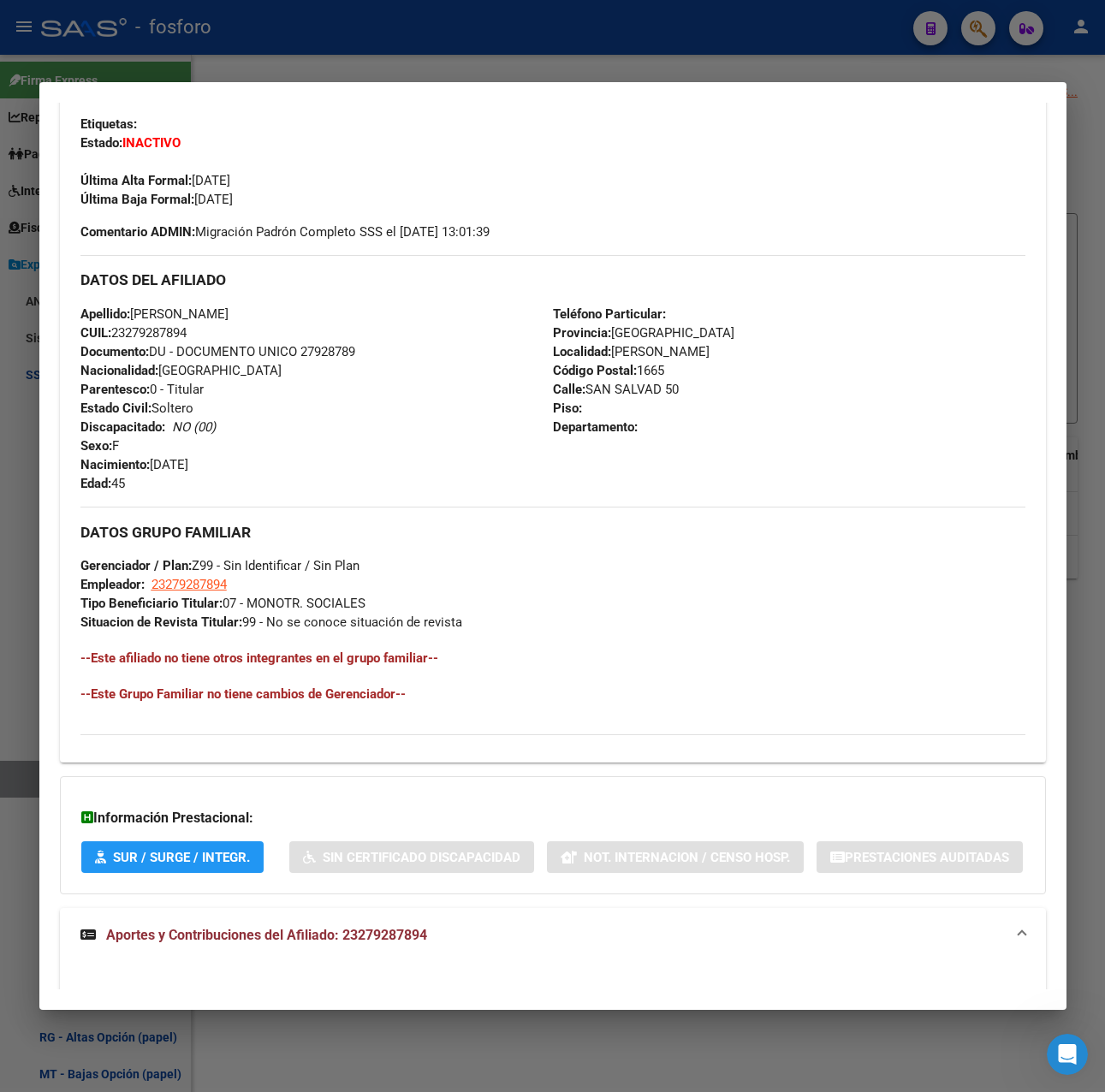
scroll to position [329, 0]
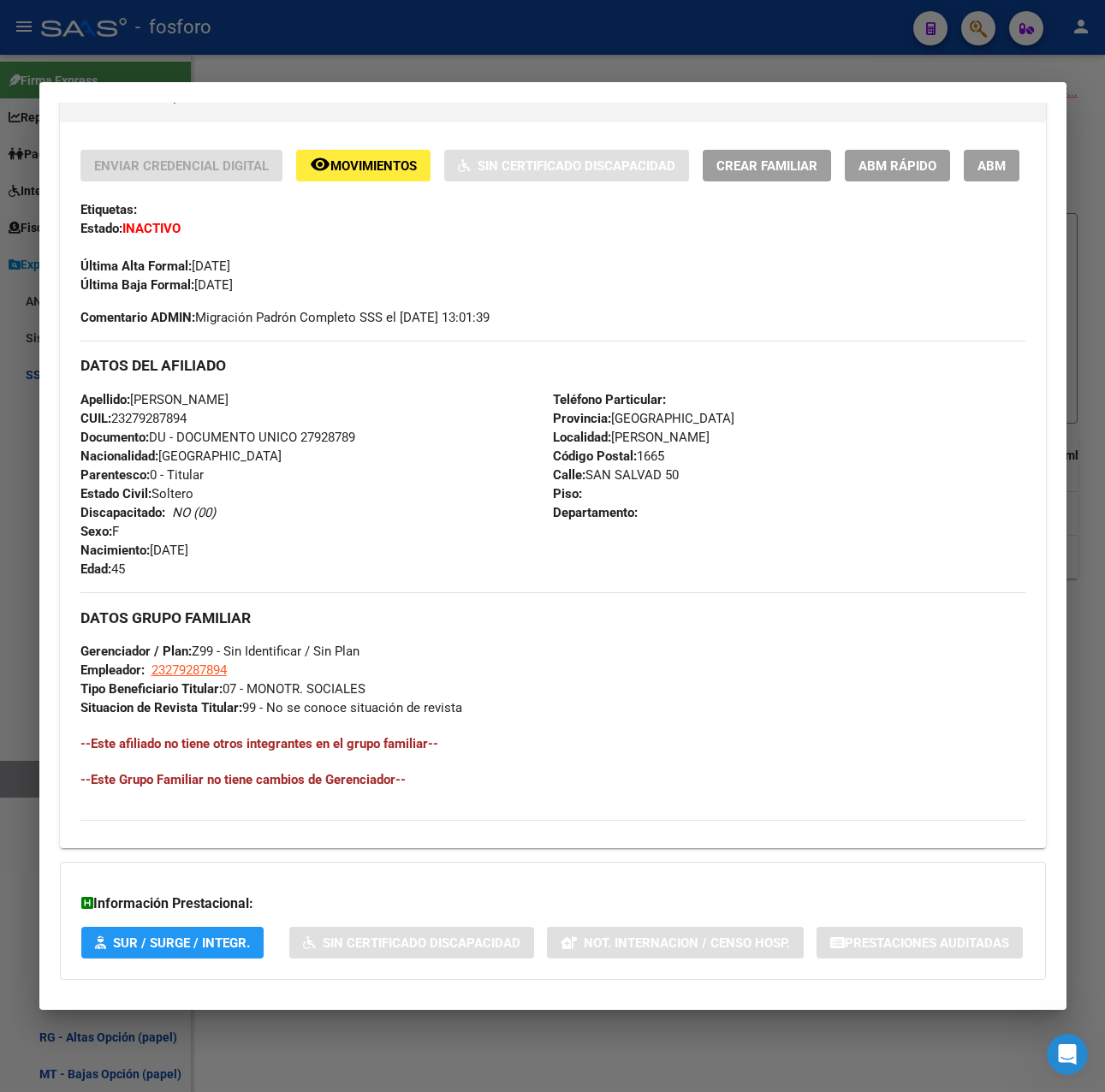
click at [523, 59] on div at bounding box center [552, 546] width 1105 height 1092
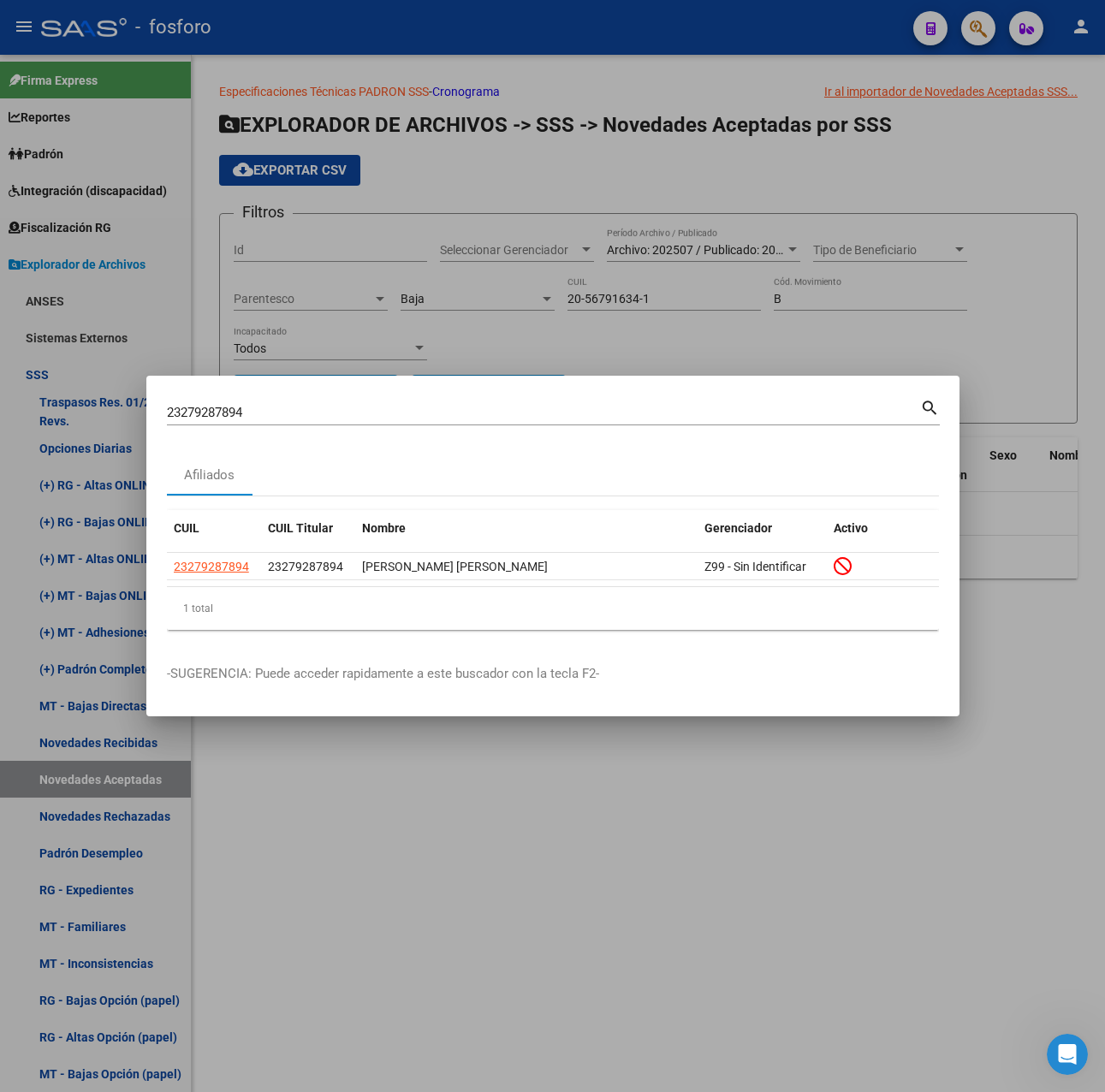
click at [529, 775] on div at bounding box center [552, 546] width 1105 height 1092
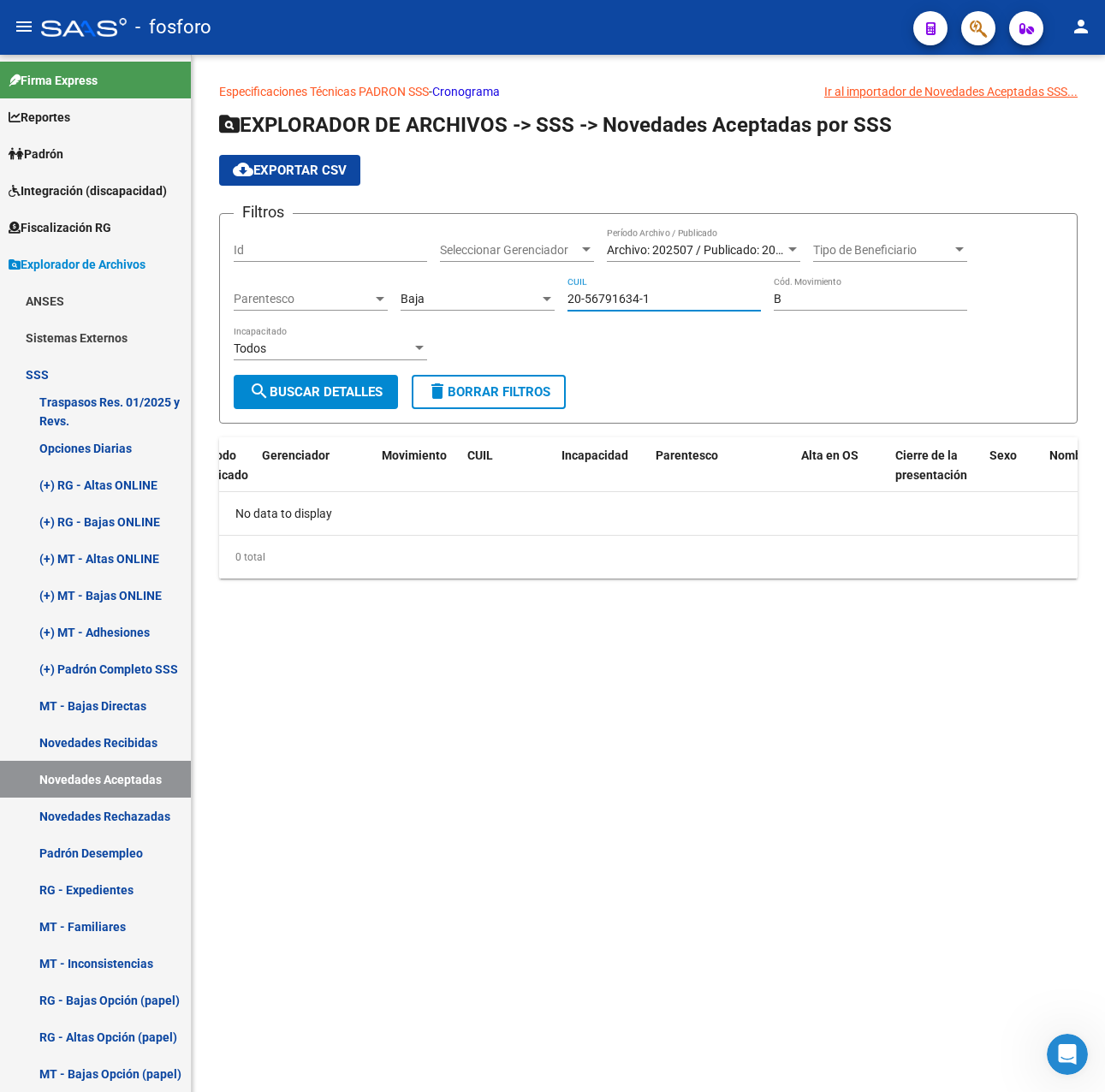
drag, startPoint x: 681, startPoint y: 300, endPoint x: 543, endPoint y: 295, distance: 138.1
click at [543, 295] on div "Filtros Id Seleccionar Gerenciador Seleccionar Gerenciador Archivo: 202507 / Pu…" at bounding box center [648, 301] width 829 height 148
paste input "3-27928789-4"
type input "23-27928789-4"
click at [356, 404] on button "search Buscar Detalles" at bounding box center [316, 392] width 165 height 34
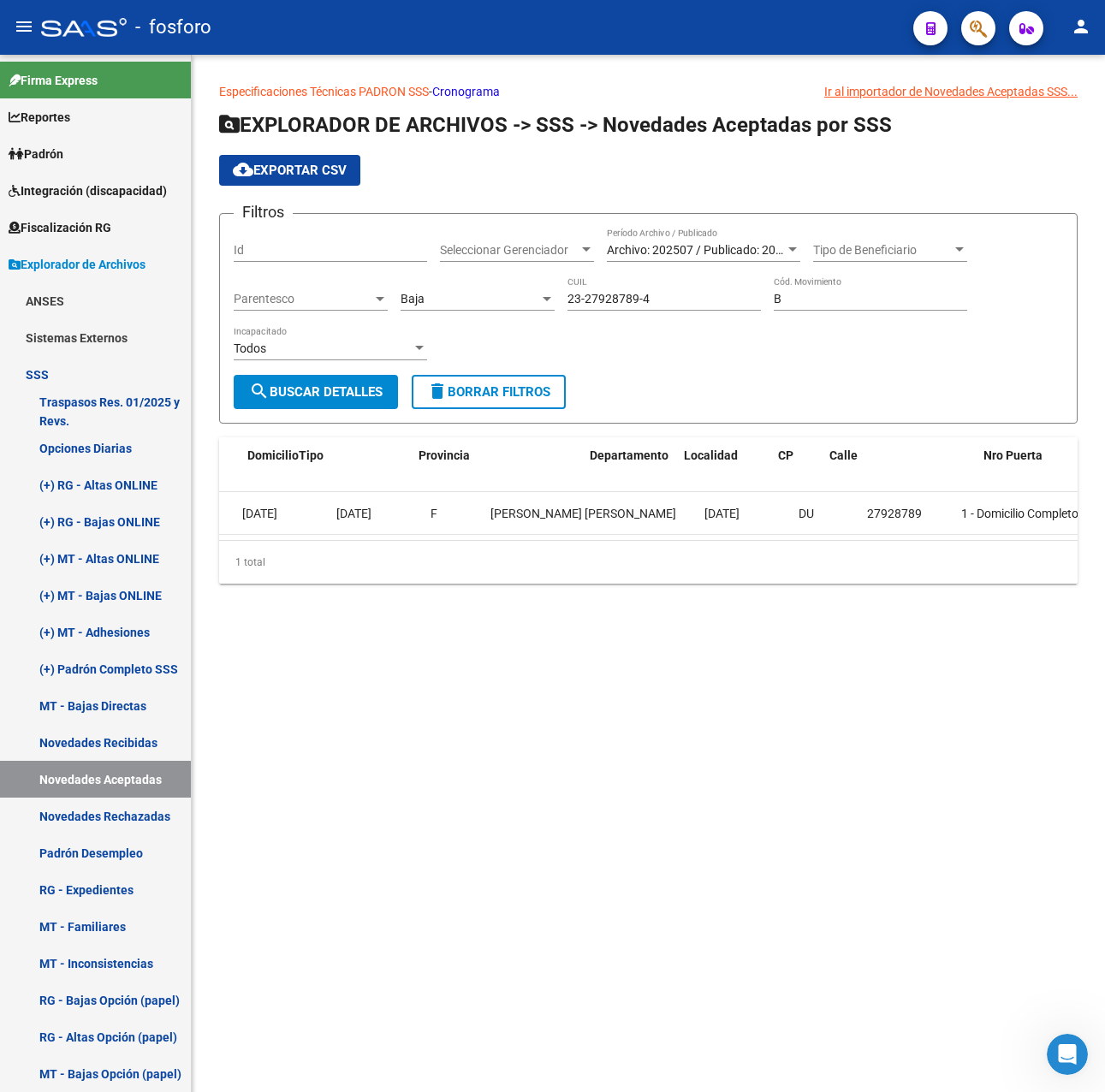
scroll to position [0, 0]
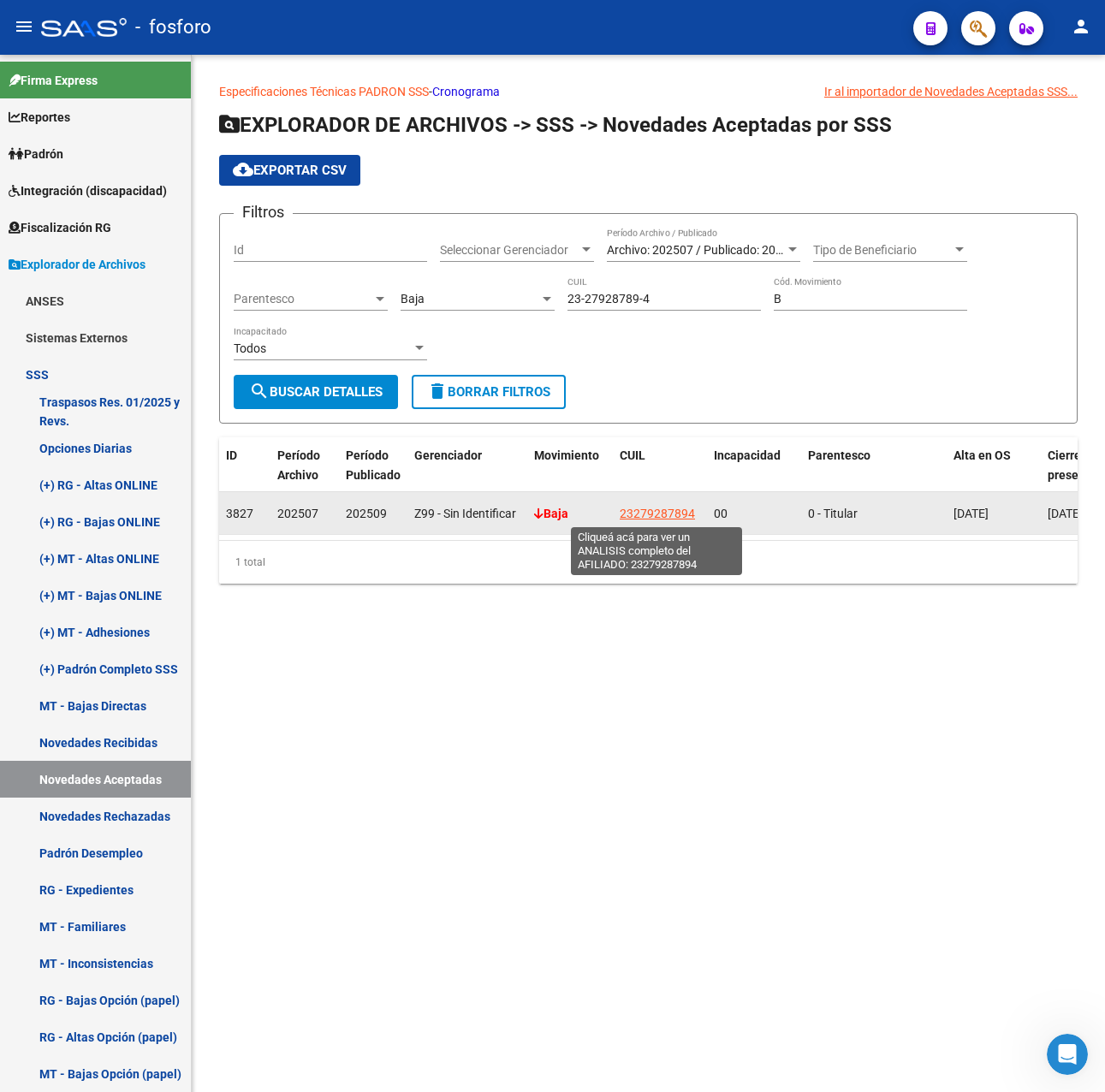
click at [636, 517] on span "23279287894" at bounding box center [658, 512] width 75 height 13
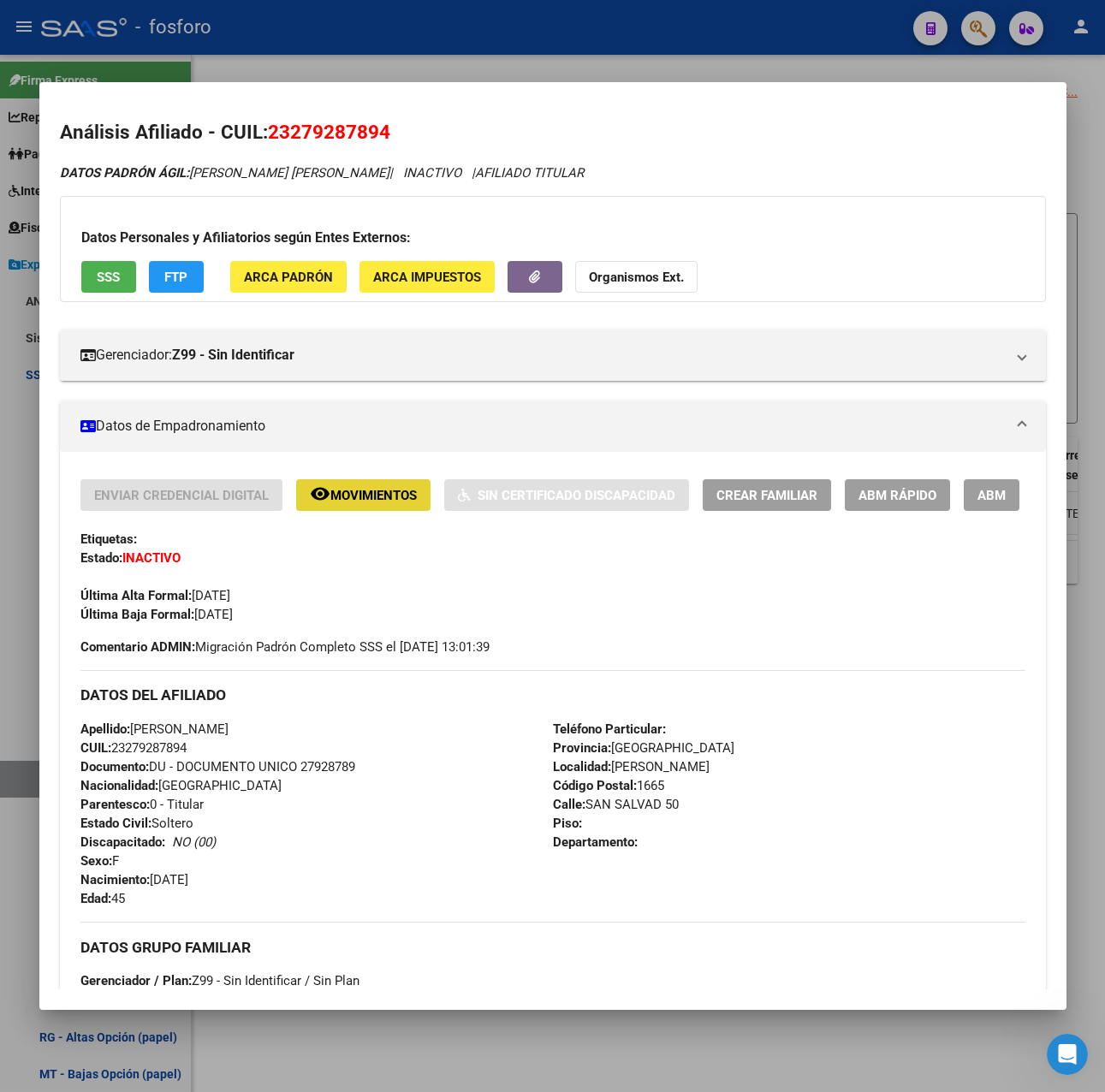
click at [375, 496] on span "Movimientos" at bounding box center [373, 495] width 87 height 15
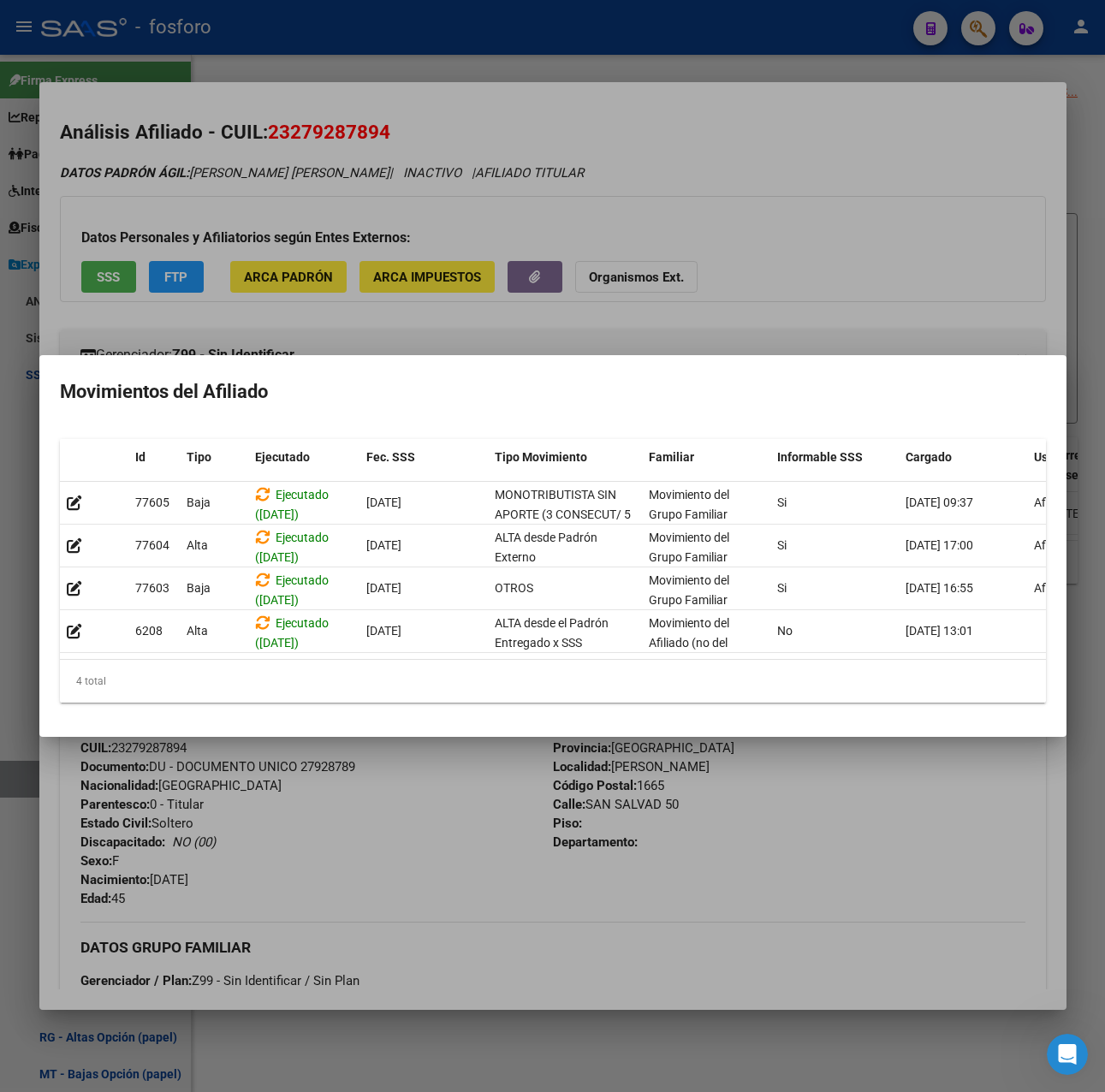
click at [448, 840] on div at bounding box center [552, 546] width 1105 height 1092
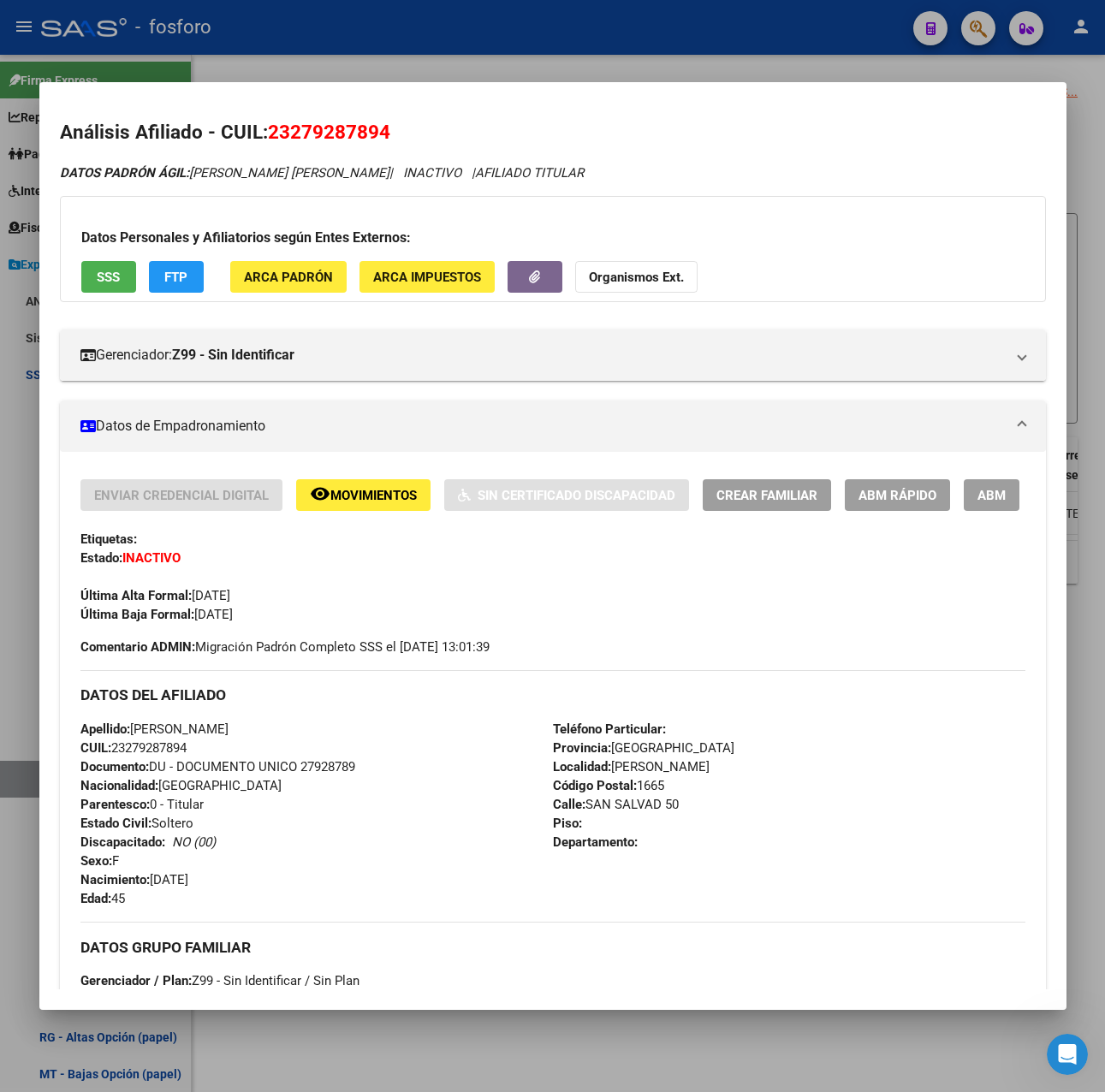
click at [923, 475] on div "Enviar Credencial Digital remove_red_eye Movimientos Sin Certificado Discapacid…" at bounding box center [553, 814] width 986 height 725
click at [928, 490] on span "ABM Rápido" at bounding box center [897, 495] width 78 height 15
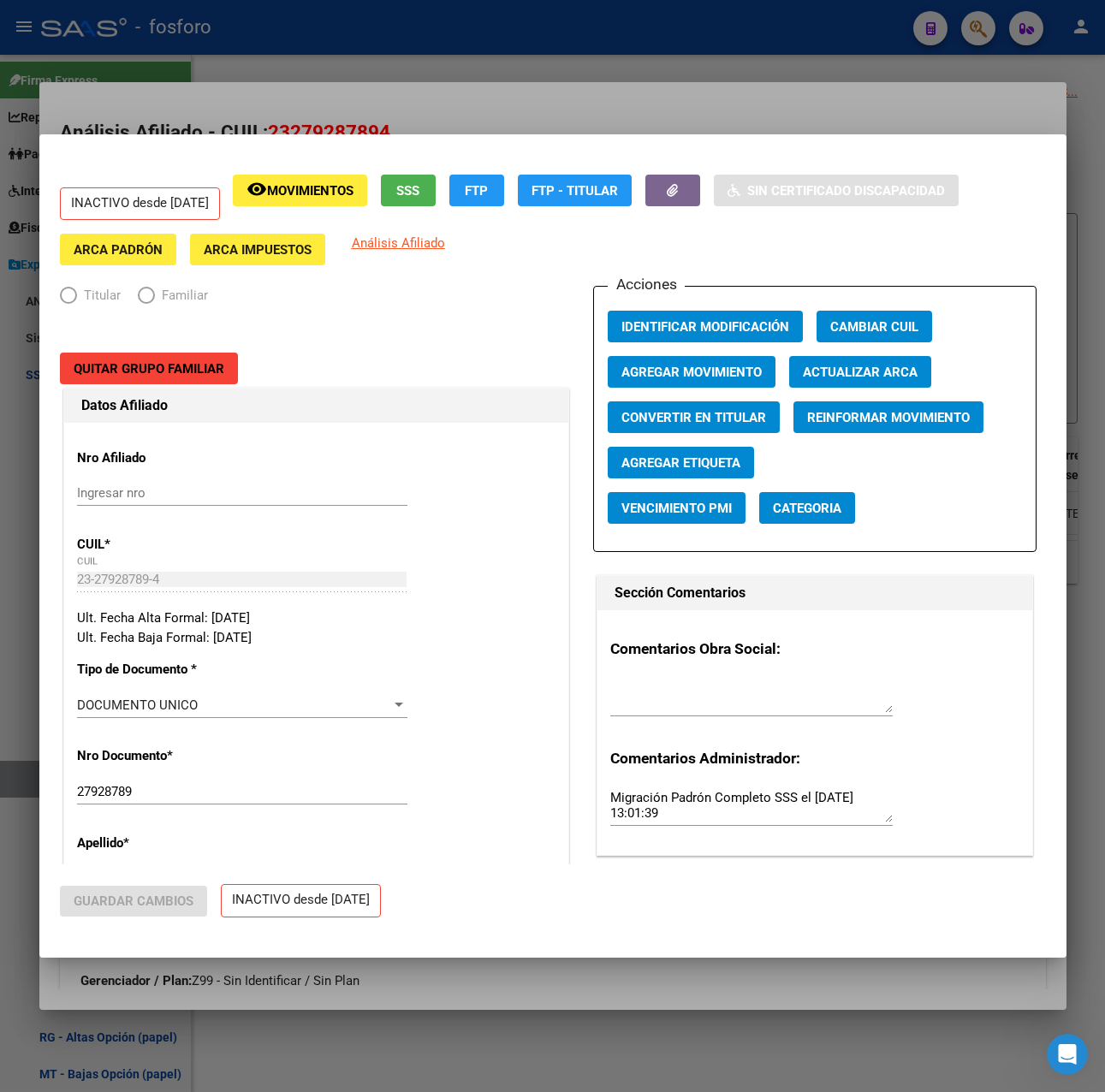
radio input "true"
type input "23-27928789-4"
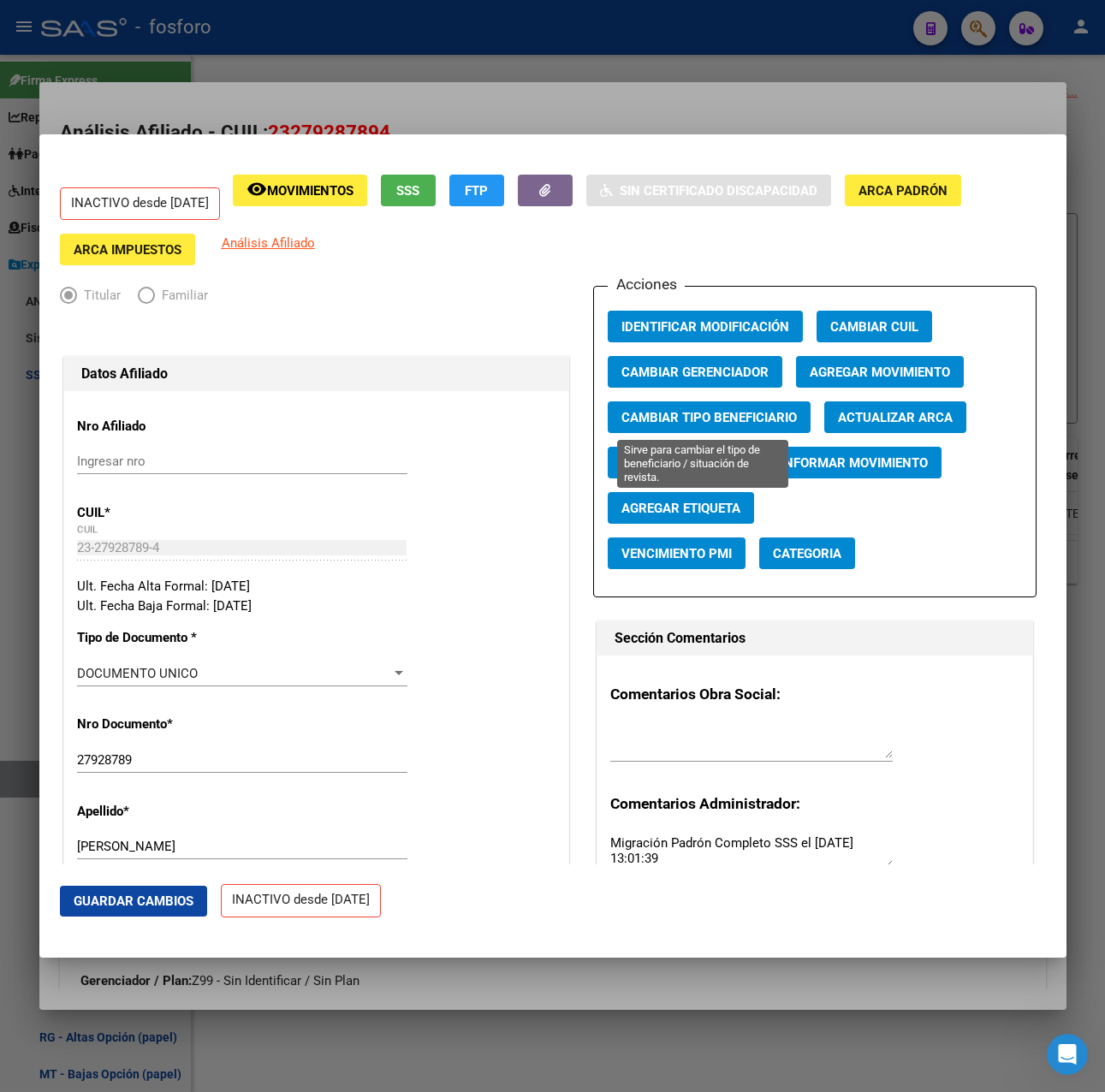
click at [745, 413] on span "Cambiar Tipo Beneficiario" at bounding box center [710, 417] width 175 height 15
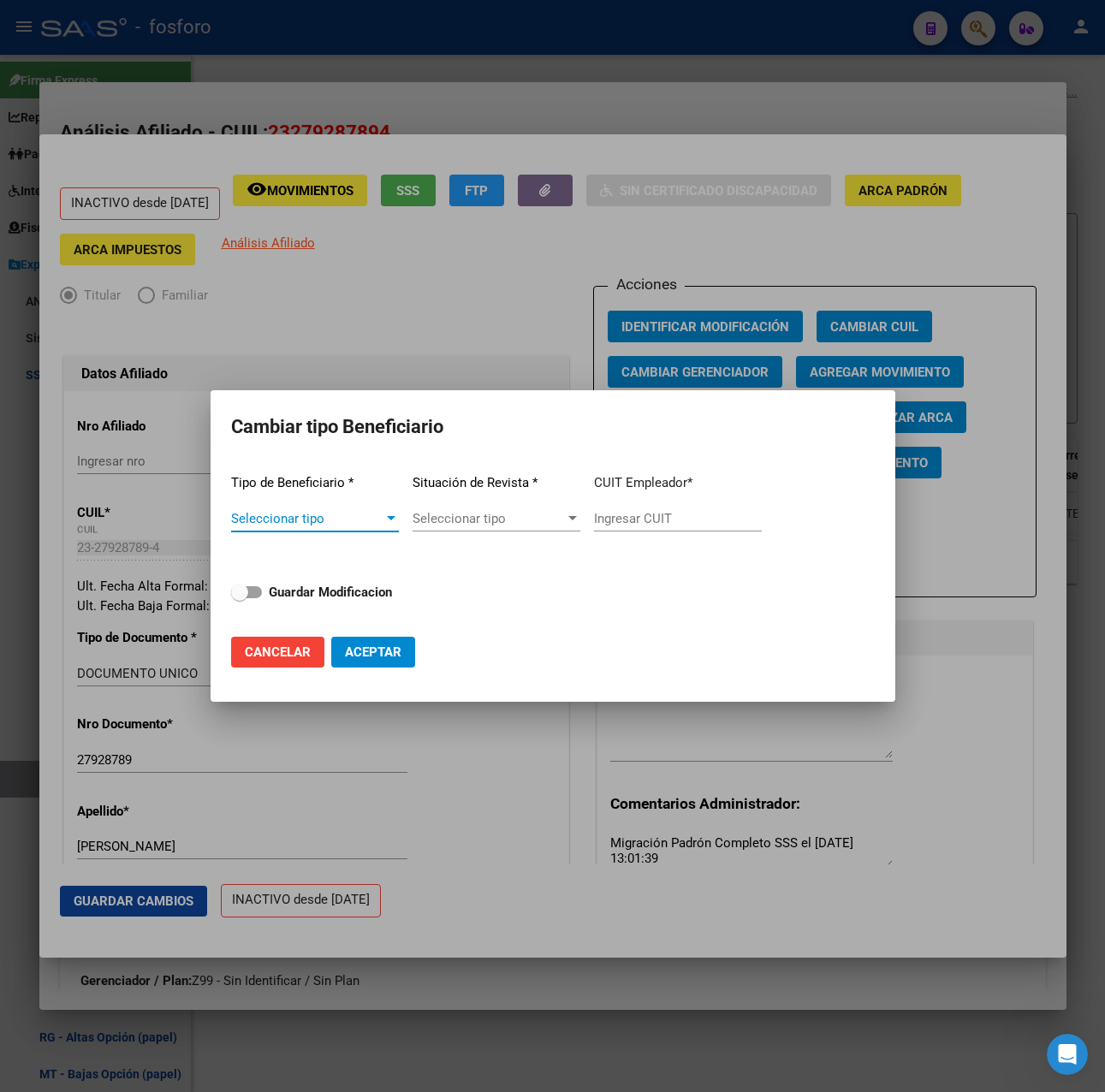
click at [338, 517] on span "Seleccionar tipo" at bounding box center [307, 518] width 152 height 15
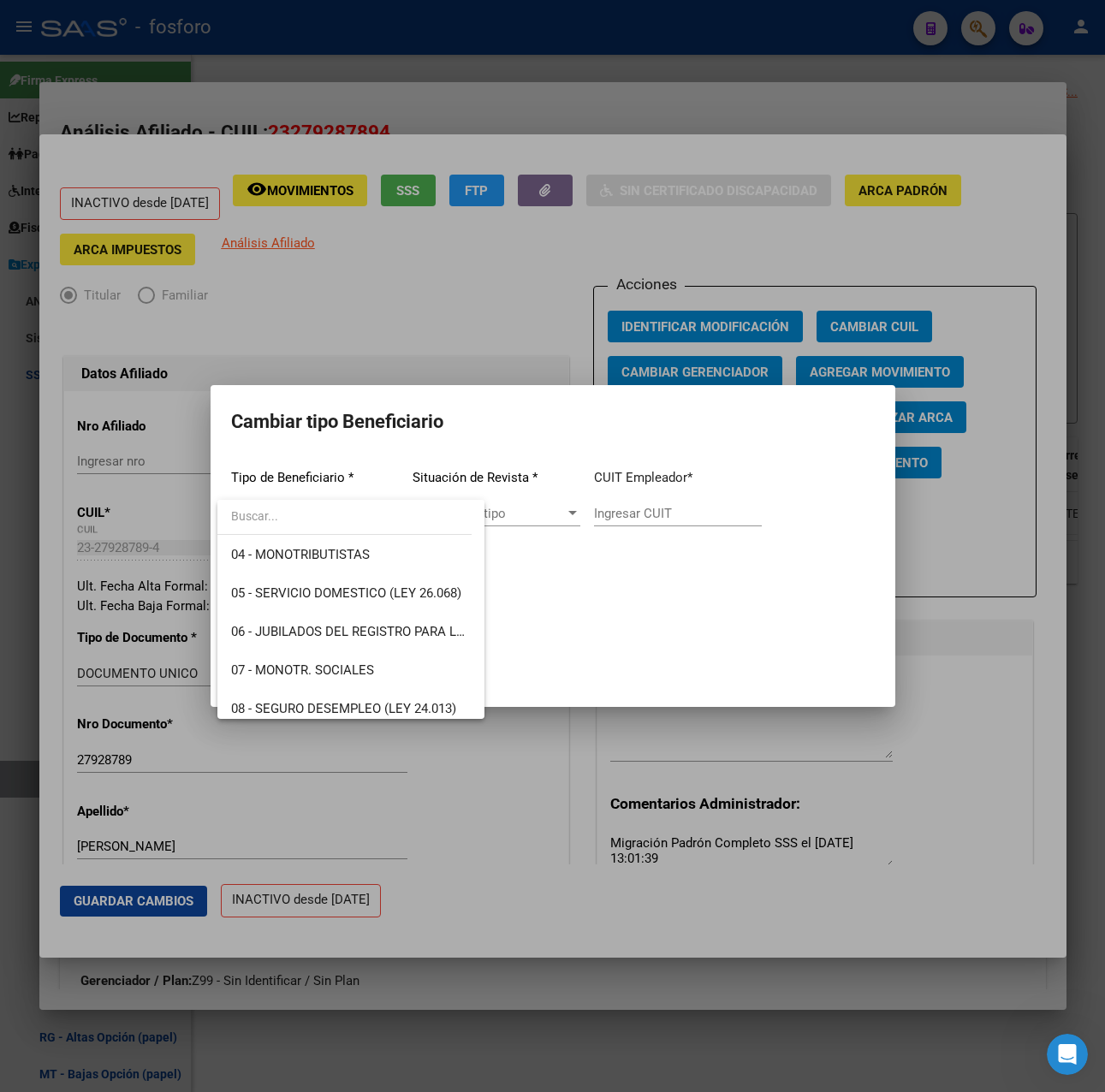
scroll to position [171, 0]
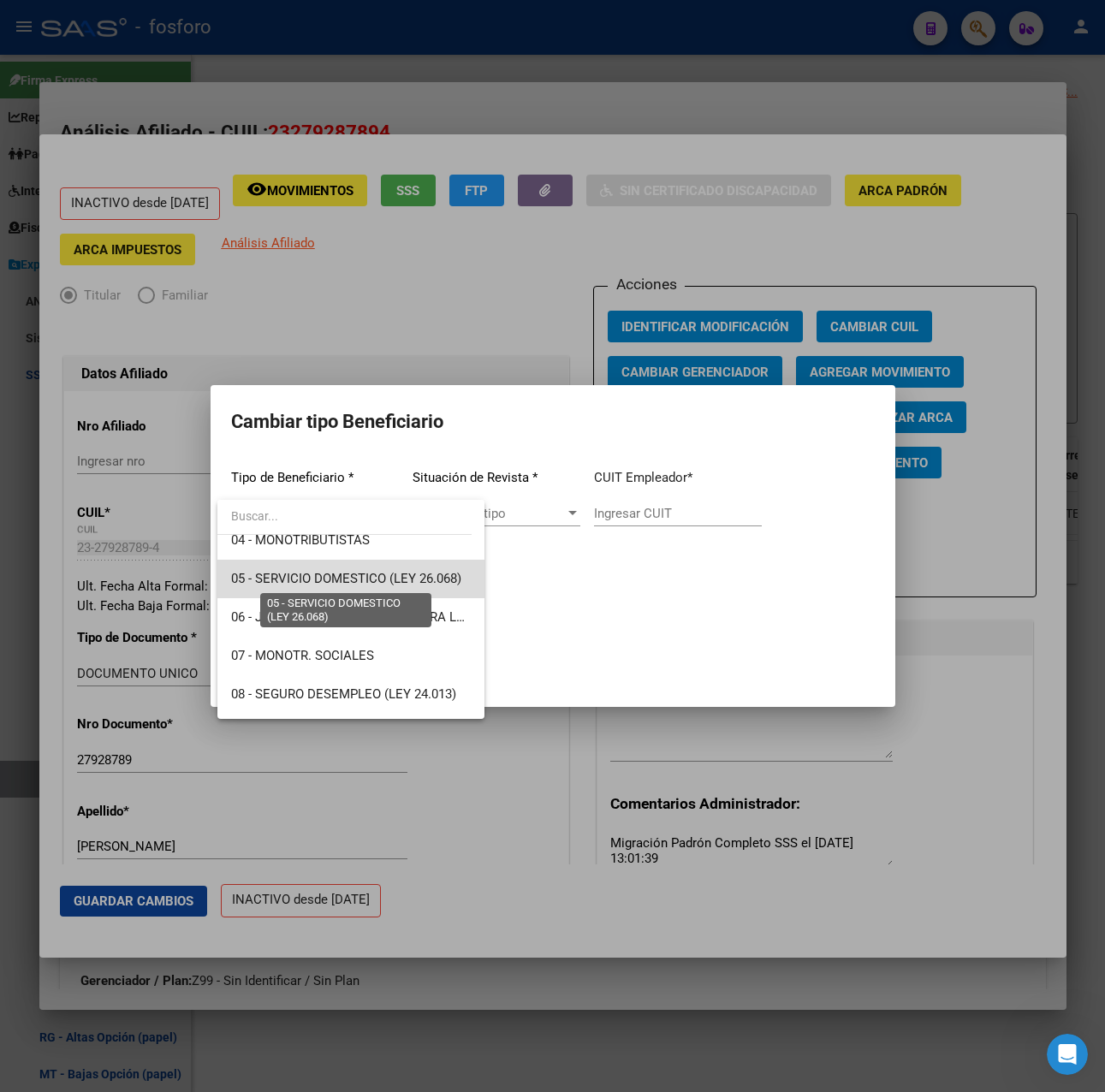
click at [381, 578] on span "05 - SERVICIO DOMESTICO (LEY 26.068)" at bounding box center [345, 578] width 230 height 15
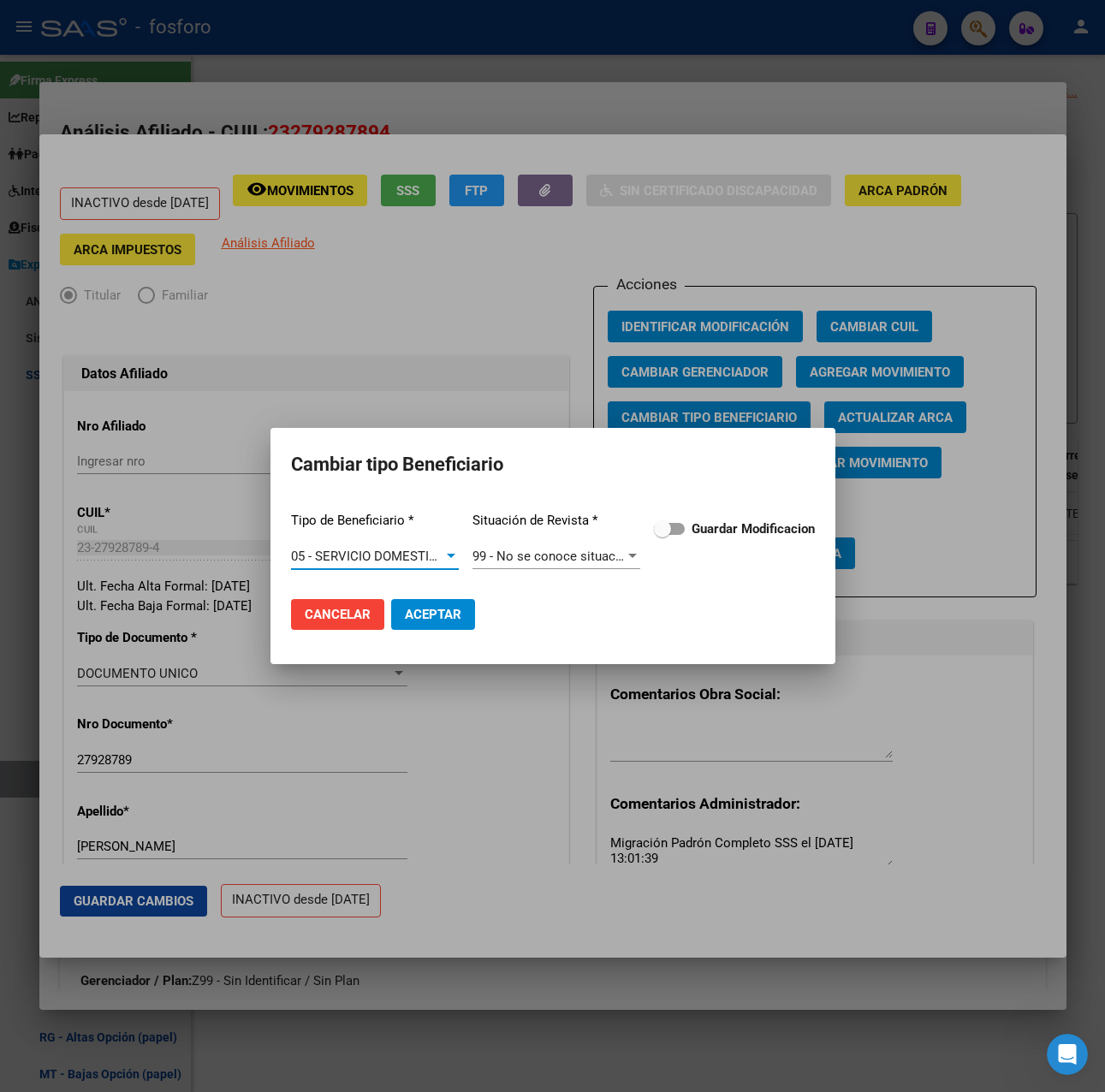
click at [680, 527] on span at bounding box center [669, 529] width 30 height 12
click at [662, 535] on input "Guardar Modificacion" at bounding box center [662, 535] width 1 height 1
click at [412, 618] on span "Aceptar" at bounding box center [433, 614] width 56 height 15
checkbox input "false"
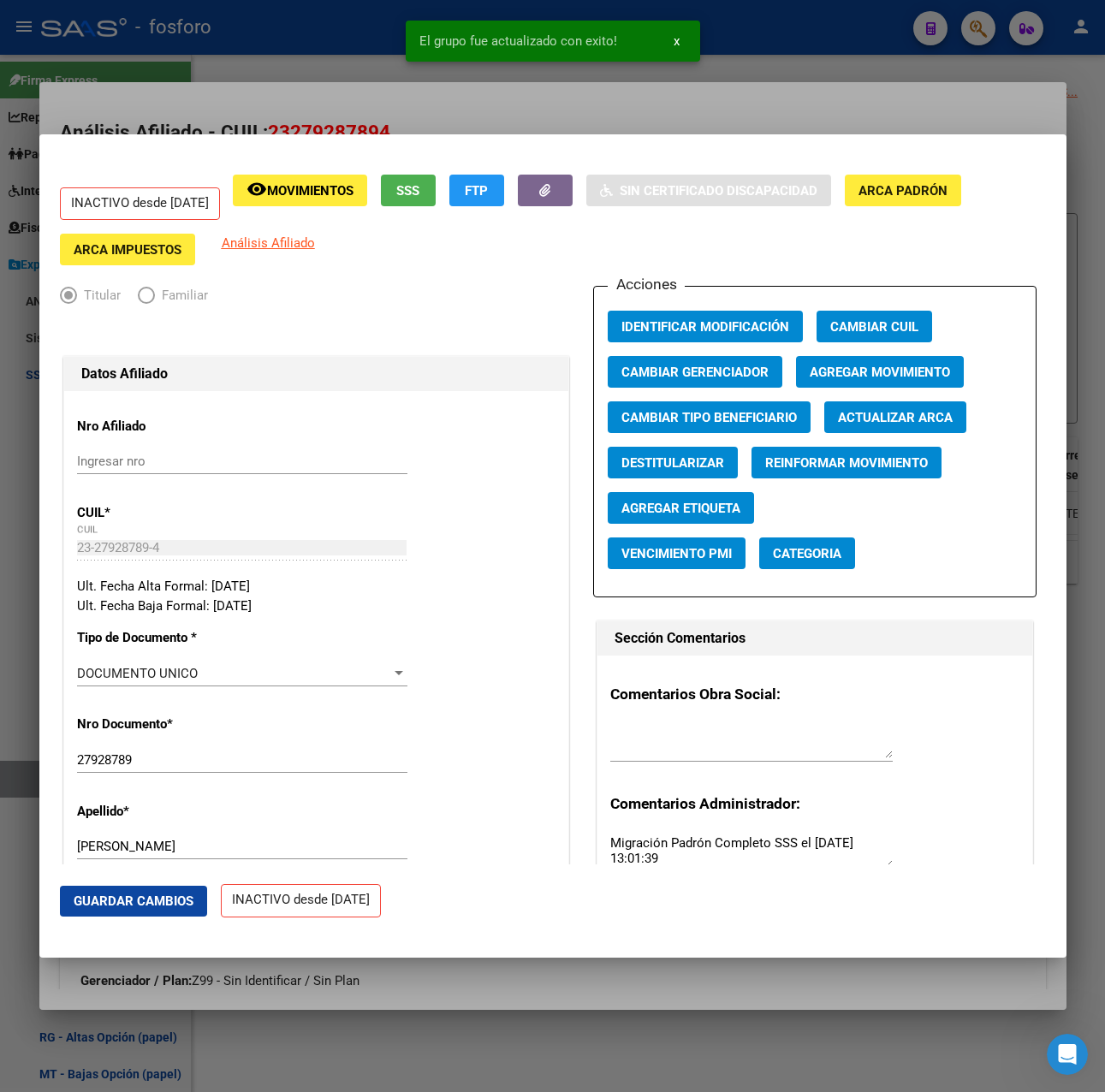
click at [729, 112] on div at bounding box center [552, 546] width 1105 height 1092
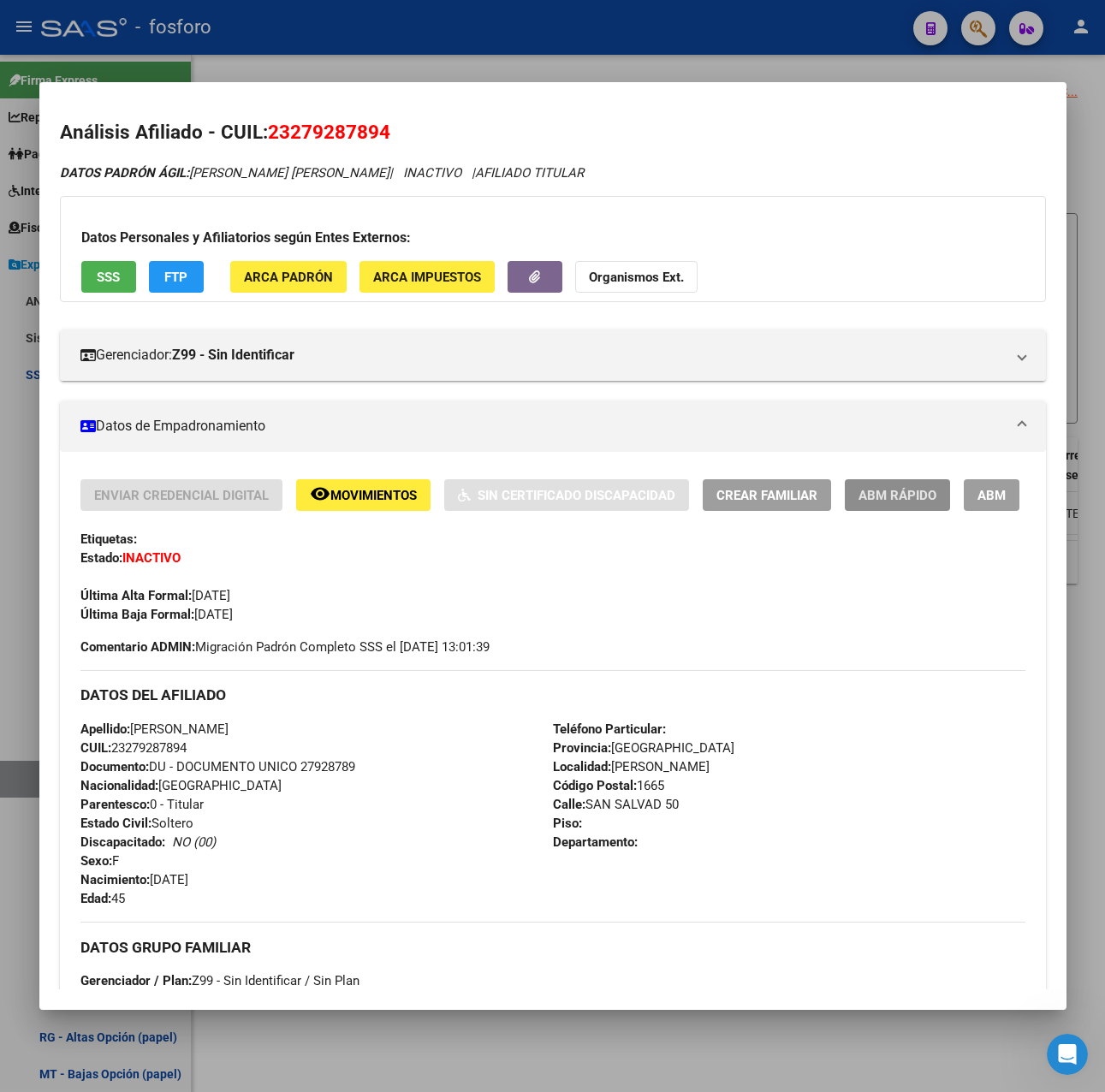
click at [922, 494] on span "ABM Rápido" at bounding box center [897, 495] width 78 height 15
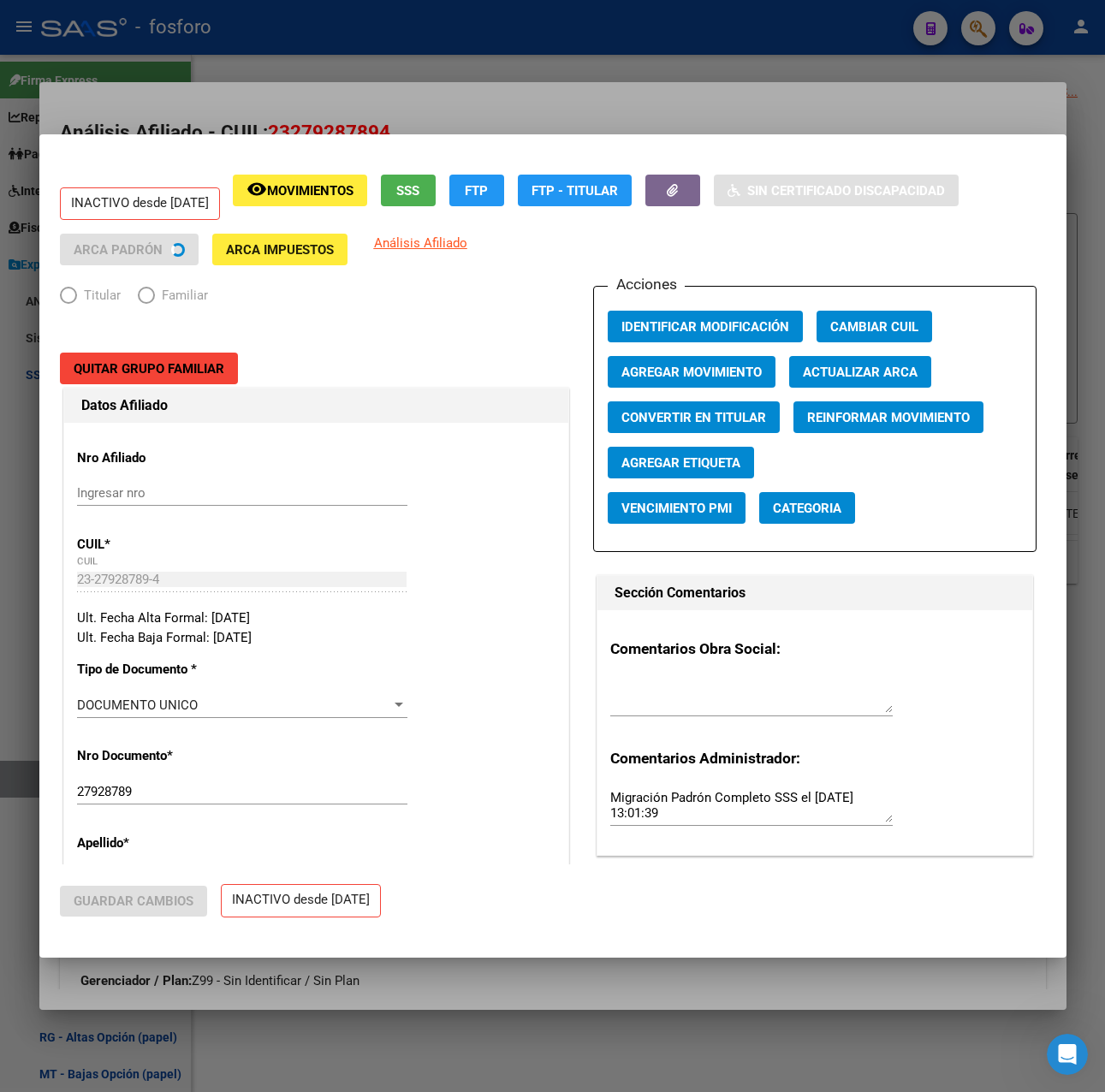
radio input "true"
type input "23-27928789-4"
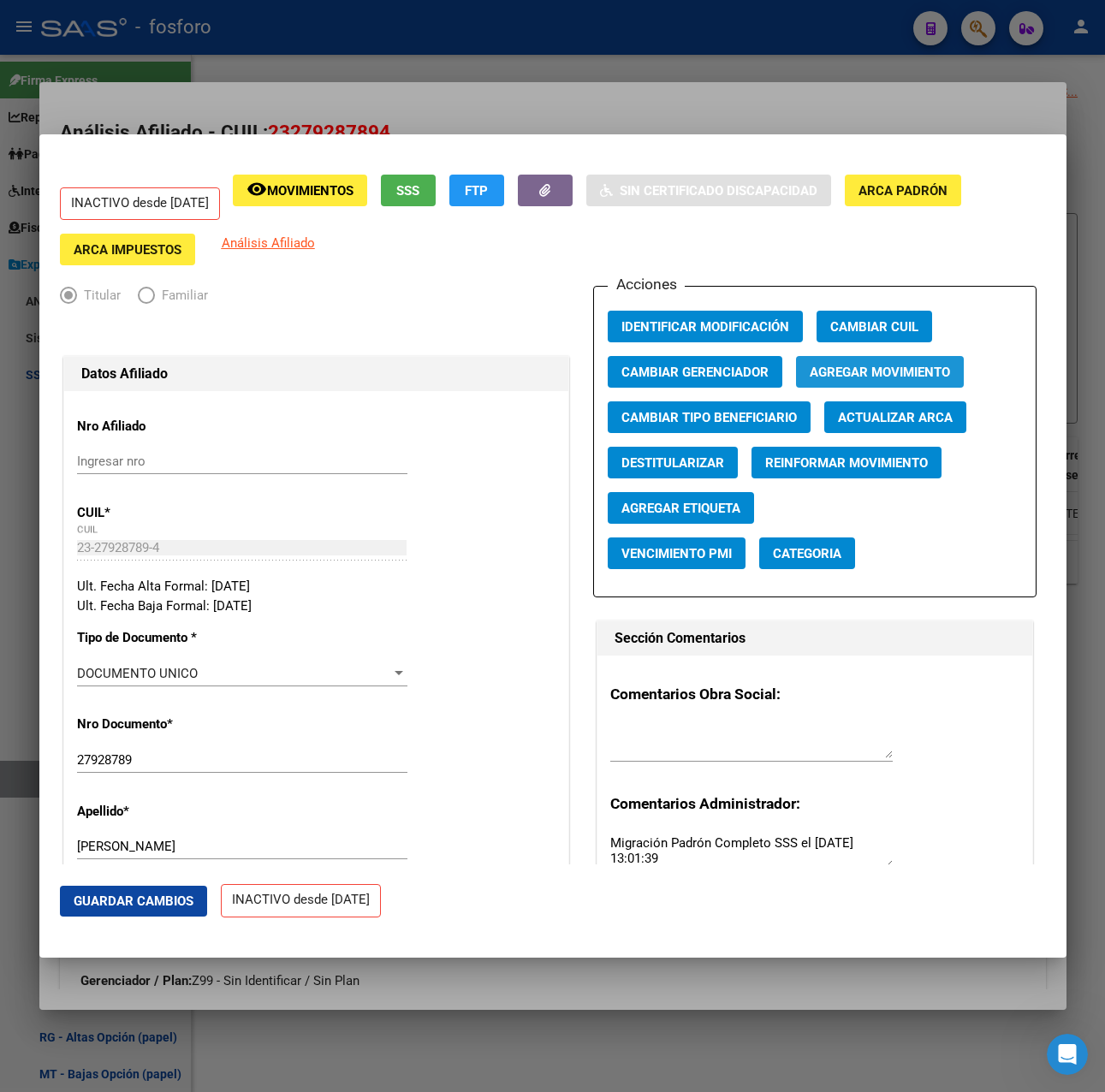
click at [902, 377] on span "Agregar Movimiento" at bounding box center [880, 372] width 140 height 15
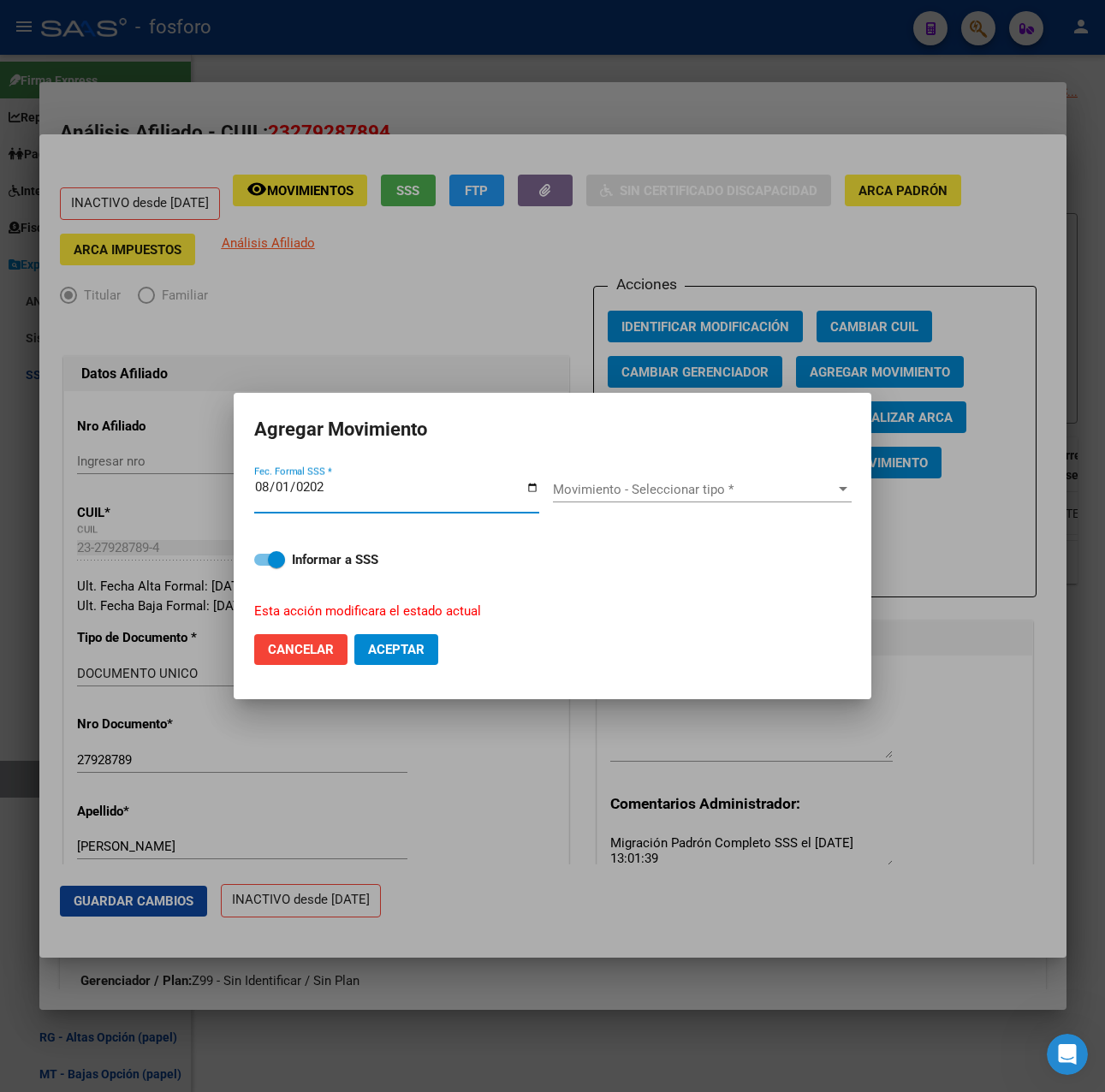
type input "[DATE]"
click at [704, 472] on div "Movimiento - Seleccionar tipo * Movimiento - Seleccionar tipo *" at bounding box center [702, 496] width 299 height 66
click at [718, 483] on span "Movimiento - Seleccionar tipo *" at bounding box center [694, 489] width 284 height 15
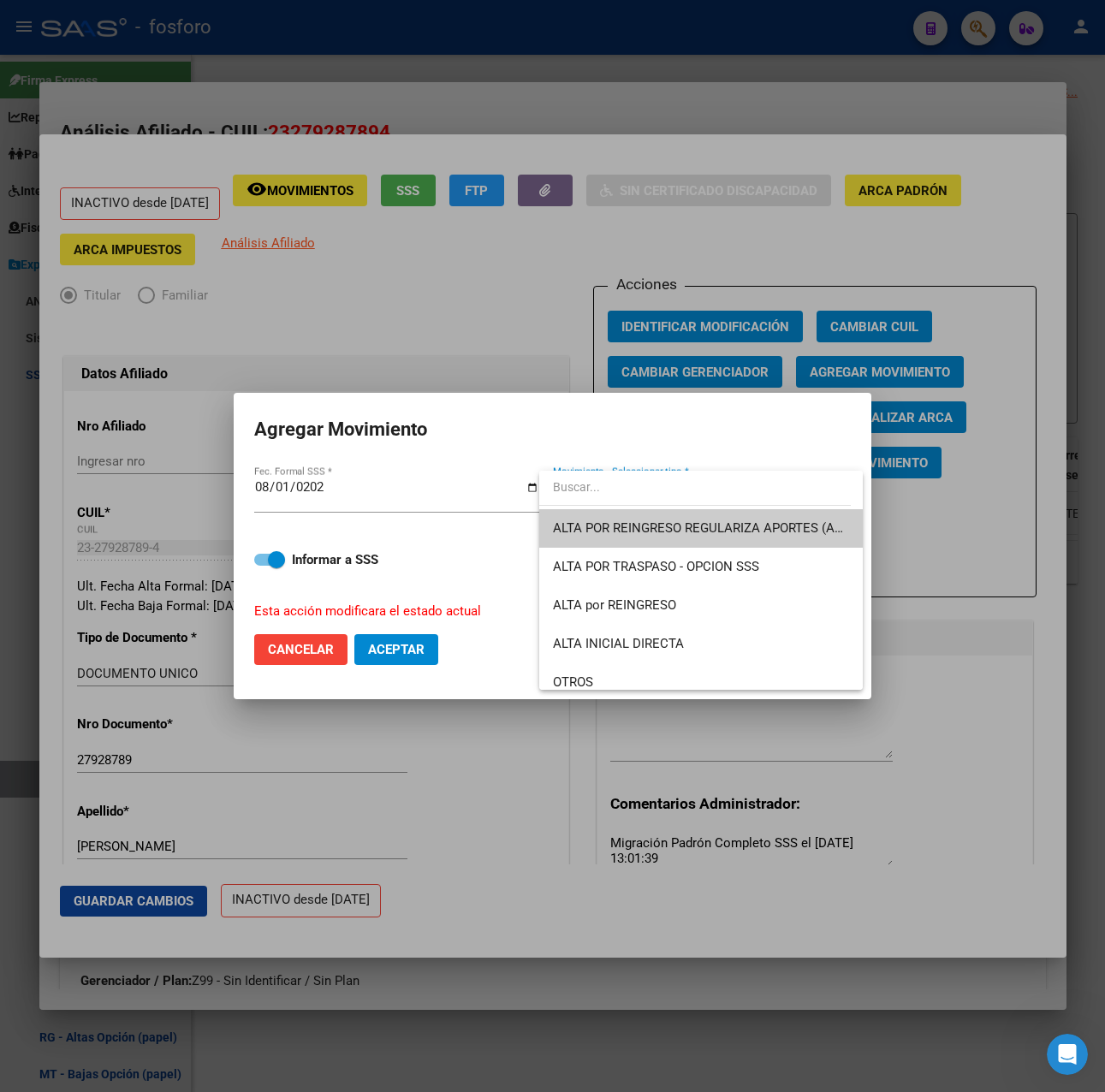
click at [718, 483] on input "dropdown search" at bounding box center [695, 487] width 311 height 36
click at [738, 442] on div at bounding box center [552, 546] width 1105 height 1092
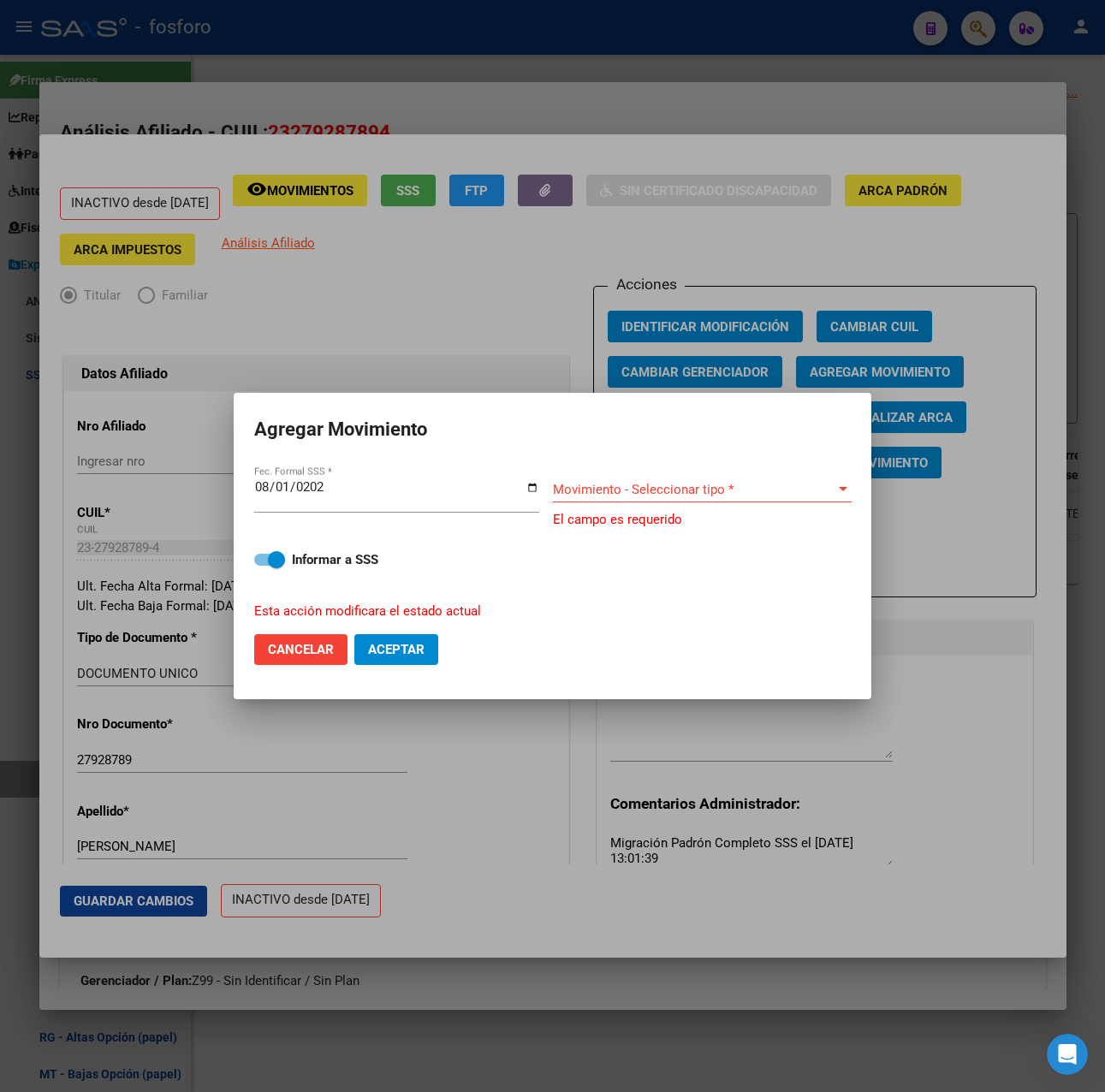
click at [730, 500] on div "Movimiento - Seleccionar tipo * Movimiento - Seleccionar tipo *" at bounding box center [702, 489] width 299 height 26
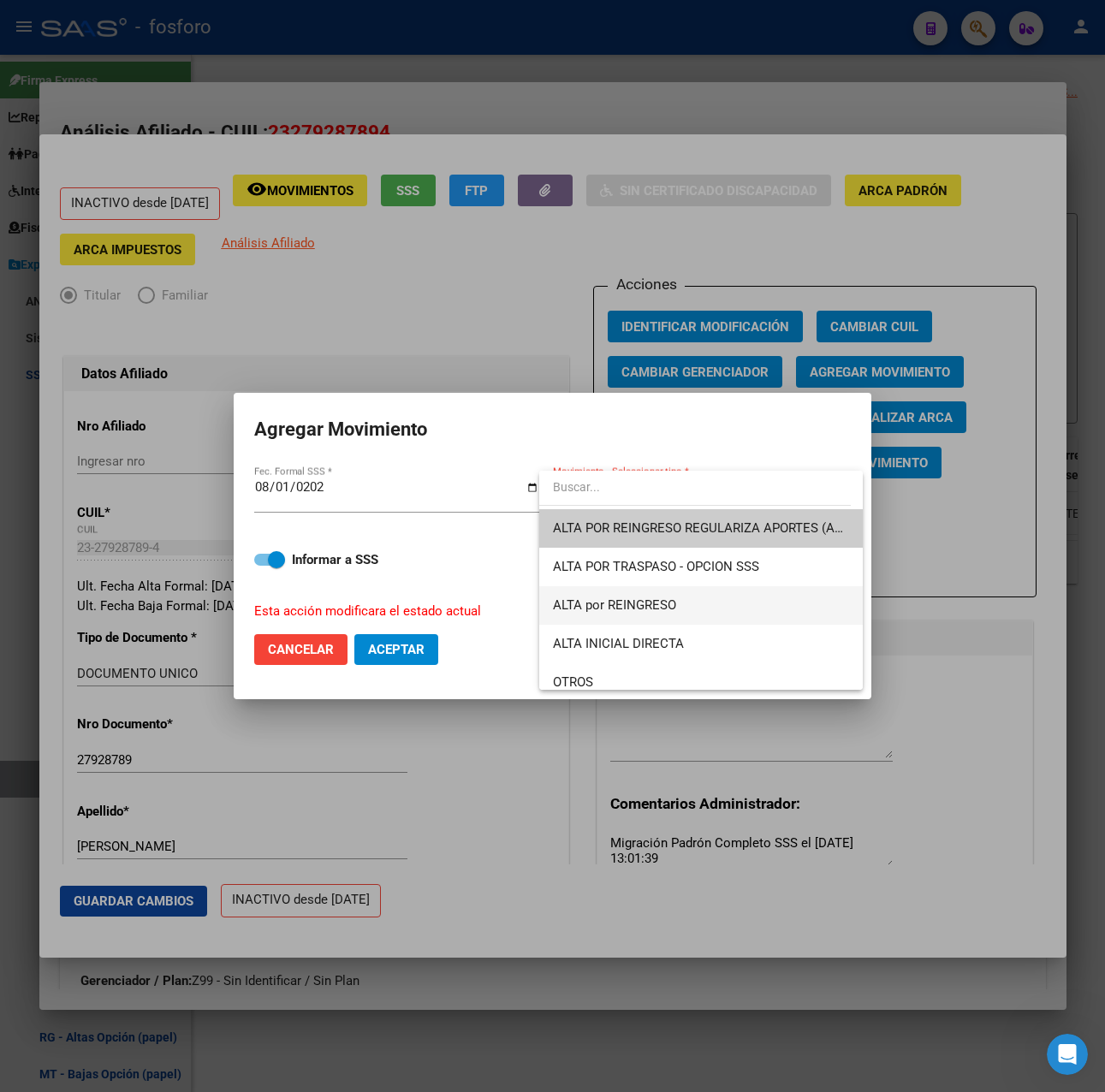
scroll to position [86, 0]
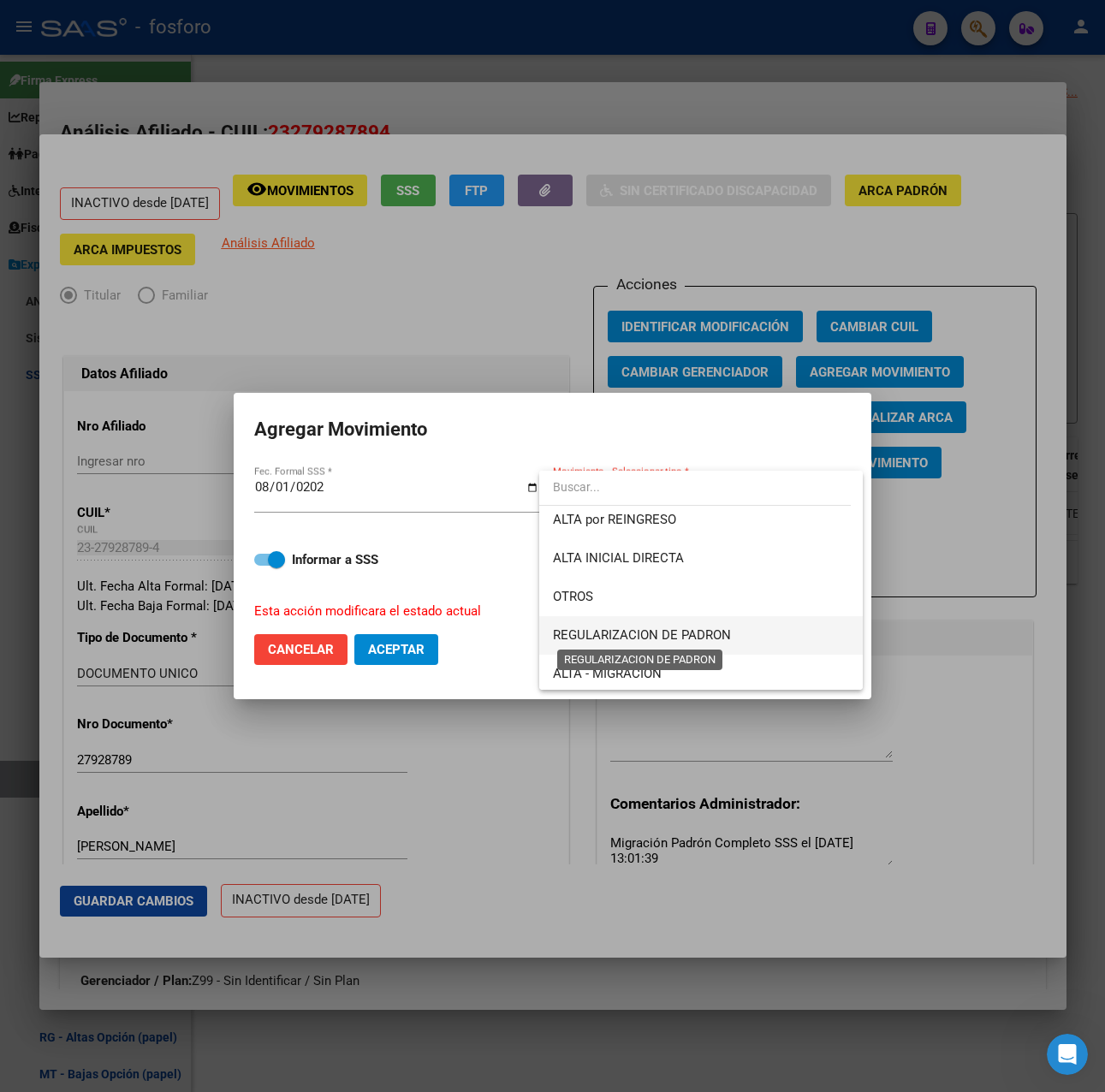
click at [612, 630] on span "REGULARIZACION DE PADRON" at bounding box center [642, 634] width 178 height 15
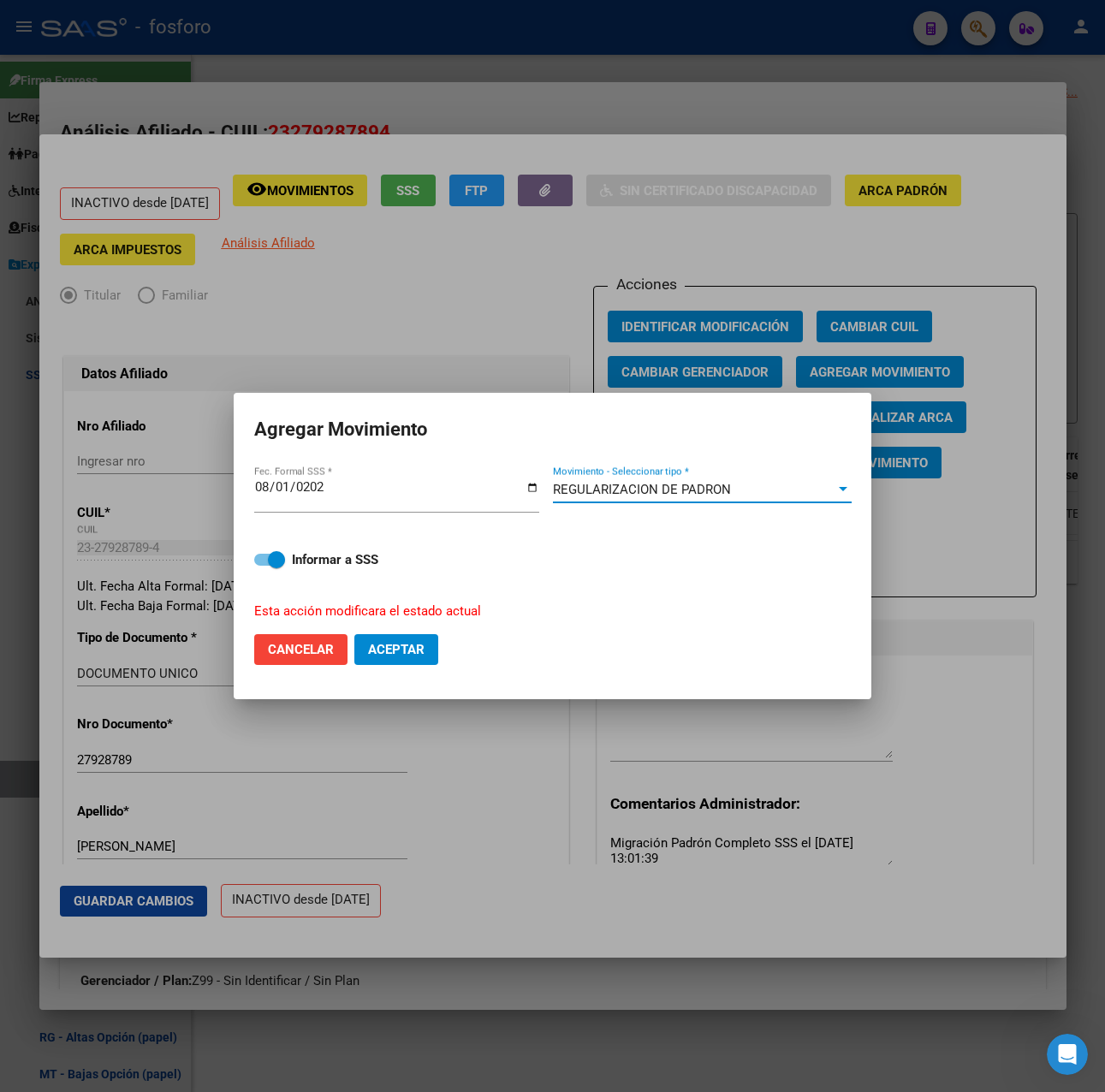
click at [398, 647] on span "Aceptar" at bounding box center [395, 649] width 56 height 15
checkbox input "false"
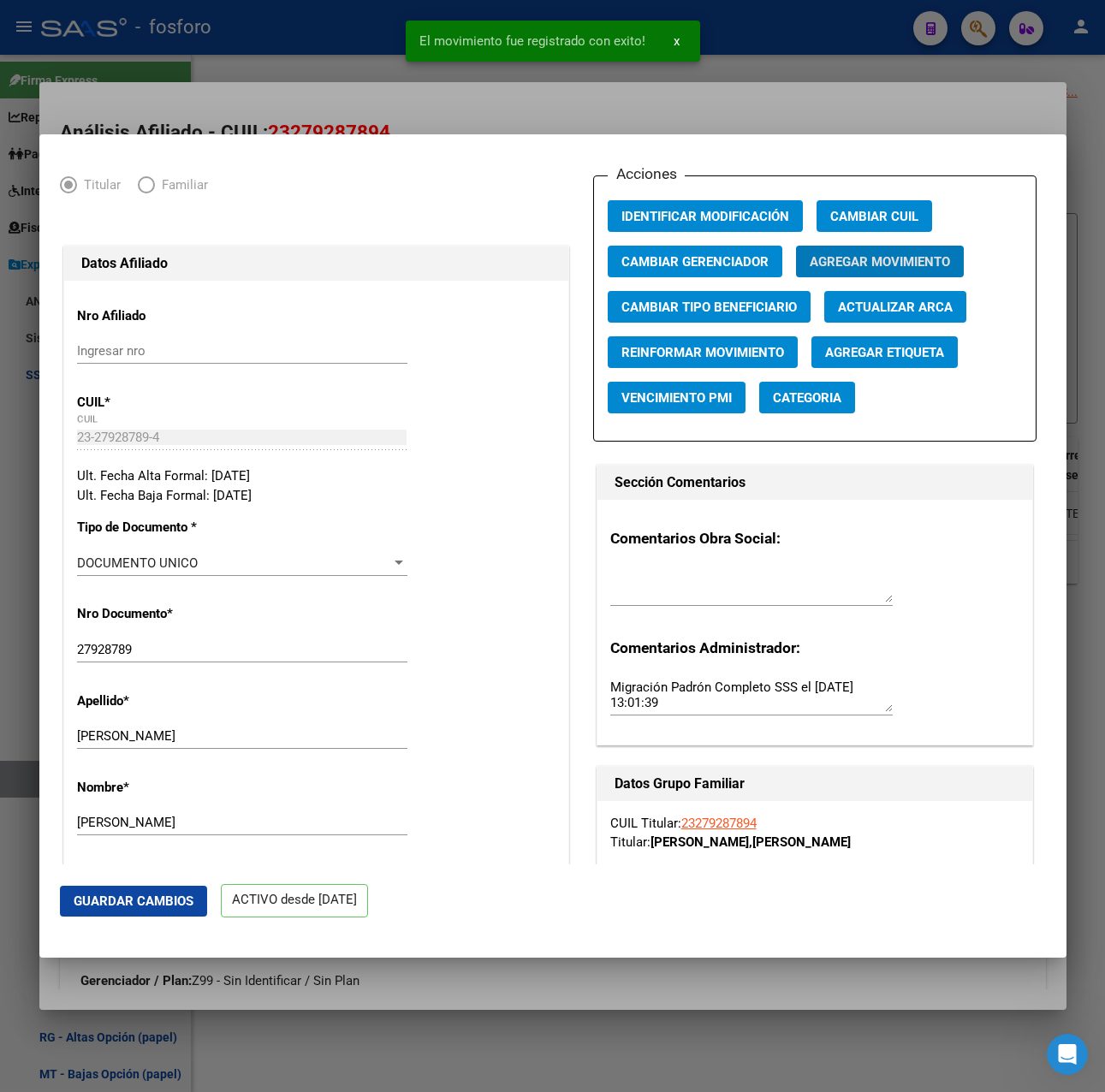
scroll to position [0, 0]
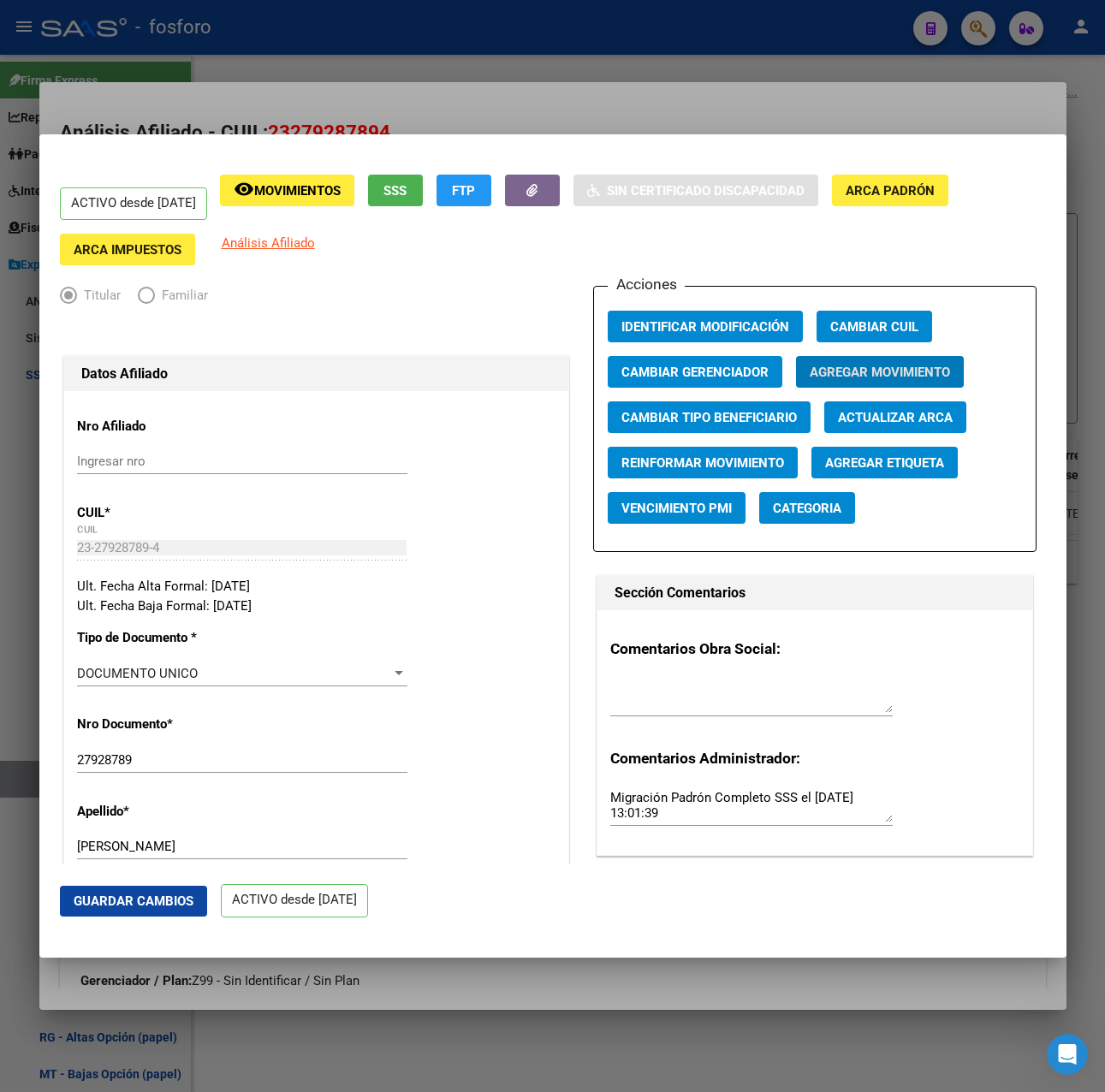
click at [496, 108] on div at bounding box center [552, 546] width 1105 height 1092
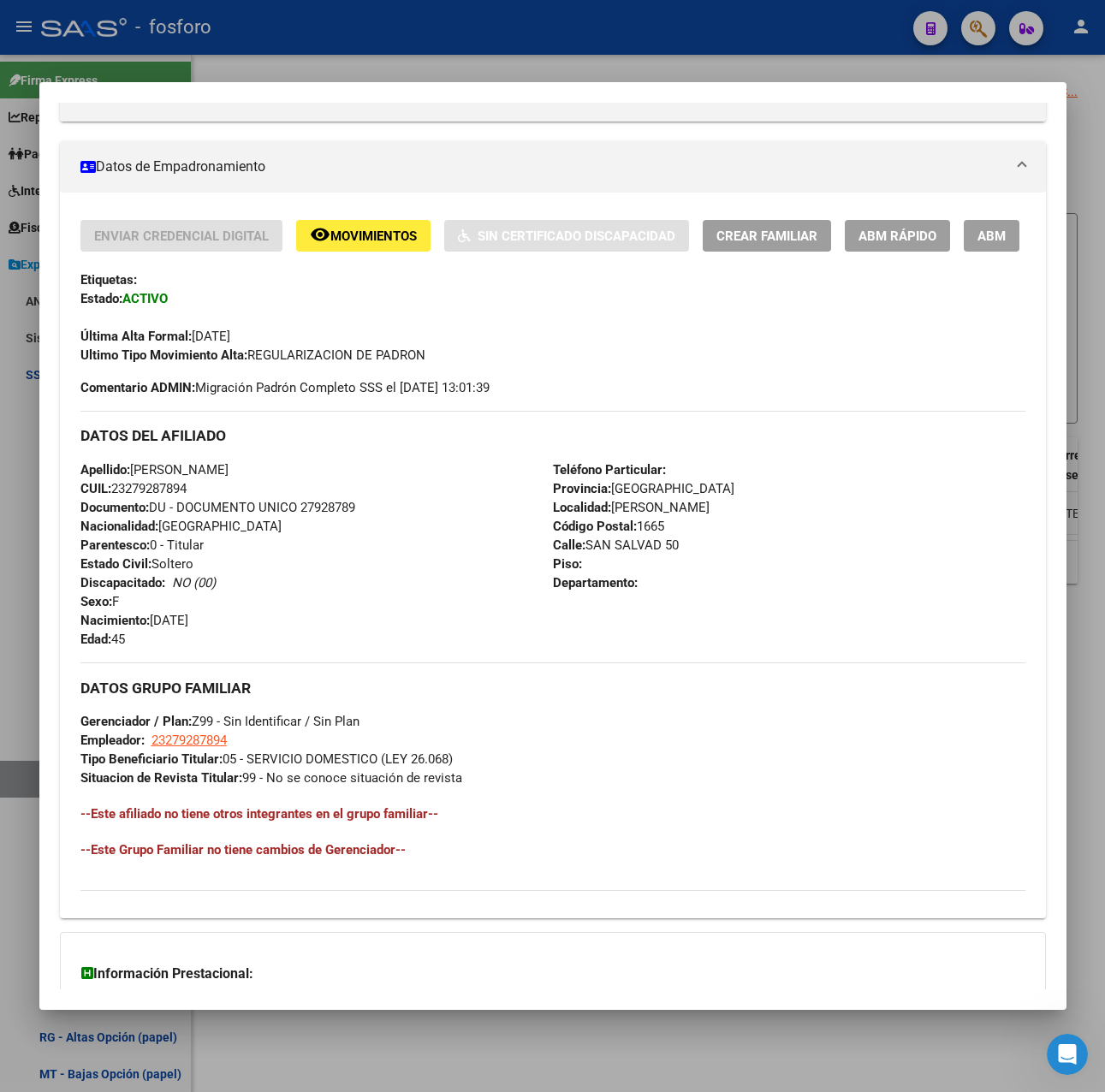
scroll to position [503, 0]
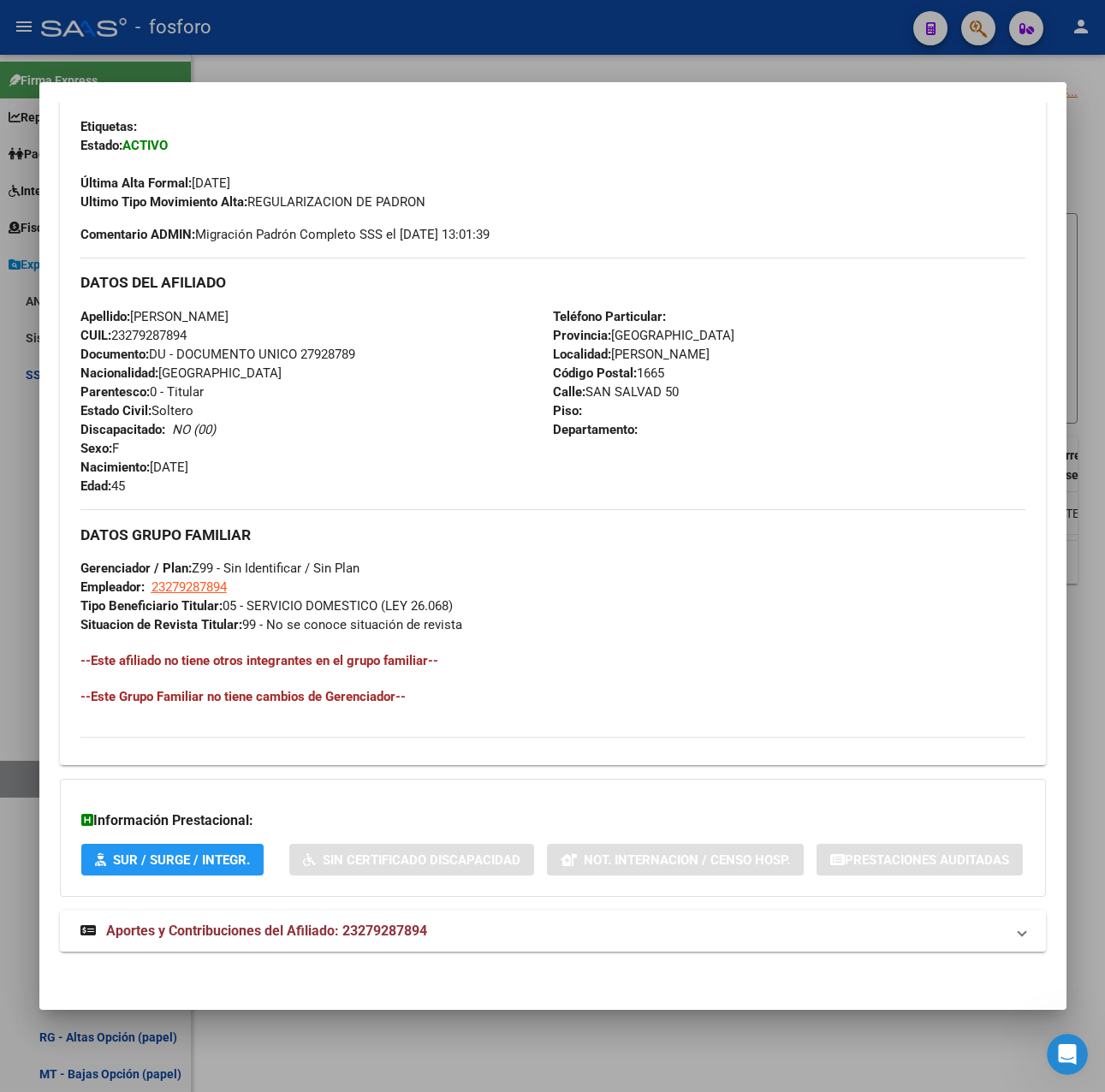
click at [531, 67] on div at bounding box center [552, 546] width 1105 height 1092
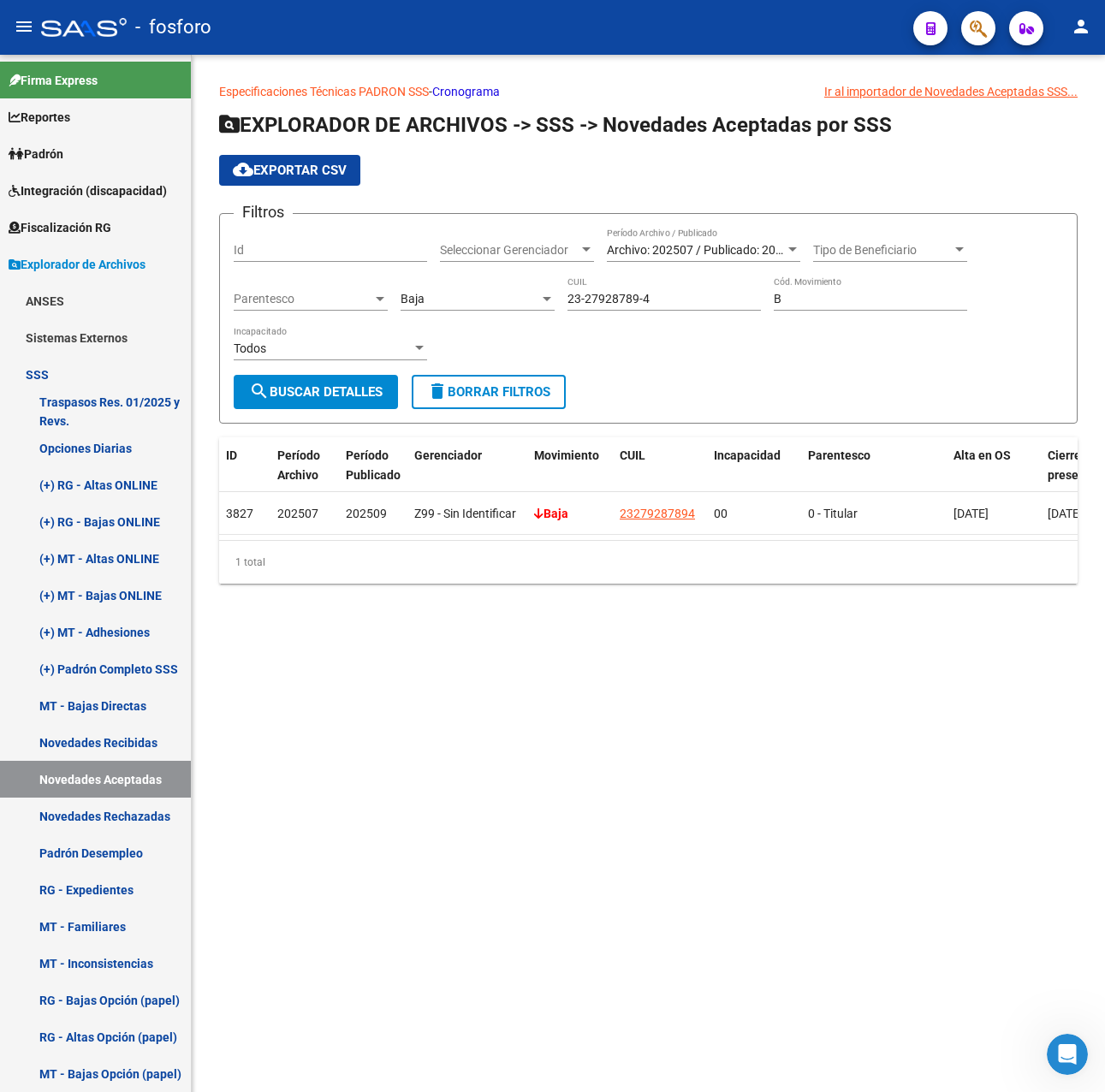
click at [678, 247] on span "Archivo: 202507 / Publicado: 202509" at bounding box center [704, 250] width 196 height 13
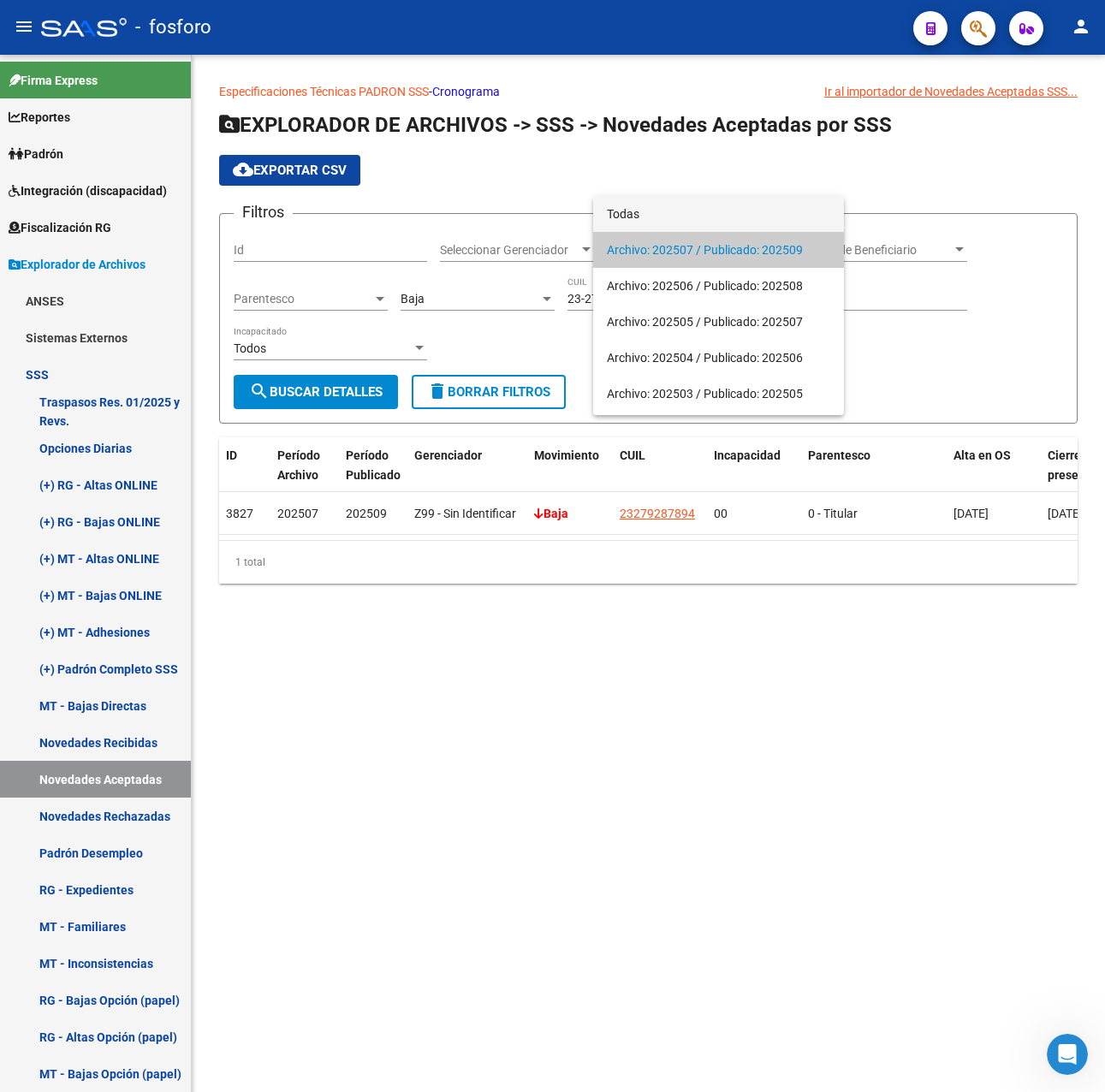
click at [663, 214] on span "Todas" at bounding box center [718, 214] width 224 height 36
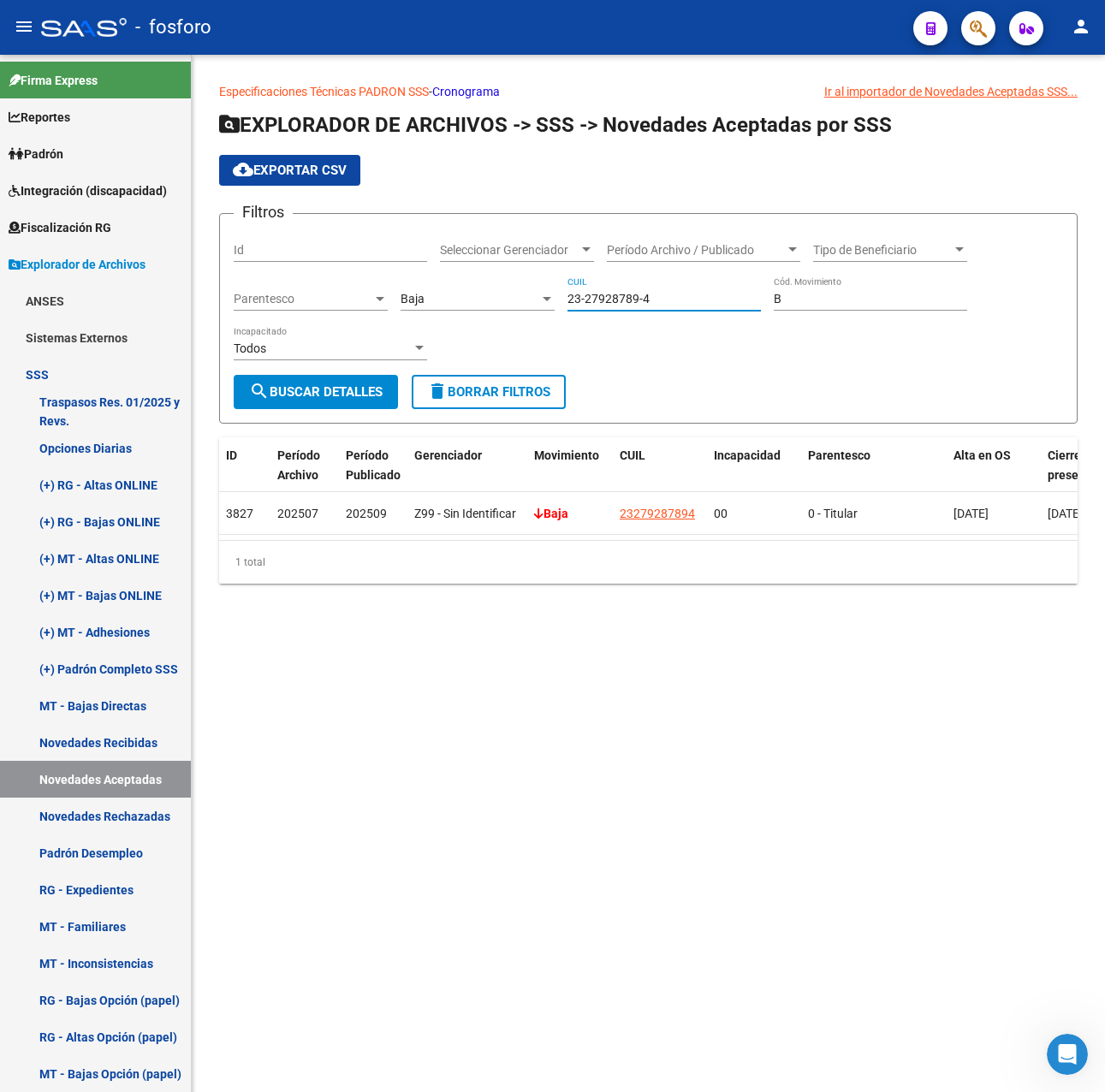
drag, startPoint x: 633, startPoint y: 291, endPoint x: 423, endPoint y: 291, distance: 210.0
click at [423, 291] on div "Filtros Id Seleccionar Gerenciador Seleccionar Gerenciador Período Archivo / Pu…" at bounding box center [648, 301] width 829 height 148
click at [351, 384] on button "search Buscar Detalles" at bounding box center [316, 392] width 165 height 34
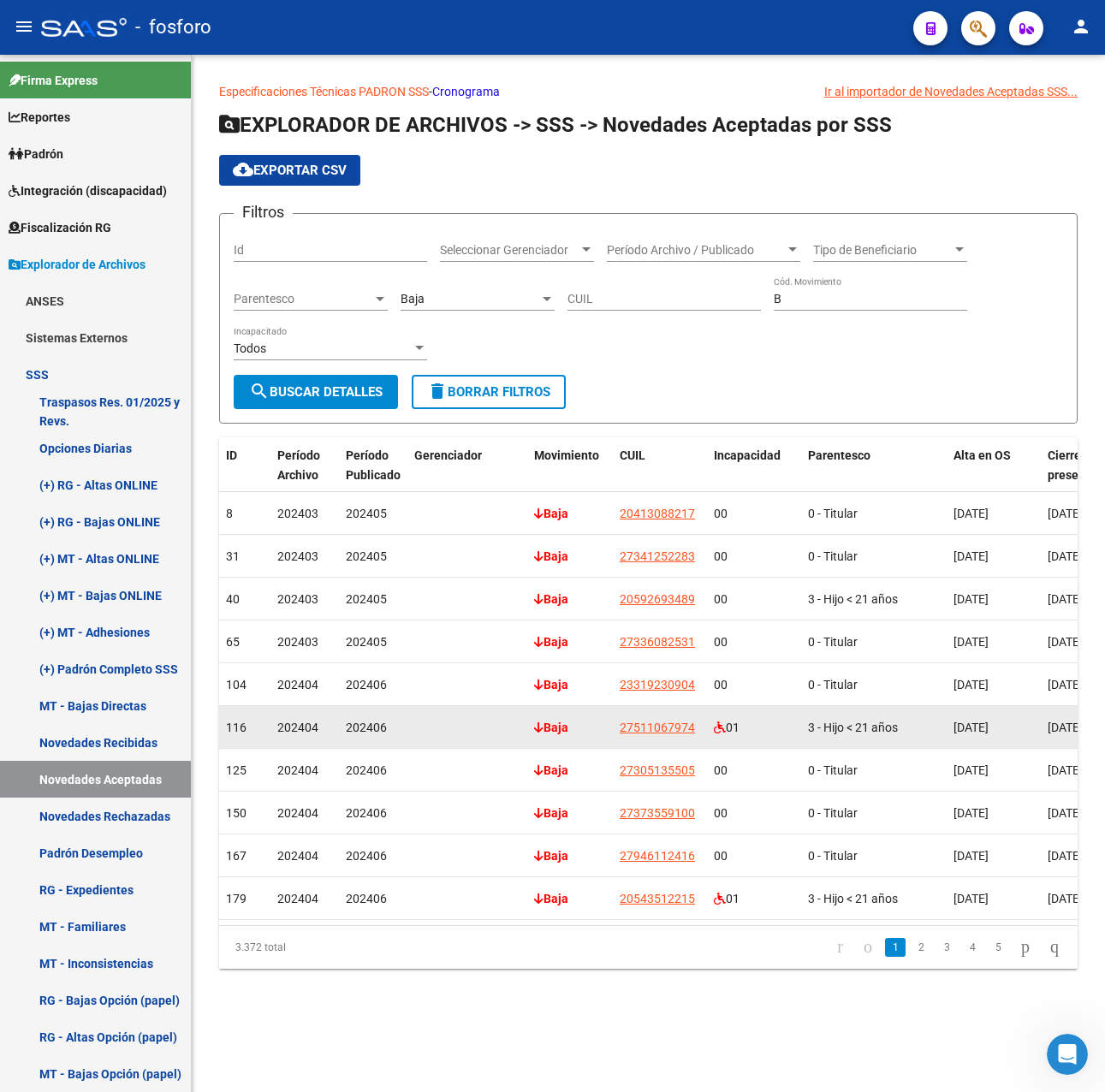
click at [667, 721] on span "27511067974" at bounding box center [658, 727] width 75 height 13
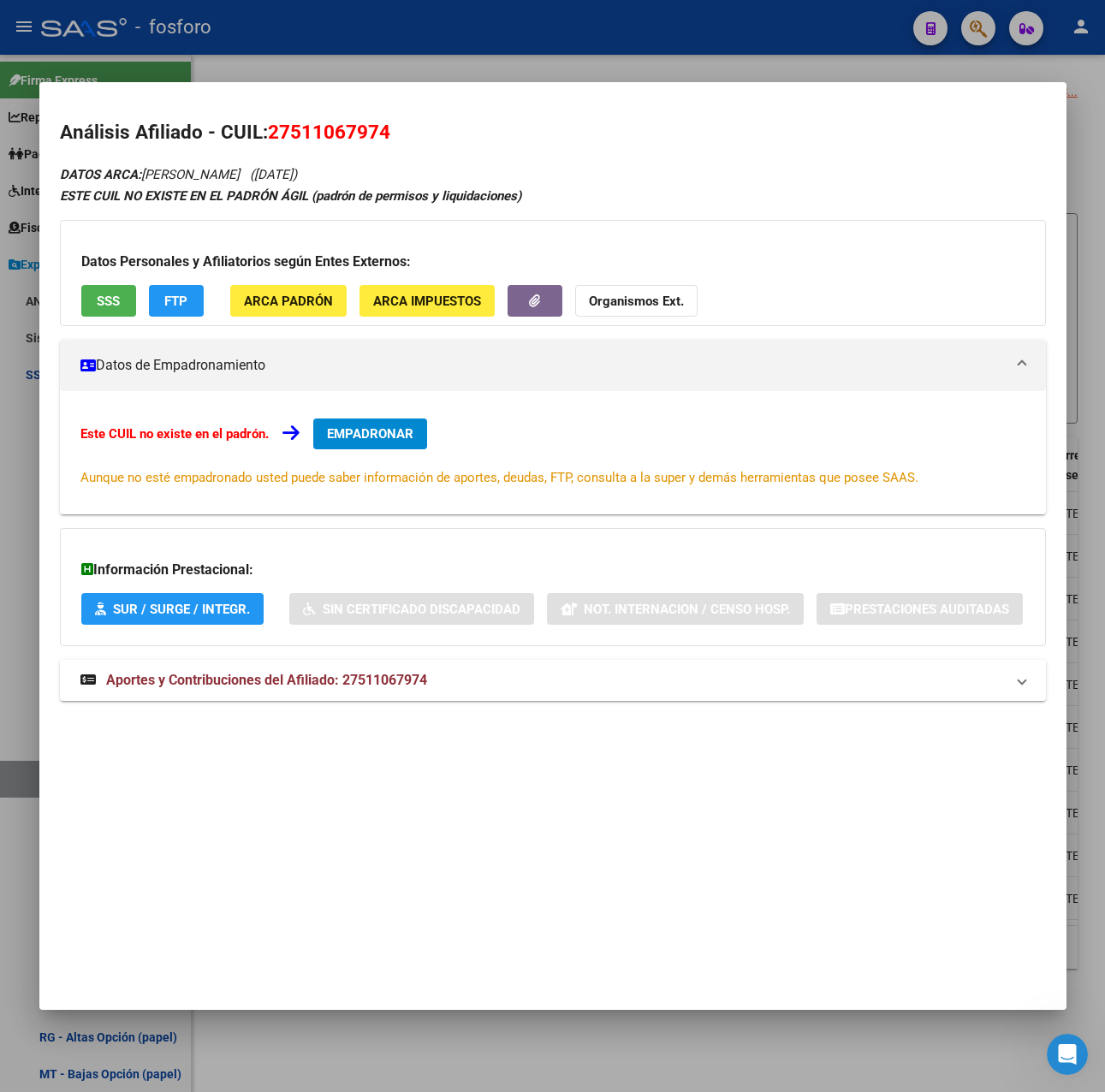
click at [551, 72] on div at bounding box center [552, 546] width 1105 height 1092
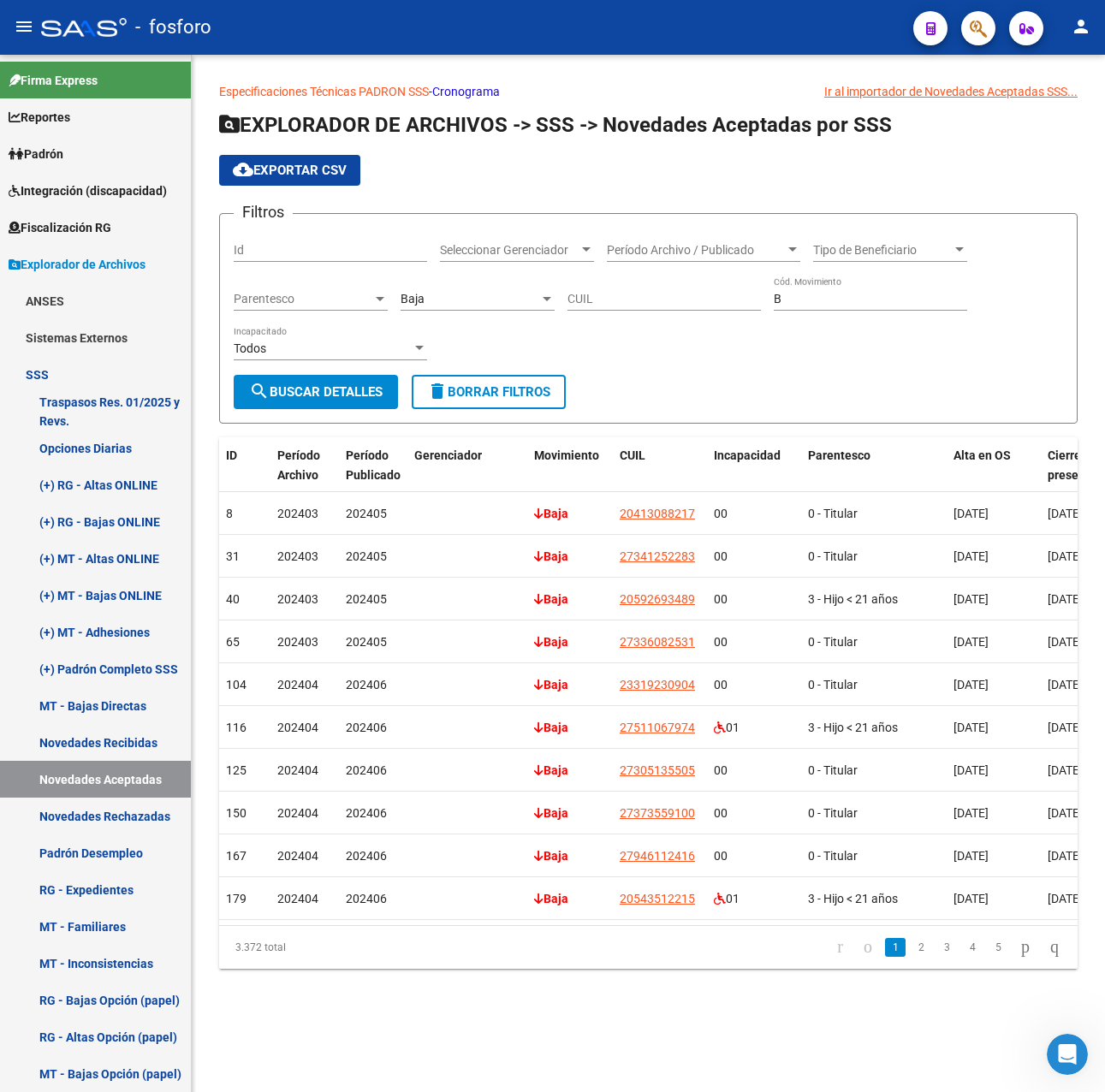
click at [735, 247] on span "Período Archivo / Publicado" at bounding box center [695, 250] width 178 height 14
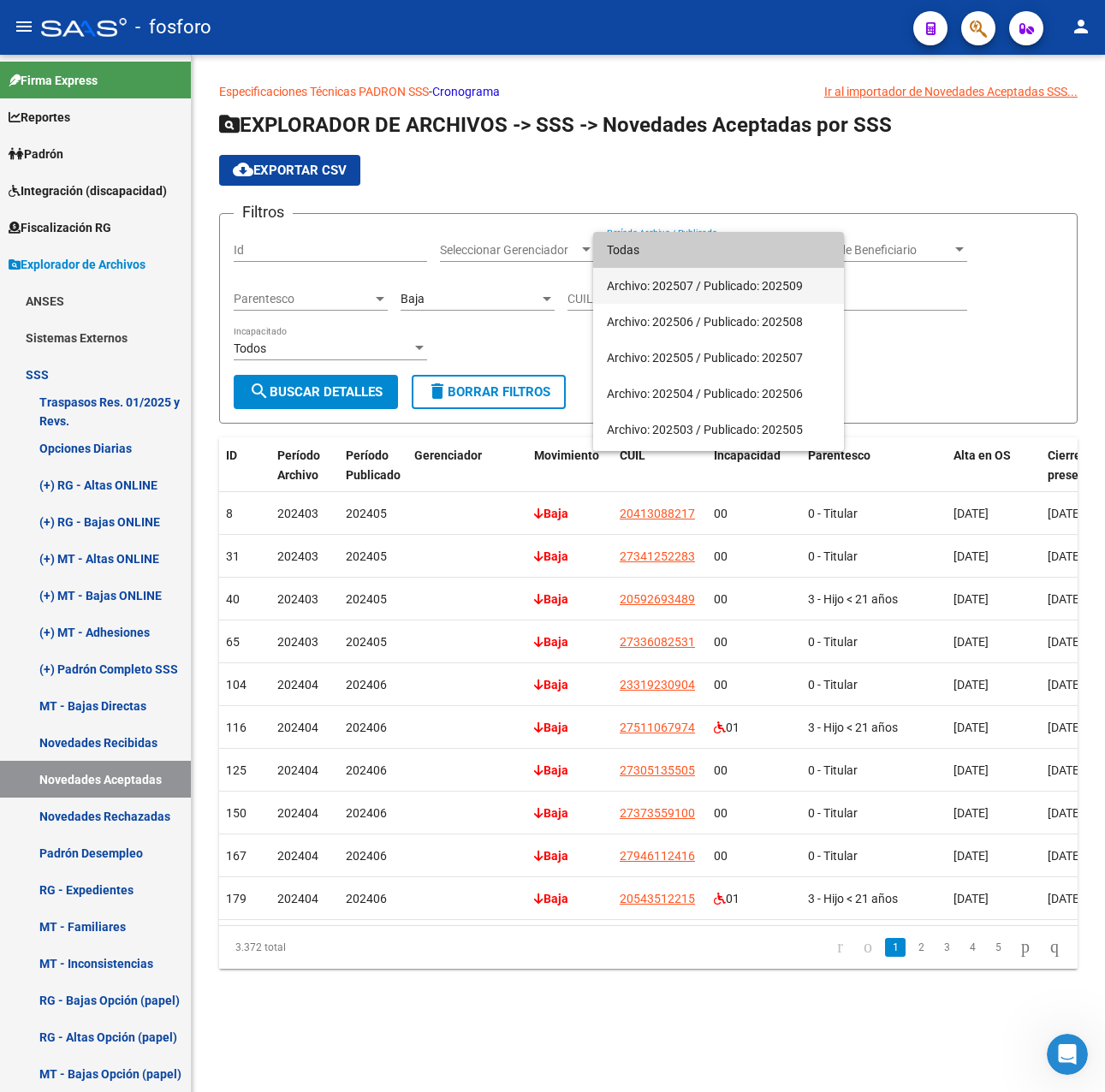
click at [703, 283] on span "Archivo: 202507 / Publicado: 202509" at bounding box center [718, 285] width 224 height 36
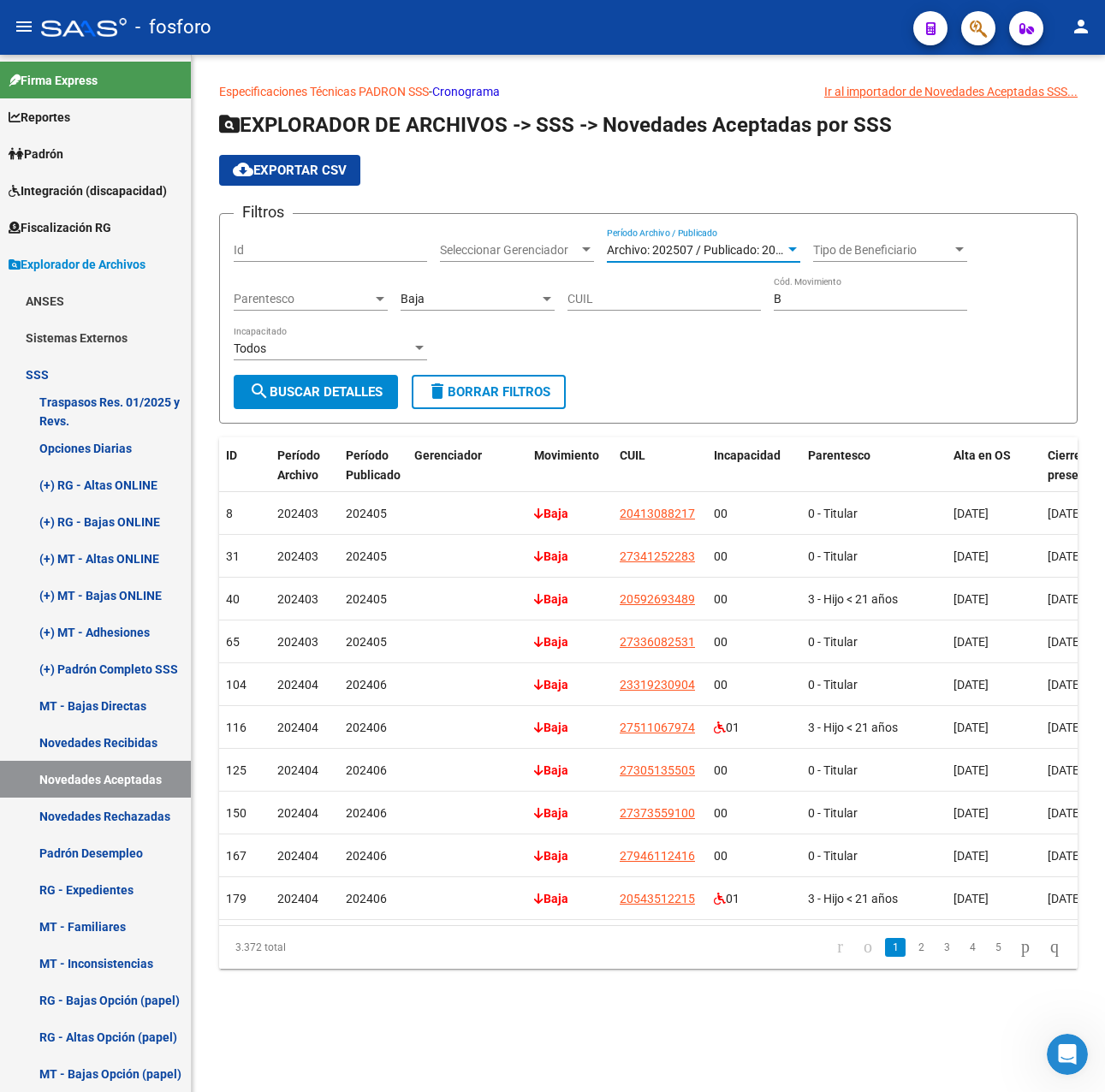
click at [356, 396] on span "search Buscar Detalles" at bounding box center [315, 392] width 133 height 15
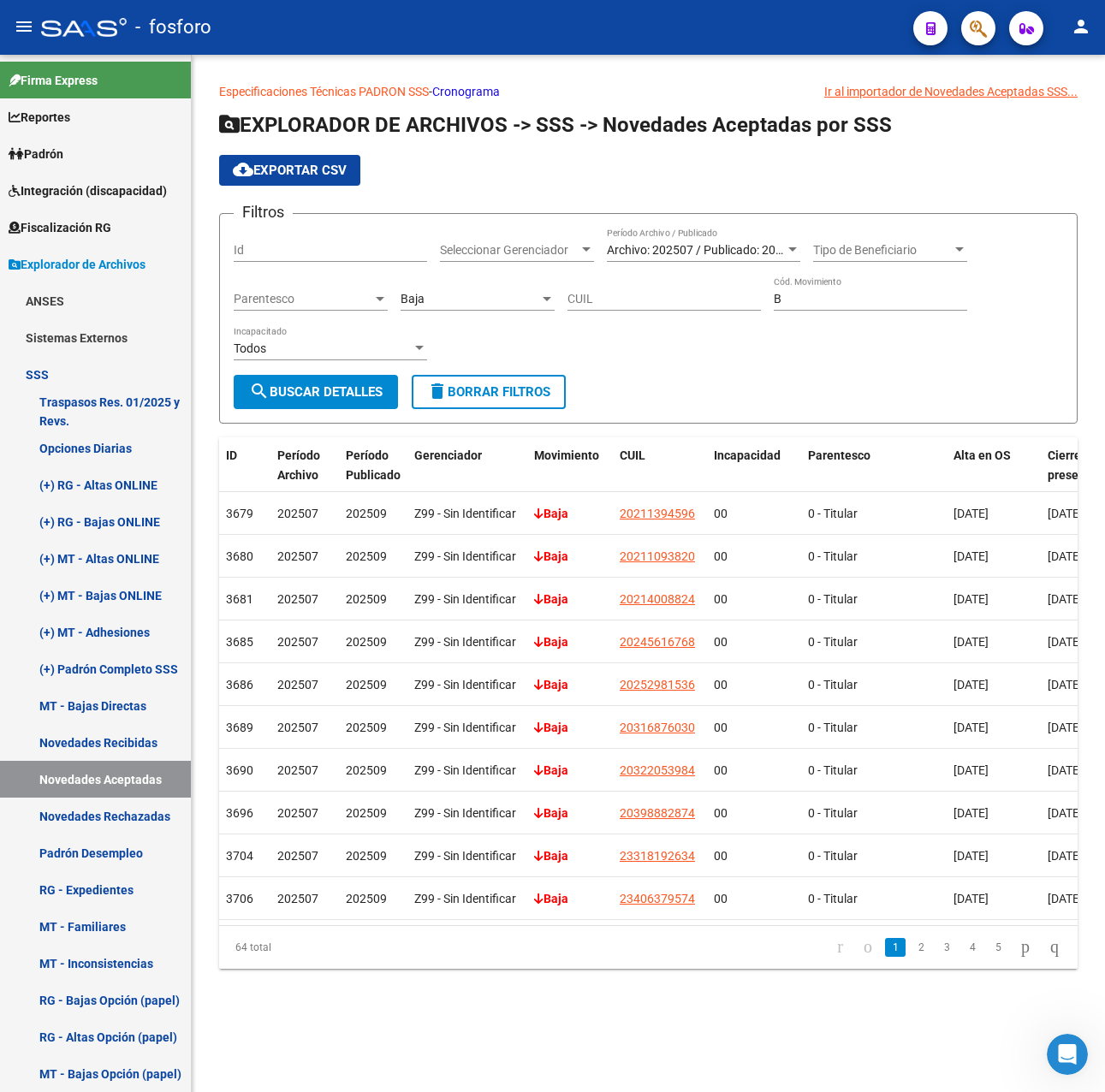
click at [634, 307] on div "CUIL" at bounding box center [664, 293] width 193 height 34
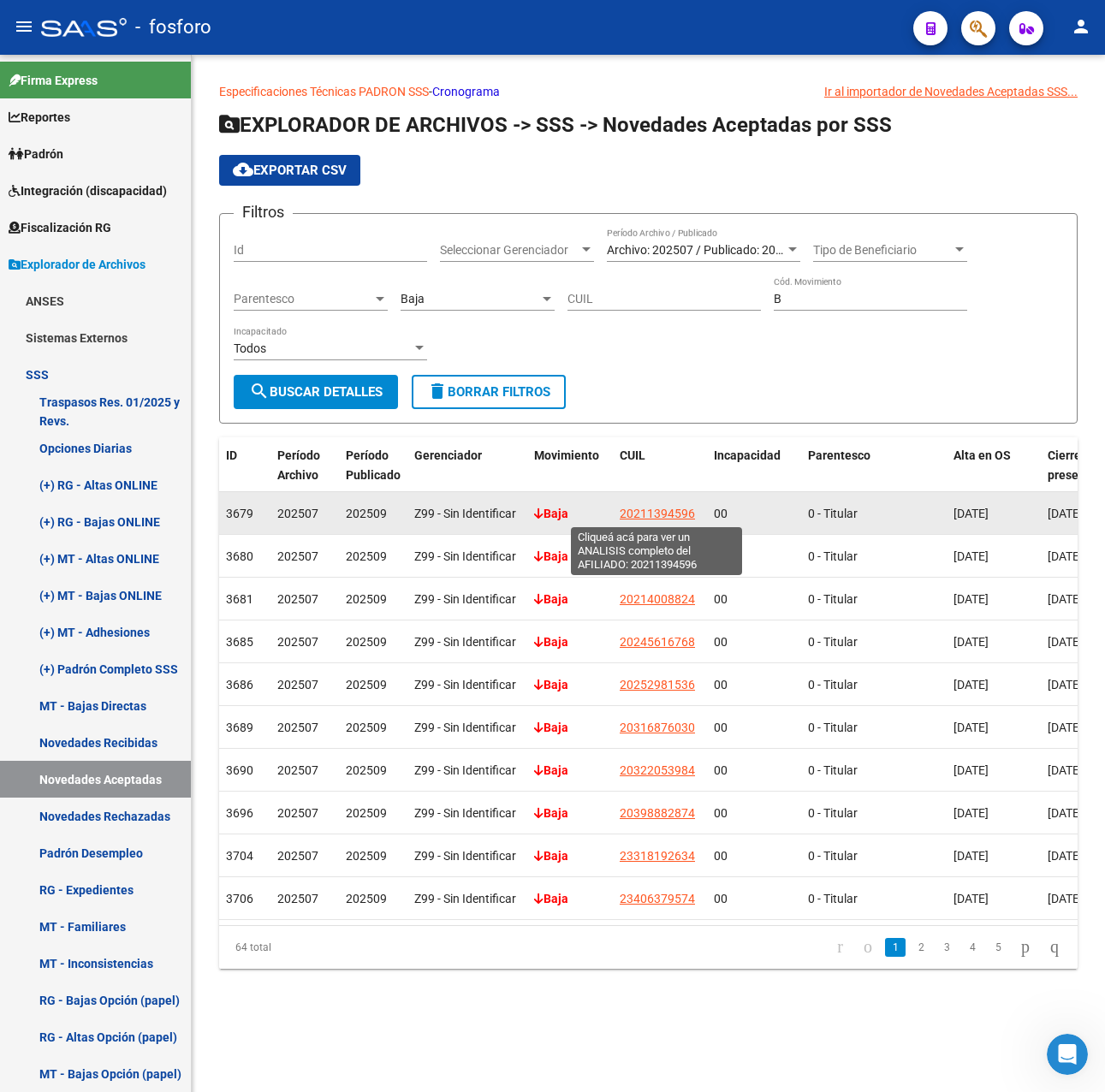
click at [665, 512] on span "20211394596" at bounding box center [658, 512] width 75 height 13
type textarea "20211394596"
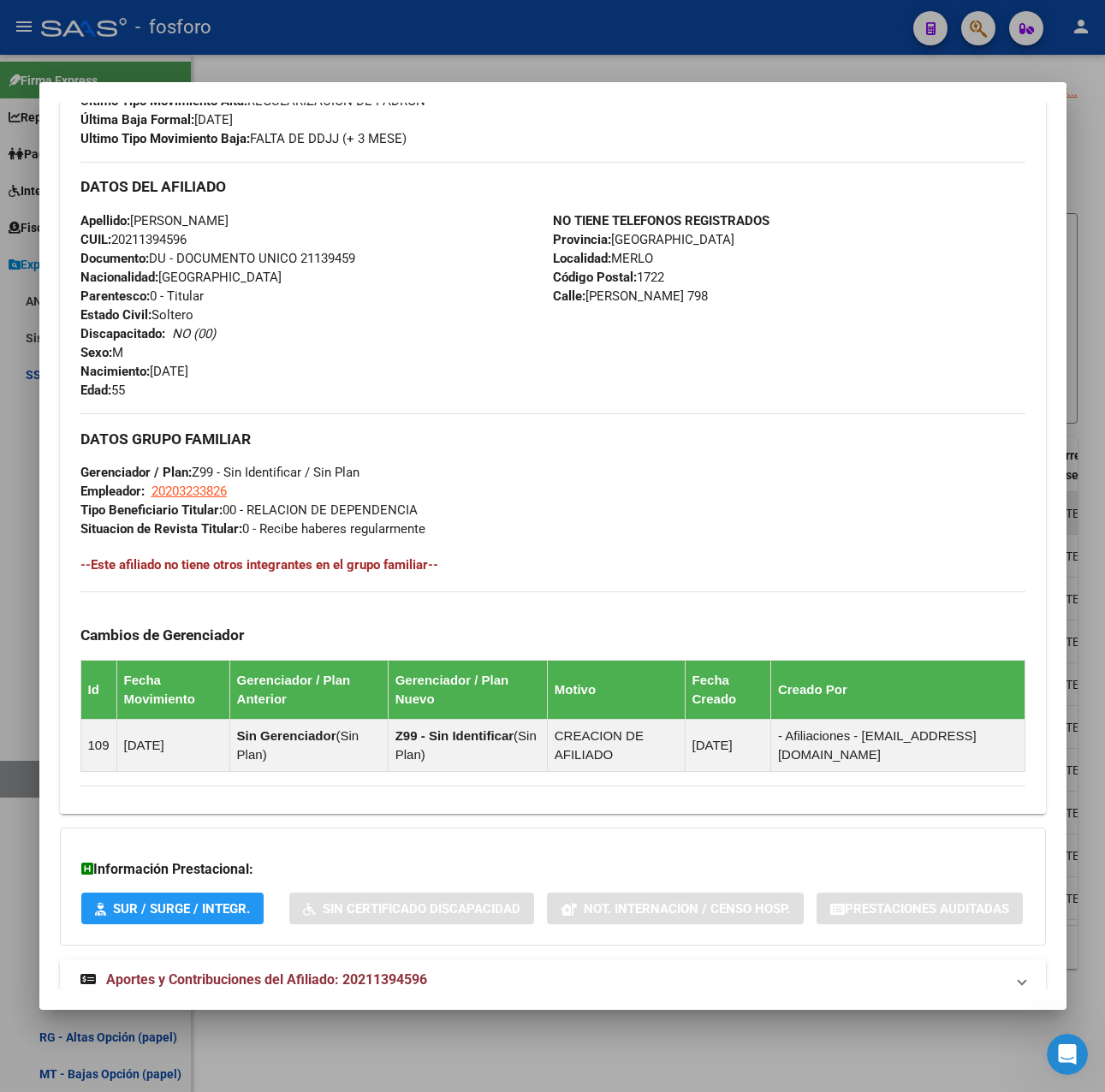
scroll to position [652, 0]
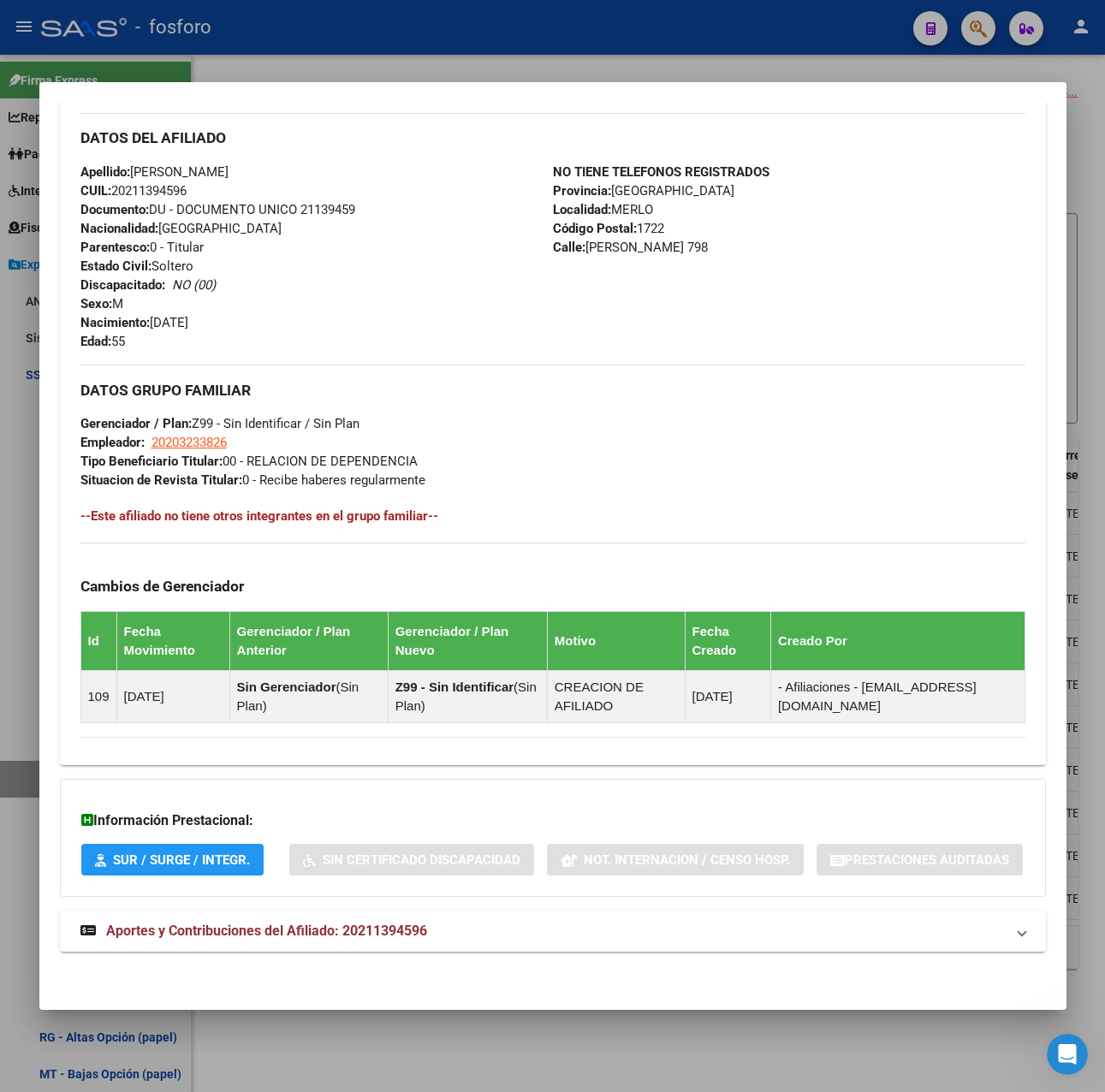
click at [455, 921] on mat-panel-title "Aportes y Contribuciones del Afiliado: 20211394596" at bounding box center [542, 930] width 924 height 21
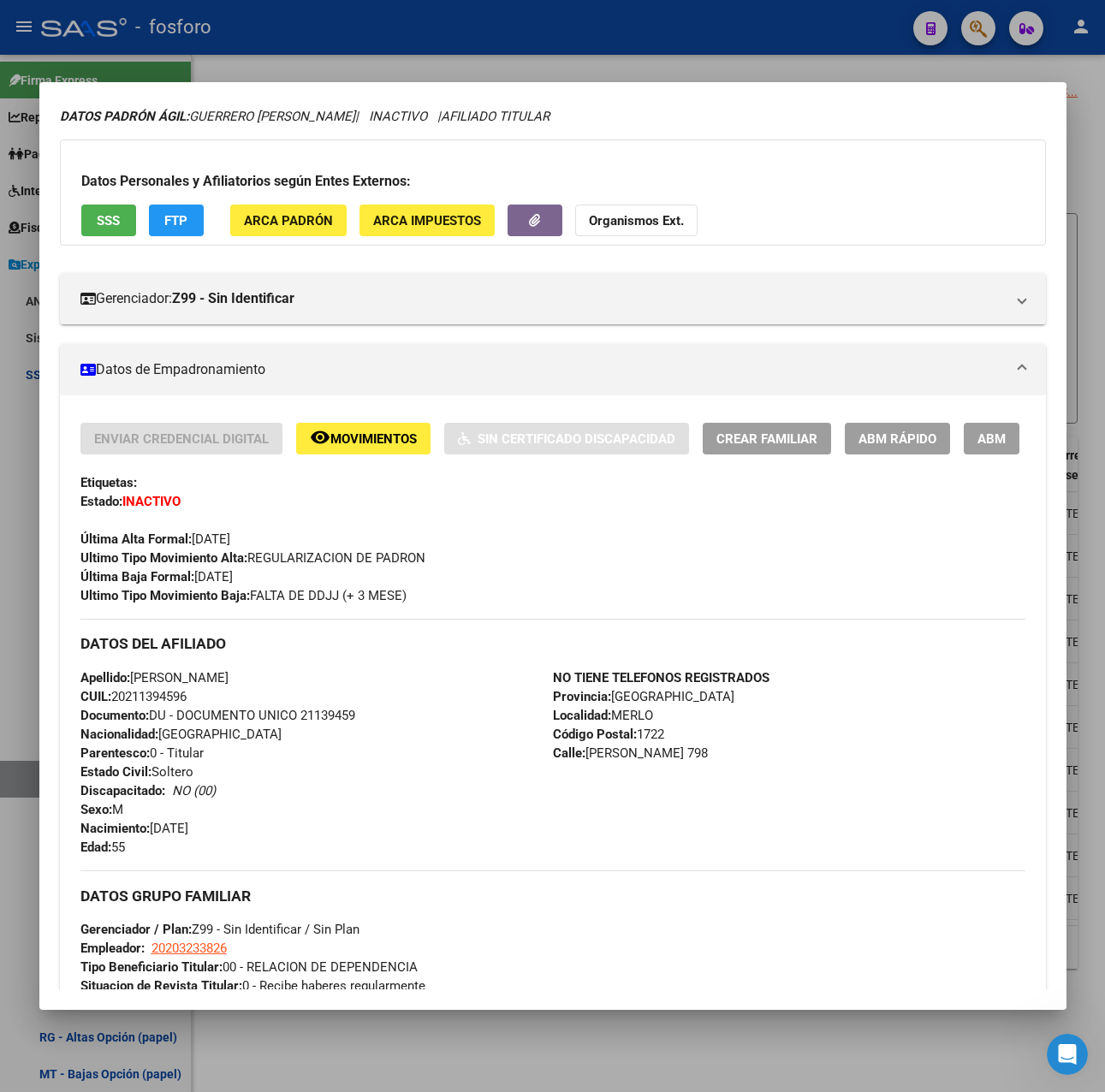
scroll to position [0, 0]
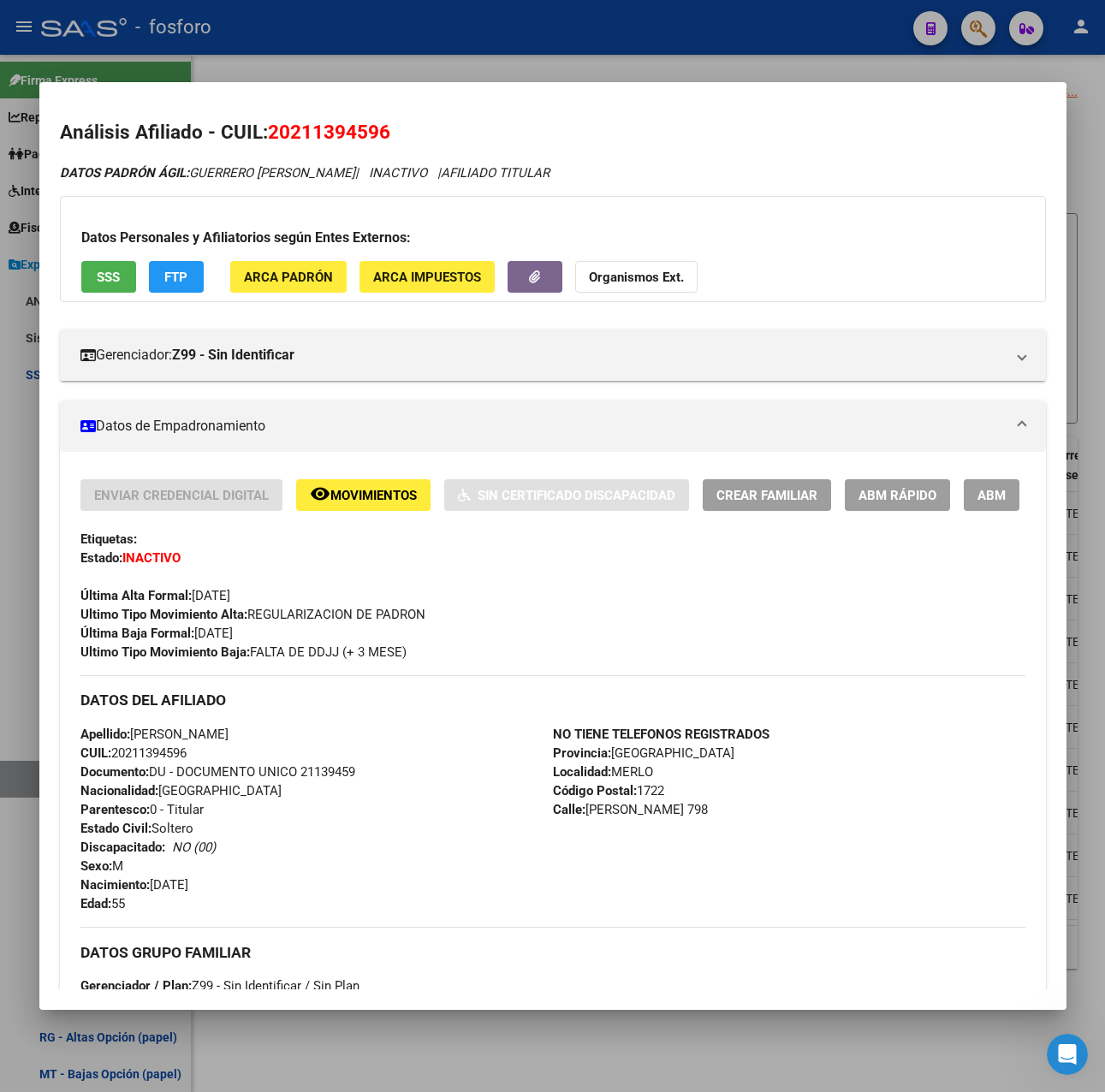
click at [606, 55] on div at bounding box center [552, 546] width 1105 height 1092
